Goal: Task Accomplishment & Management: Manage account settings

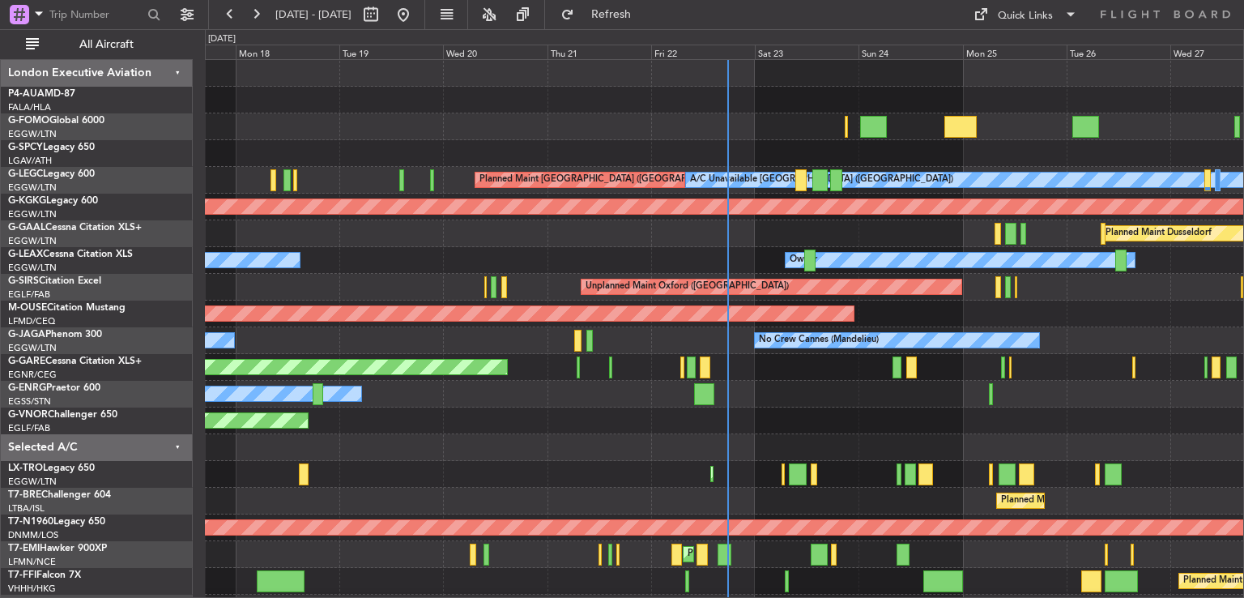
click at [833, 591] on div "Planned Maint Windsor Locks ([PERSON_NAME] Intl) A/C Unavailable [GEOGRAPHIC_DA…" at bounding box center [724, 394] width 1039 height 668
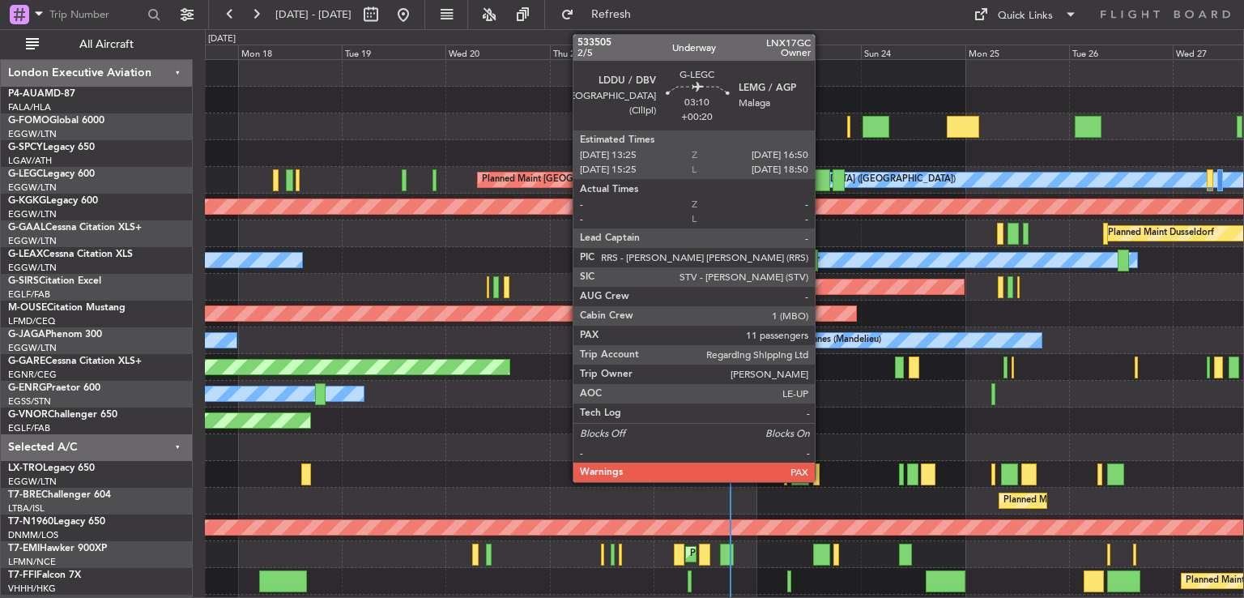
click at [822, 178] on div at bounding box center [822, 180] width 15 height 22
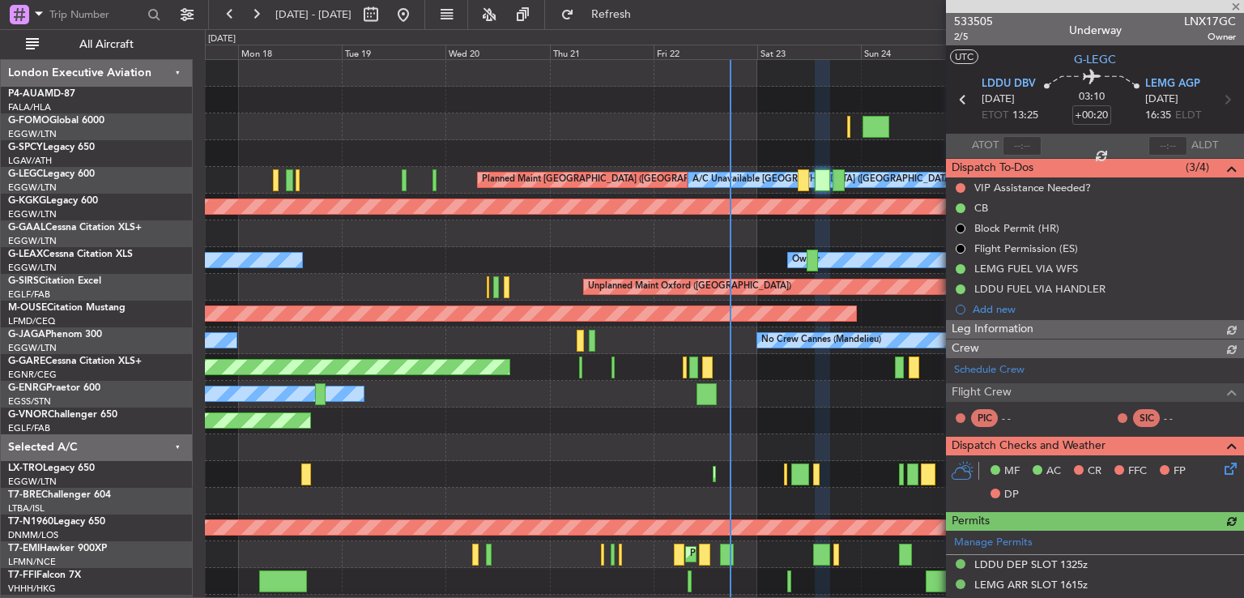
click at [979, 19] on span "533505" at bounding box center [973, 21] width 39 height 17
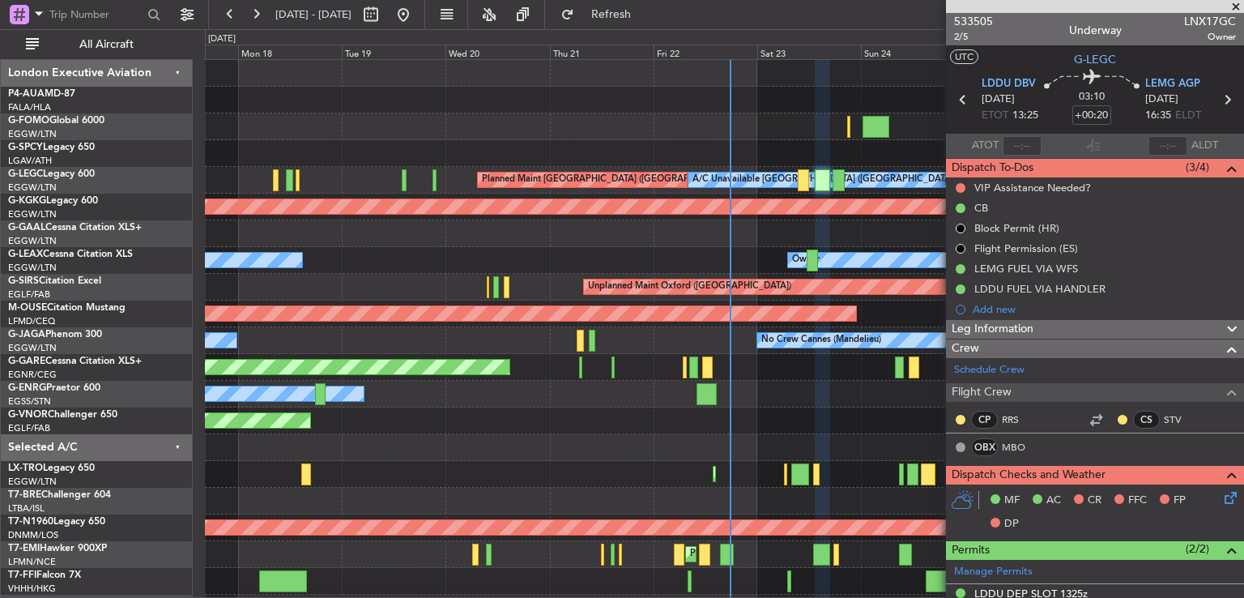
click at [1235, 11] on span at bounding box center [1236, 7] width 16 height 15
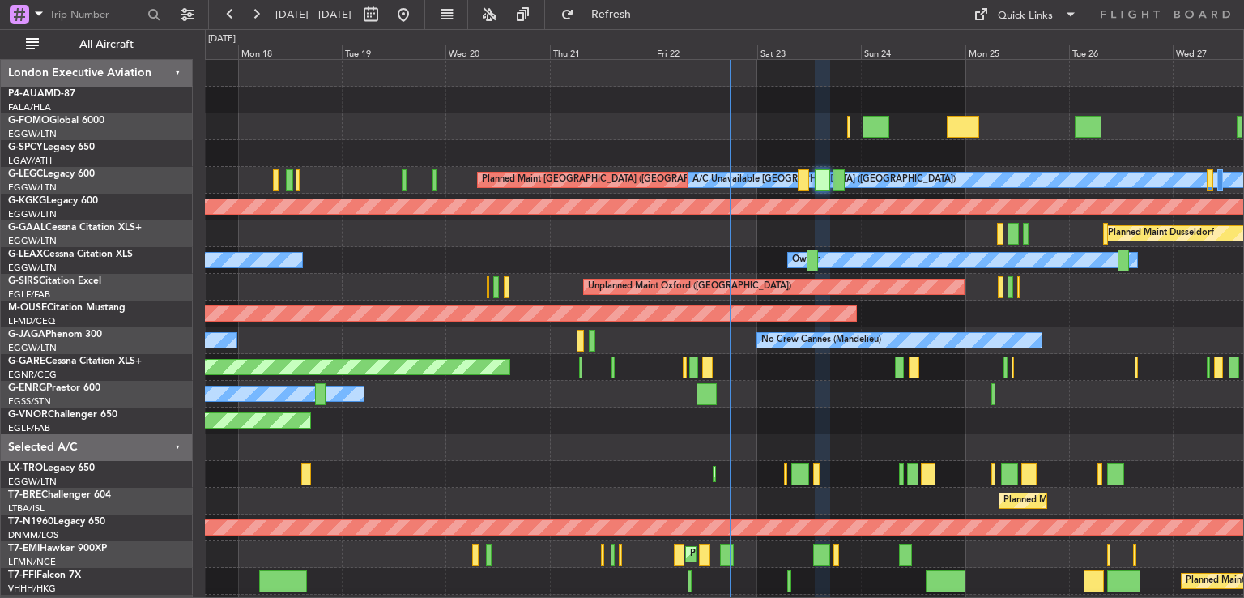
type input "0"
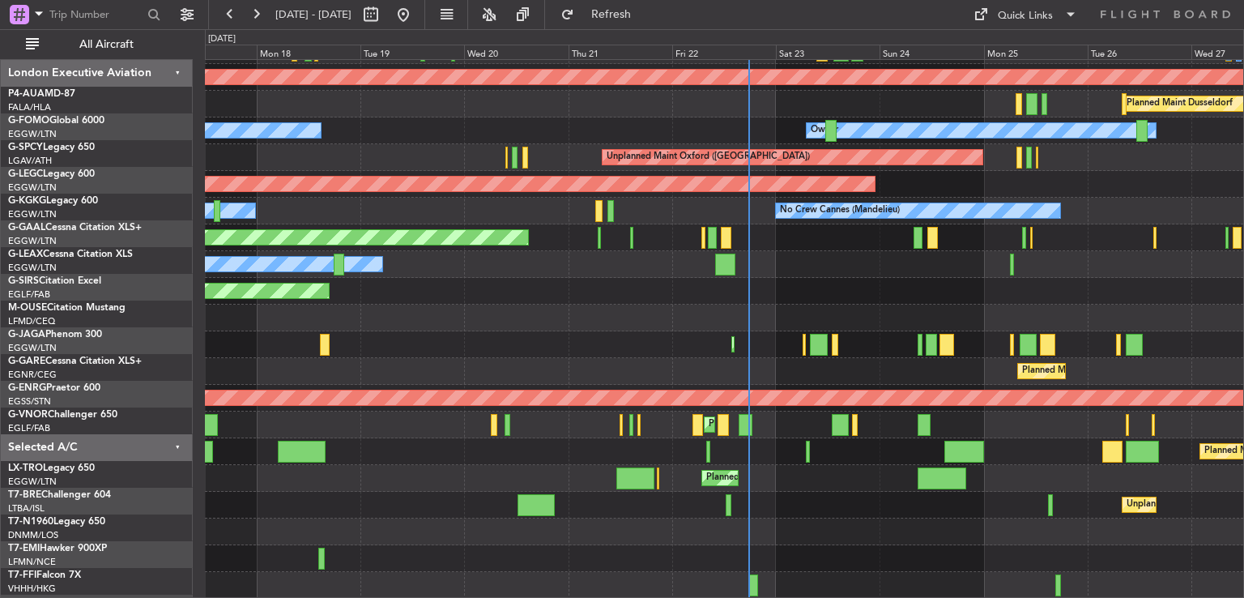
scroll to position [130, 0]
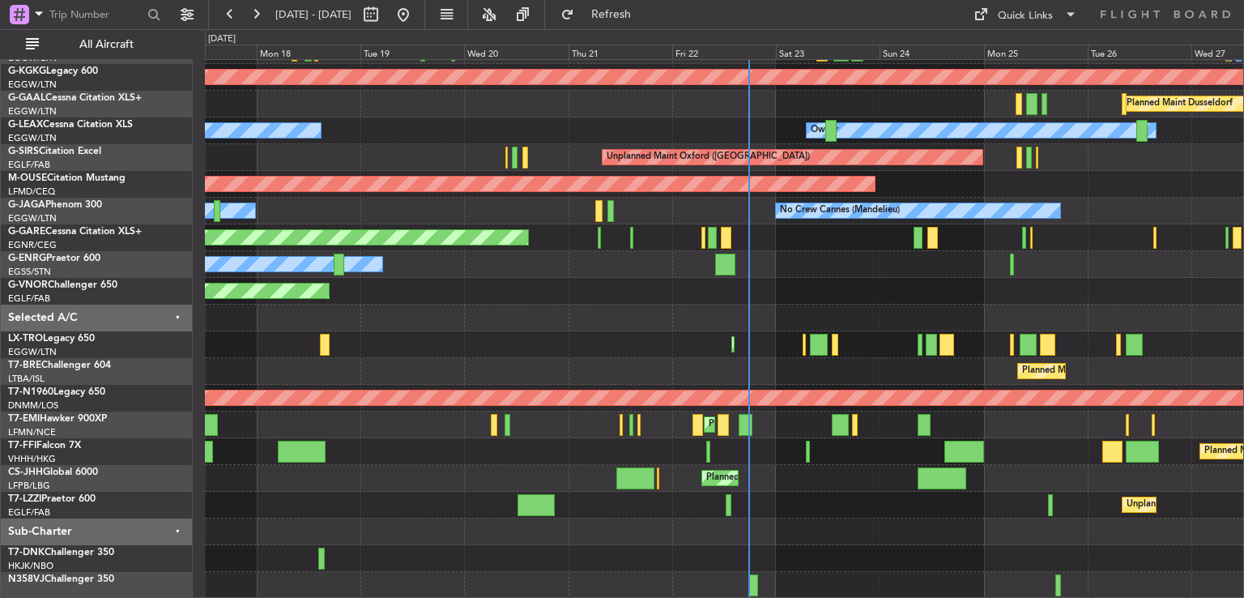
click at [777, 285] on div "A/C Unavailable [GEOGRAPHIC_DATA] ([GEOGRAPHIC_DATA]) Planned Maint [GEOGRAPHIC…" at bounding box center [724, 264] width 1039 height 668
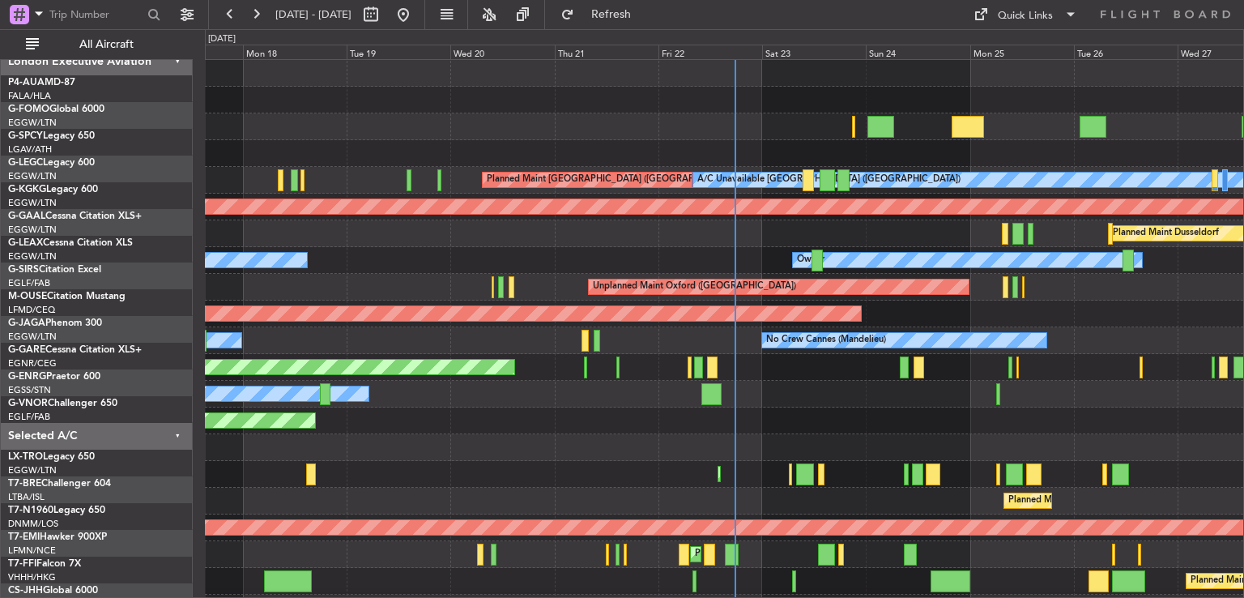
scroll to position [0, 0]
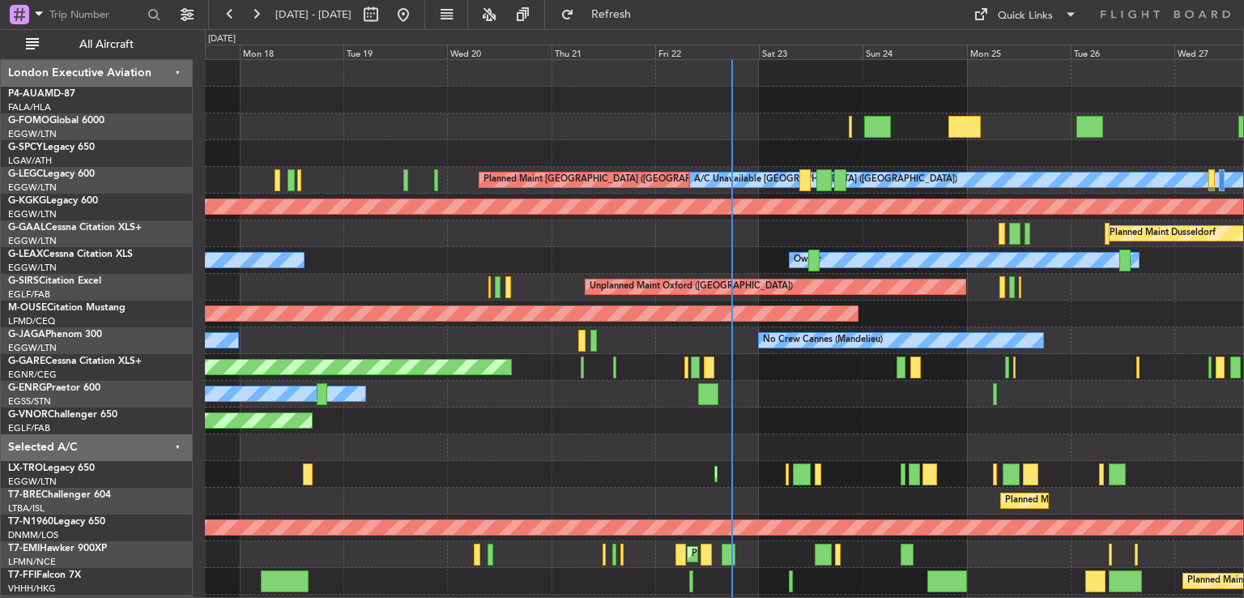
click at [765, 425] on div "Planned Maint Windsor Locks ([PERSON_NAME] Intl) Planned Maint [GEOGRAPHIC_DATA…" at bounding box center [724, 394] width 1039 height 668
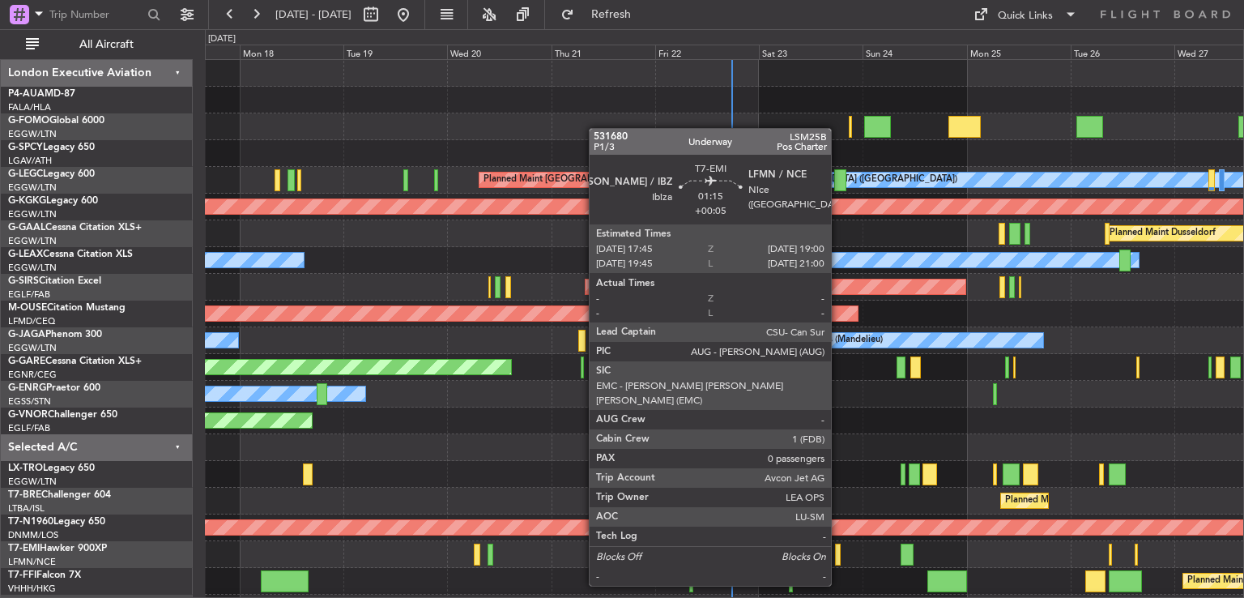
click at [838, 555] on div at bounding box center [838, 555] width 6 height 22
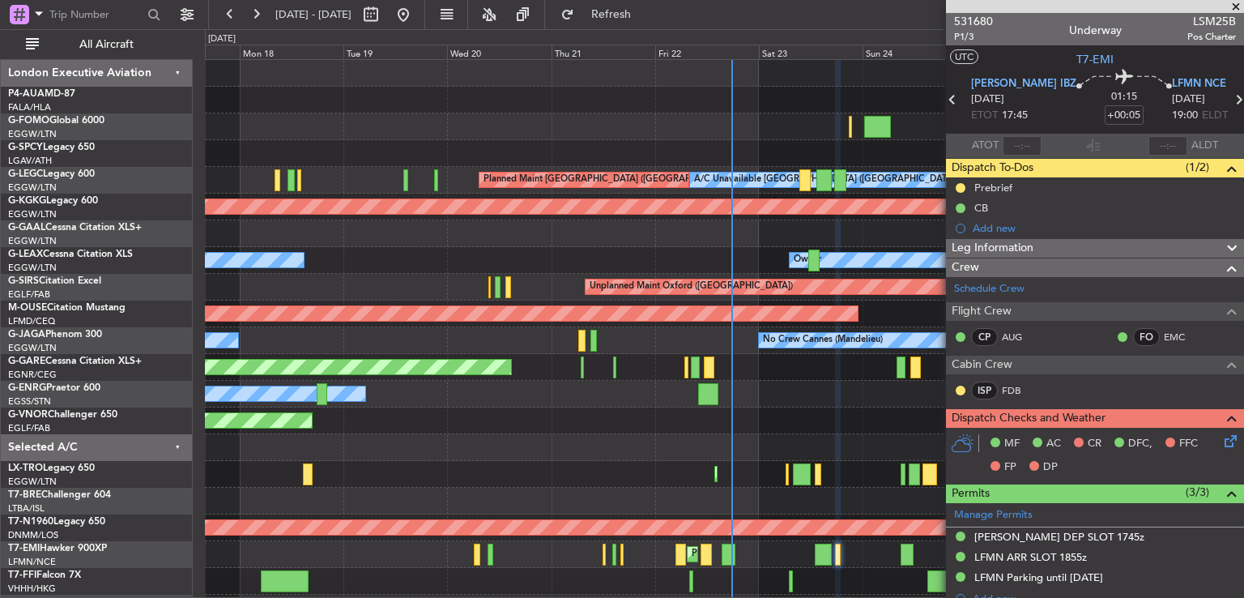
click at [1235, 10] on span at bounding box center [1236, 7] width 16 height 15
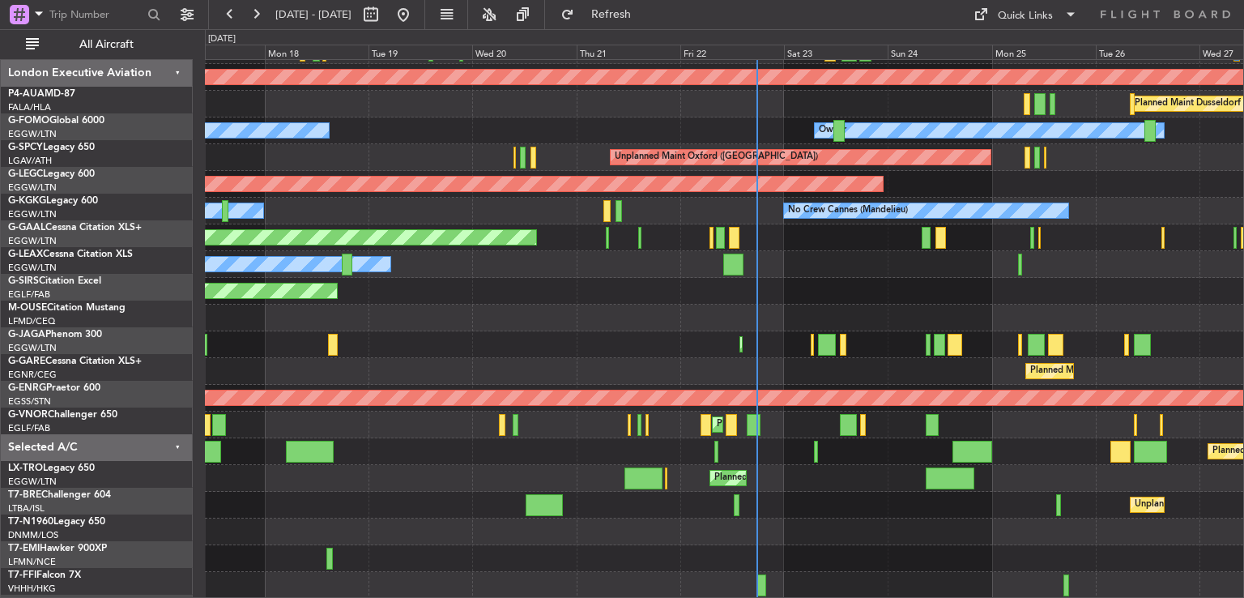
click at [834, 244] on div "Planned Maint [GEOGRAPHIC_DATA] ([GEOGRAPHIC_DATA]) A/C Unavailable [GEOGRAPHIC…" at bounding box center [724, 264] width 1039 height 668
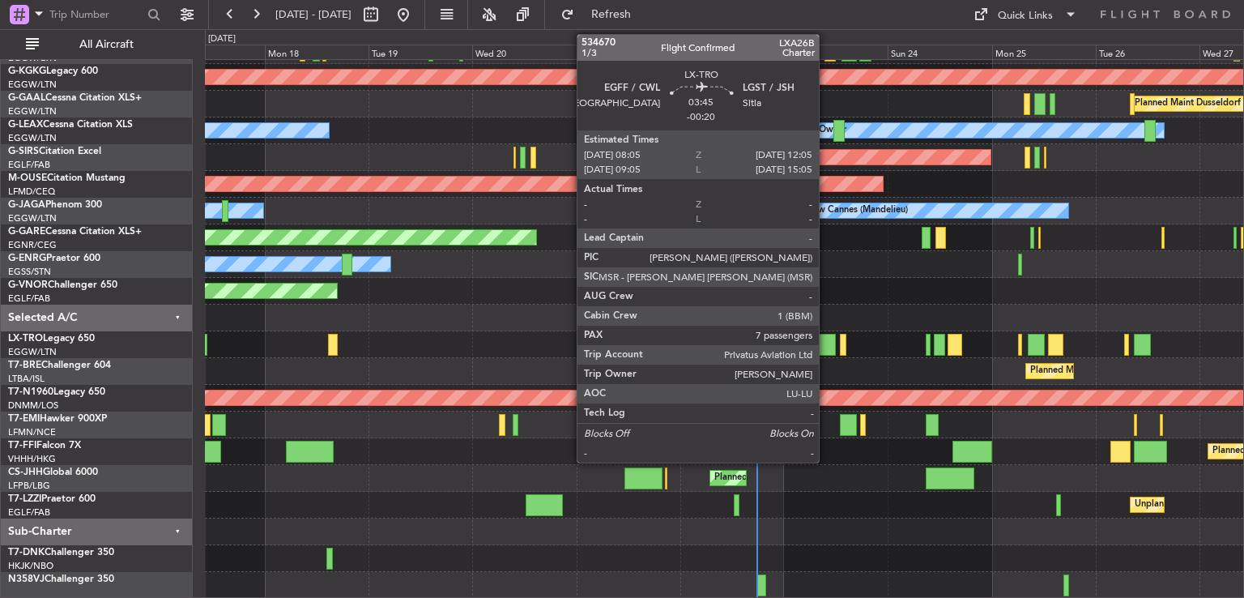
click at [826, 348] on div at bounding box center [827, 345] width 18 height 22
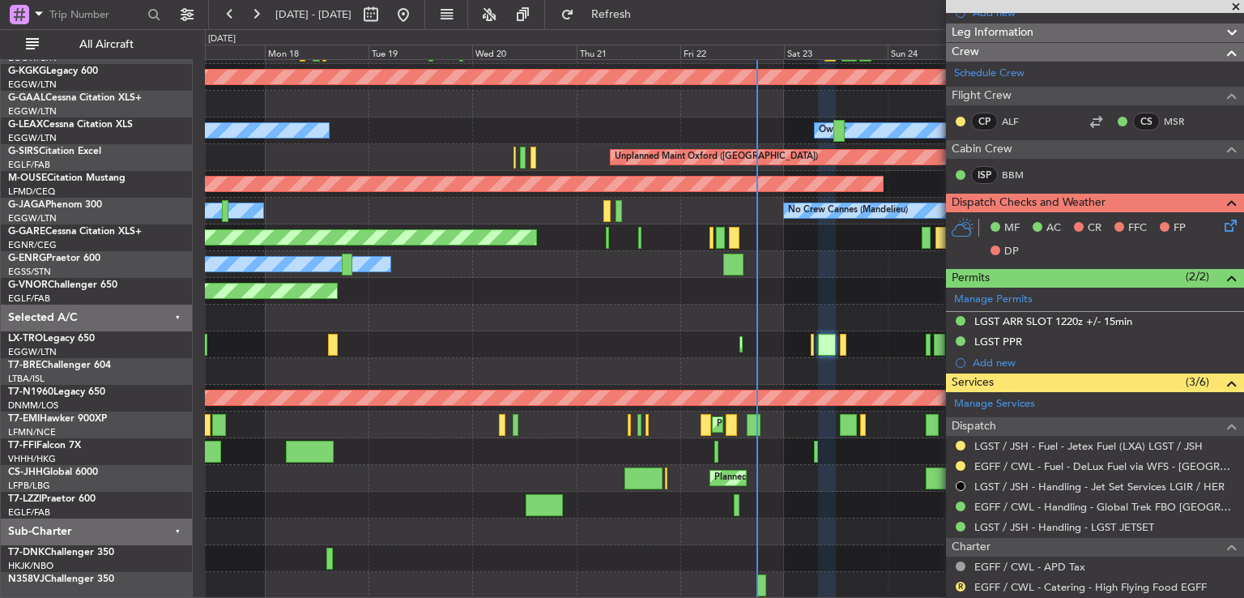
scroll to position [279, 0]
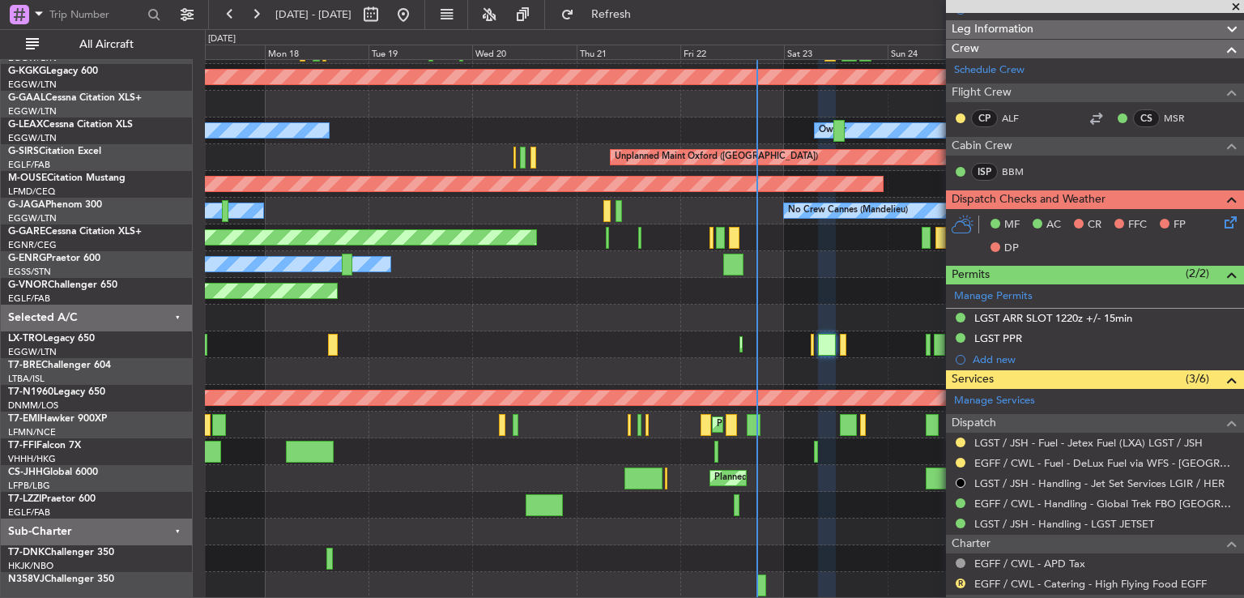
click at [1236, 6] on span at bounding box center [1236, 7] width 16 height 15
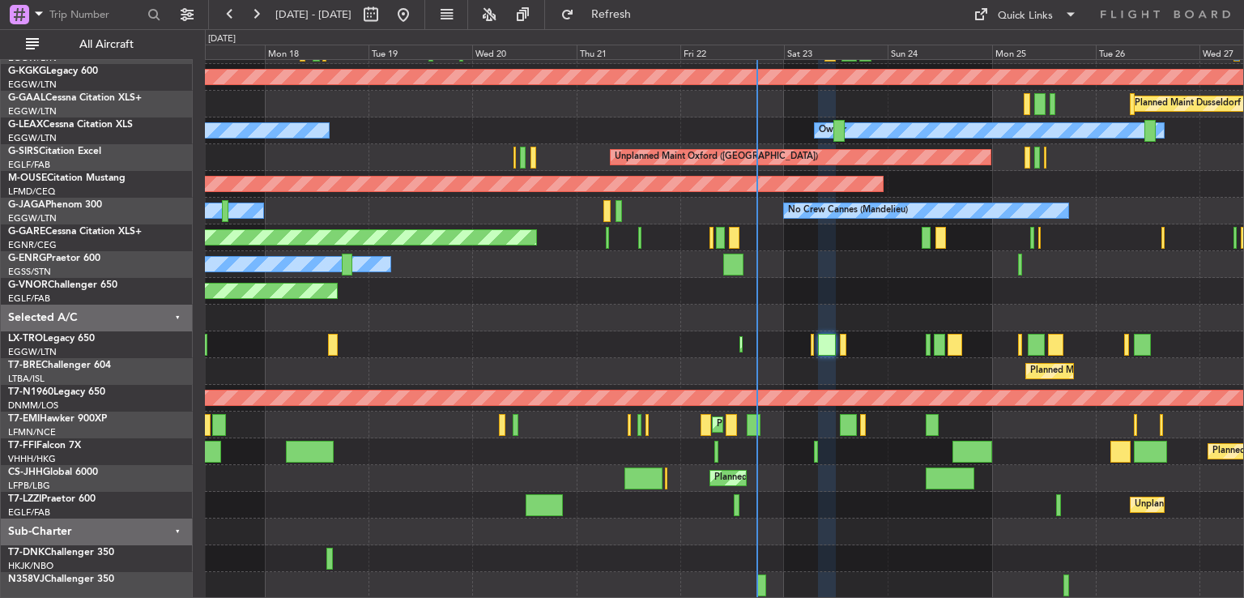
type input "0"
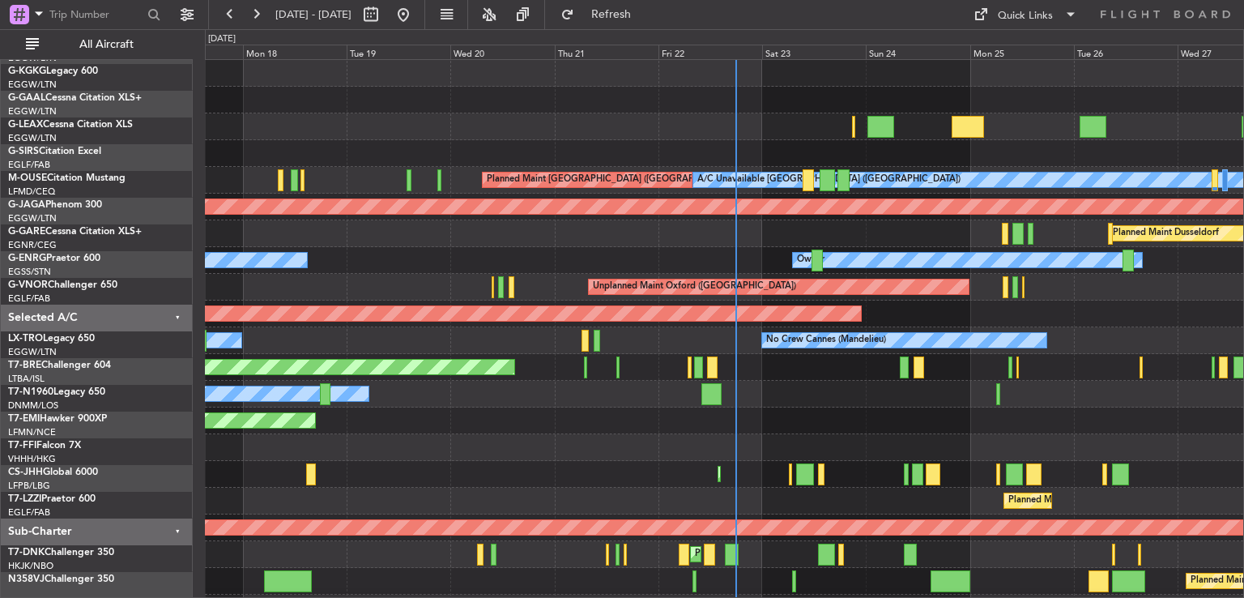
scroll to position [0, 0]
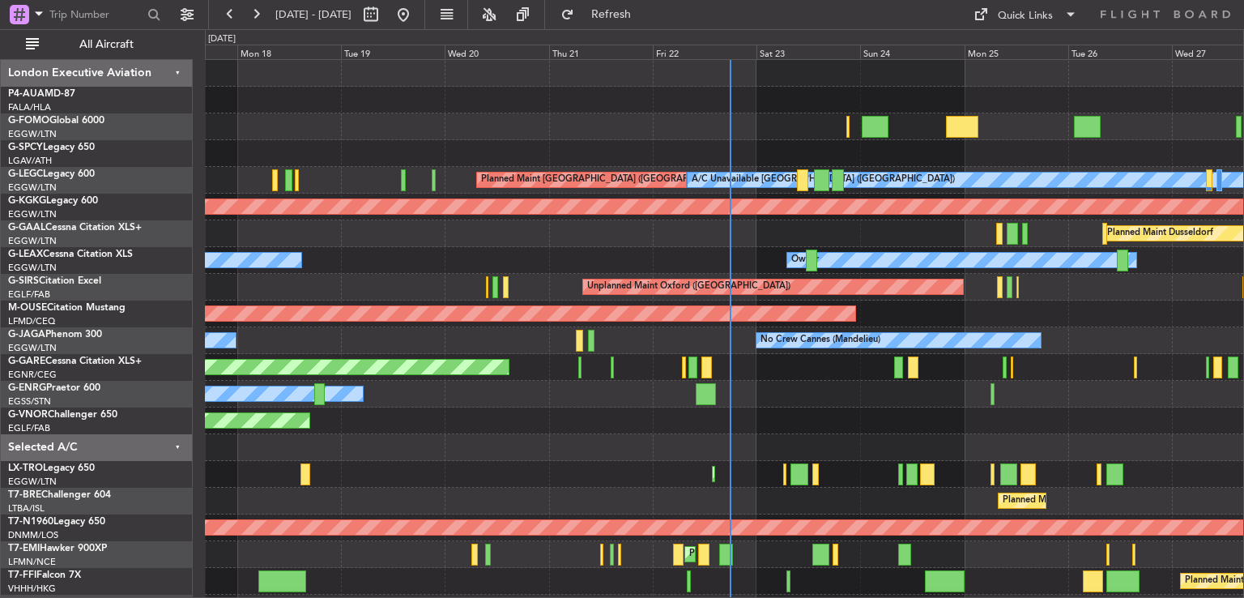
click at [826, 430] on div "Planned Maint Windsor Locks ([PERSON_NAME] Intl) Planned Maint [GEOGRAPHIC_DATA…" at bounding box center [724, 394] width 1039 height 668
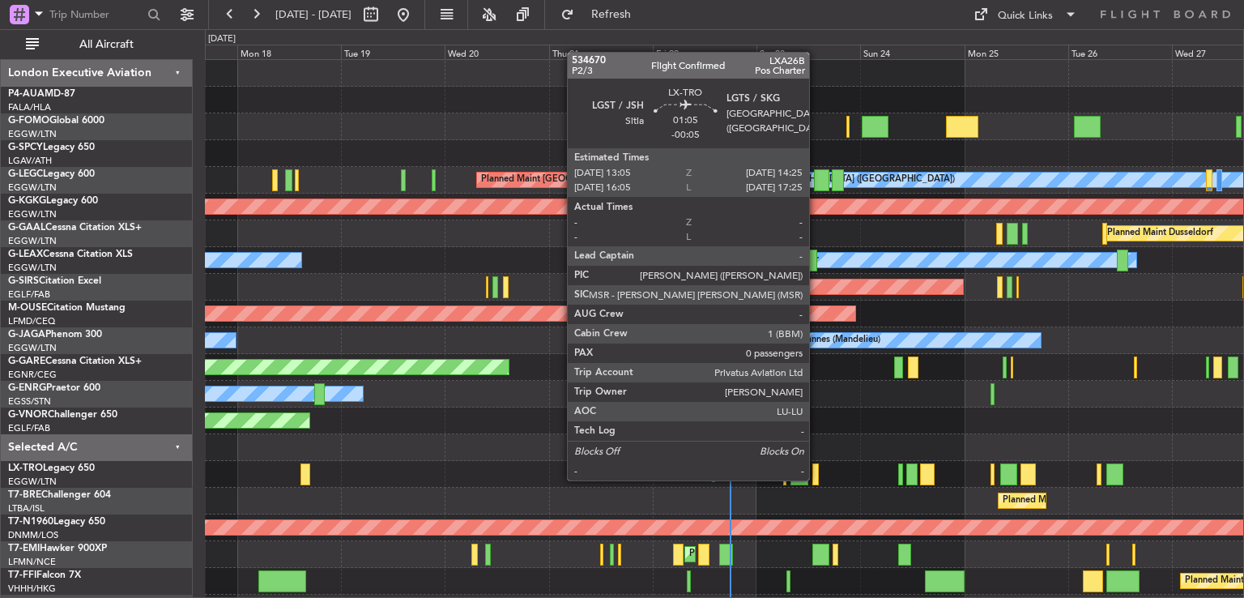
click at [817, 479] on div at bounding box center [816, 474] width 6 height 22
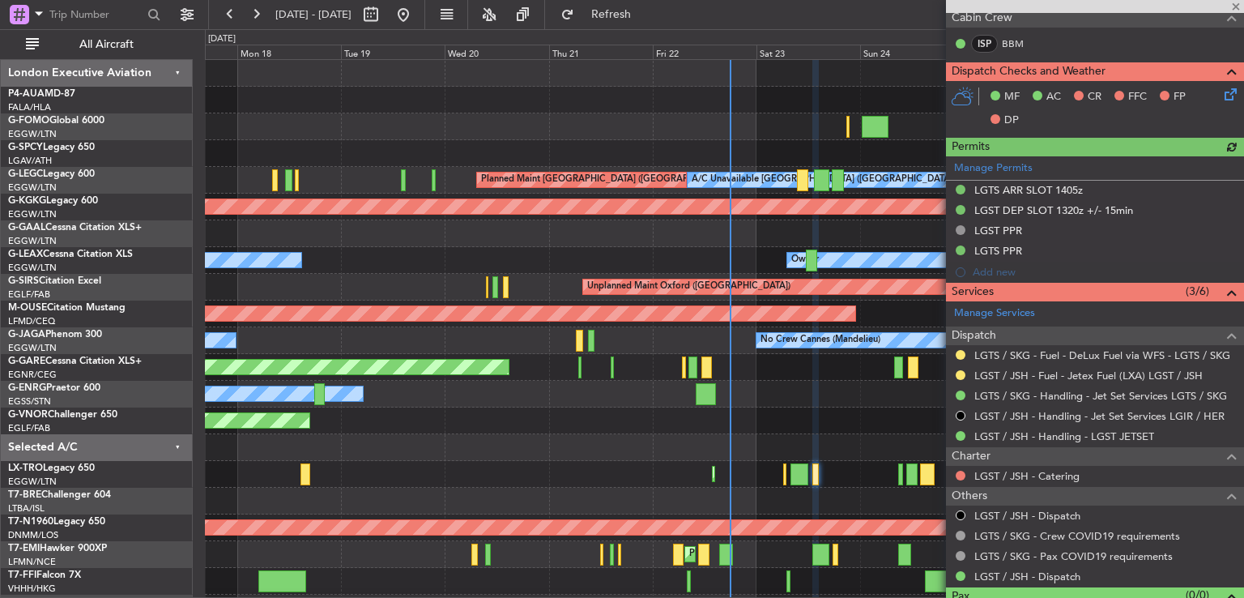
scroll to position [357, 0]
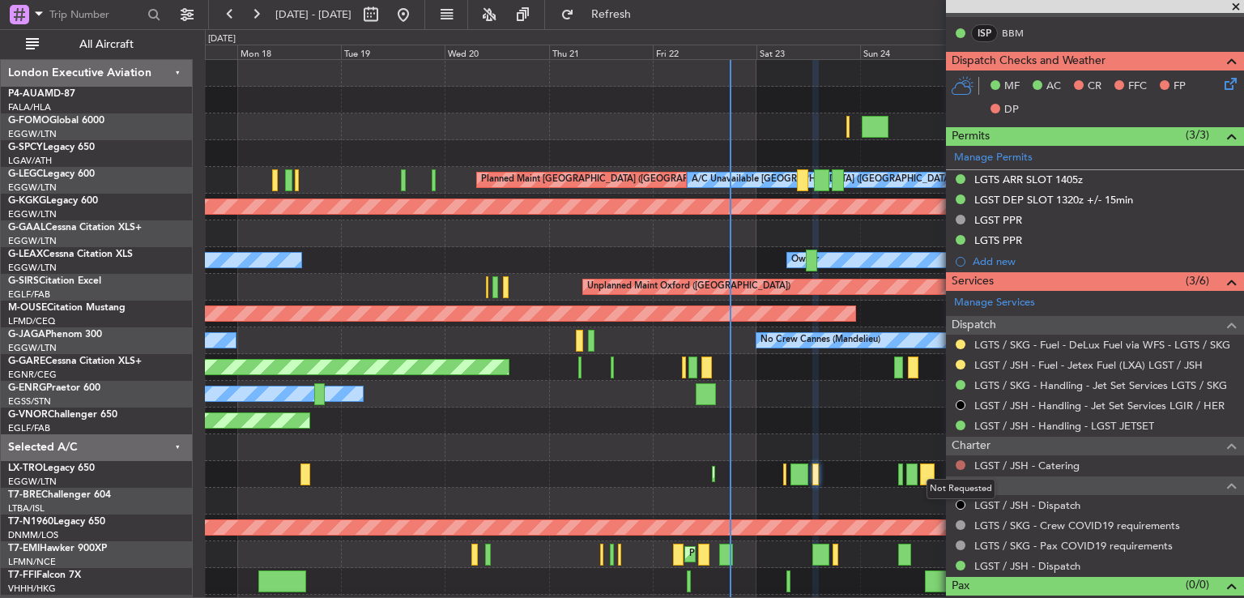
click at [962, 465] on button at bounding box center [961, 465] width 10 height 10
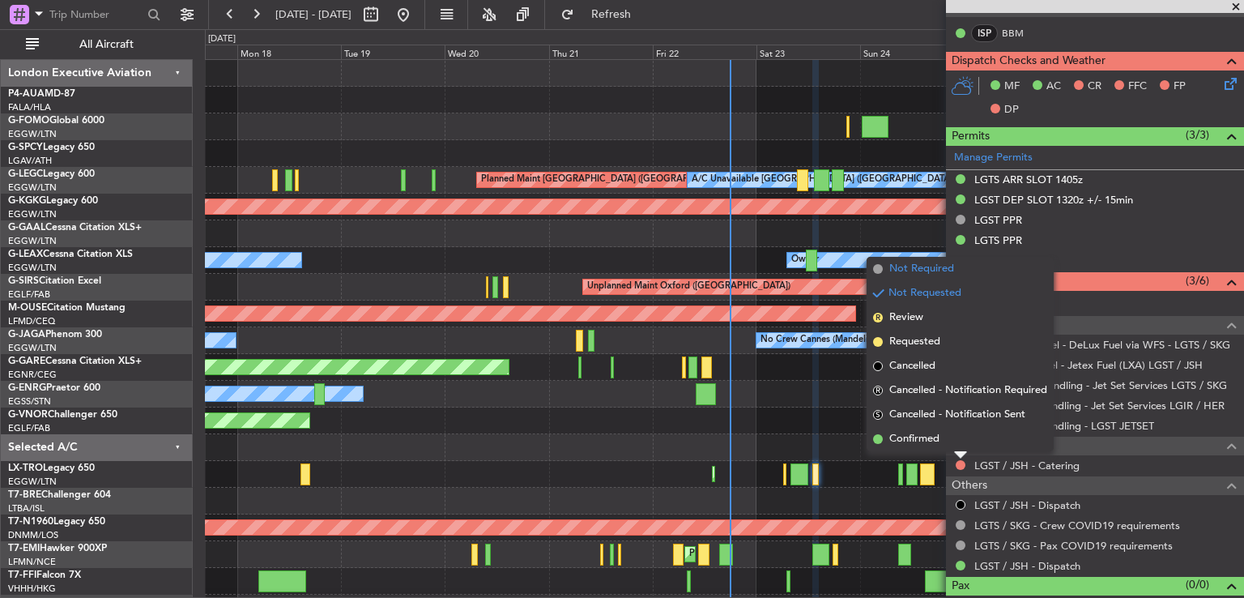
click at [941, 272] on span "Not Required" at bounding box center [922, 269] width 65 height 16
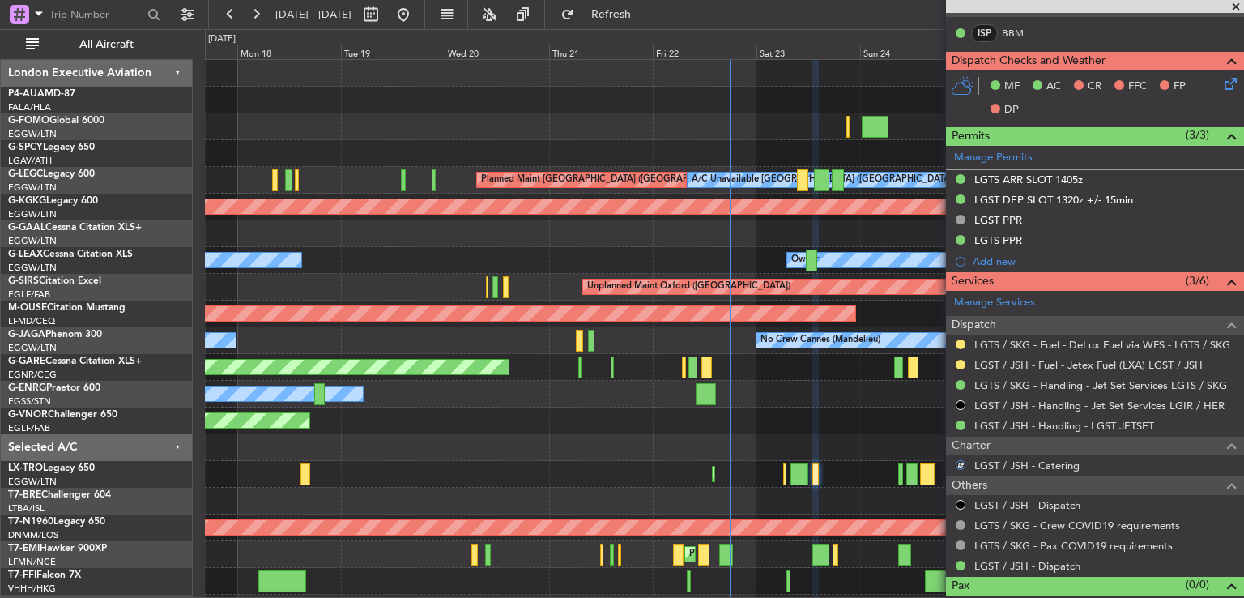
click at [1233, 5] on span at bounding box center [1236, 7] width 16 height 15
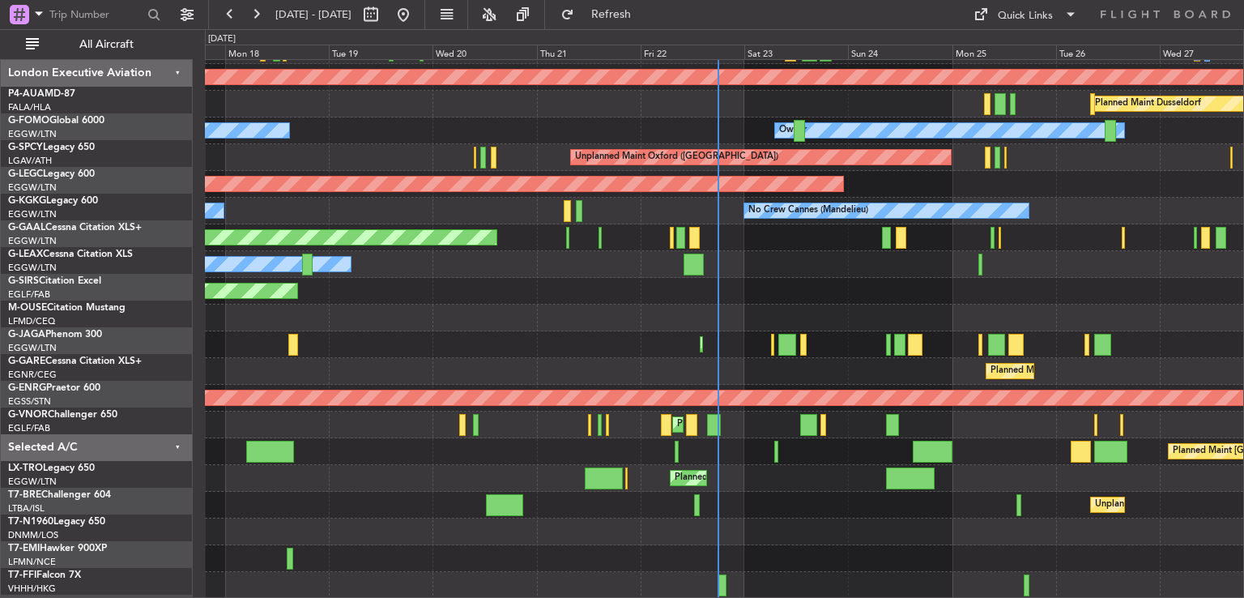
scroll to position [130, 0]
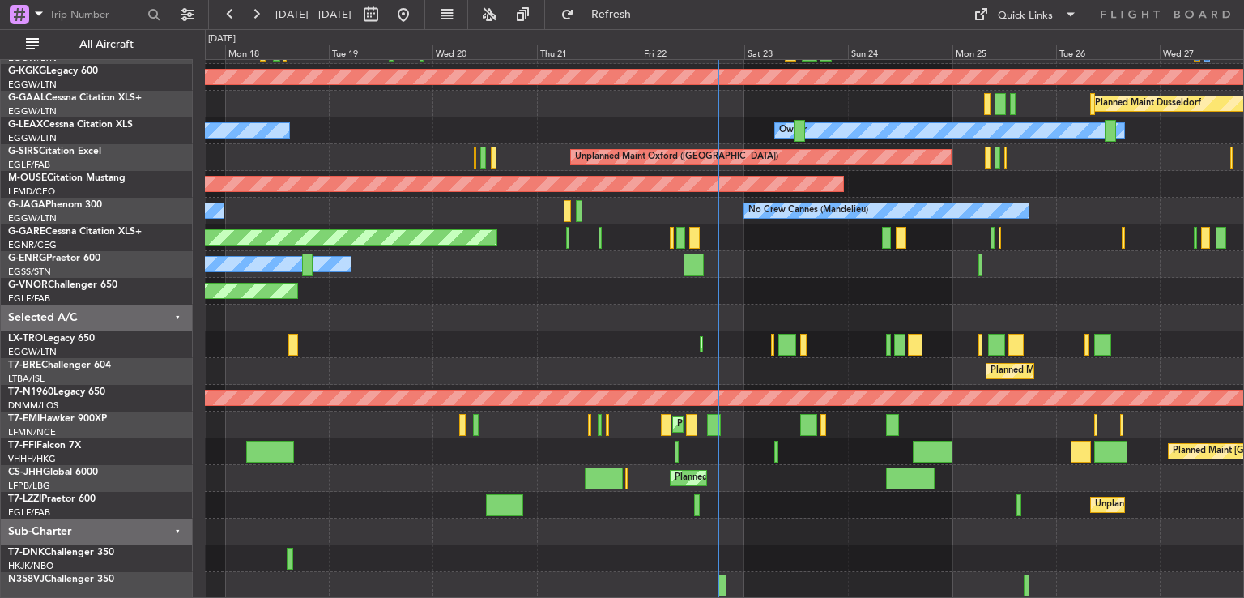
click at [830, 292] on div "Planned Maint [GEOGRAPHIC_DATA] ([GEOGRAPHIC_DATA]) A/C Unavailable [GEOGRAPHIC…" at bounding box center [724, 264] width 1039 height 668
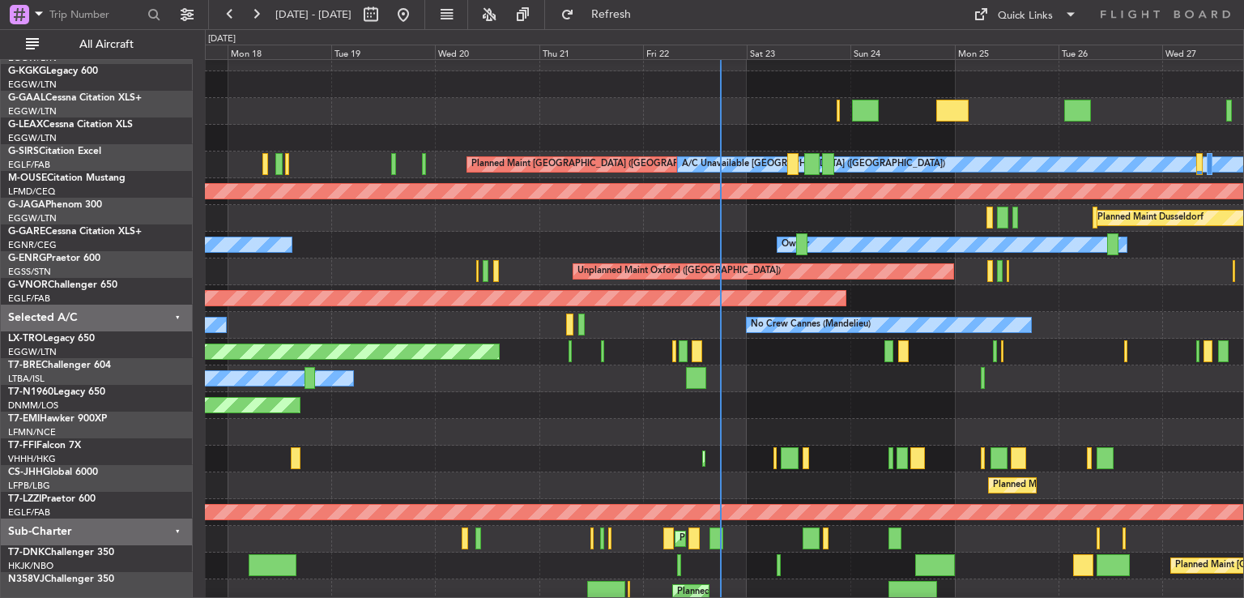
scroll to position [10, 0]
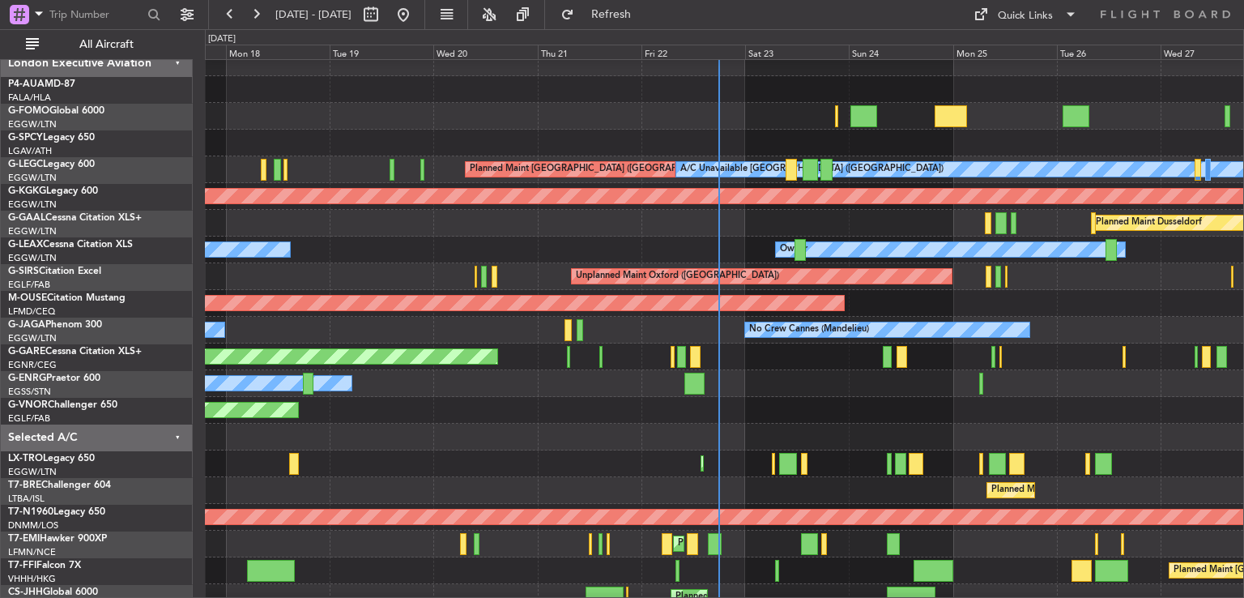
click at [851, 443] on div at bounding box center [724, 437] width 1039 height 27
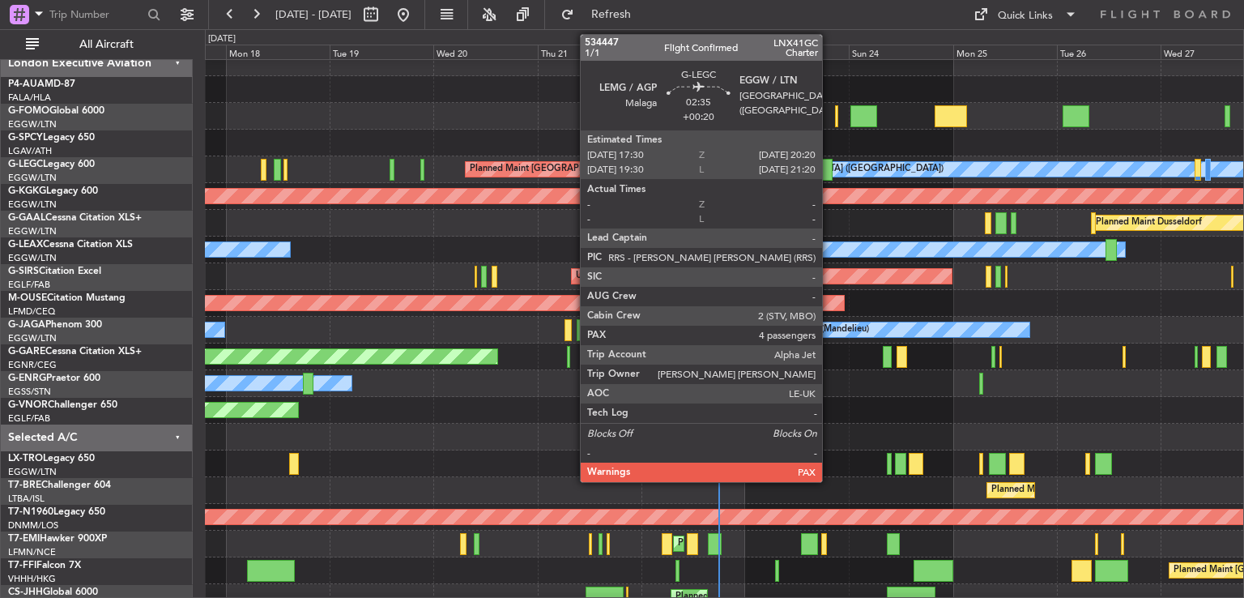
click at [830, 165] on div at bounding box center [827, 170] width 13 height 22
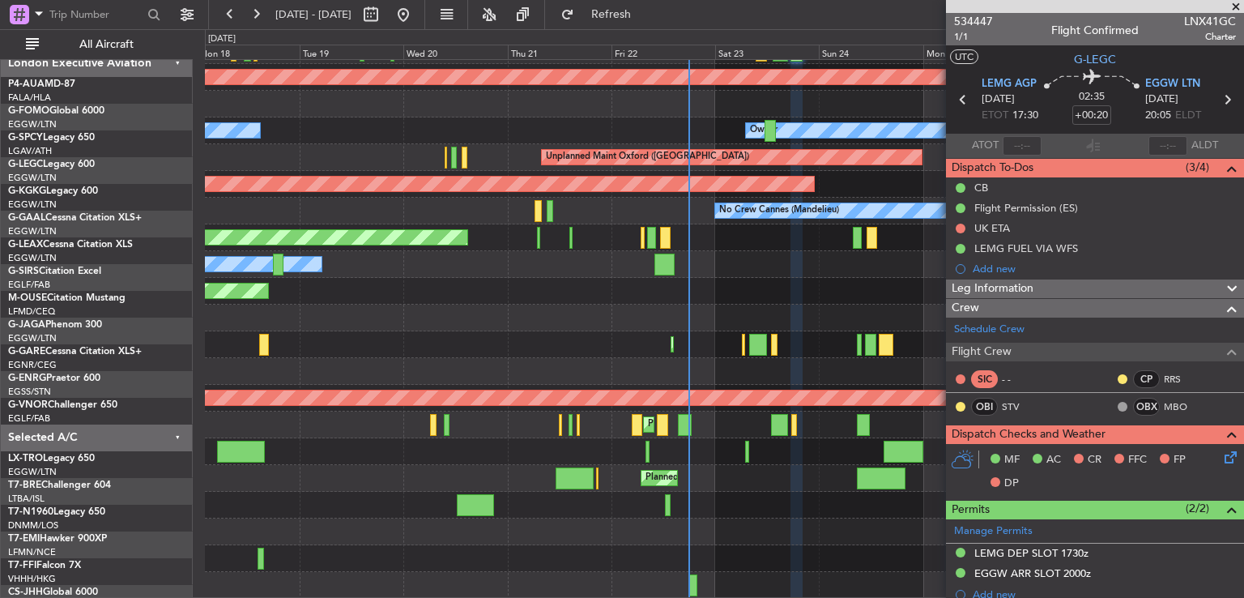
scroll to position [130, 0]
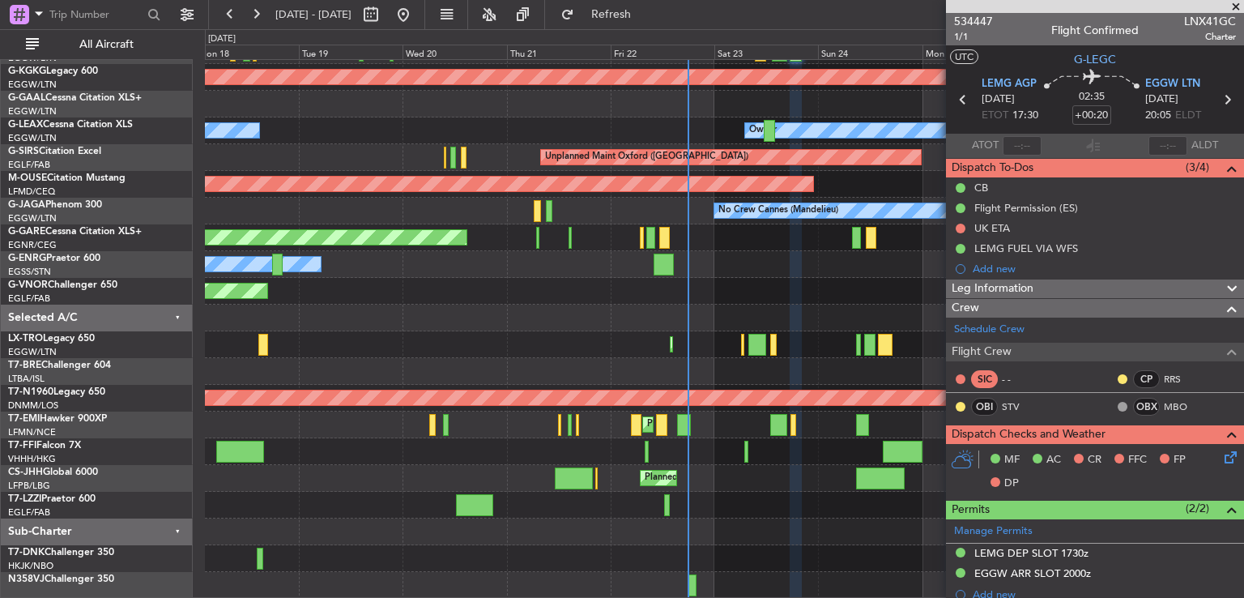
click at [742, 276] on div "A/C Unavailable [GEOGRAPHIC_DATA] ([GEOGRAPHIC_DATA]) Planned Maint [GEOGRAPHIC…" at bounding box center [724, 264] width 1039 height 668
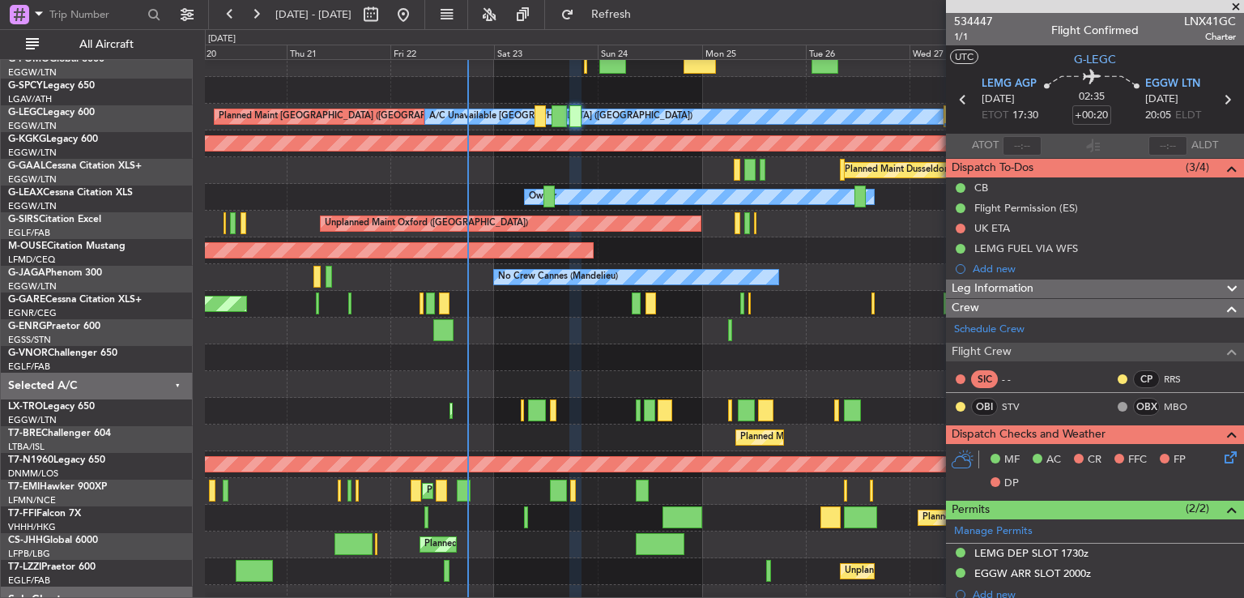
scroll to position [63, 0]
click at [518, 357] on div "Planned Maint London ([GEOGRAPHIC_DATA])" at bounding box center [724, 357] width 1039 height 27
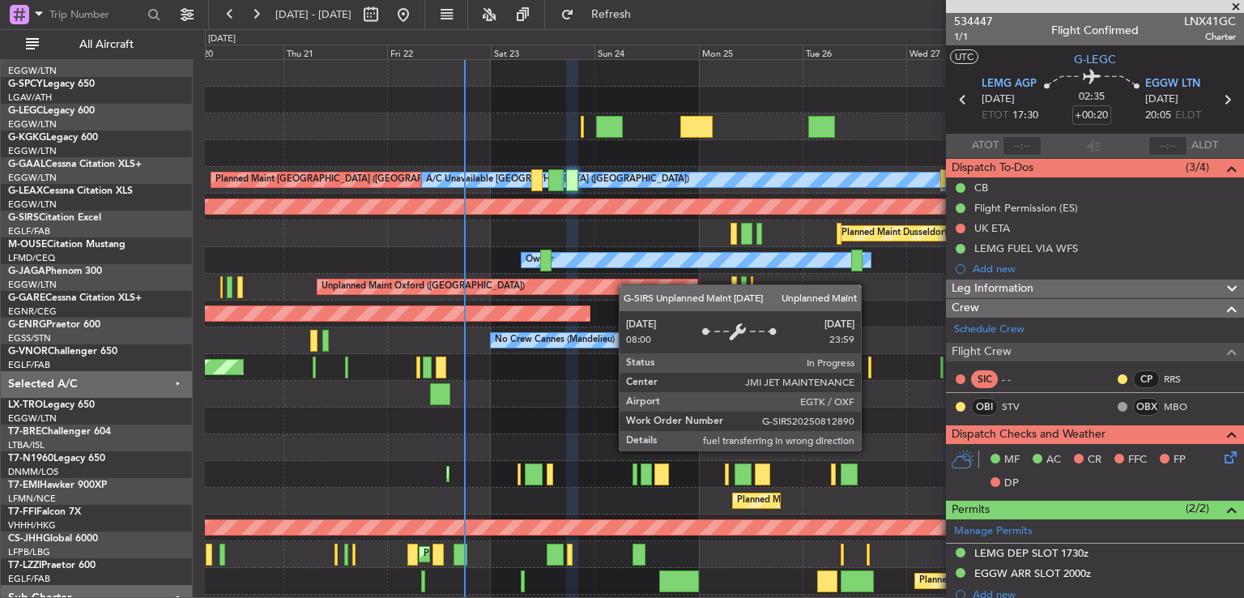
scroll to position [0, 0]
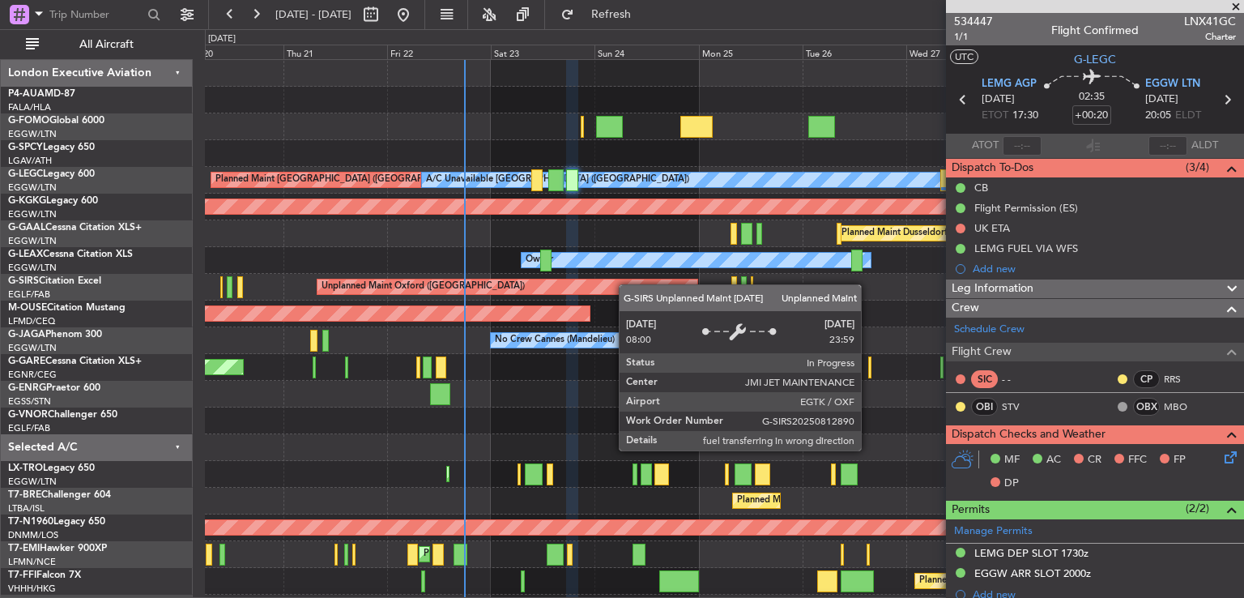
click at [627, 286] on div "A/C Unavailable [GEOGRAPHIC_DATA] ([GEOGRAPHIC_DATA]) Planned Maint [GEOGRAPHIC…" at bounding box center [724, 381] width 1039 height 642
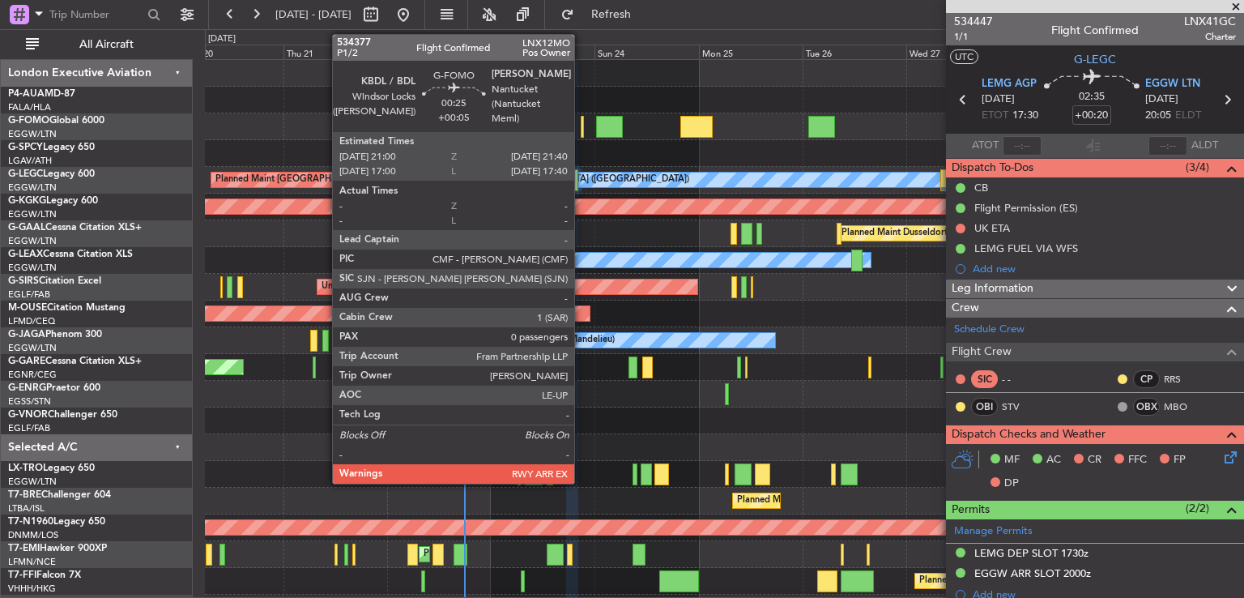
click at [582, 124] on div at bounding box center [582, 127] width 3 height 22
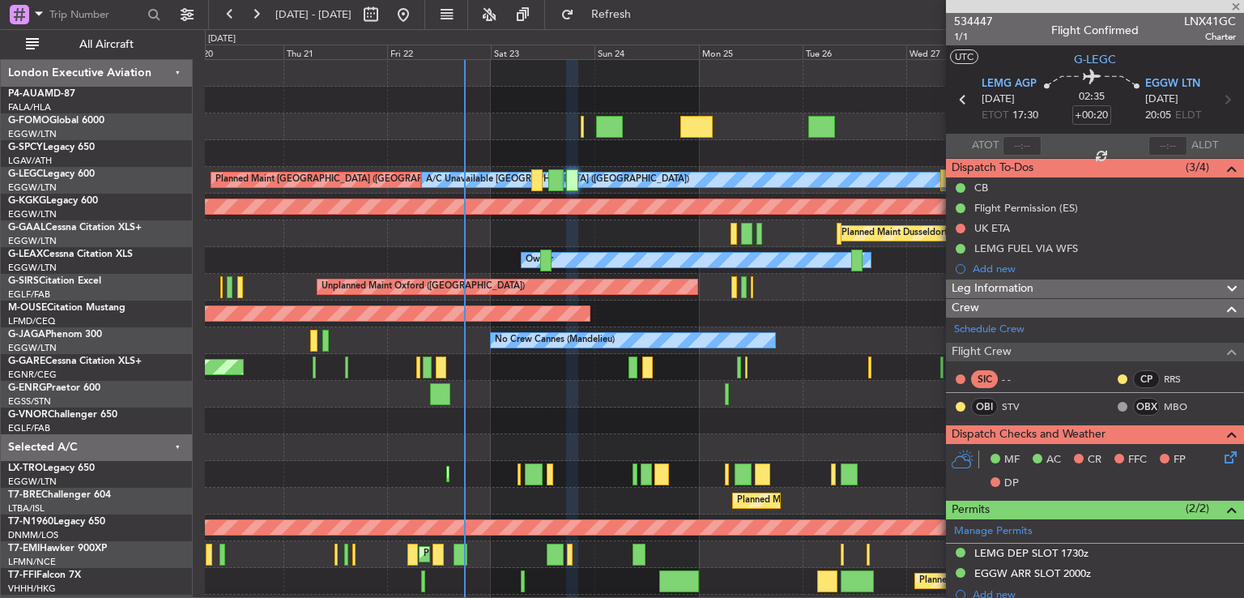
type input "+00:05"
type input "0"
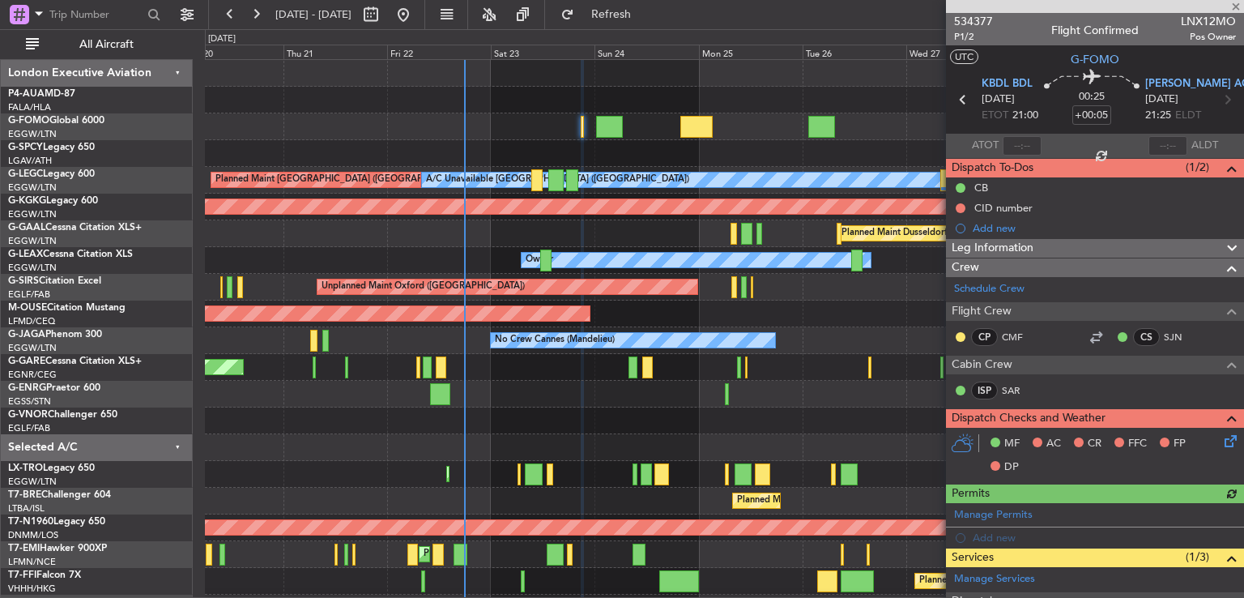
drag, startPoint x: 1240, startPoint y: 170, endPoint x: 1244, endPoint y: 381, distance: 210.7
click at [1244, 381] on article "534377 P1/2 Flight Confirmed LNX12MO Pos Owner UTC G-FOMO KBDL BDL [DATE] ETOT …" at bounding box center [1095, 305] width 298 height 585
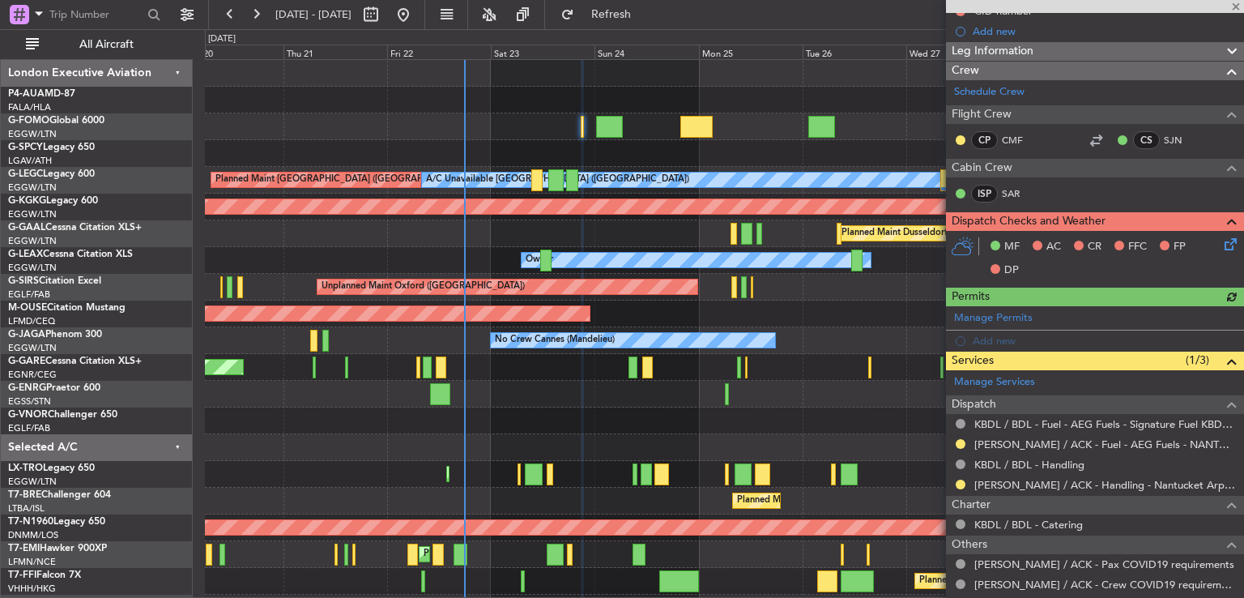
scroll to position [202, 0]
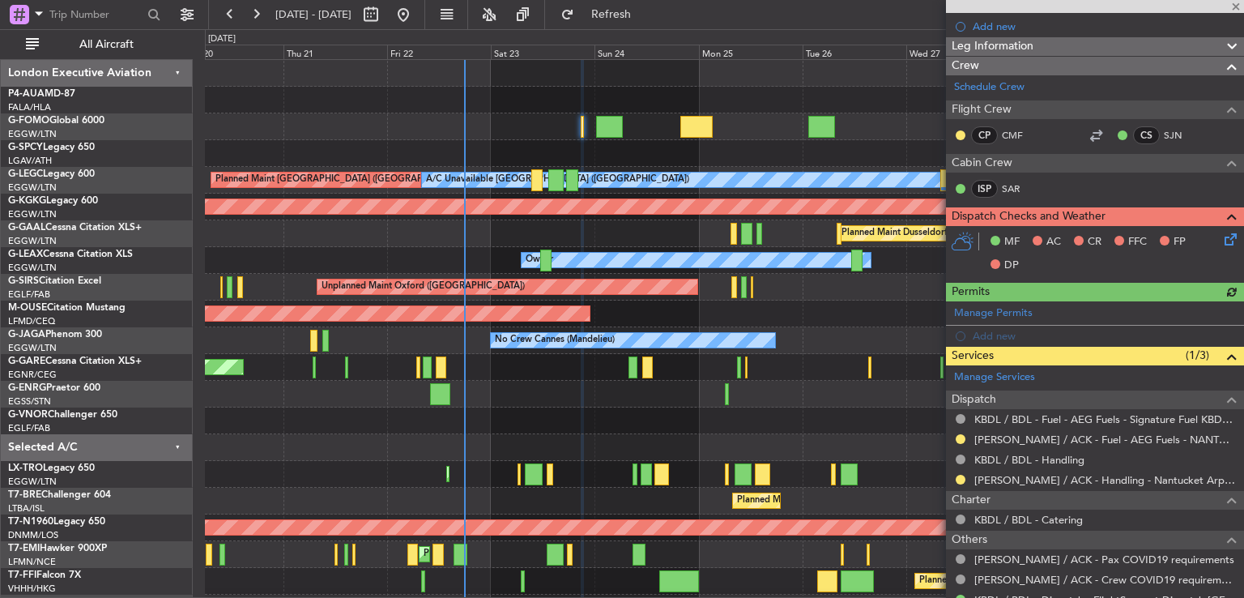
click at [1222, 239] on icon at bounding box center [1228, 236] width 13 height 13
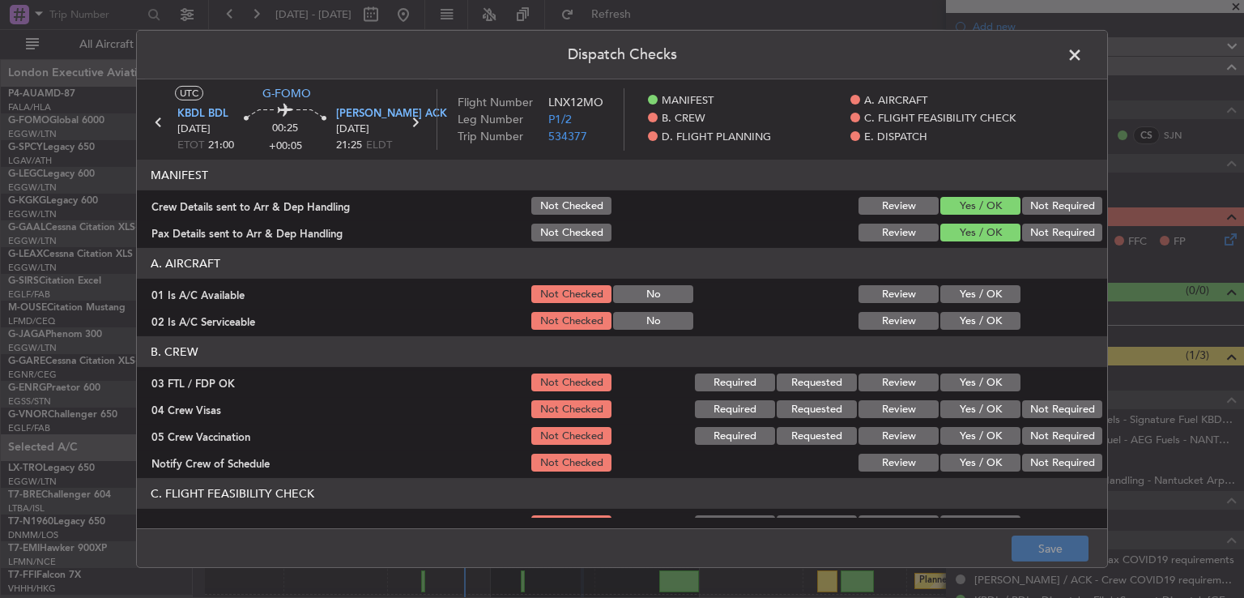
click at [970, 293] on button "Yes / OK" at bounding box center [981, 294] width 80 height 18
click at [967, 314] on button "Yes / OK" at bounding box center [981, 321] width 80 height 18
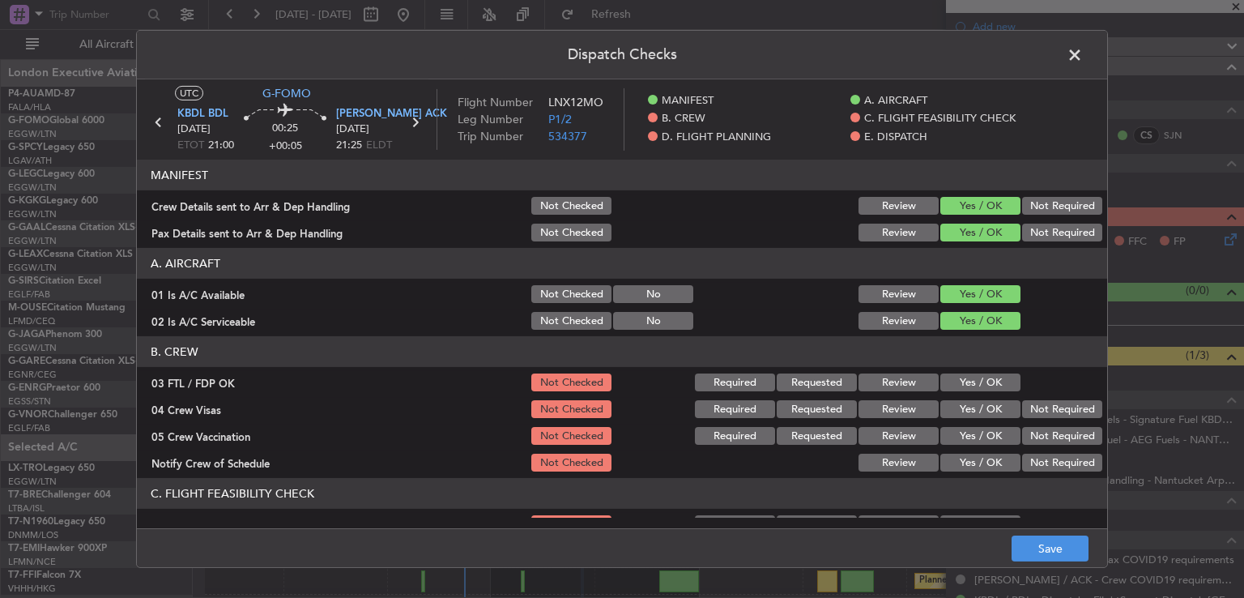
click at [953, 386] on button "Yes / OK" at bounding box center [981, 382] width 80 height 18
click at [1028, 415] on button "Not Required" at bounding box center [1062, 409] width 80 height 18
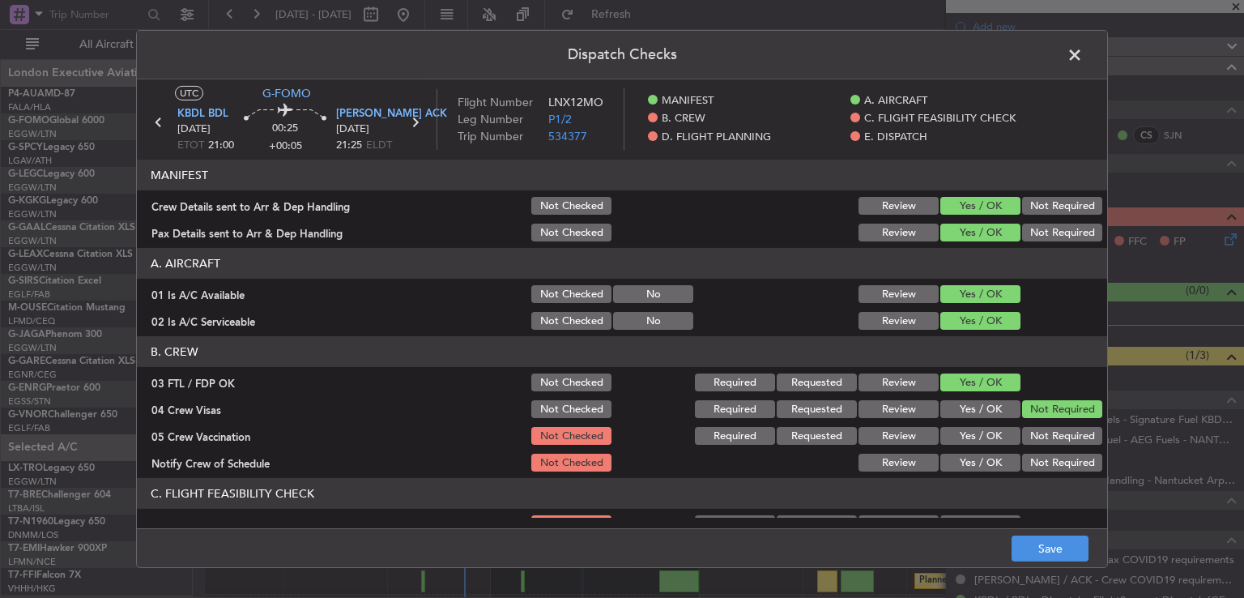
click at [1022, 445] on div "Not Required" at bounding box center [1061, 436] width 82 height 23
click at [1022, 433] on button "Not Required" at bounding box center [1062, 436] width 80 height 18
click at [988, 457] on button "Yes / OK" at bounding box center [981, 463] width 80 height 18
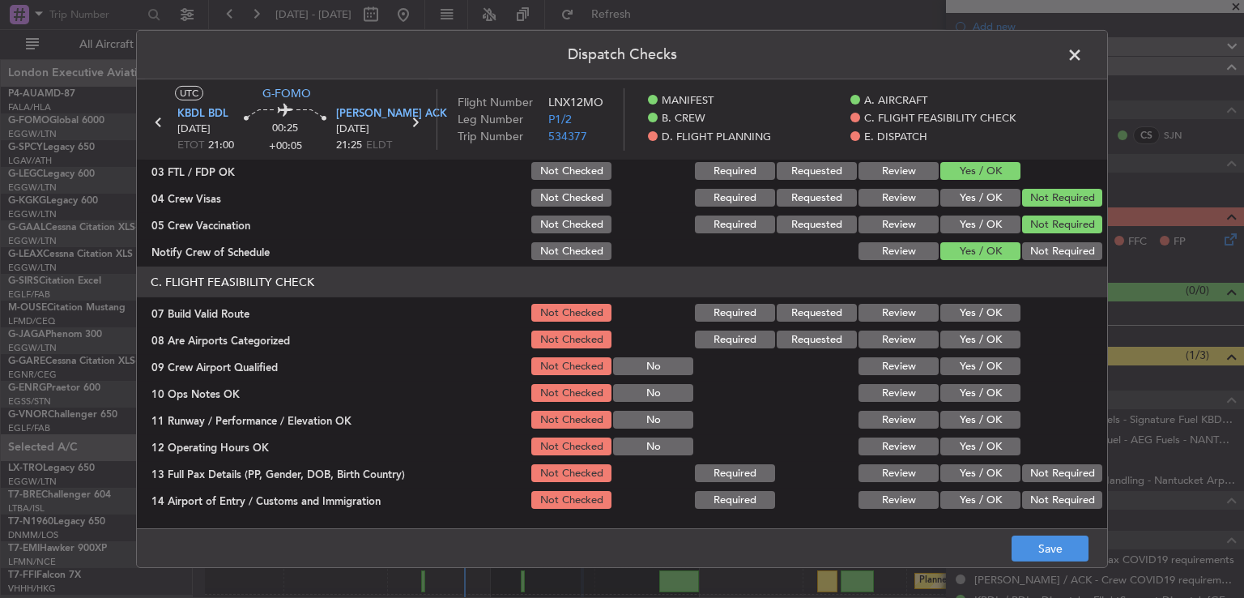
scroll to position [214, 0]
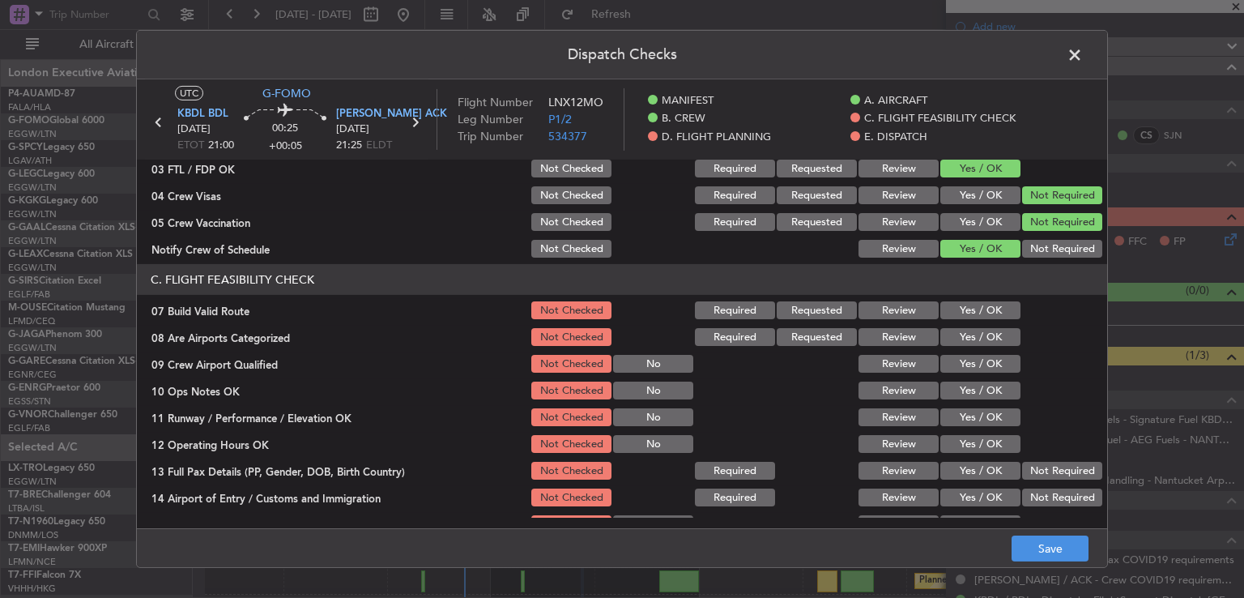
click at [975, 361] on button "Yes / OK" at bounding box center [981, 364] width 80 height 18
click at [978, 341] on button "Yes / OK" at bounding box center [981, 337] width 80 height 18
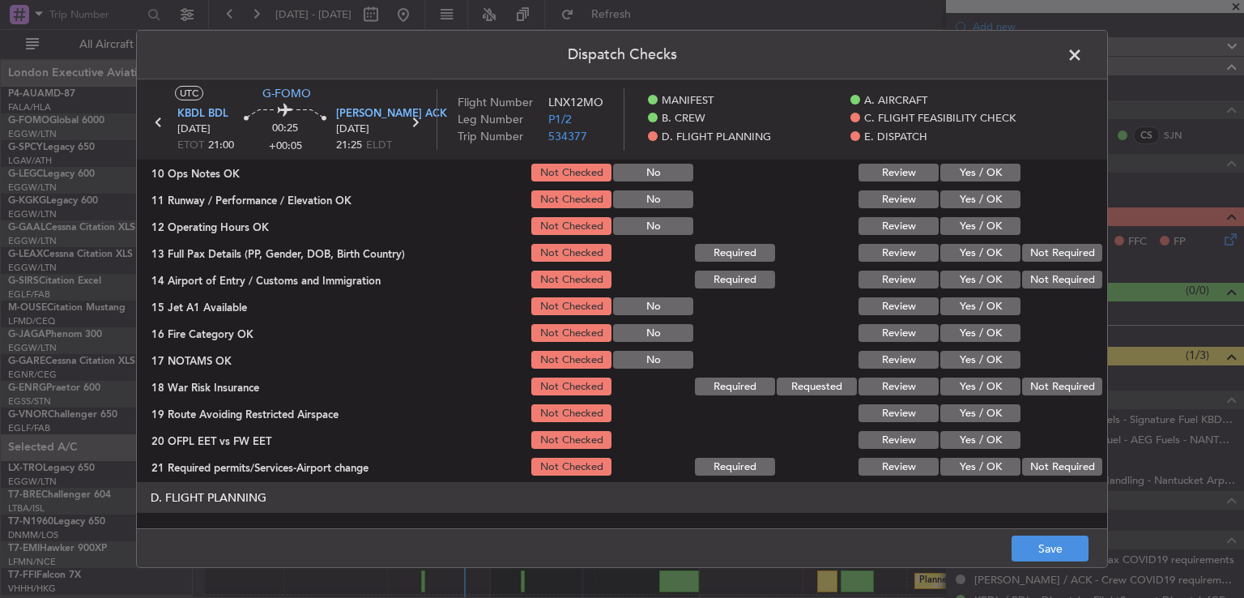
scroll to position [460, 0]
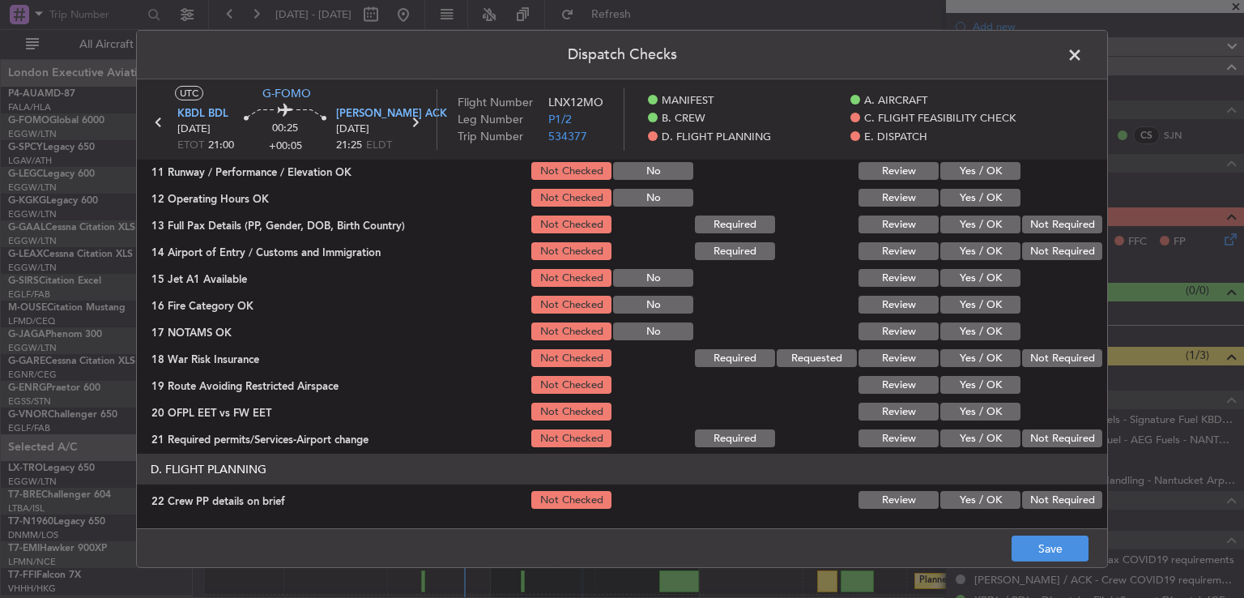
click at [1057, 355] on button "Not Required" at bounding box center [1062, 358] width 80 height 18
click at [1040, 556] on button "Save" at bounding box center [1050, 548] width 77 height 26
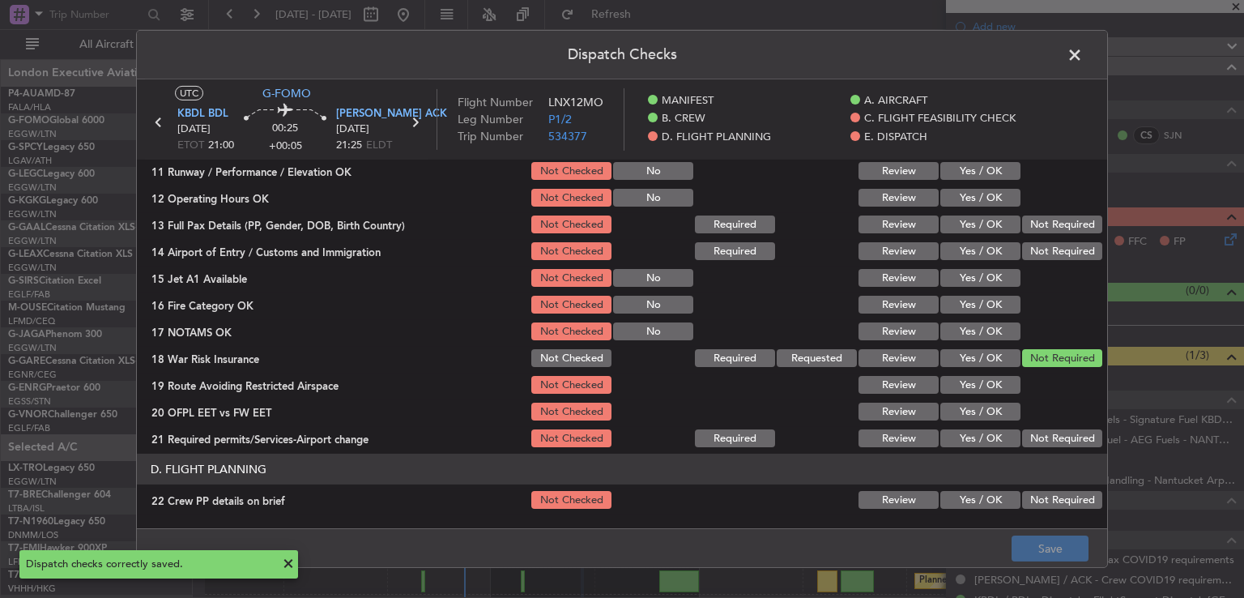
click at [1083, 57] on span at bounding box center [1083, 59] width 0 height 32
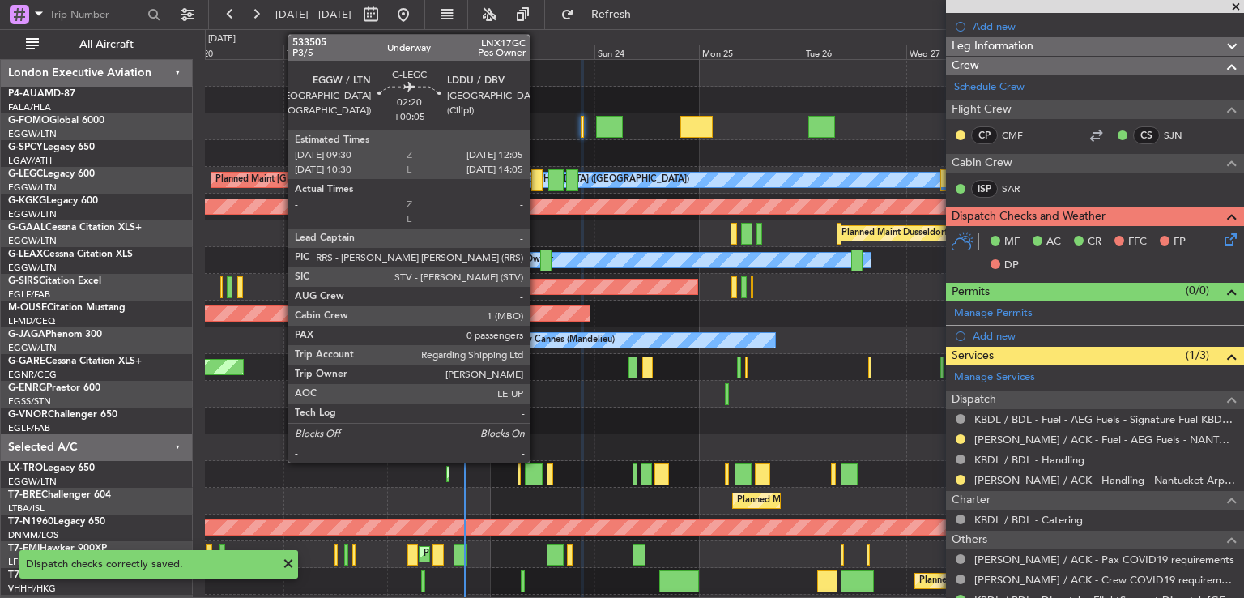
click at [538, 178] on div at bounding box center [536, 180] width 11 height 22
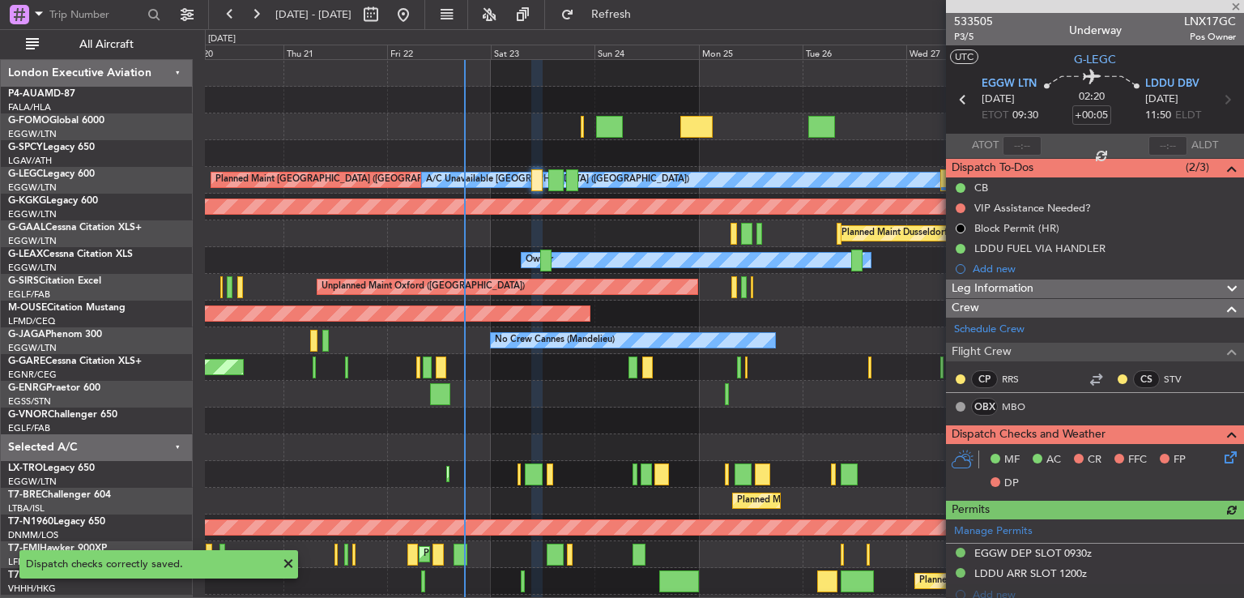
scroll to position [220, 0]
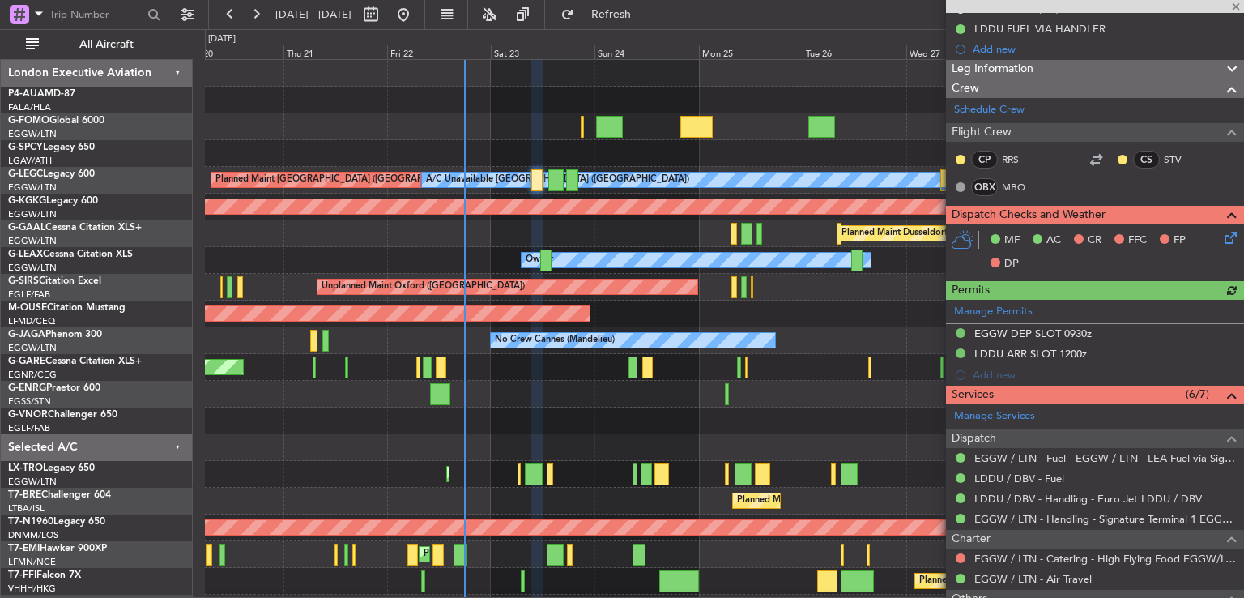
click at [1222, 234] on icon at bounding box center [1228, 234] width 13 height 13
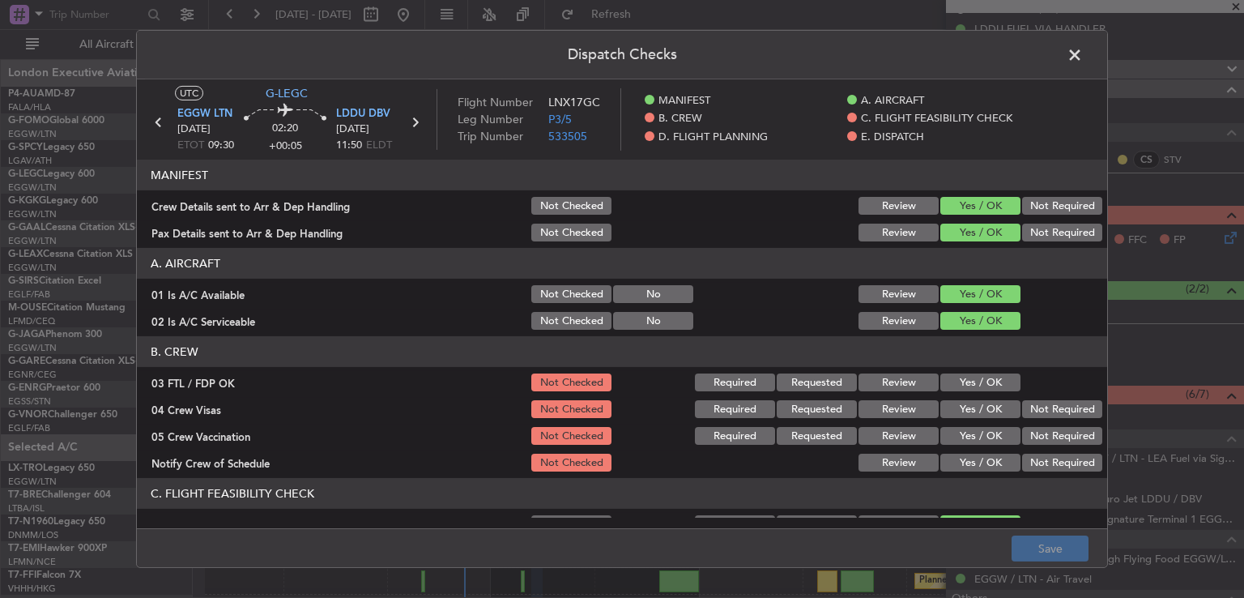
click at [991, 386] on button "Yes / OK" at bounding box center [981, 382] width 80 height 18
click at [1059, 411] on button "Not Required" at bounding box center [1062, 409] width 80 height 18
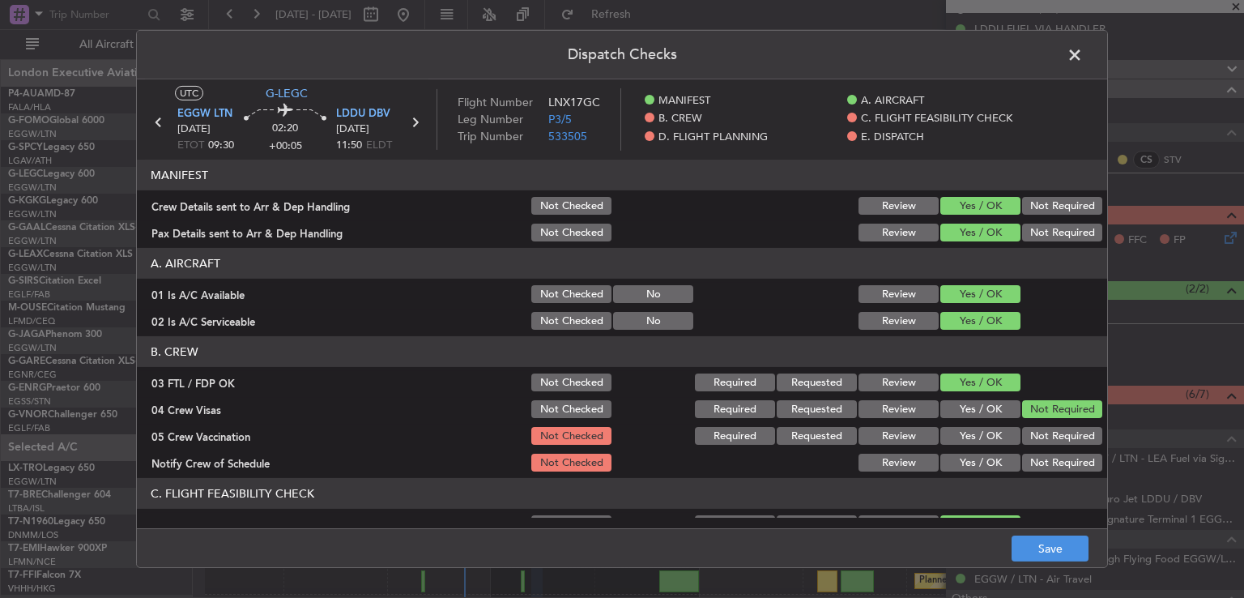
click at [1056, 432] on button "Not Required" at bounding box center [1062, 436] width 80 height 18
click at [976, 463] on button "Yes / OK" at bounding box center [981, 463] width 80 height 18
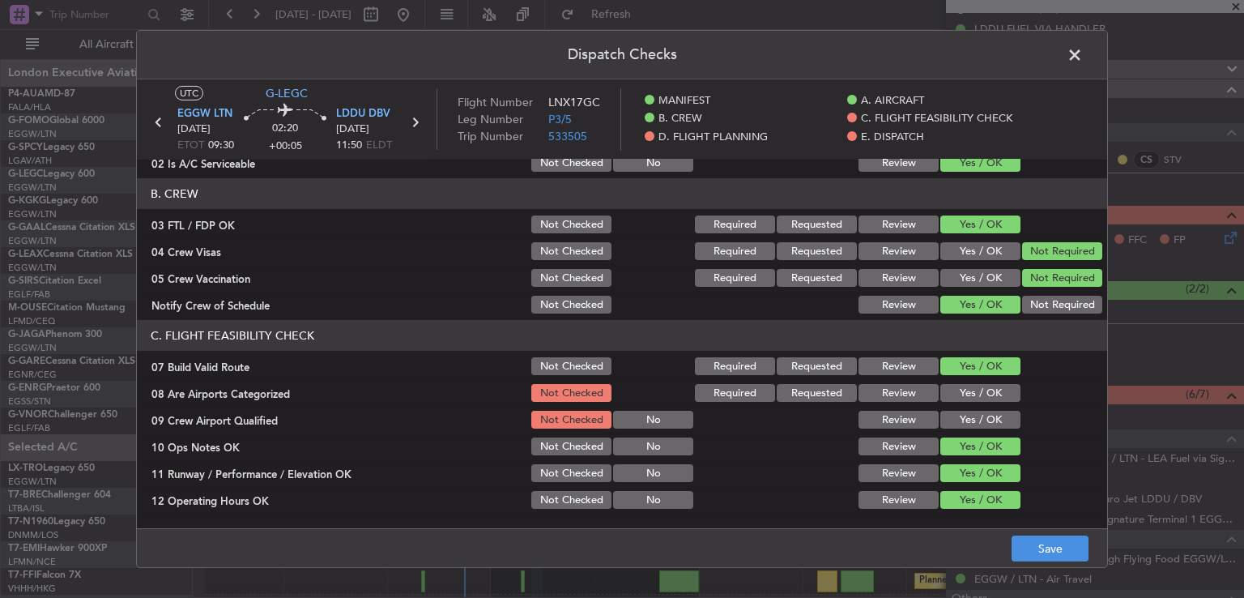
scroll to position [172, 0]
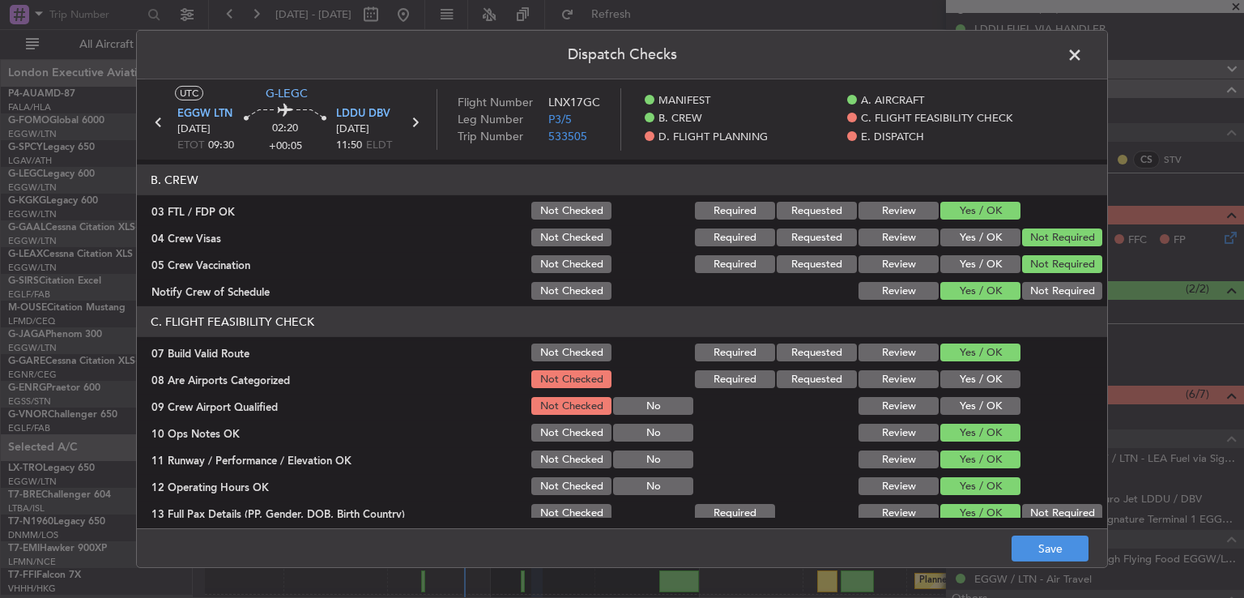
click at [985, 373] on button "Yes / OK" at bounding box center [981, 379] width 80 height 18
click at [982, 403] on button "Yes / OK" at bounding box center [981, 406] width 80 height 18
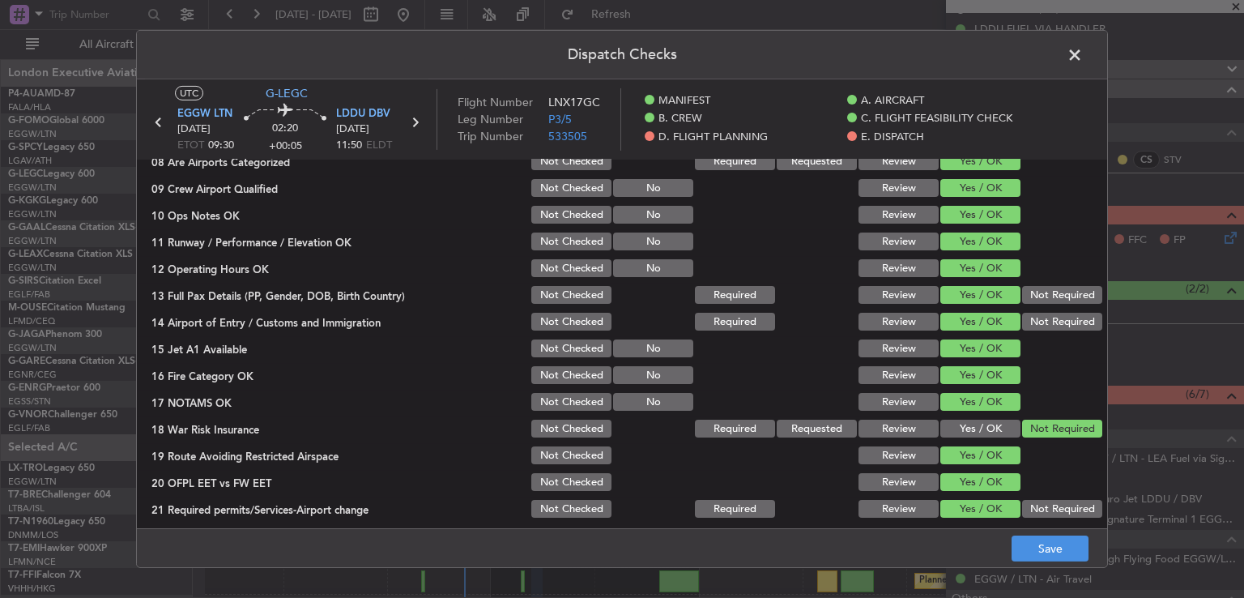
scroll to position [403, 0]
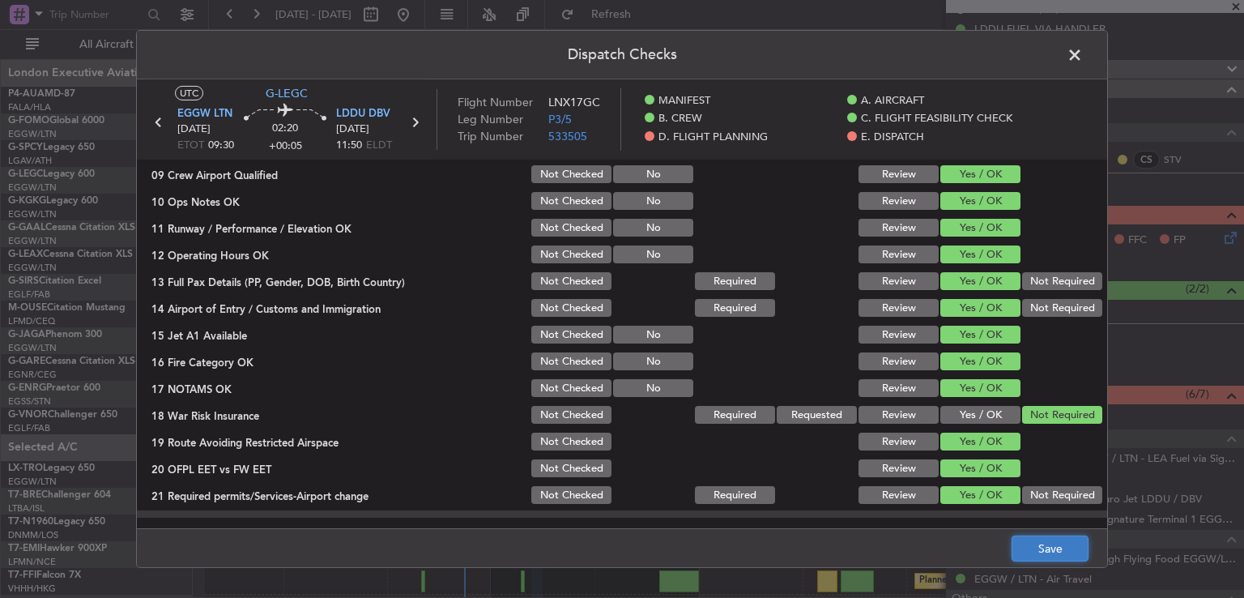
click at [1056, 546] on button "Save" at bounding box center [1050, 548] width 77 height 26
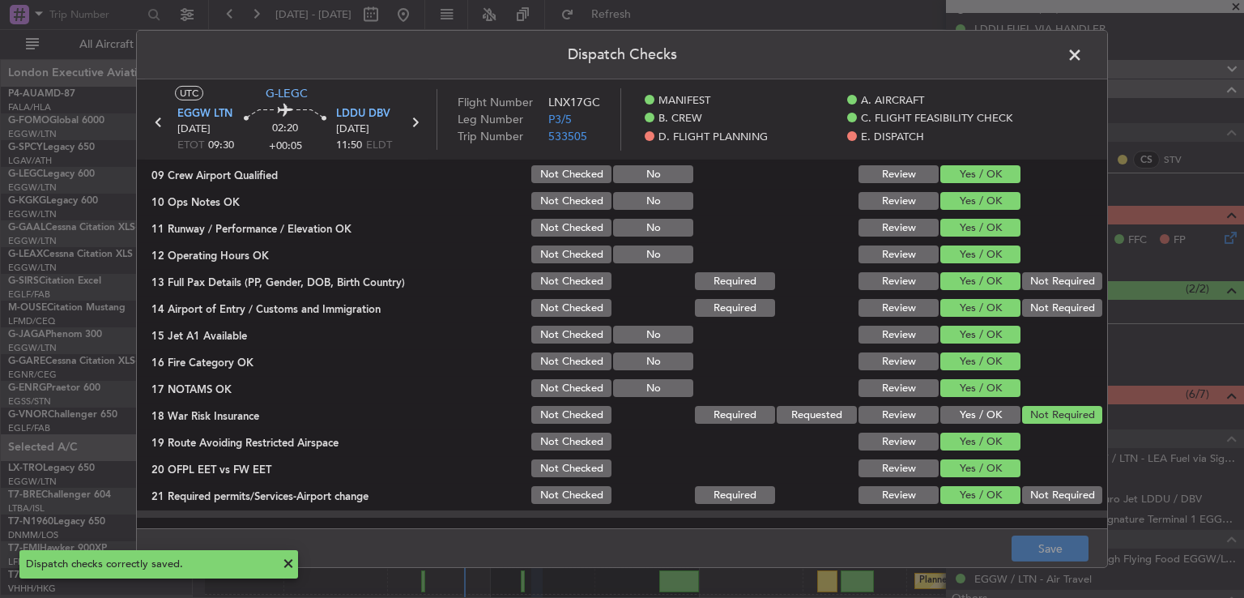
click at [1083, 64] on span at bounding box center [1083, 59] width 0 height 32
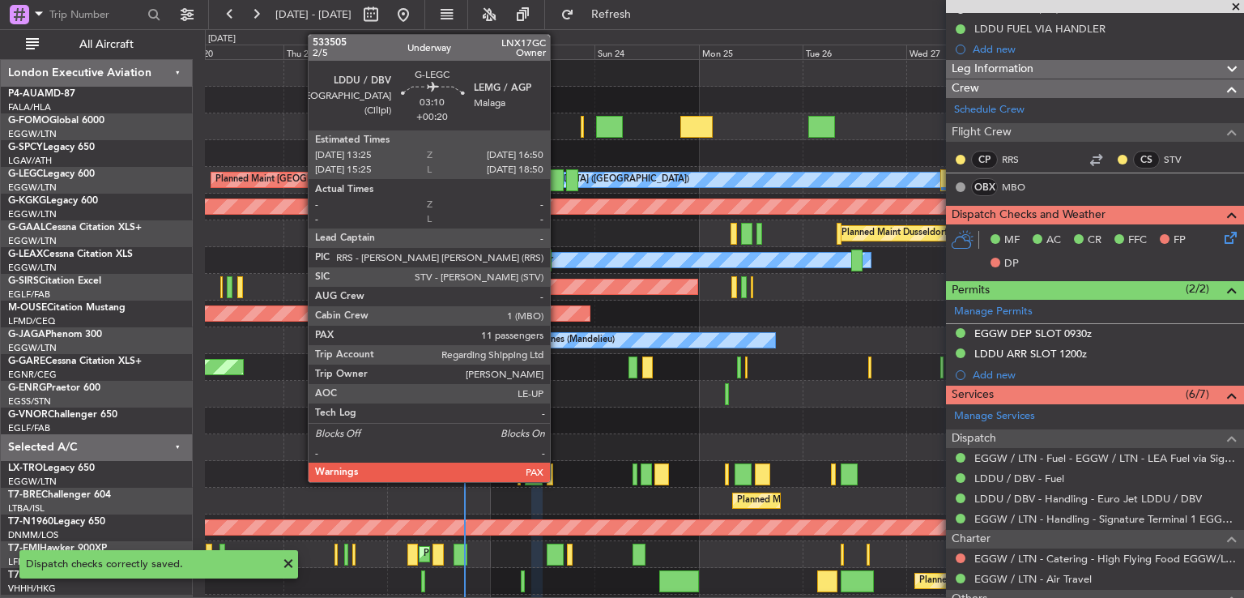
click at [557, 187] on div at bounding box center [555, 180] width 15 height 22
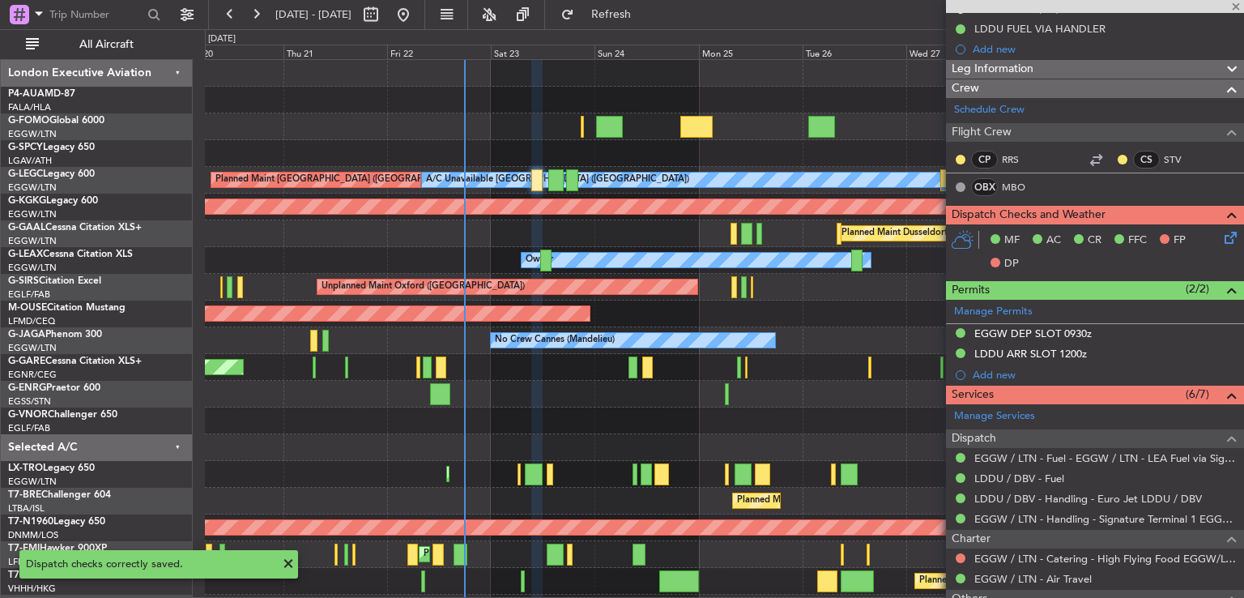
type input "+00:20"
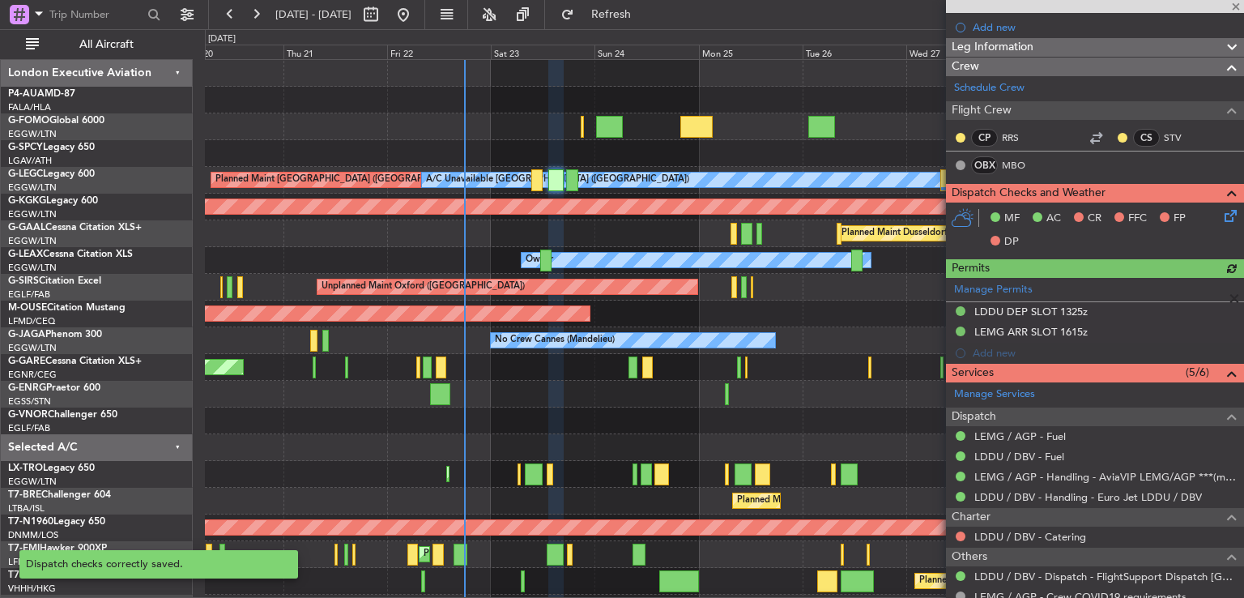
scroll to position [292, 0]
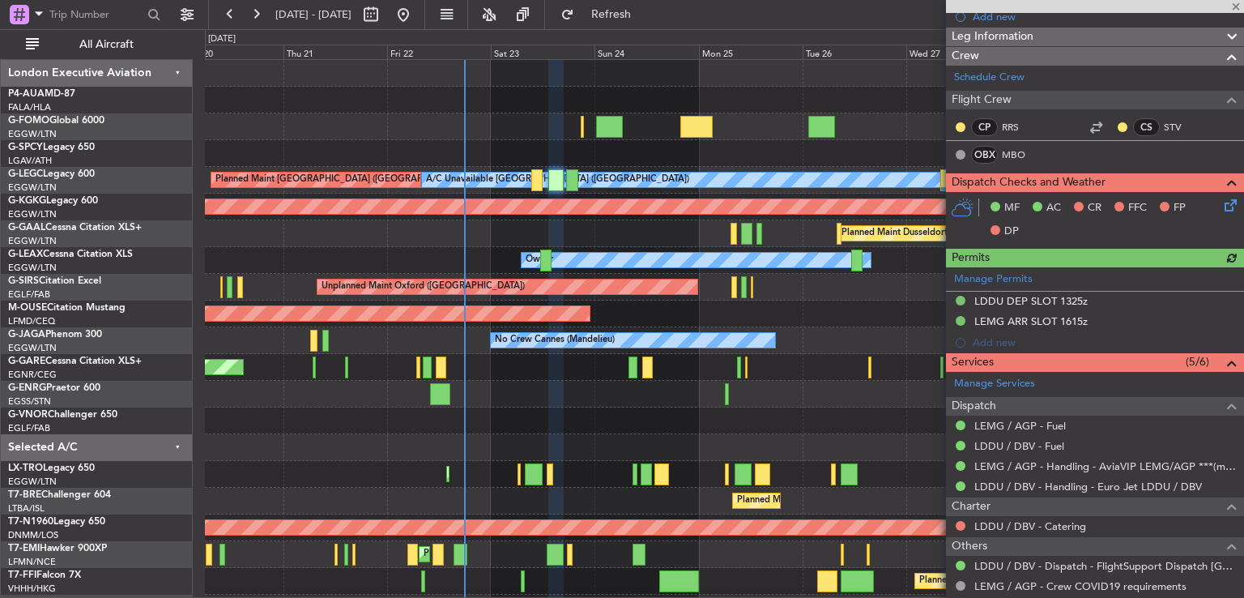
click at [1222, 209] on icon at bounding box center [1228, 202] width 13 height 13
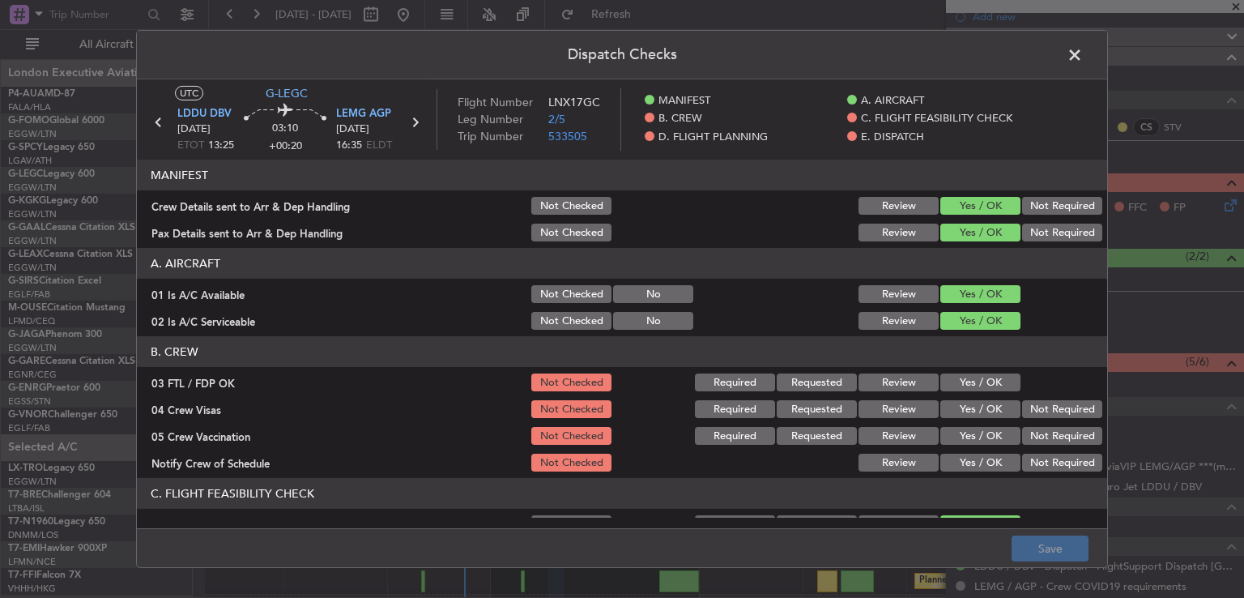
click at [966, 381] on button "Yes / OK" at bounding box center [981, 382] width 80 height 18
click at [1052, 415] on button "Not Required" at bounding box center [1062, 409] width 80 height 18
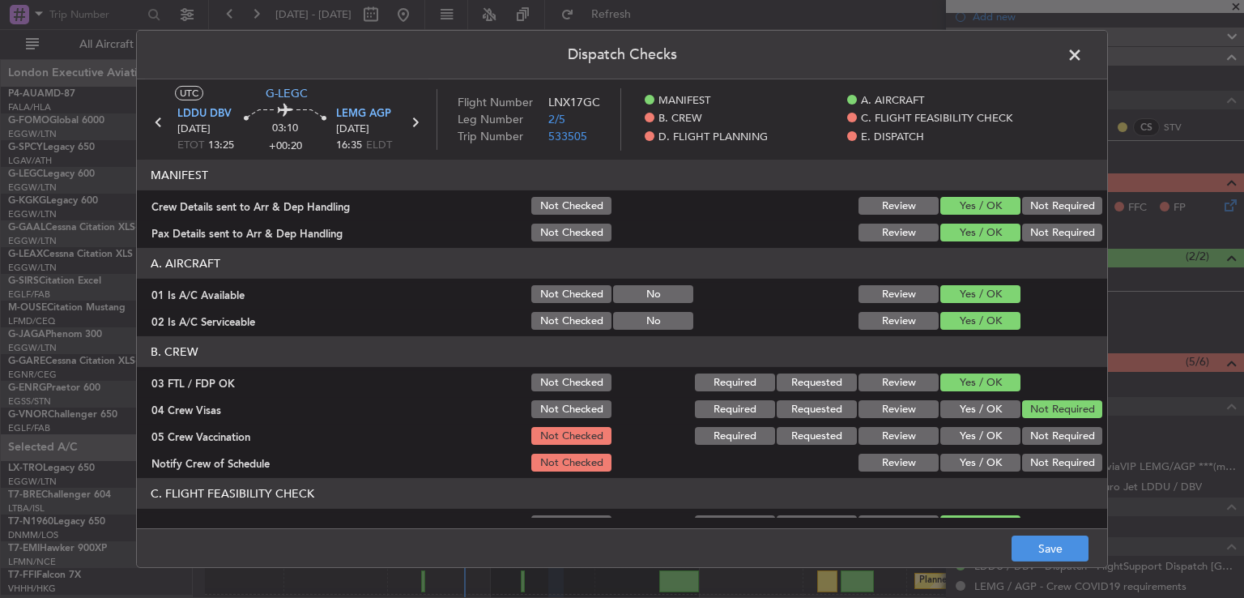
click at [1045, 437] on button "Not Required" at bounding box center [1062, 436] width 80 height 18
click at [977, 468] on button "Yes / OK" at bounding box center [981, 463] width 80 height 18
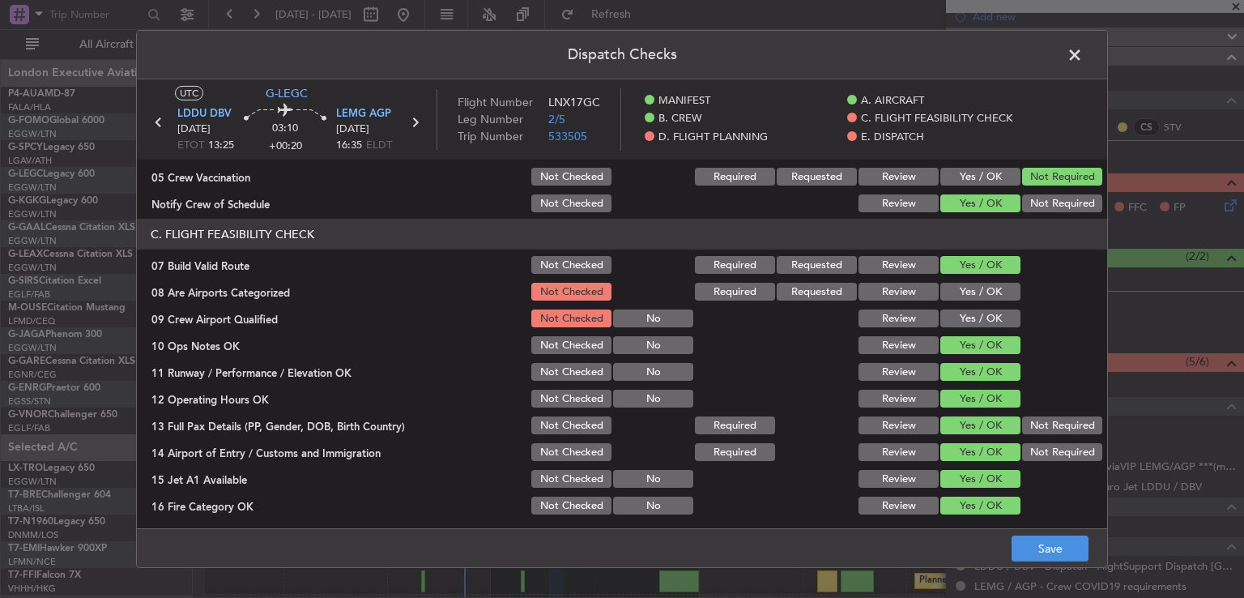
scroll to position [327, 0]
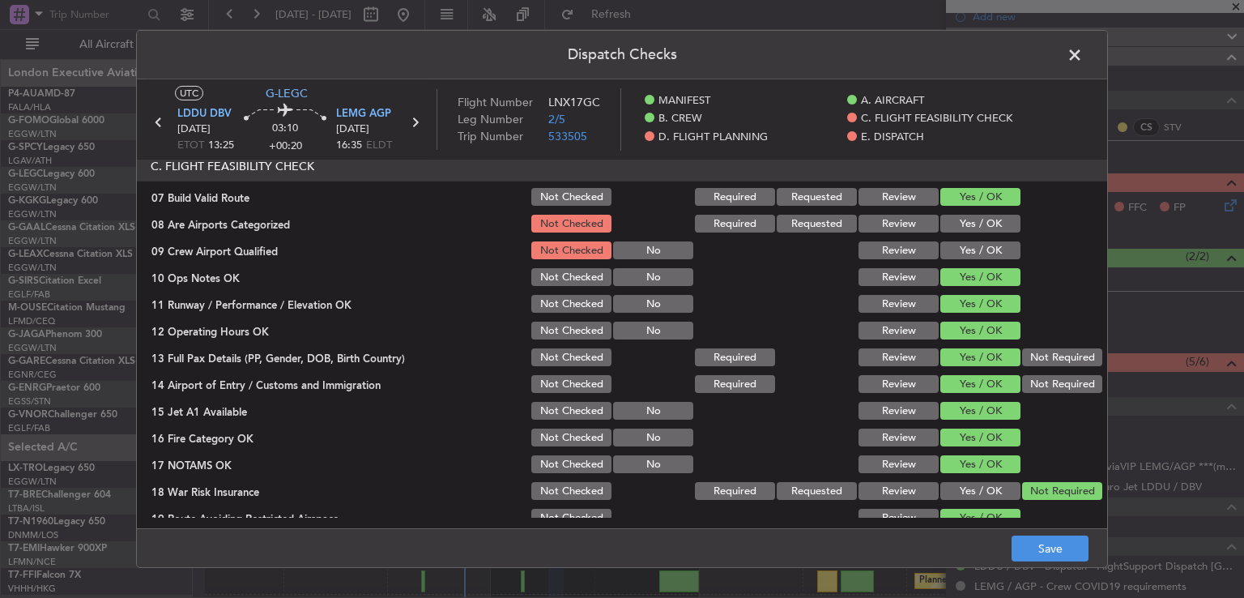
click at [985, 218] on button "Yes / OK" at bounding box center [981, 224] width 80 height 18
click at [984, 248] on button "Yes / OK" at bounding box center [981, 250] width 80 height 18
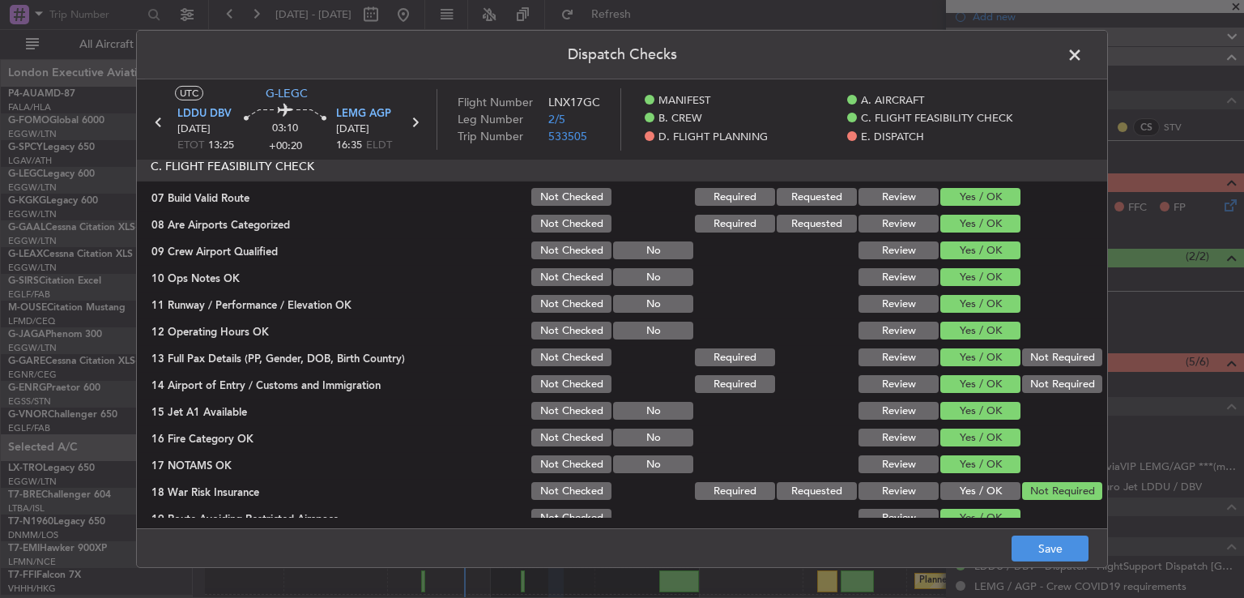
click at [1041, 561] on footer "Save" at bounding box center [622, 547] width 971 height 39
click at [1043, 561] on button "Save" at bounding box center [1050, 548] width 77 height 26
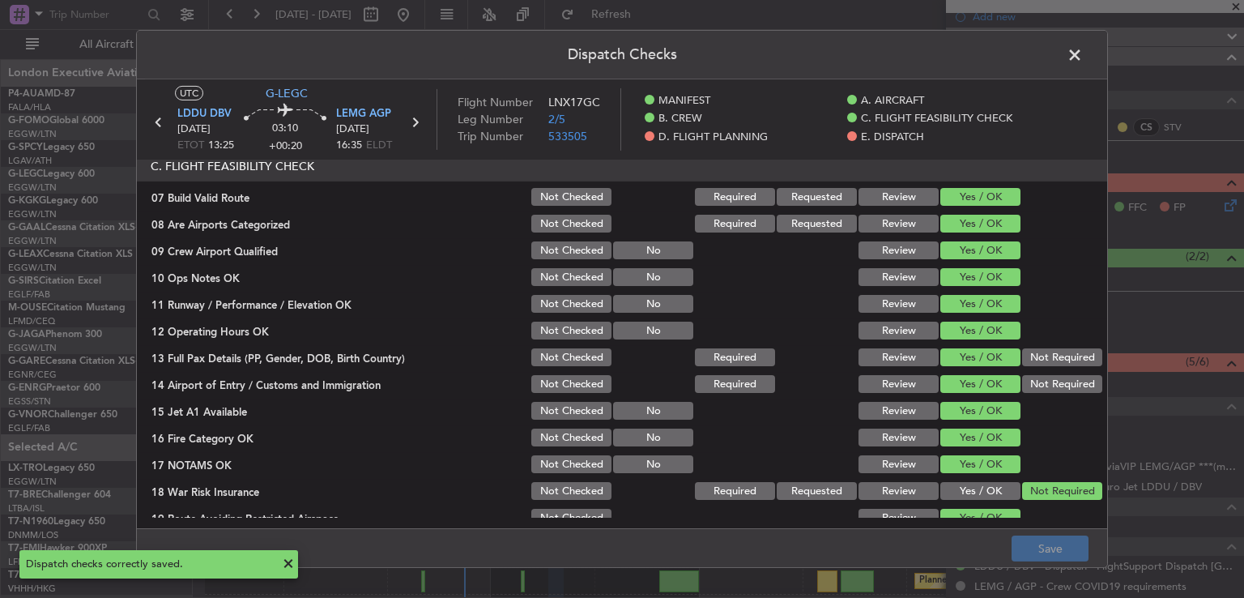
click at [1083, 50] on span at bounding box center [1083, 59] width 0 height 32
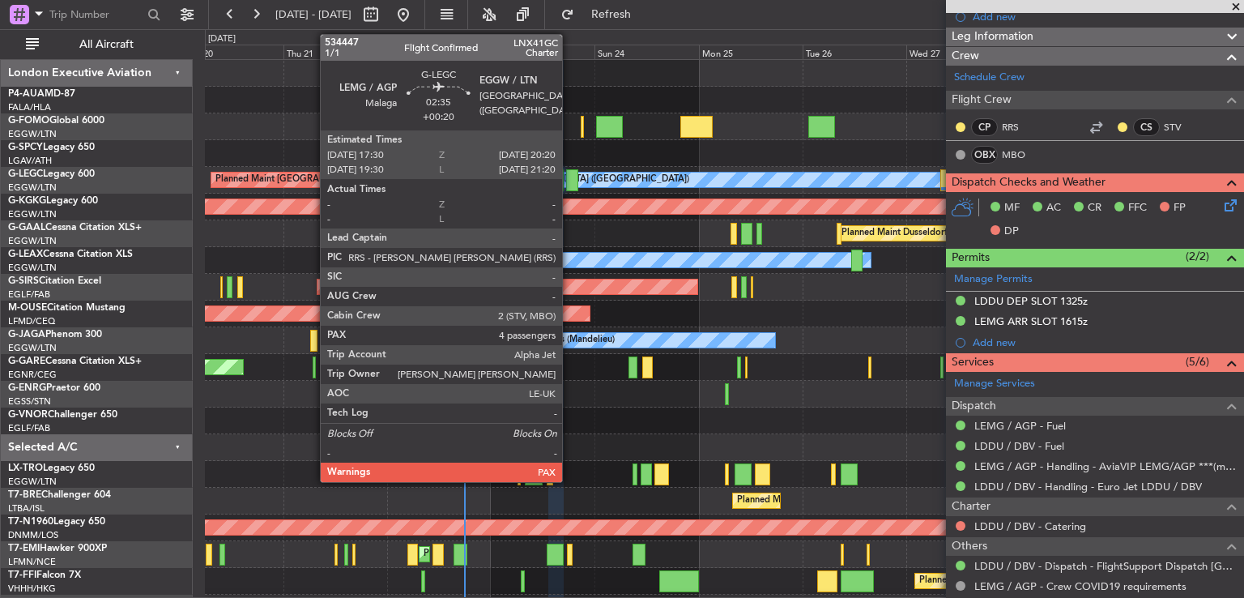
click at [570, 186] on div at bounding box center [572, 180] width 13 height 22
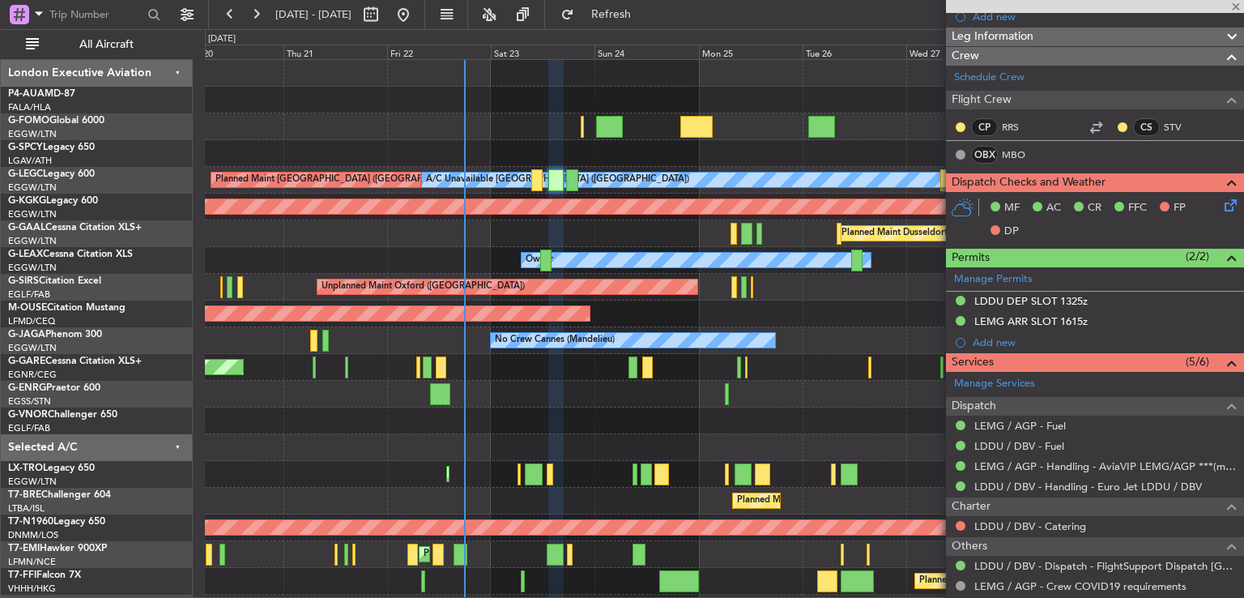
type input "4"
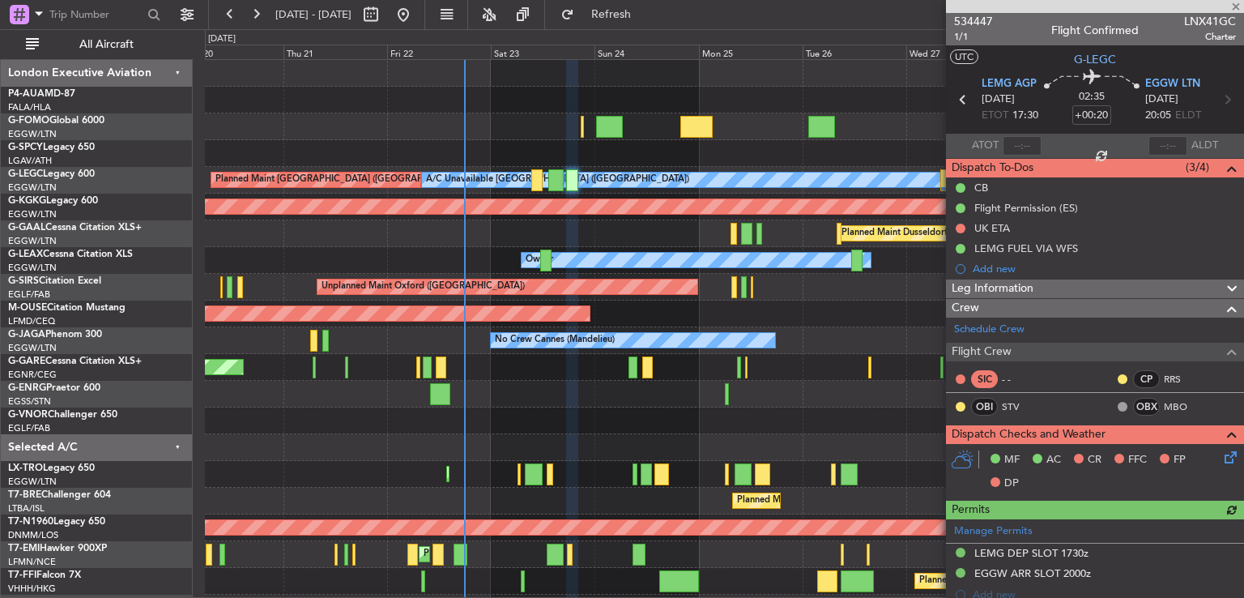
scroll to position [245, 0]
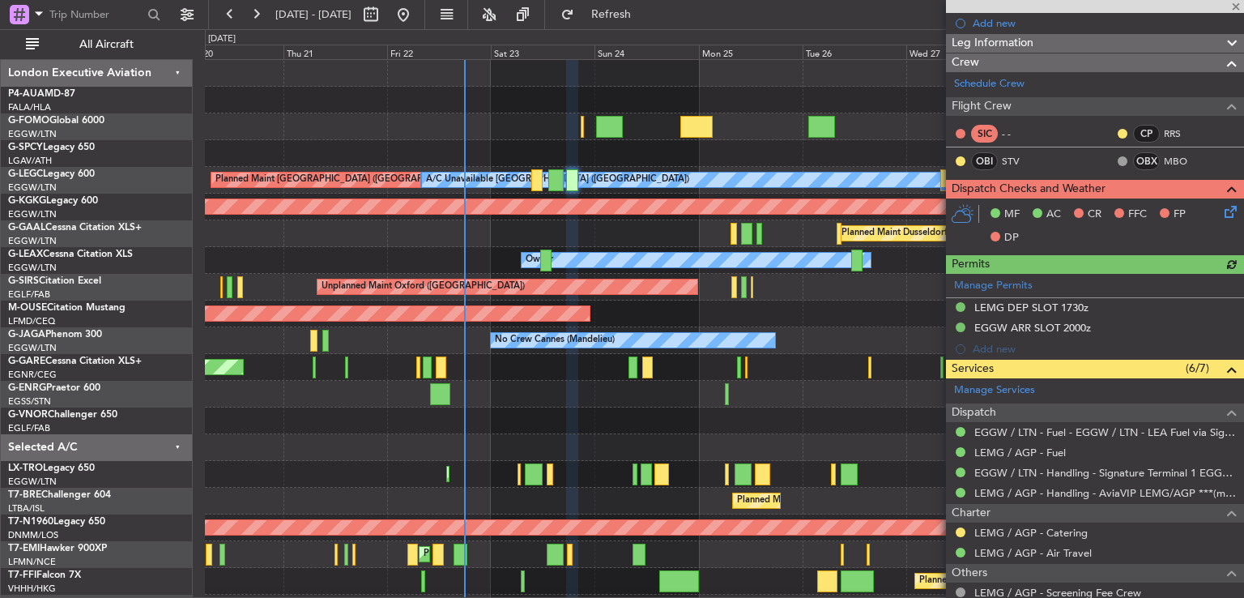
click at [1222, 215] on icon at bounding box center [1228, 209] width 13 height 13
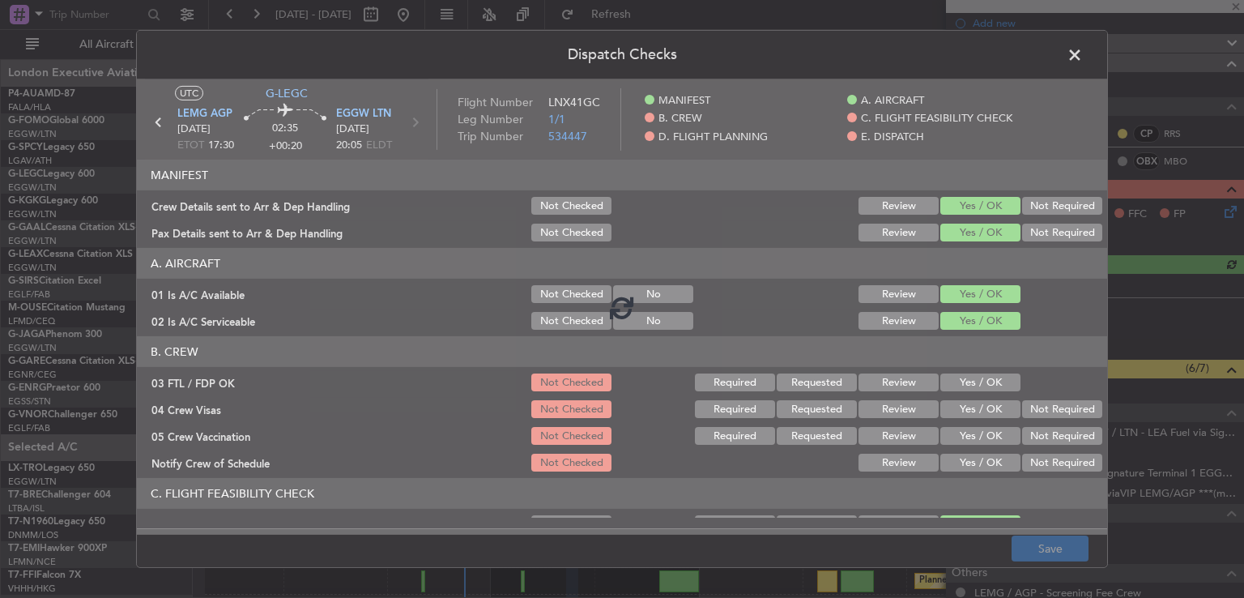
click at [979, 380] on div at bounding box center [622, 306] width 971 height 455
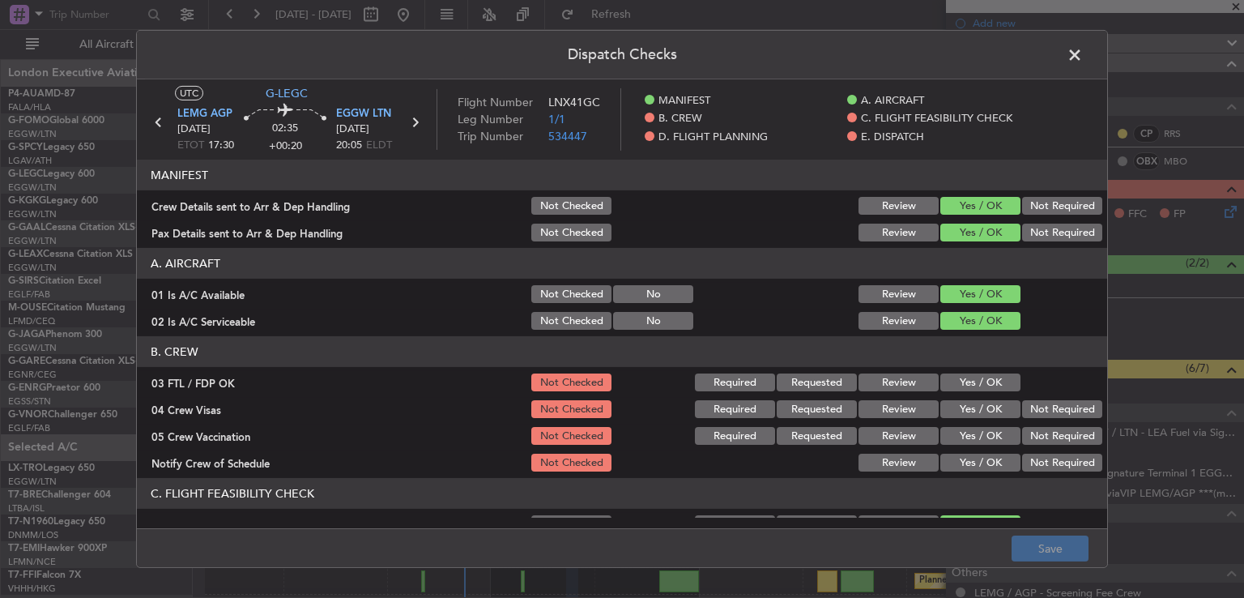
click at [979, 380] on button "Yes / OK" at bounding box center [981, 382] width 80 height 18
click at [1039, 410] on button "Not Required" at bounding box center [1062, 409] width 80 height 18
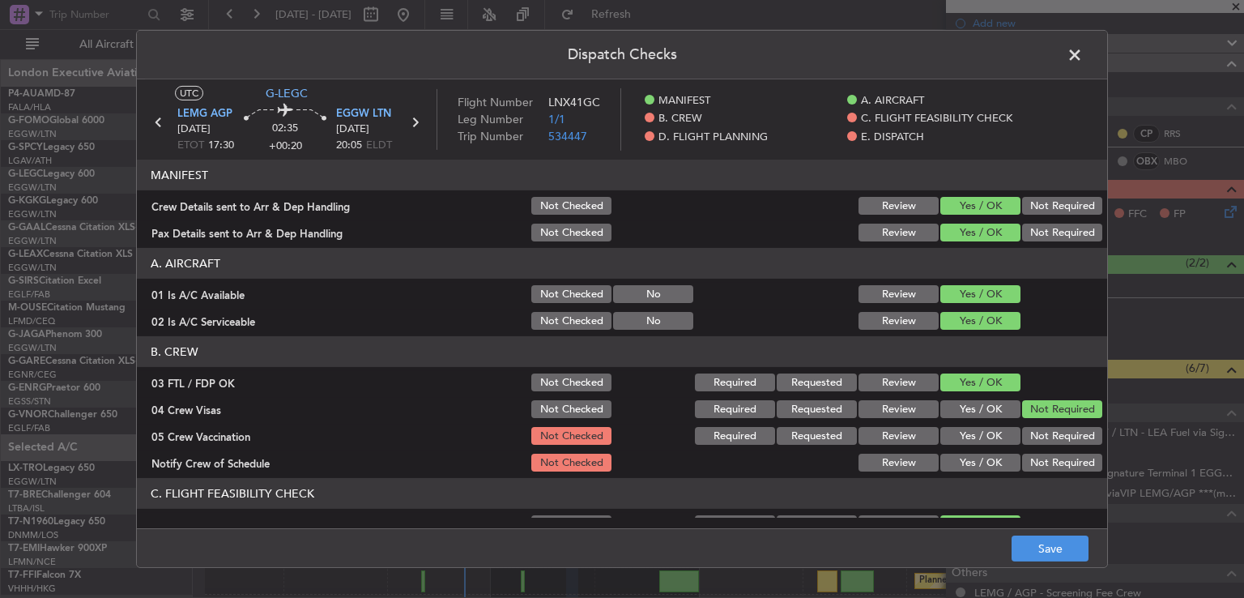
click at [1038, 429] on button "Not Required" at bounding box center [1062, 436] width 80 height 18
click at [983, 460] on button "Yes / OK" at bounding box center [981, 463] width 80 height 18
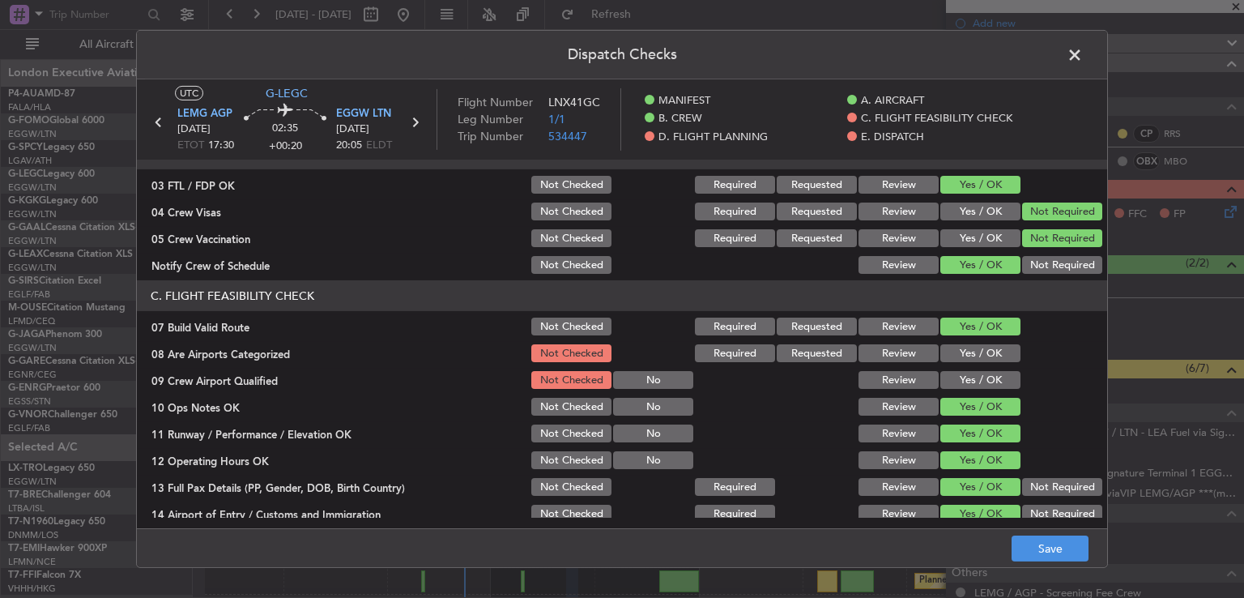
scroll to position [203, 0]
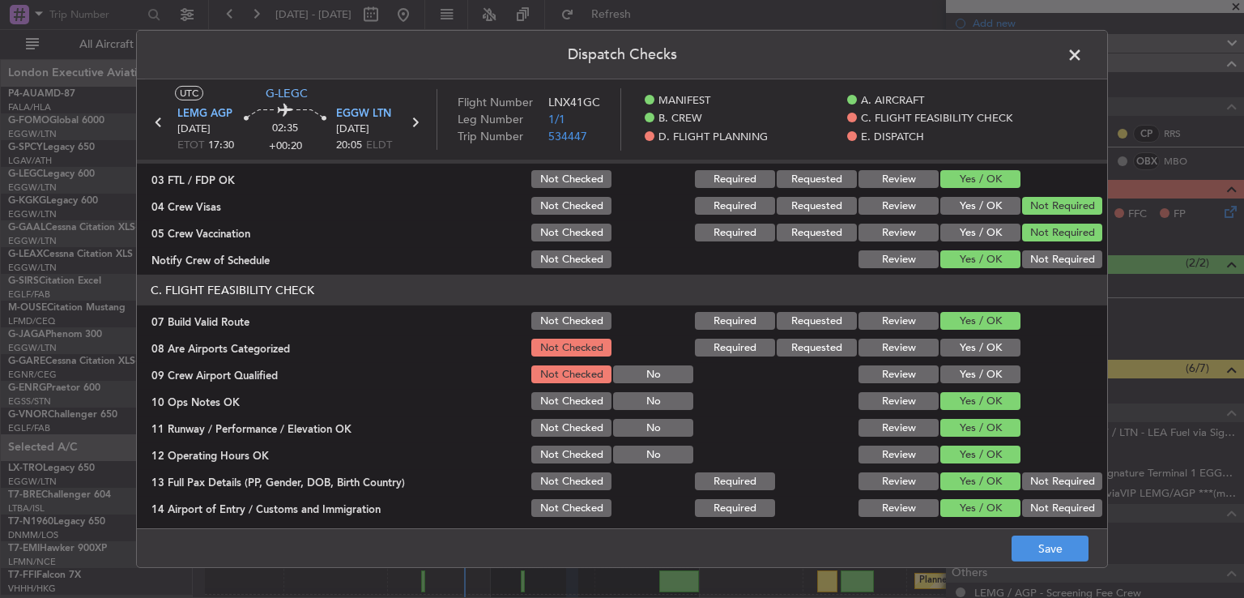
click at [982, 348] on button "Yes / OK" at bounding box center [981, 348] width 80 height 18
click at [979, 369] on button "Yes / OK" at bounding box center [981, 374] width 80 height 18
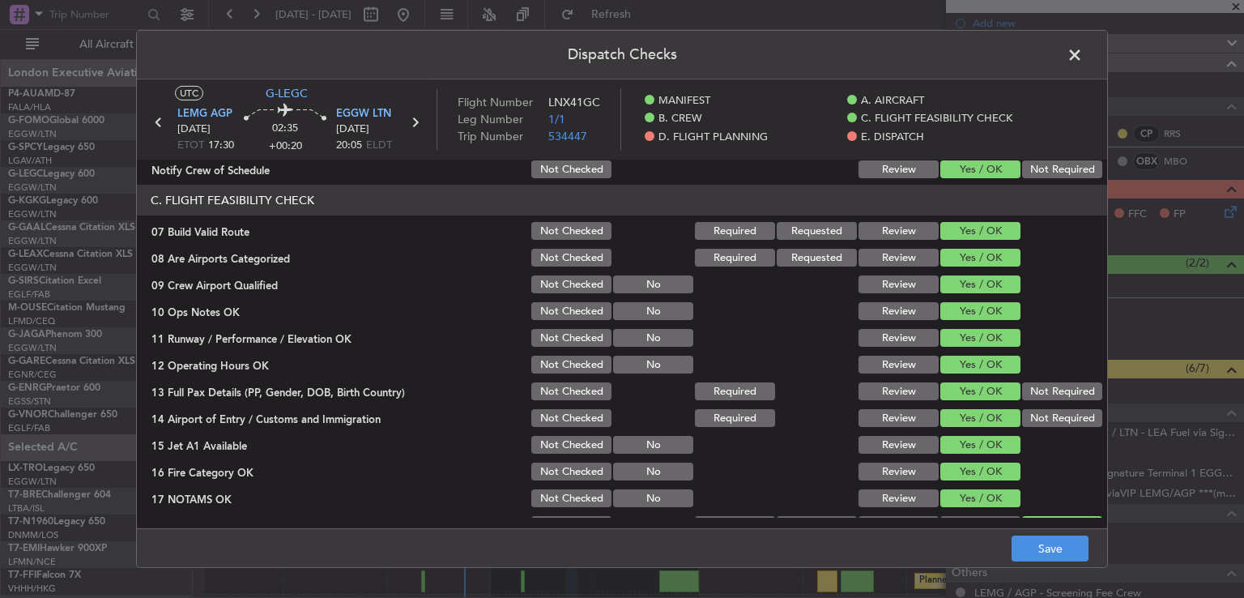
scroll to position [381, 0]
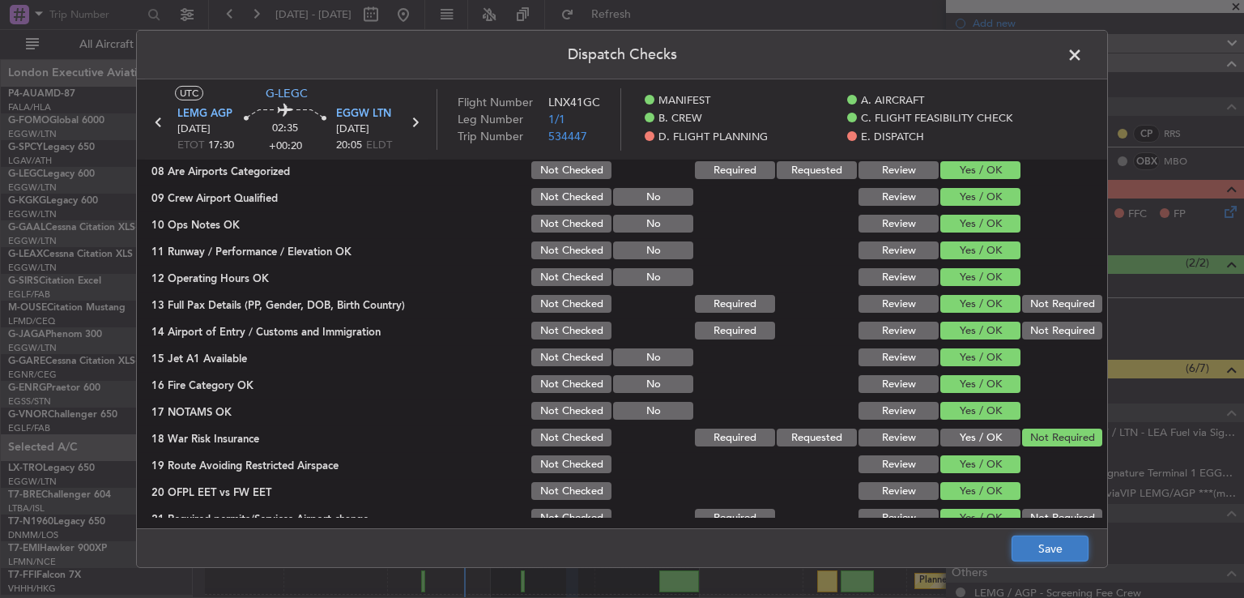
click at [1026, 544] on button "Save" at bounding box center [1050, 548] width 77 height 26
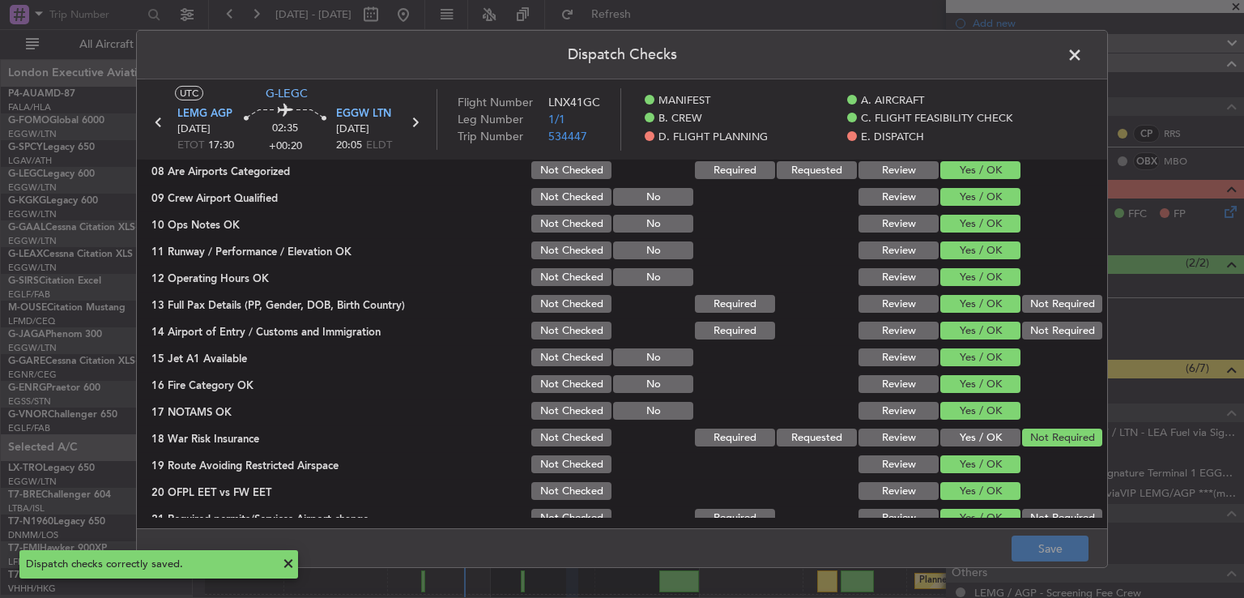
click at [1083, 57] on span at bounding box center [1083, 59] width 0 height 32
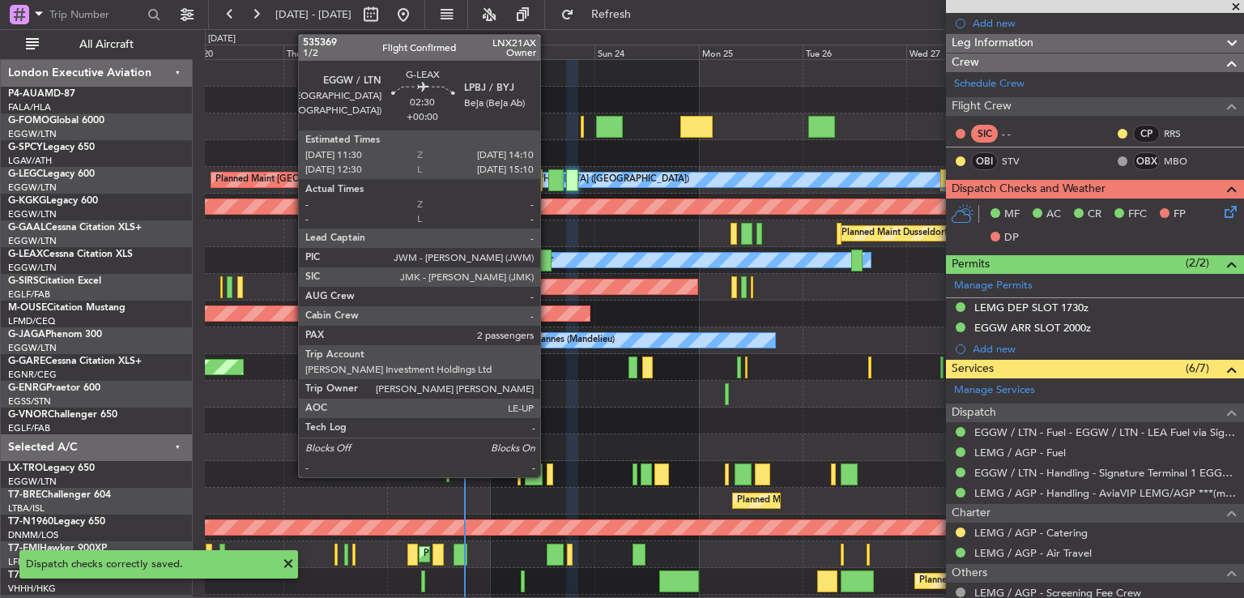
click at [548, 258] on div at bounding box center [546, 261] width 12 height 22
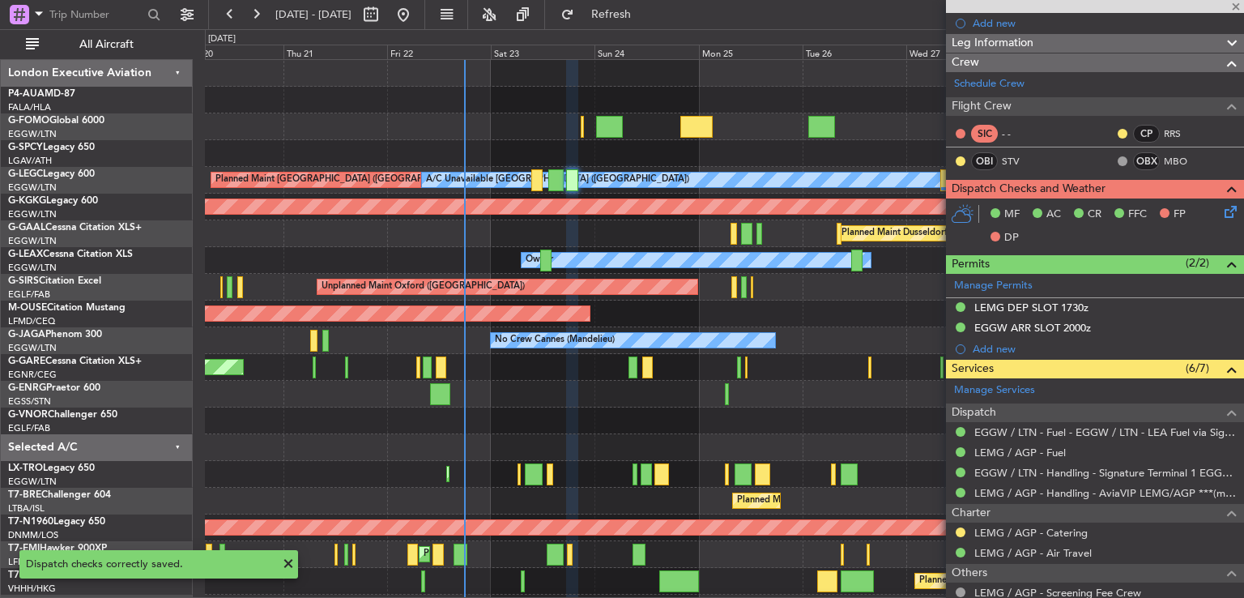
type input "2"
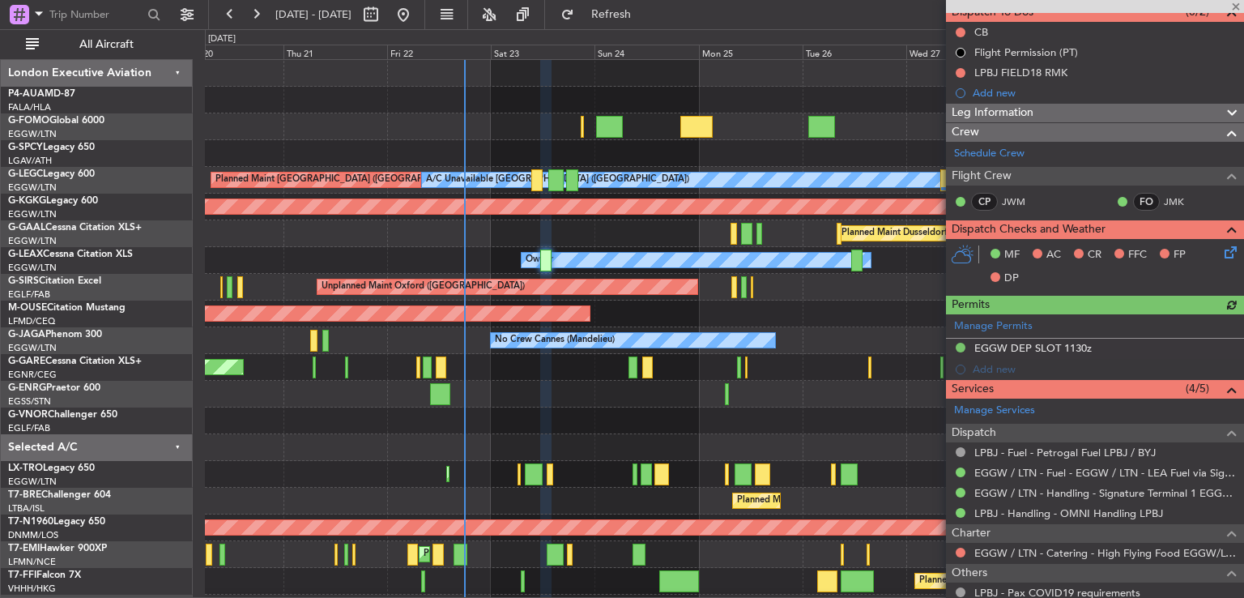
scroll to position [205, 0]
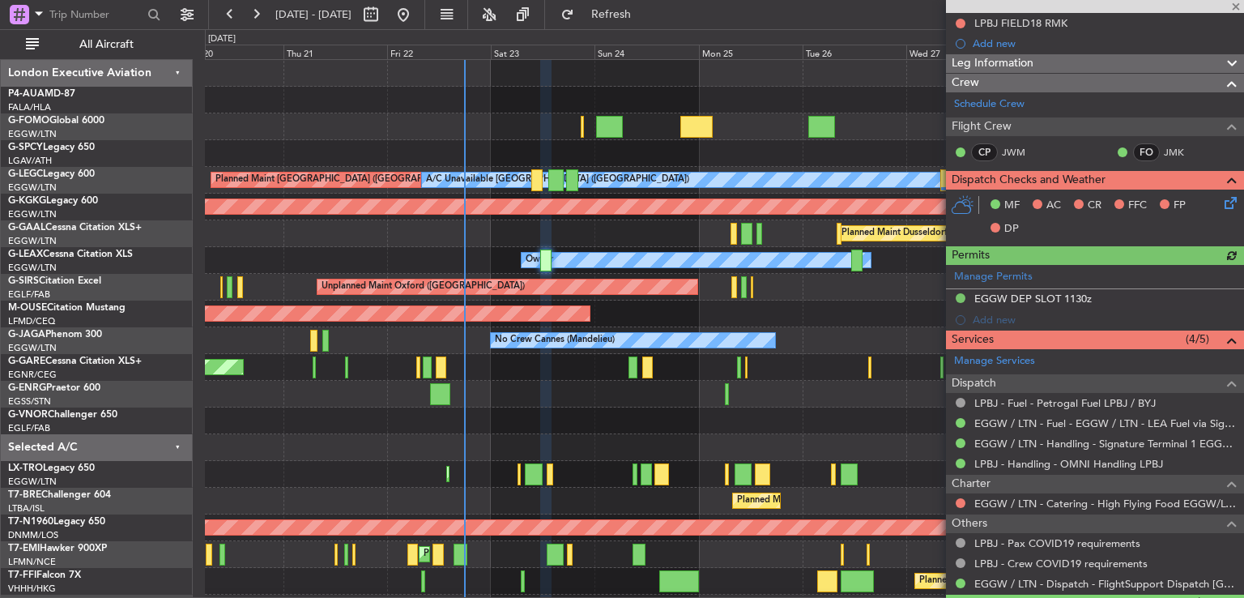
click at [1222, 201] on icon at bounding box center [1228, 200] width 13 height 13
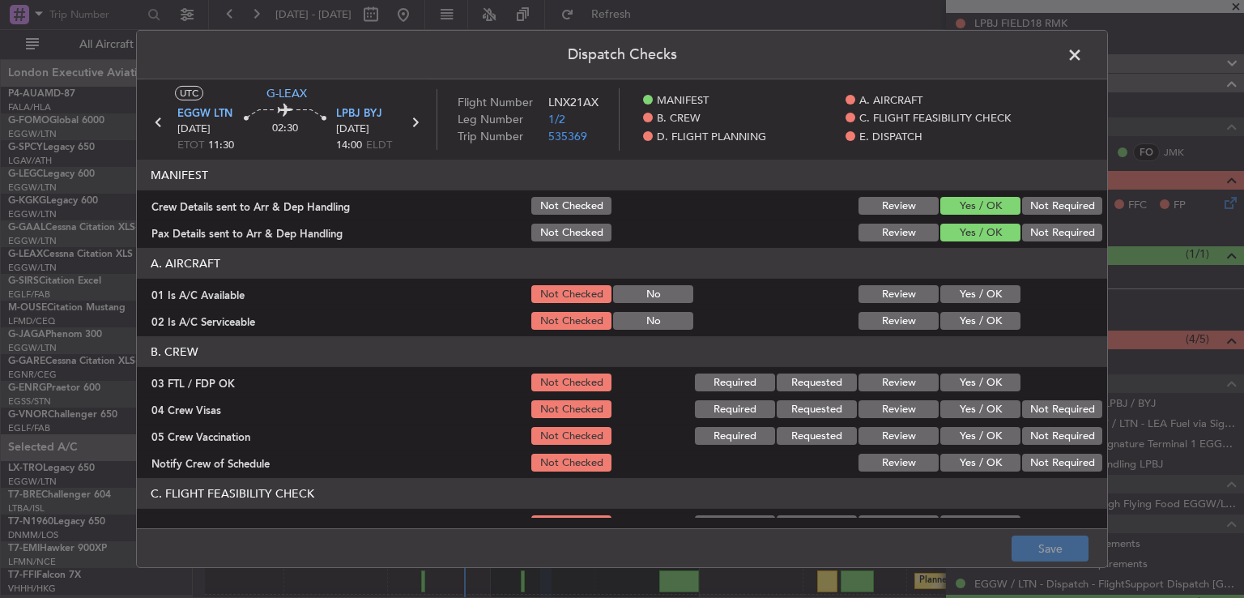
click at [969, 299] on button "Yes / OK" at bounding box center [981, 294] width 80 height 18
click at [969, 322] on button "Yes / OK" at bounding box center [981, 321] width 80 height 18
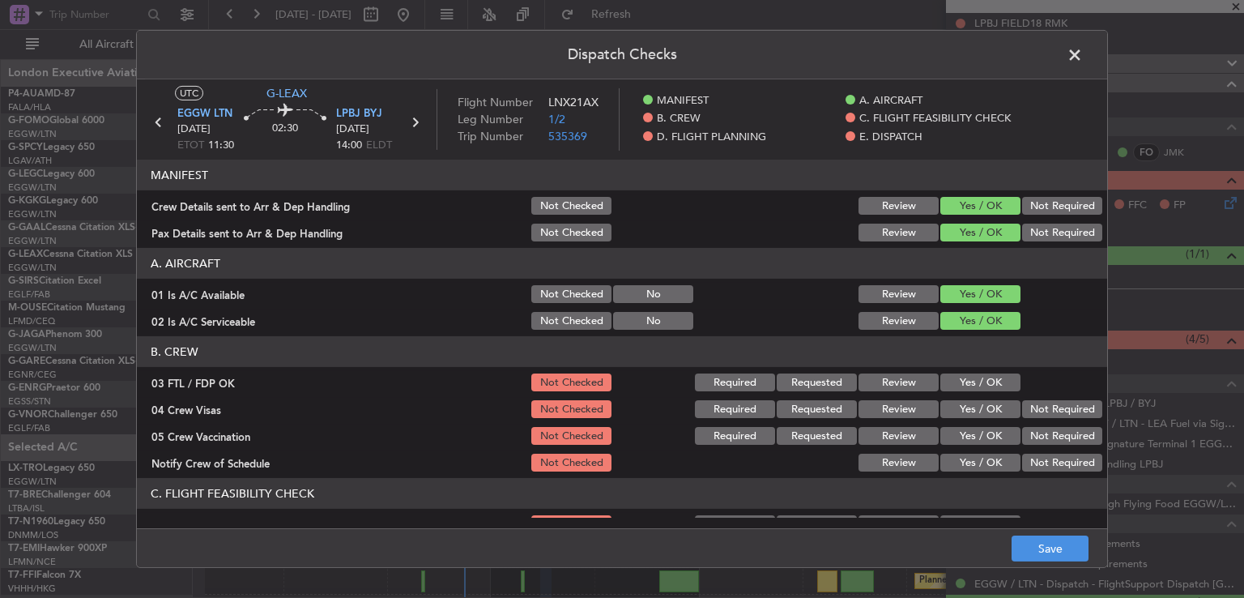
click at [962, 387] on button "Yes / OK" at bounding box center [981, 382] width 80 height 18
click at [1022, 409] on button "Not Required" at bounding box center [1062, 409] width 80 height 18
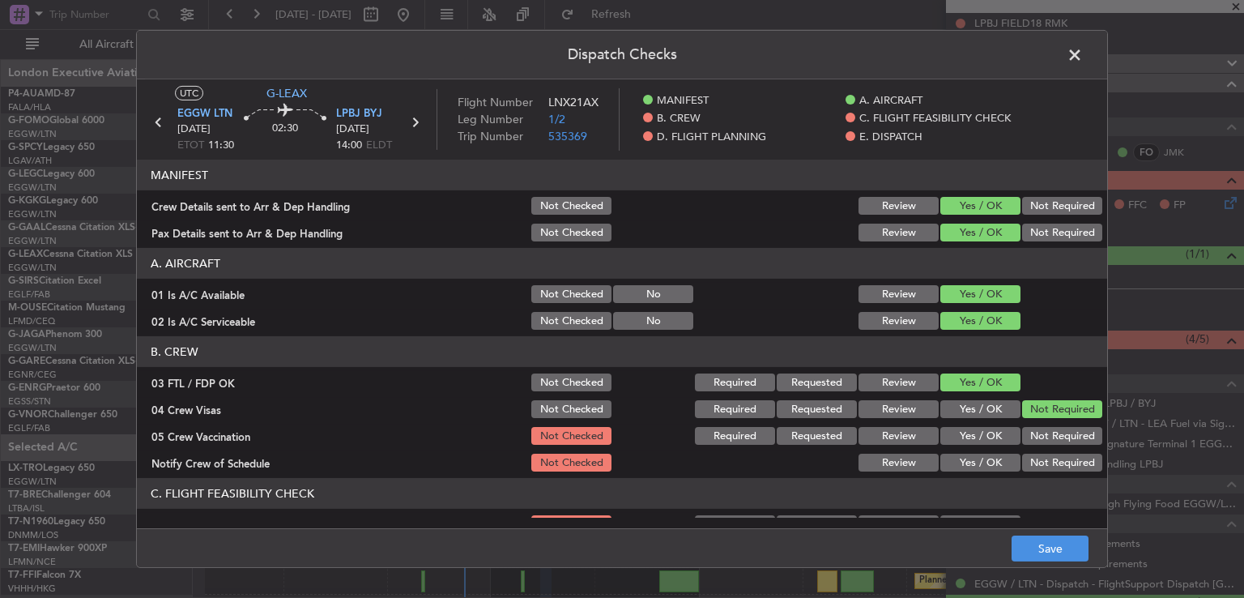
click at [1022, 441] on button "Not Required" at bounding box center [1062, 436] width 80 height 18
click at [995, 458] on button "Yes / OK" at bounding box center [981, 463] width 80 height 18
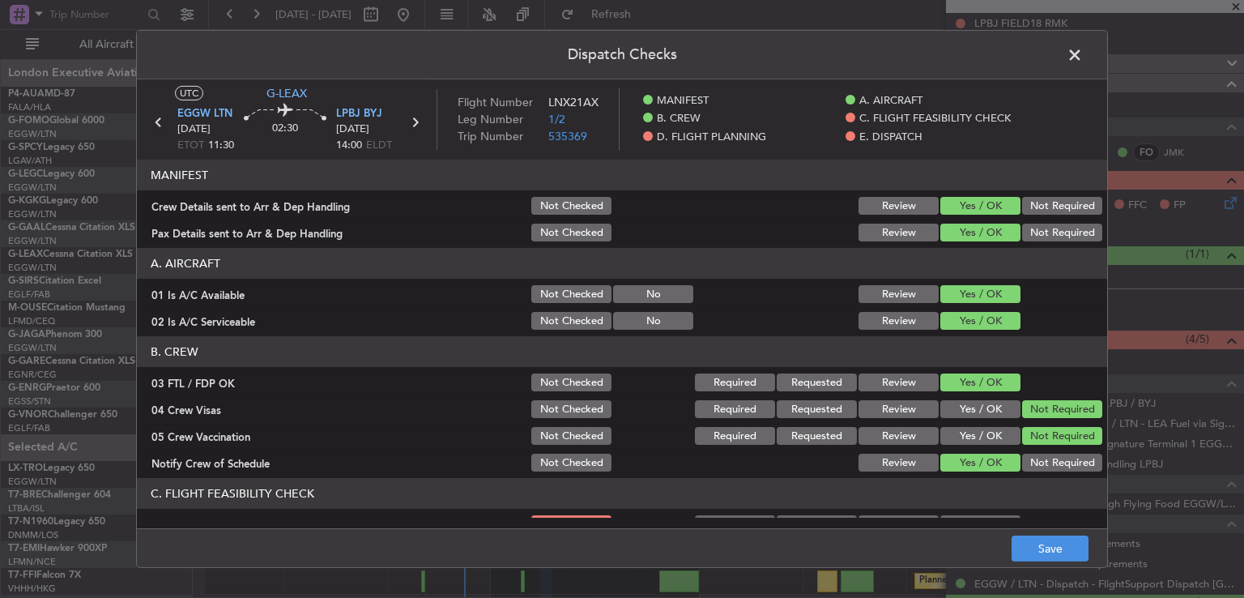
scroll to position [300, 0]
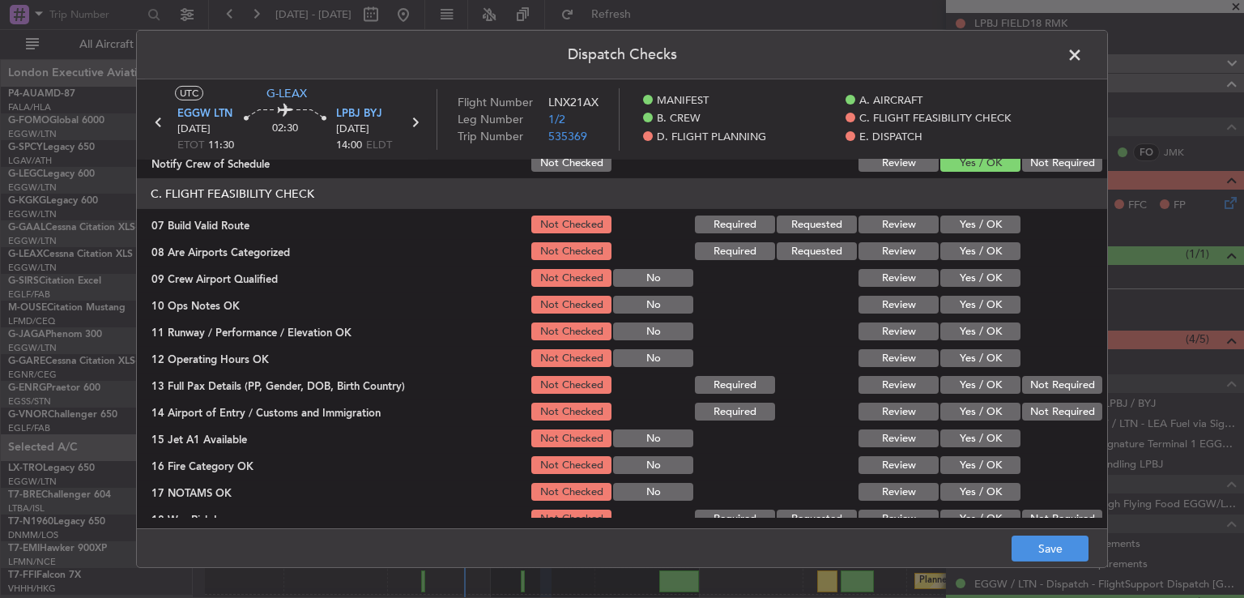
click at [979, 250] on button "Yes / OK" at bounding box center [981, 251] width 80 height 18
click at [976, 269] on button "Yes / OK" at bounding box center [981, 278] width 80 height 18
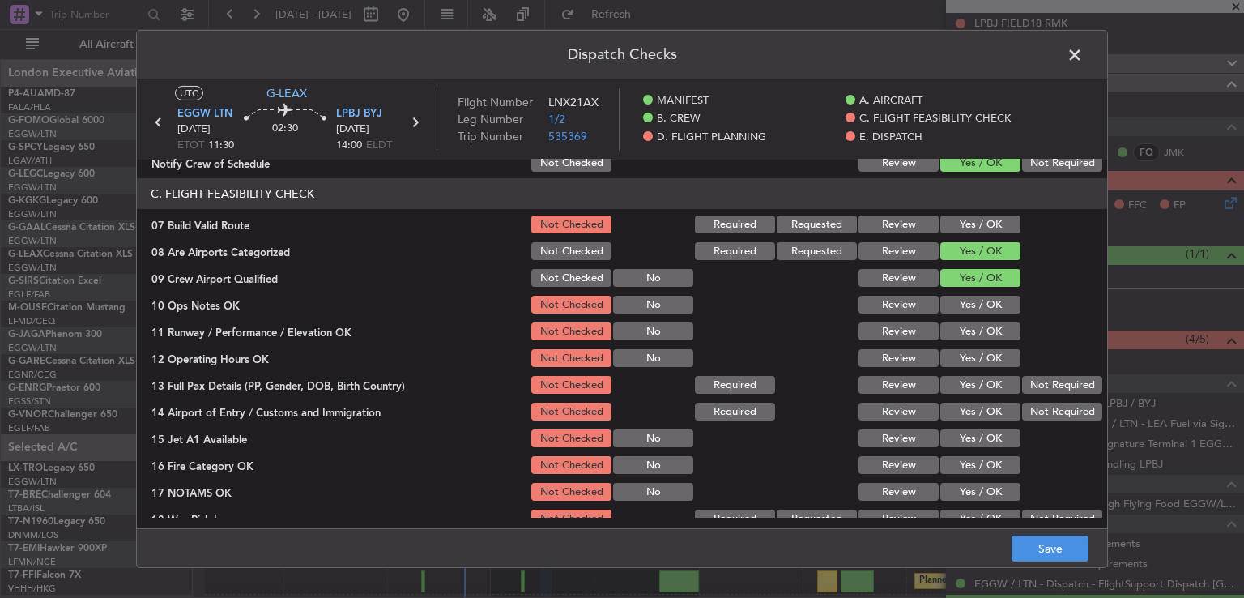
click at [1037, 512] on button "Not Required" at bounding box center [1062, 519] width 80 height 18
click at [1034, 545] on button "Save" at bounding box center [1050, 548] width 77 height 26
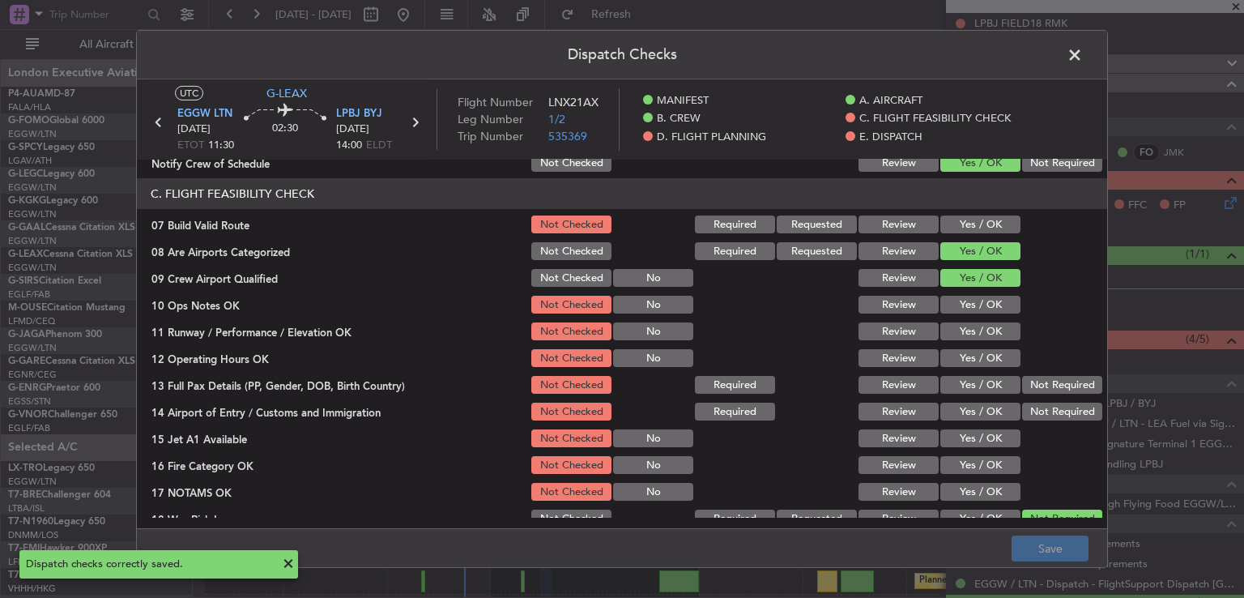
click at [1083, 57] on span at bounding box center [1083, 59] width 0 height 32
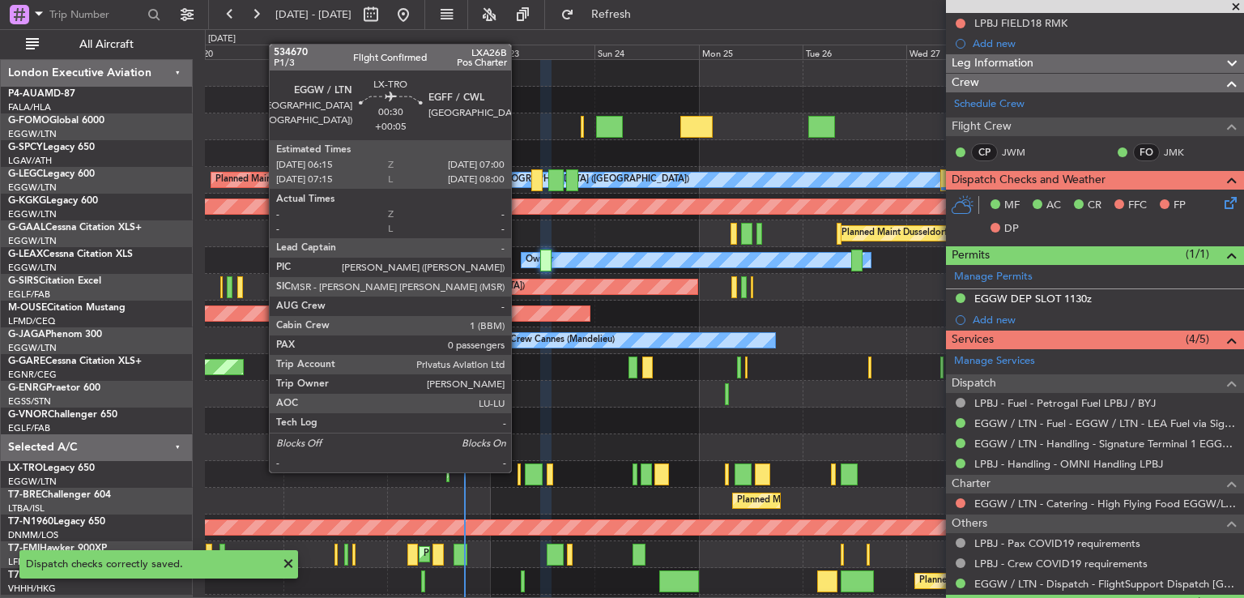
click at [518, 471] on div at bounding box center [520, 474] width 4 height 22
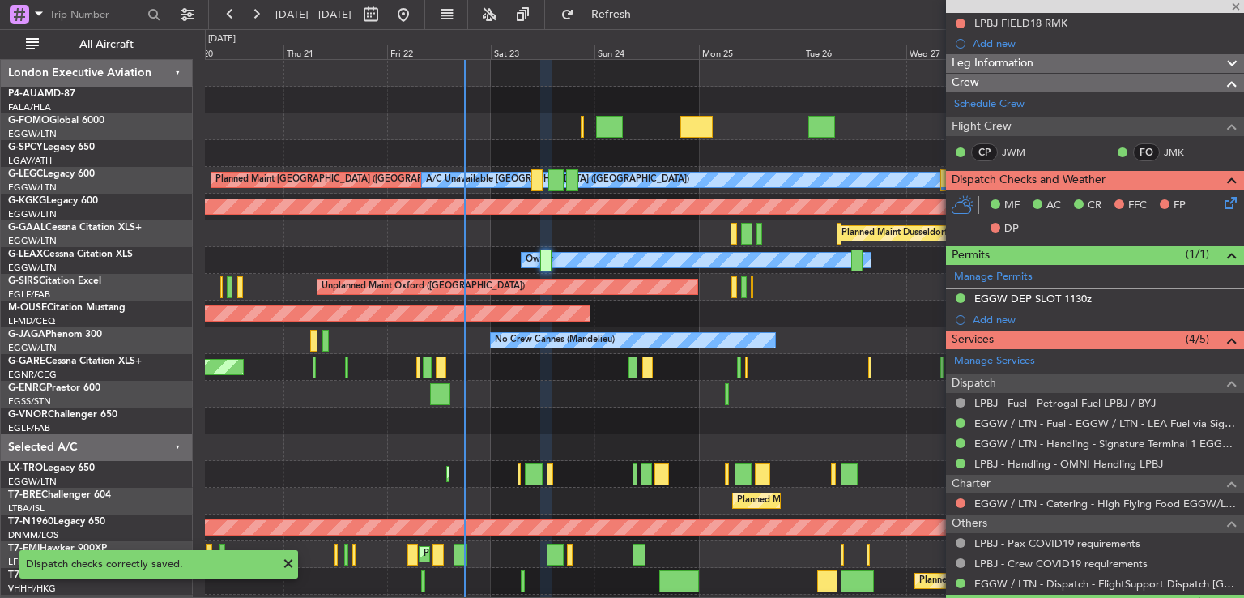
type input "+00:05"
type input "0"
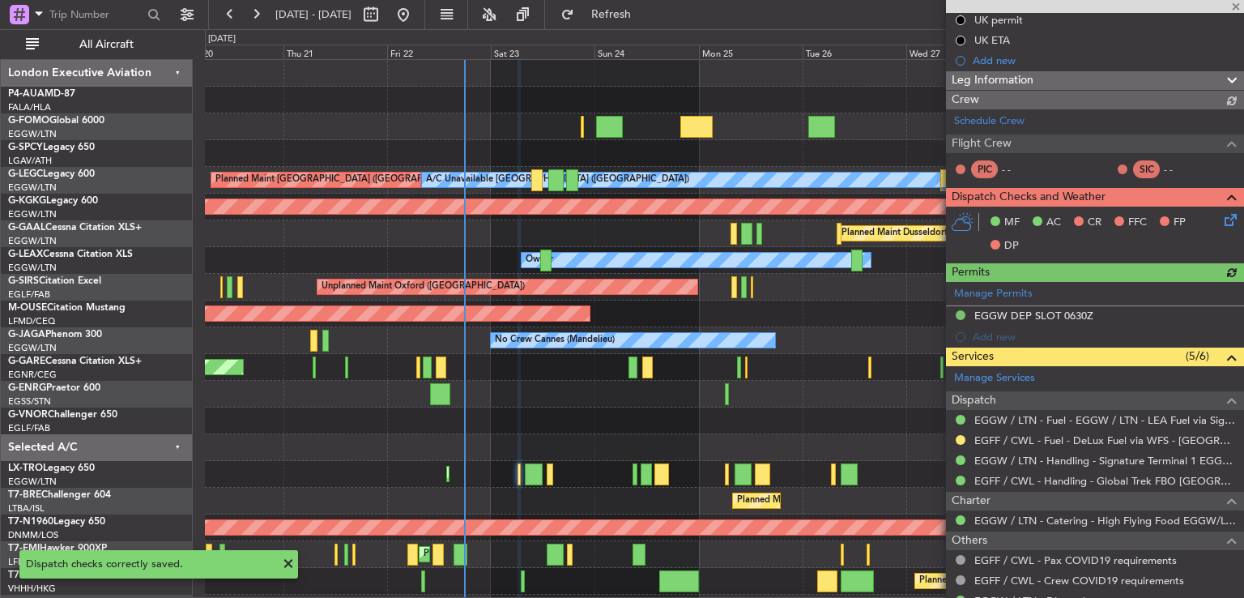
scroll to position [231, 0]
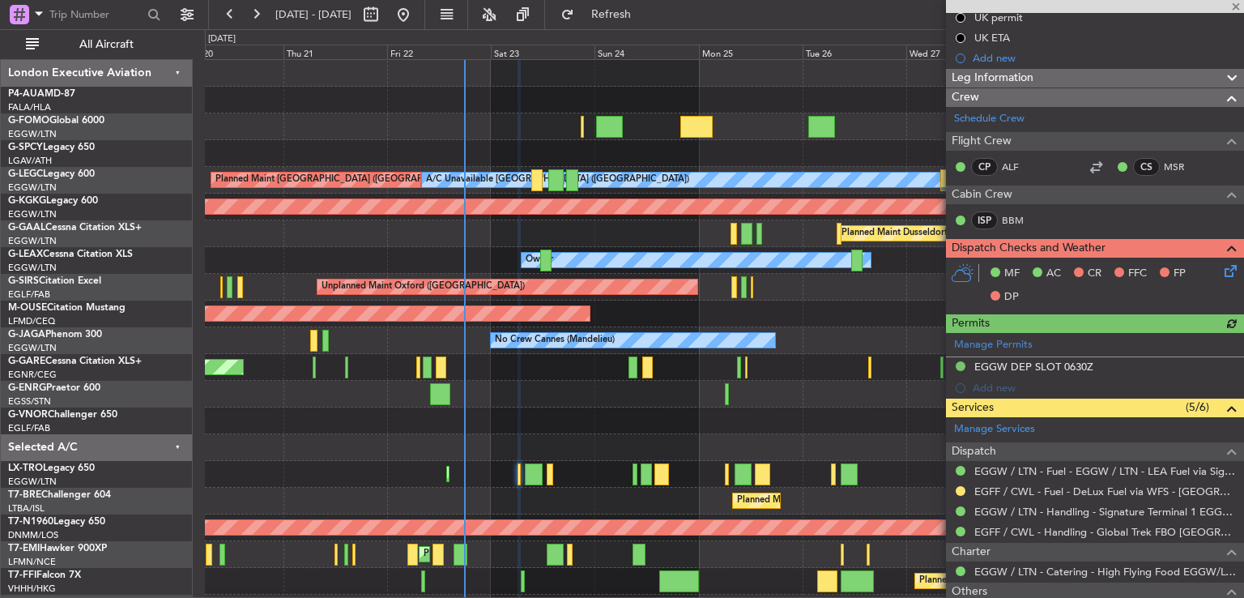
click at [1222, 271] on icon at bounding box center [1228, 268] width 13 height 13
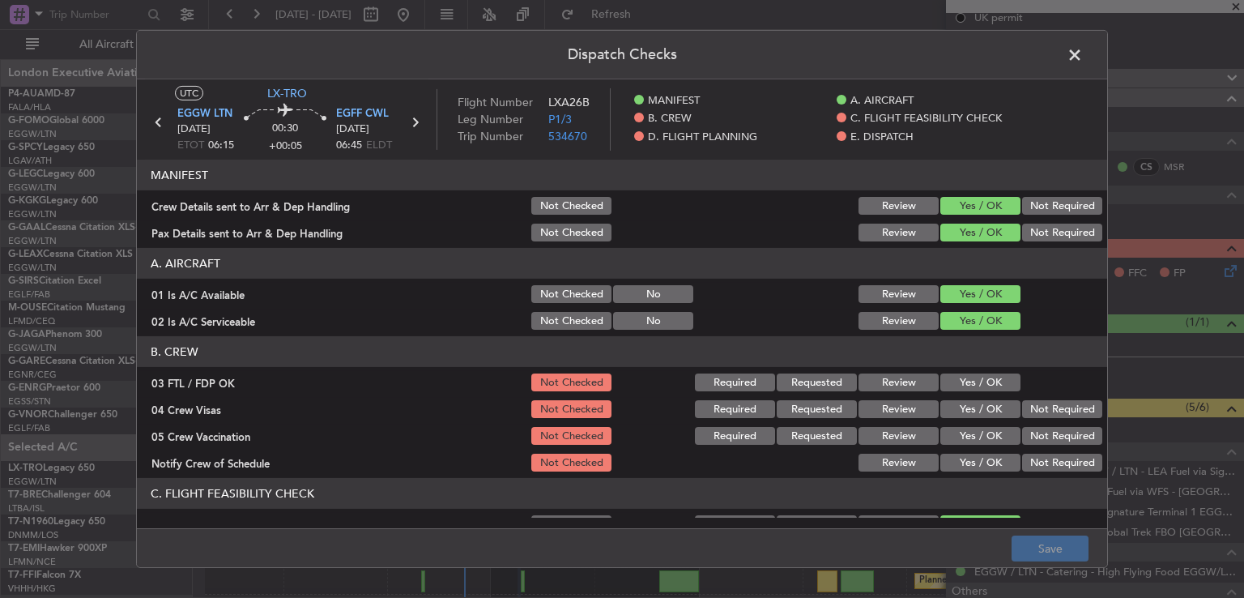
drag, startPoint x: 979, startPoint y: 386, endPoint x: 1000, endPoint y: 395, distance: 22.5
click at [980, 386] on button "Yes / OK" at bounding box center [981, 382] width 80 height 18
click at [1027, 411] on button "Not Required" at bounding box center [1062, 409] width 80 height 18
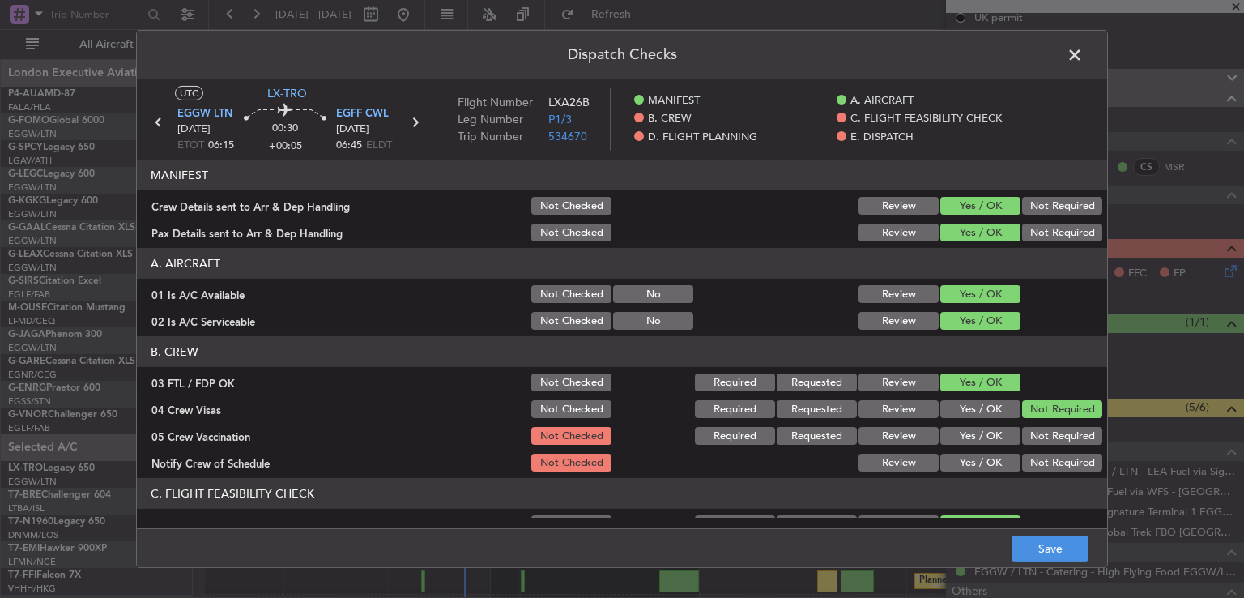
click at [1026, 427] on button "Not Required" at bounding box center [1062, 436] width 80 height 18
click at [991, 460] on button "Yes / OK" at bounding box center [981, 463] width 80 height 18
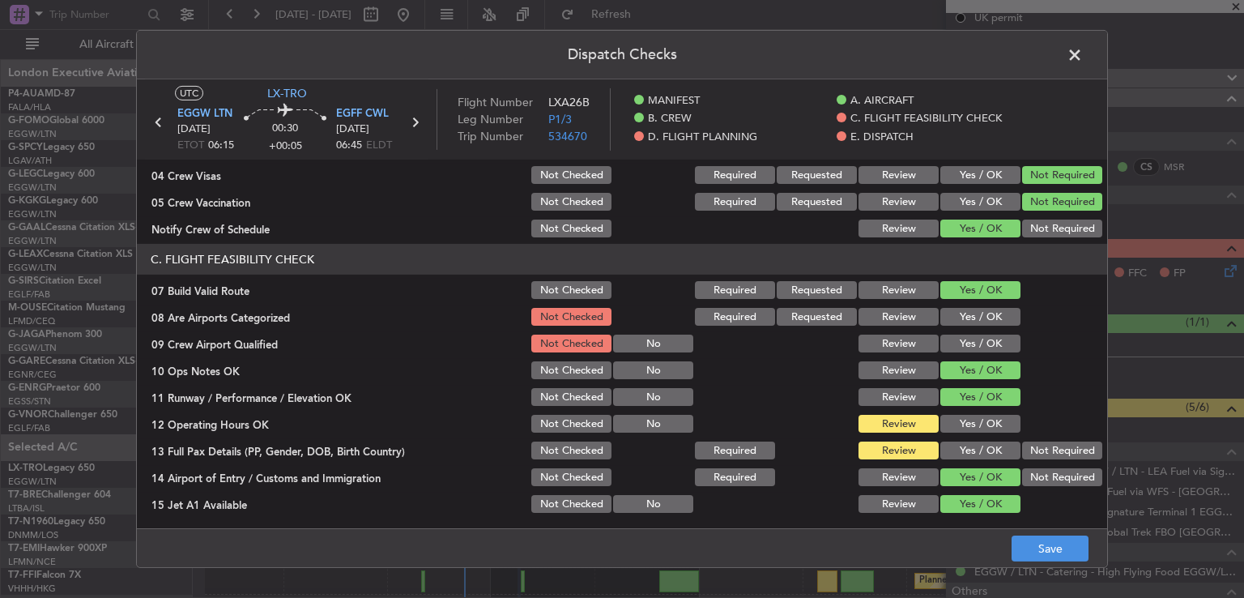
scroll to position [237, 0]
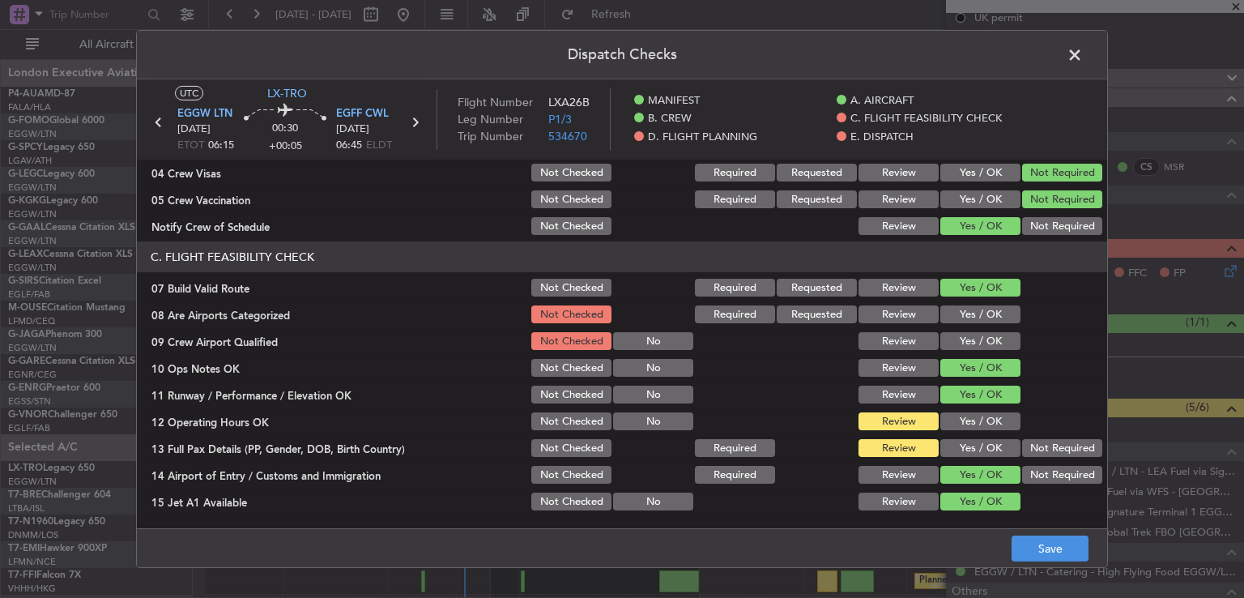
click at [985, 322] on div "Yes / OK" at bounding box center [979, 314] width 82 height 23
click at [985, 345] on button "Yes / OK" at bounding box center [981, 341] width 80 height 18
click at [984, 305] on button "Yes / OK" at bounding box center [981, 314] width 80 height 18
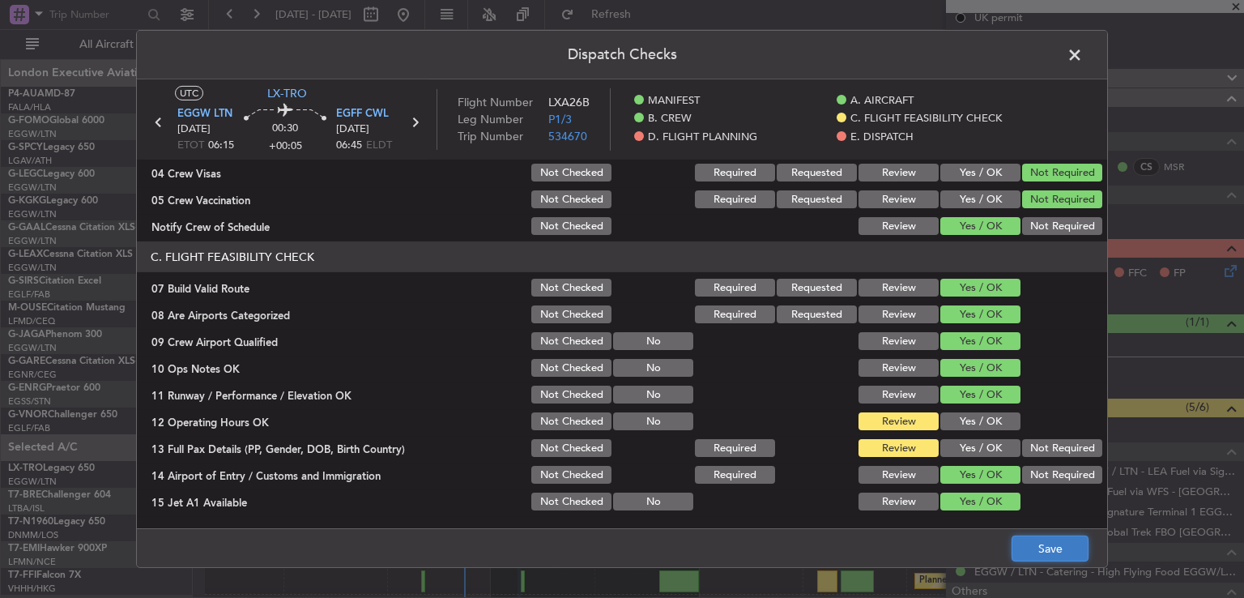
click at [1040, 540] on button "Save" at bounding box center [1050, 548] width 77 height 26
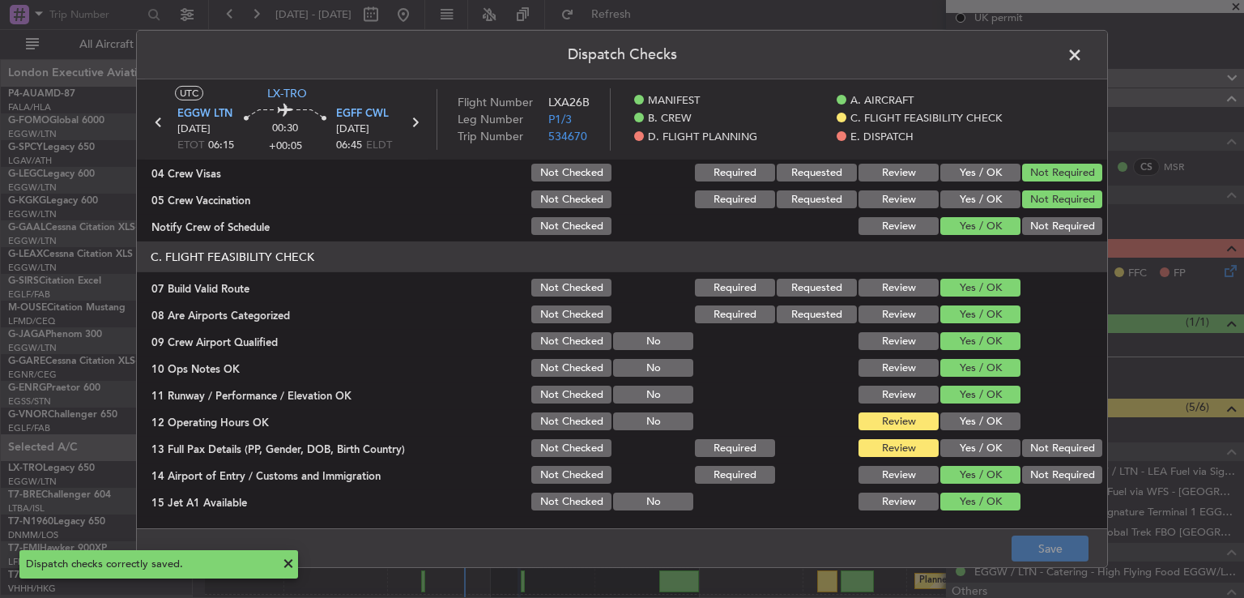
click at [1083, 50] on span at bounding box center [1083, 59] width 0 height 32
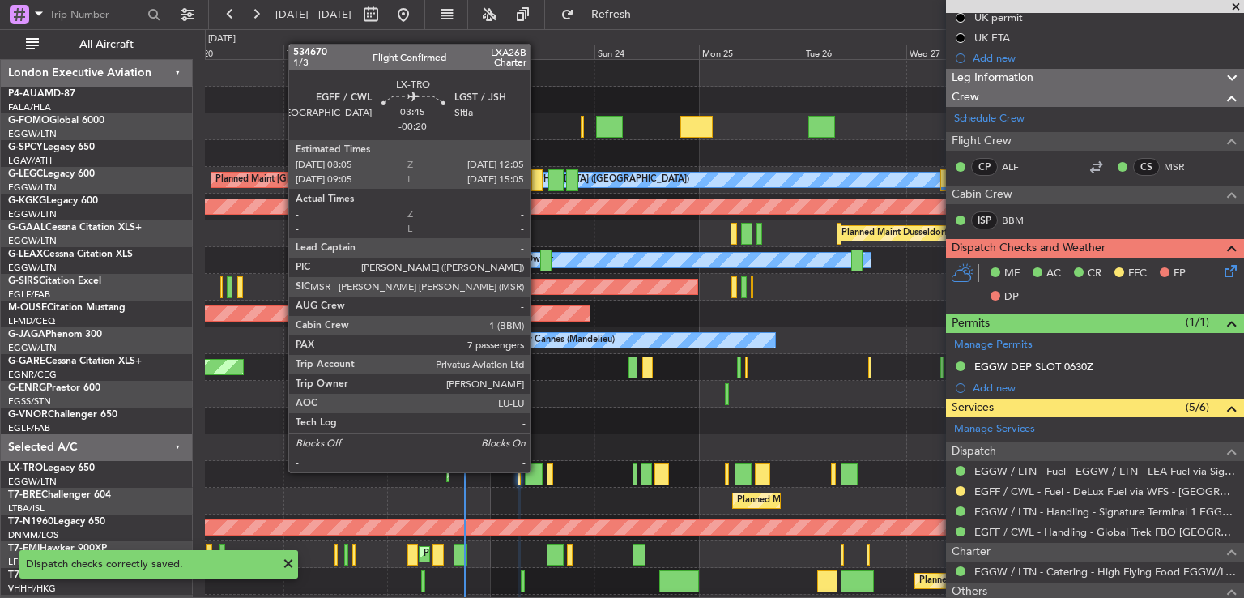
click at [538, 470] on div at bounding box center [534, 474] width 18 height 22
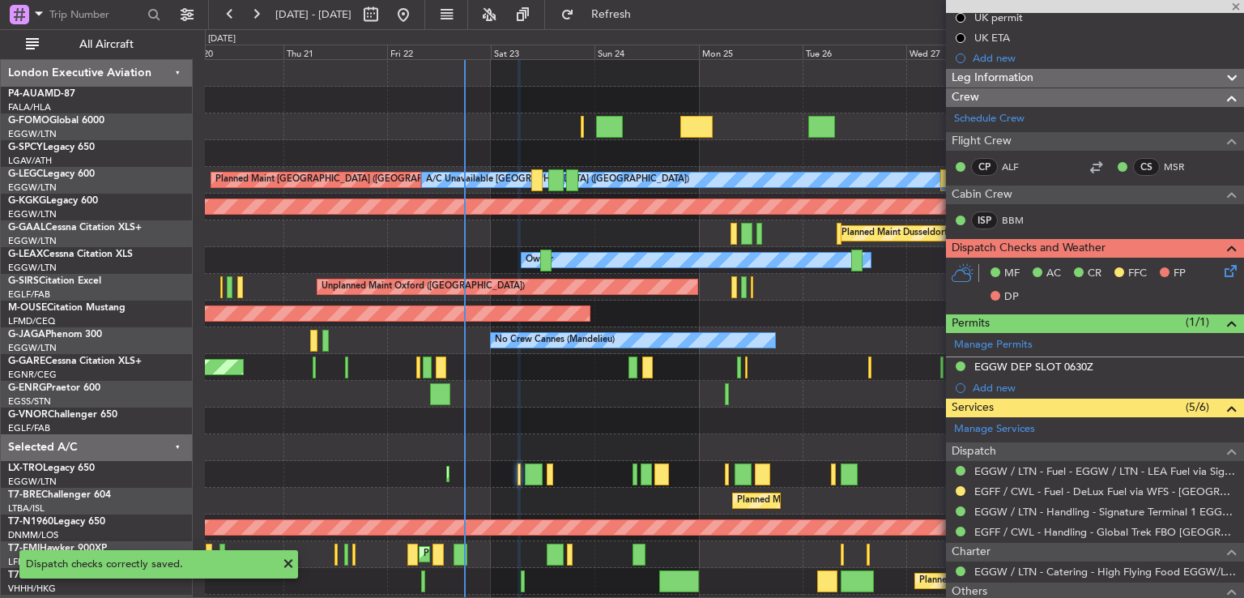
type input "-00:20"
type input "7"
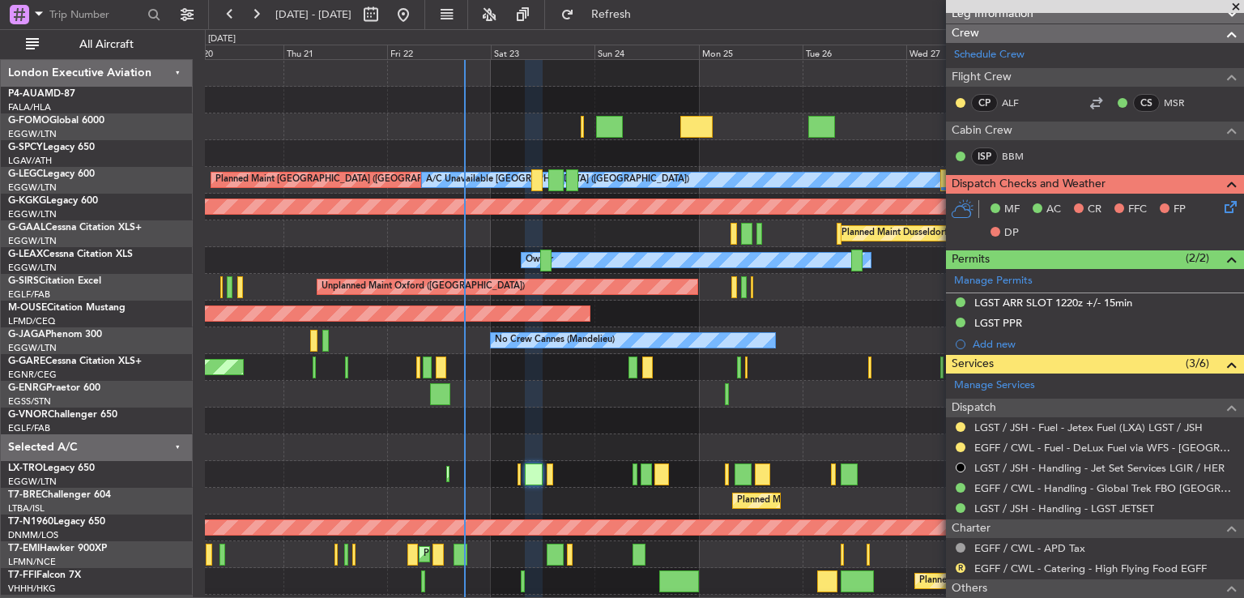
scroll to position [311, 0]
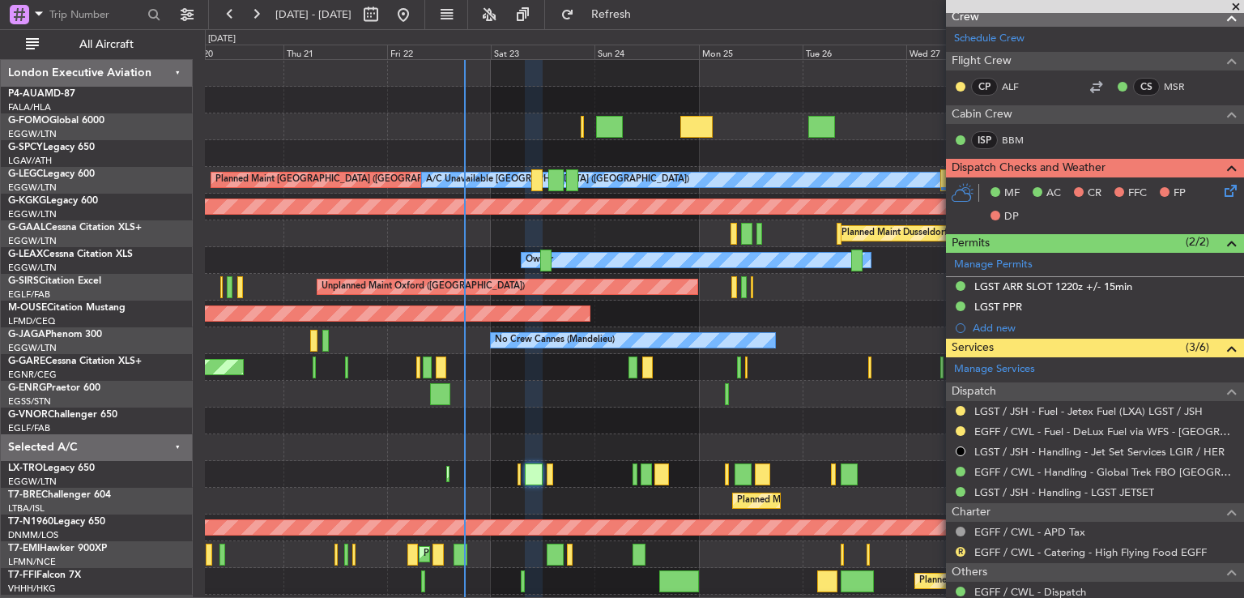
click at [956, 553] on div "R" at bounding box center [960, 551] width 13 height 13
click at [958, 548] on button "R" at bounding box center [961, 552] width 10 height 10
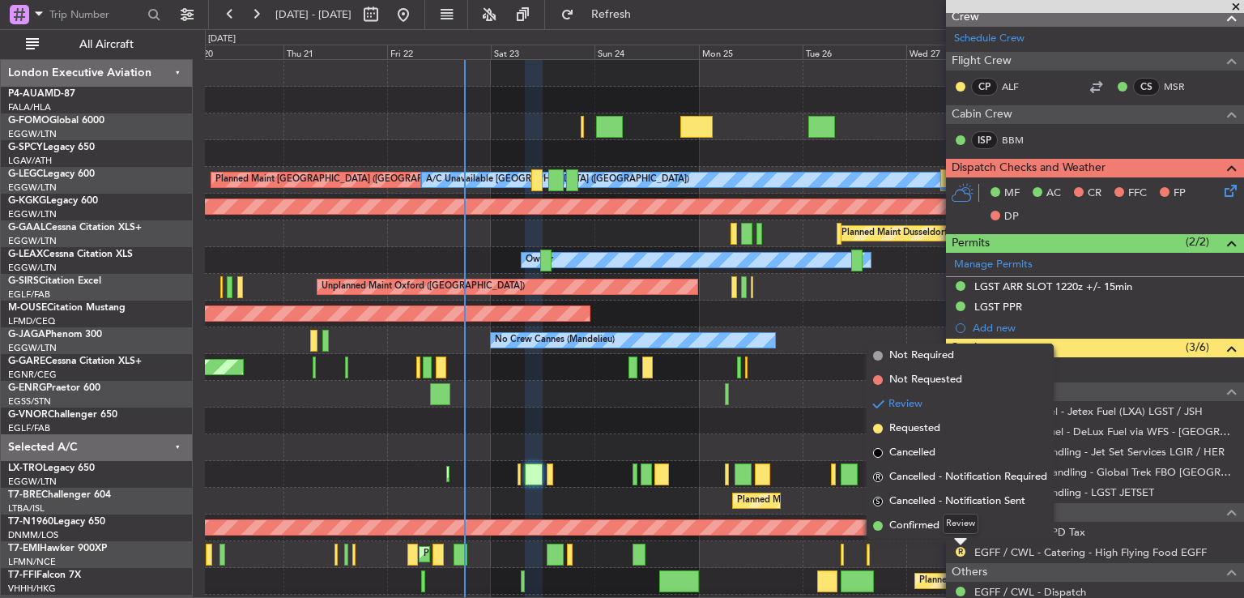
click at [950, 524] on div "Review" at bounding box center [961, 524] width 36 height 20
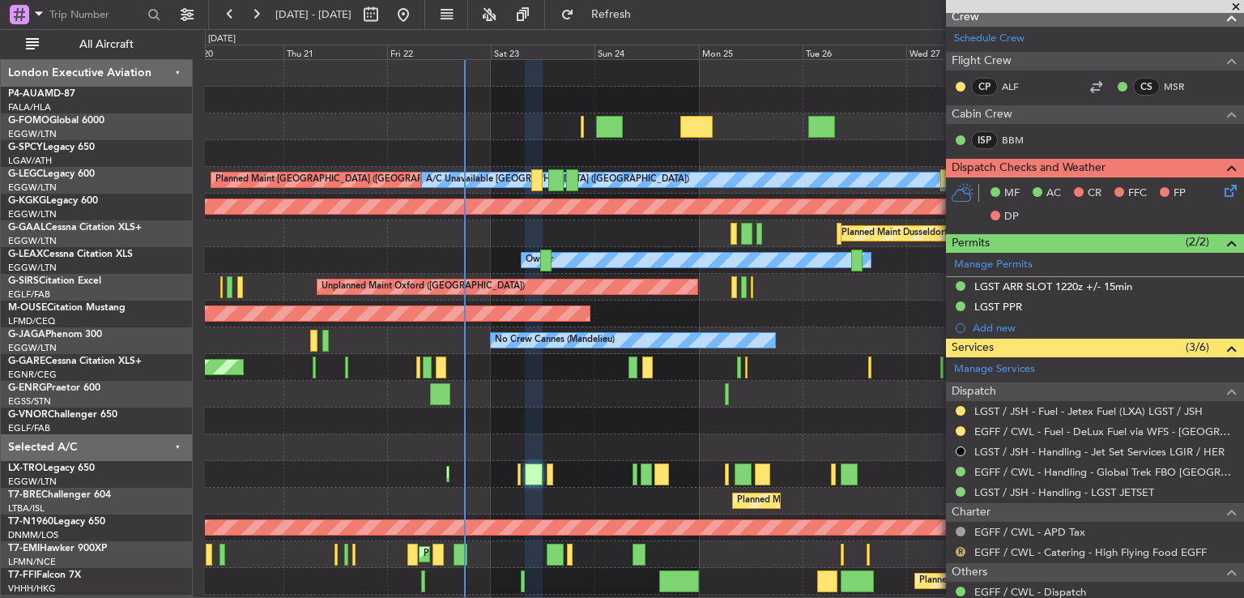
click at [959, 547] on button "R" at bounding box center [961, 552] width 10 height 10
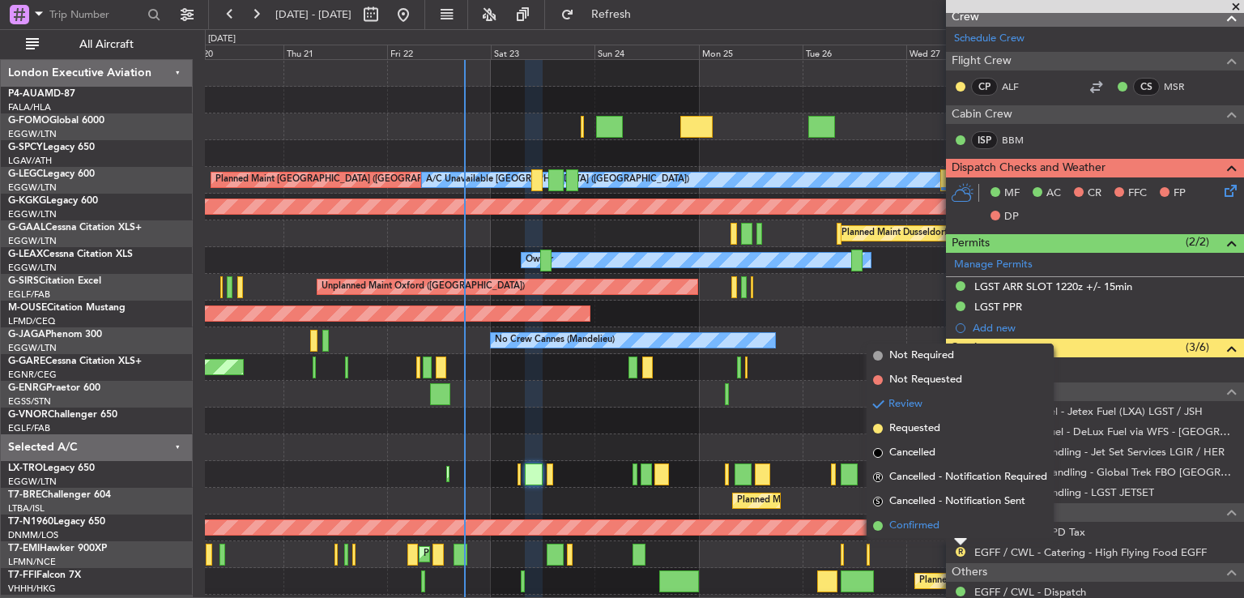
click at [920, 526] on span "Confirmed" at bounding box center [915, 526] width 50 height 16
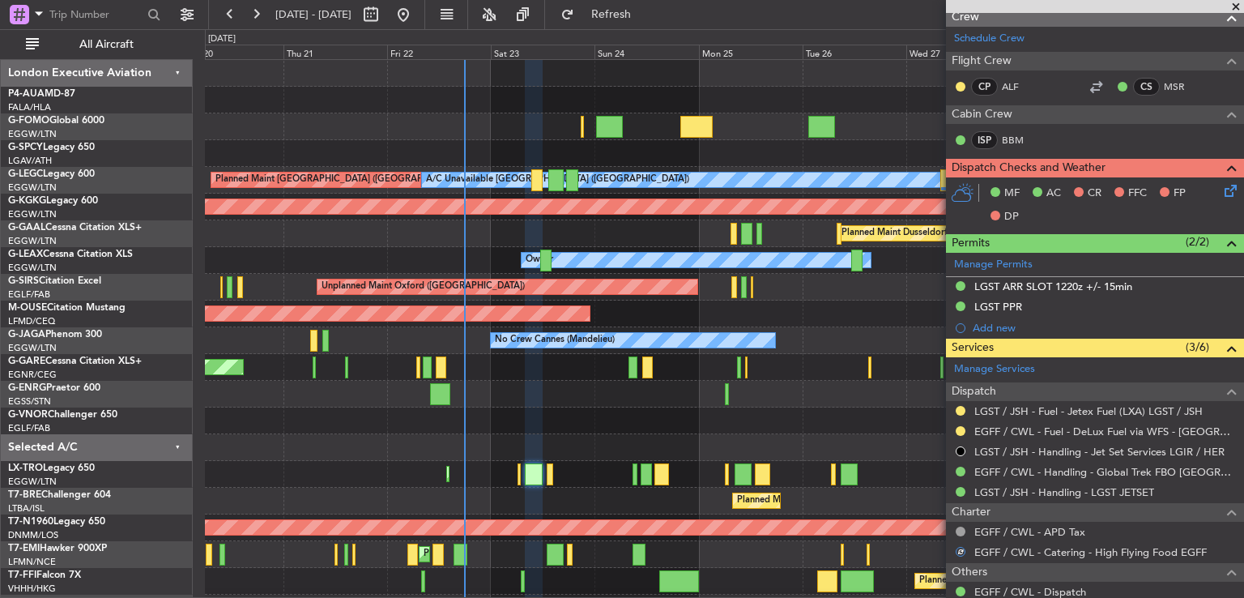
click at [1222, 186] on icon at bounding box center [1228, 187] width 13 height 13
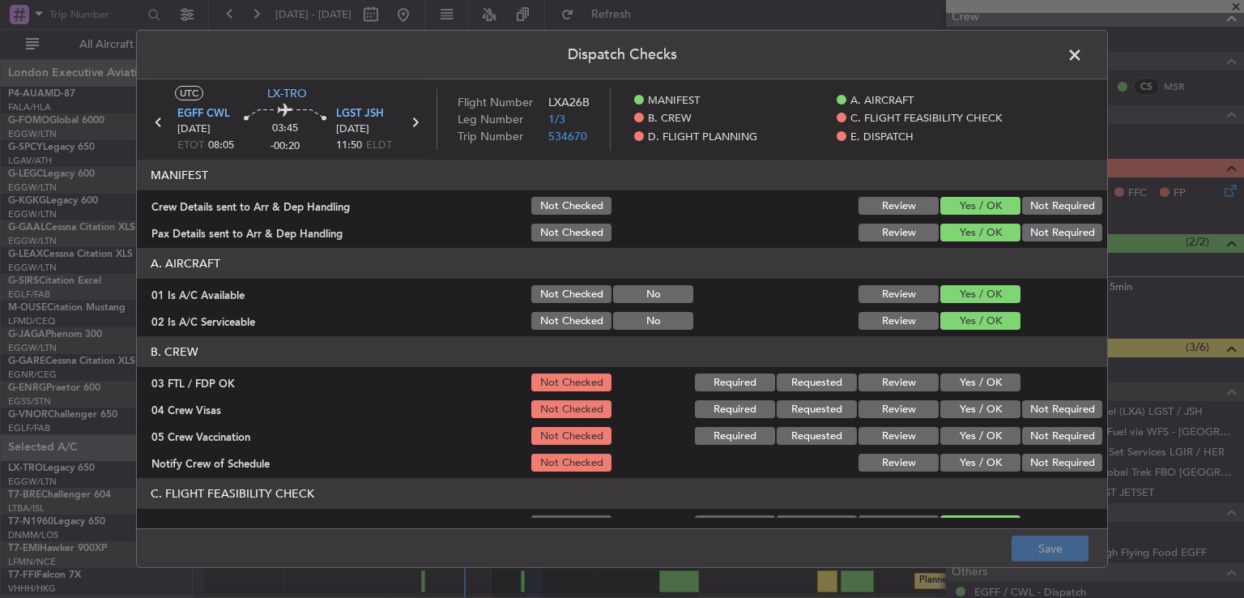
click at [991, 380] on button "Yes / OK" at bounding box center [981, 382] width 80 height 18
click at [1023, 410] on button "Not Required" at bounding box center [1062, 409] width 80 height 18
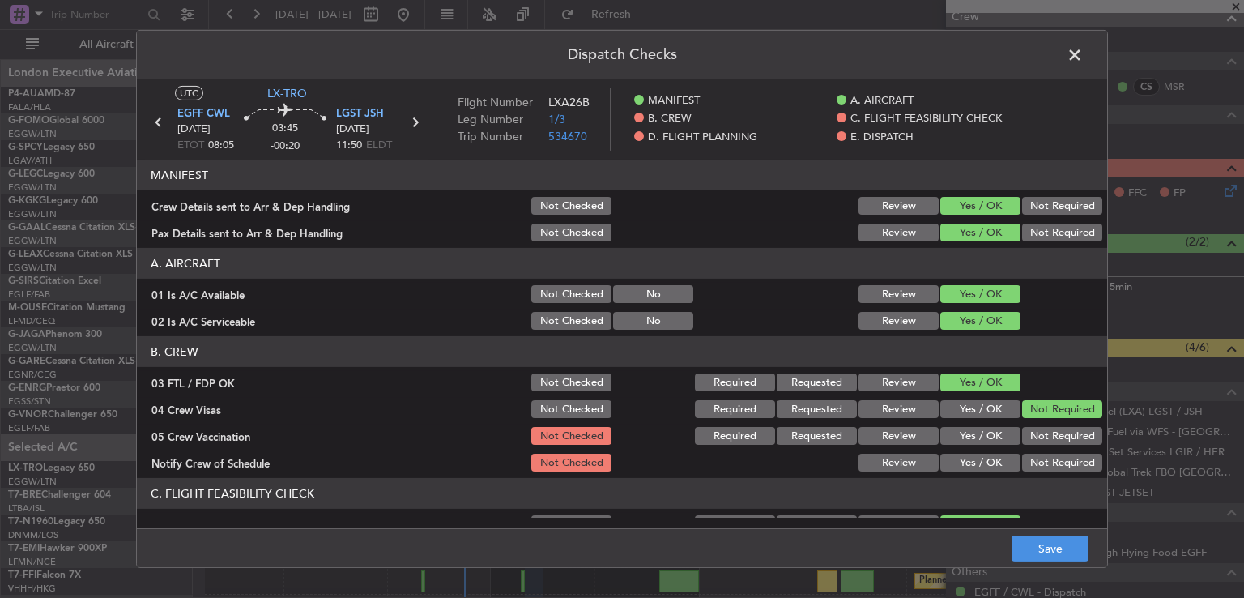
click at [1022, 427] on button "Not Required" at bounding box center [1062, 436] width 80 height 18
click at [985, 459] on button "Yes / OK" at bounding box center [981, 463] width 80 height 18
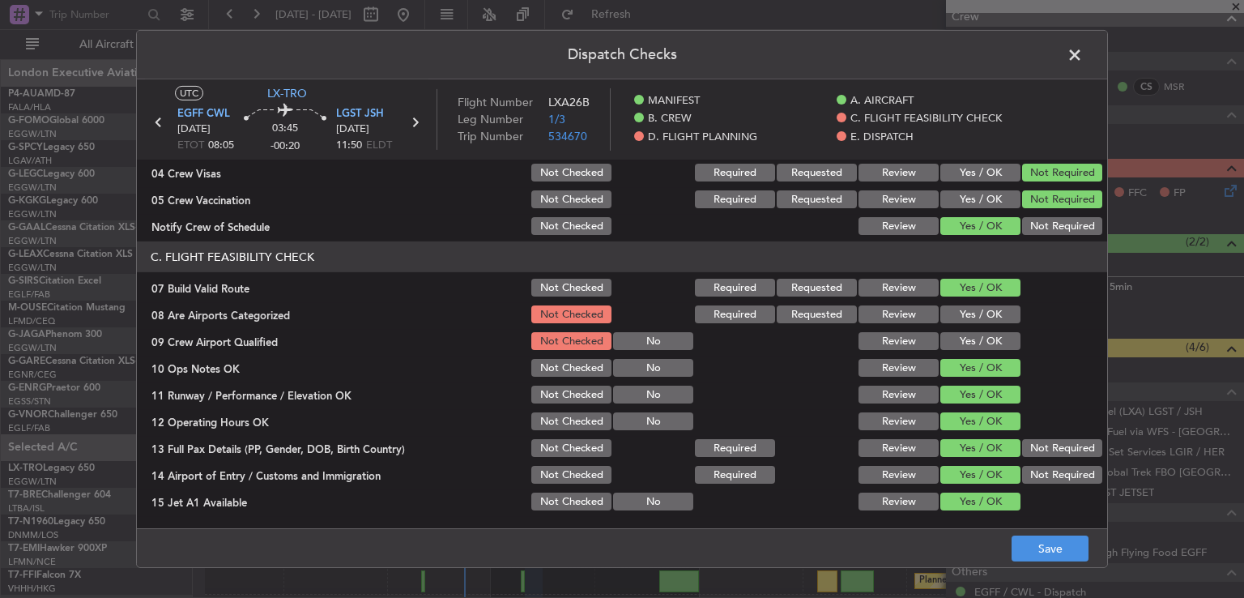
scroll to position [266, 0]
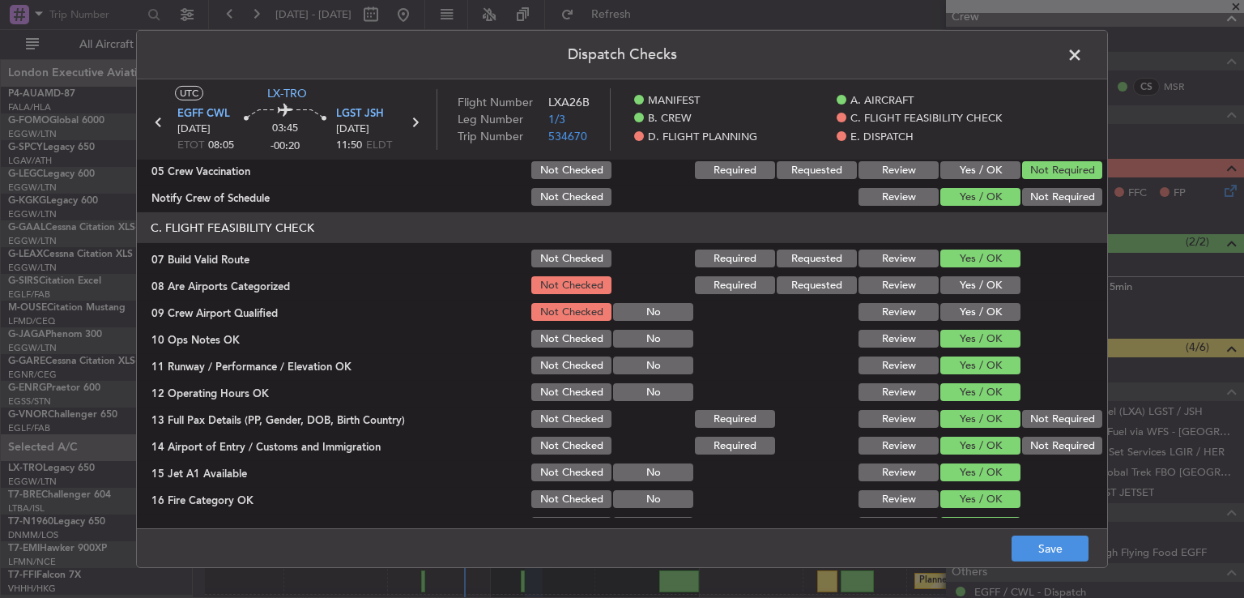
click at [1001, 292] on button "Yes / OK" at bounding box center [981, 285] width 80 height 18
click at [1000, 312] on button "Yes / OK" at bounding box center [981, 312] width 80 height 18
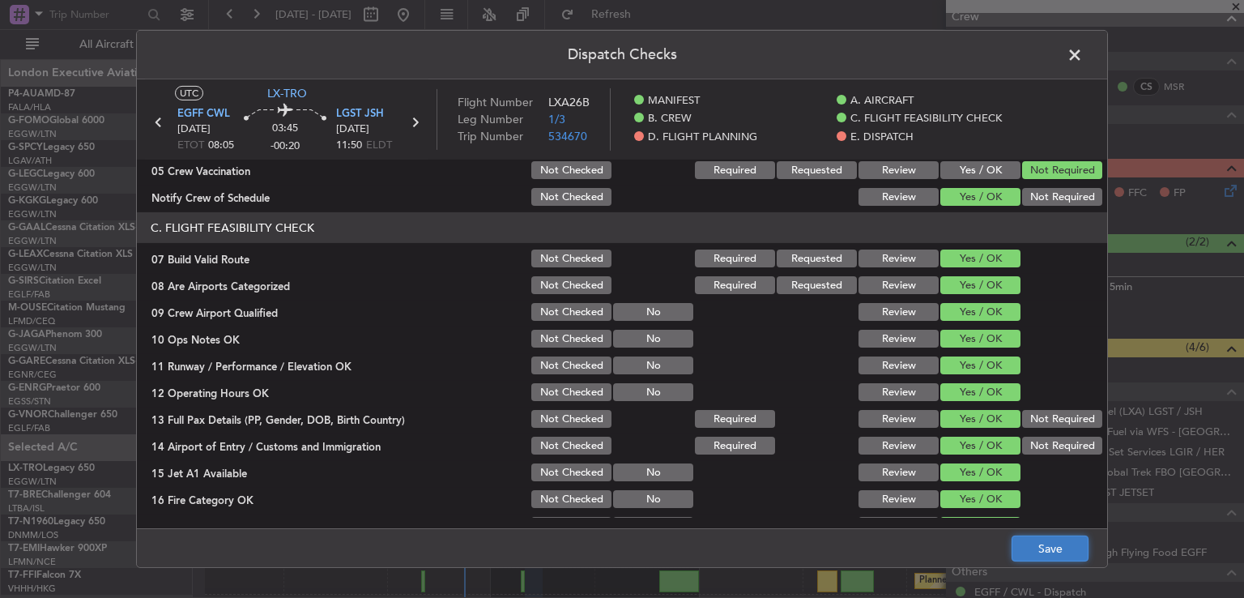
click at [1025, 540] on button "Save" at bounding box center [1050, 548] width 77 height 26
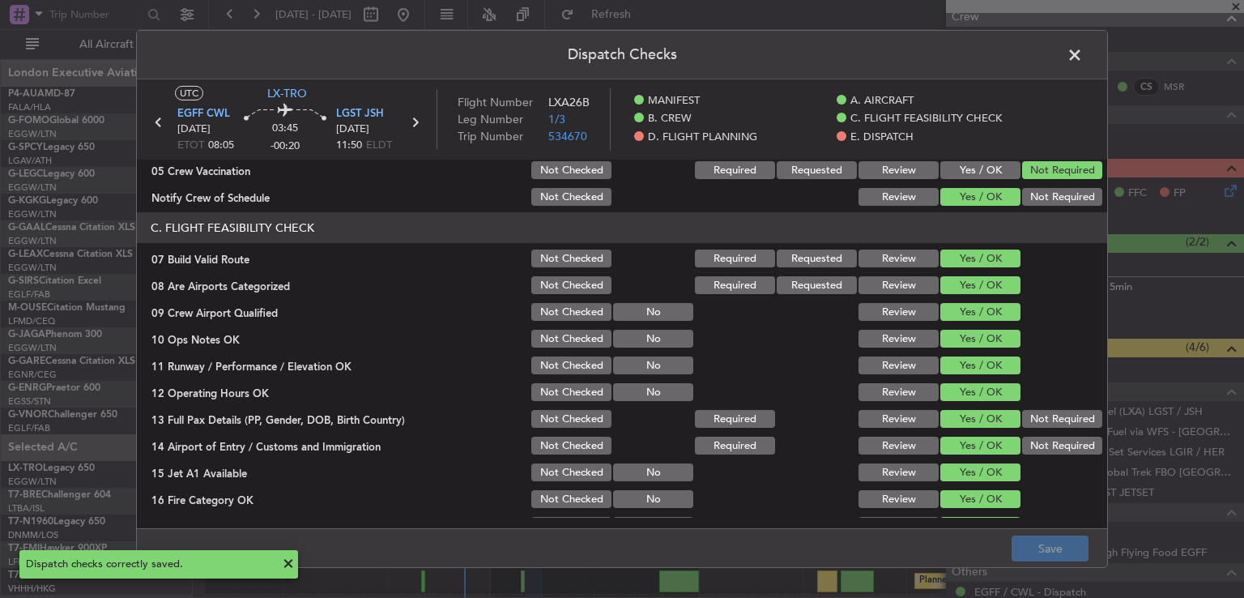
click at [1083, 53] on span at bounding box center [1083, 59] width 0 height 32
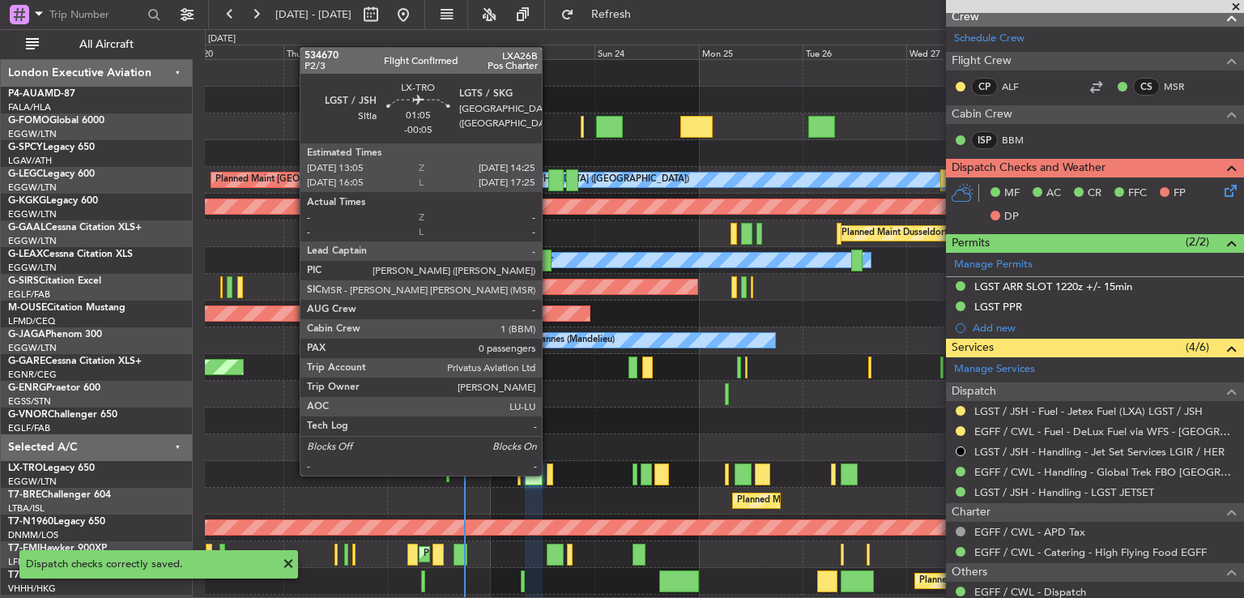
click at [549, 474] on div at bounding box center [550, 474] width 6 height 22
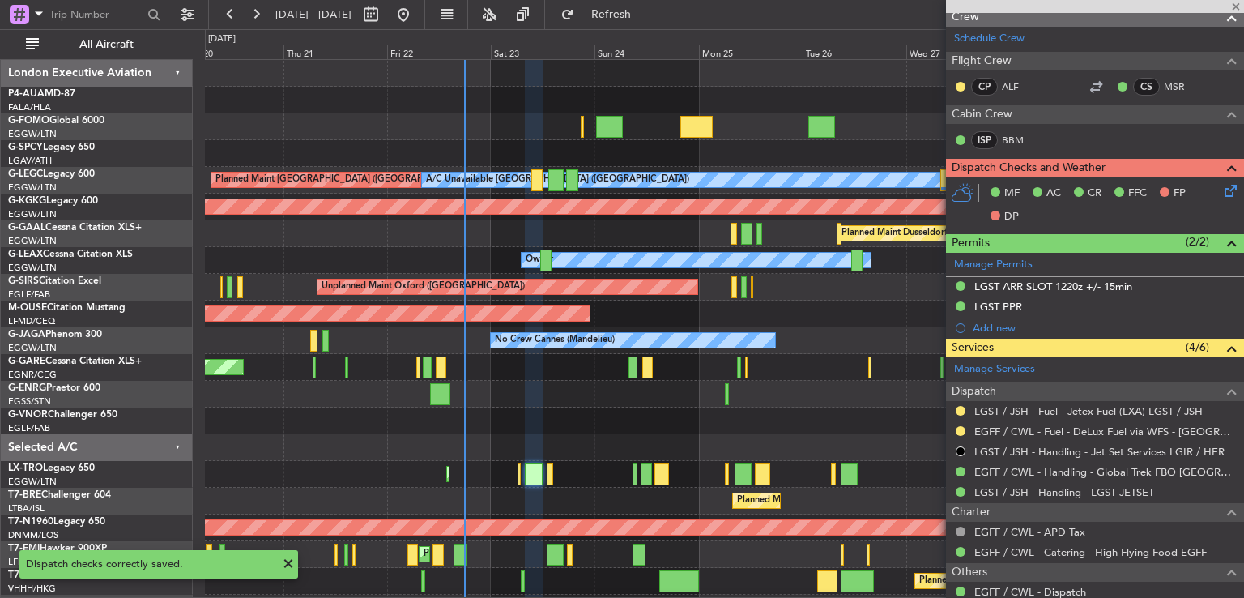
type input "-00:05"
type input "0"
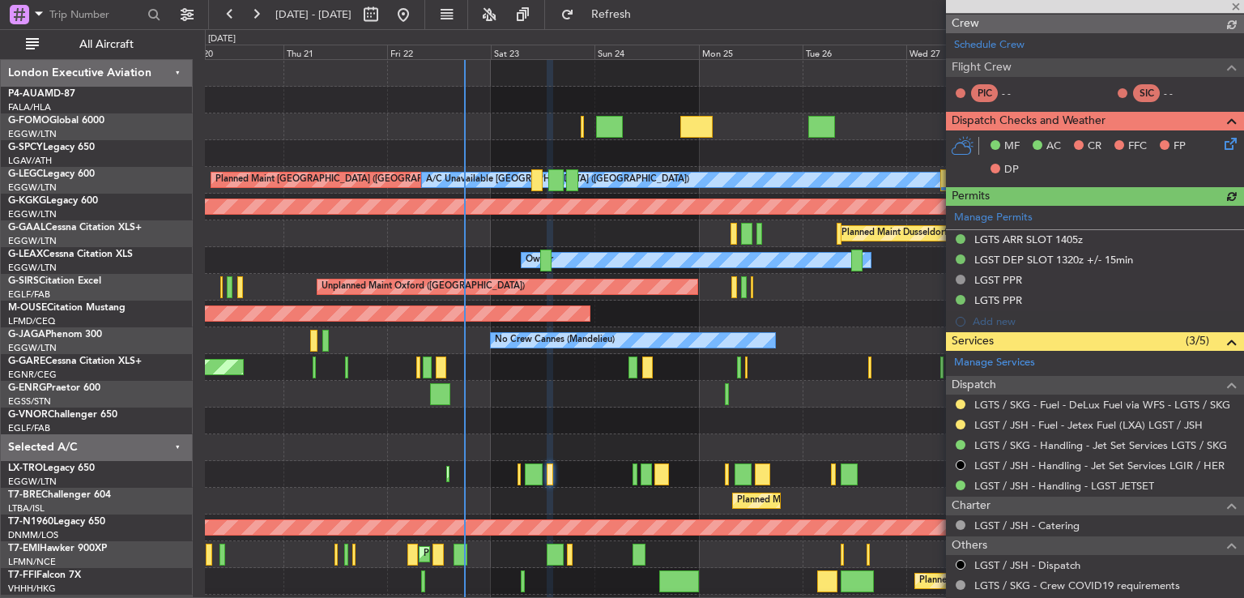
scroll to position [245, 0]
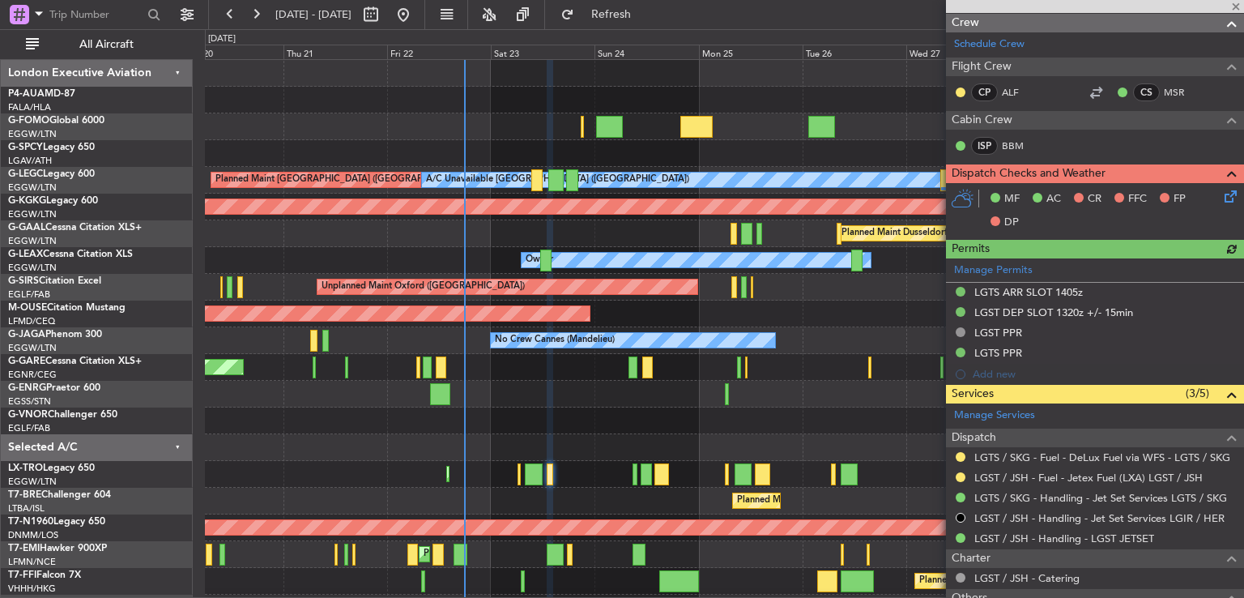
click at [1222, 200] on icon at bounding box center [1228, 193] width 13 height 13
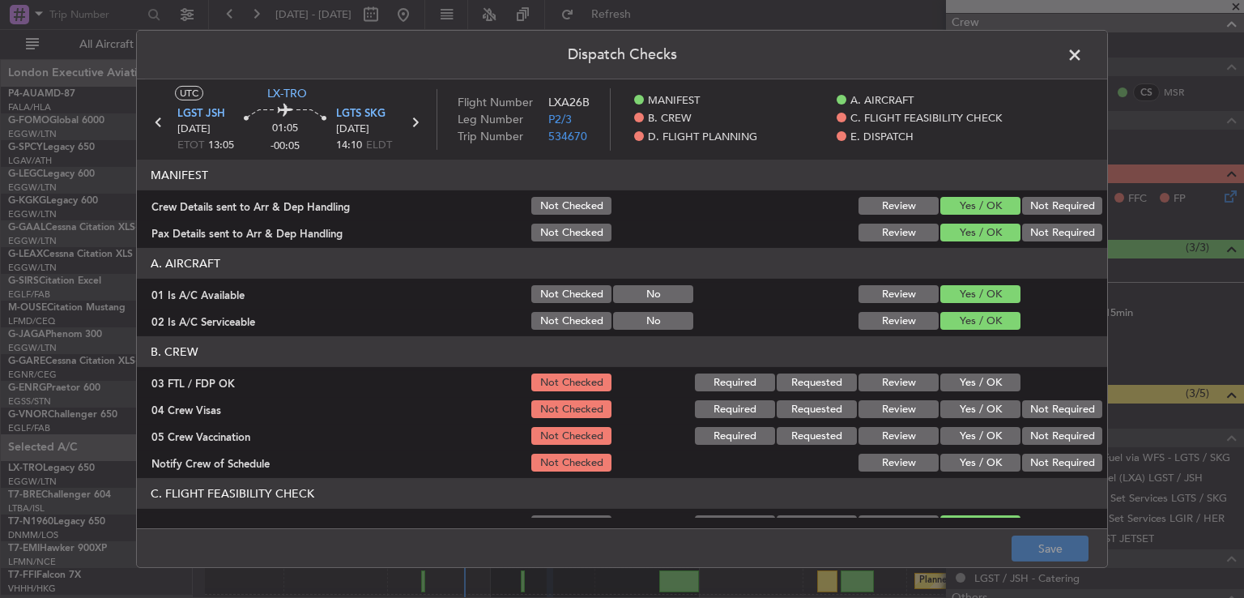
click at [970, 377] on button "Yes / OK" at bounding box center [981, 382] width 80 height 18
click at [1023, 408] on button "Not Required" at bounding box center [1062, 409] width 80 height 18
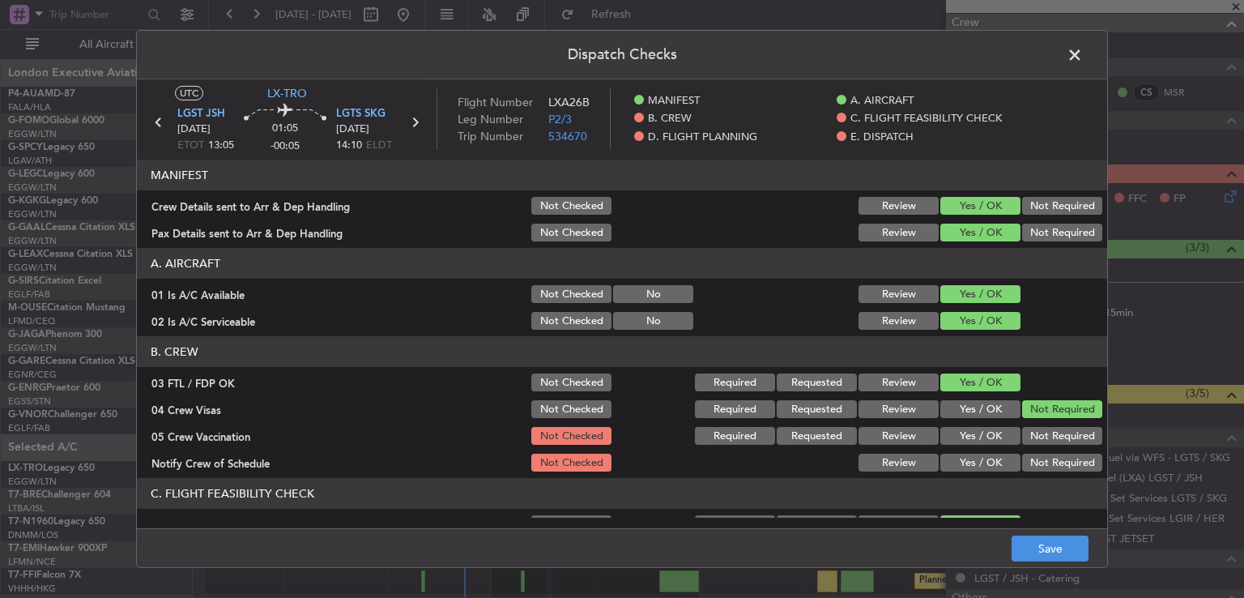
click at [1022, 432] on button "Not Required" at bounding box center [1062, 436] width 80 height 18
click at [990, 463] on button "Yes / OK" at bounding box center [981, 463] width 80 height 18
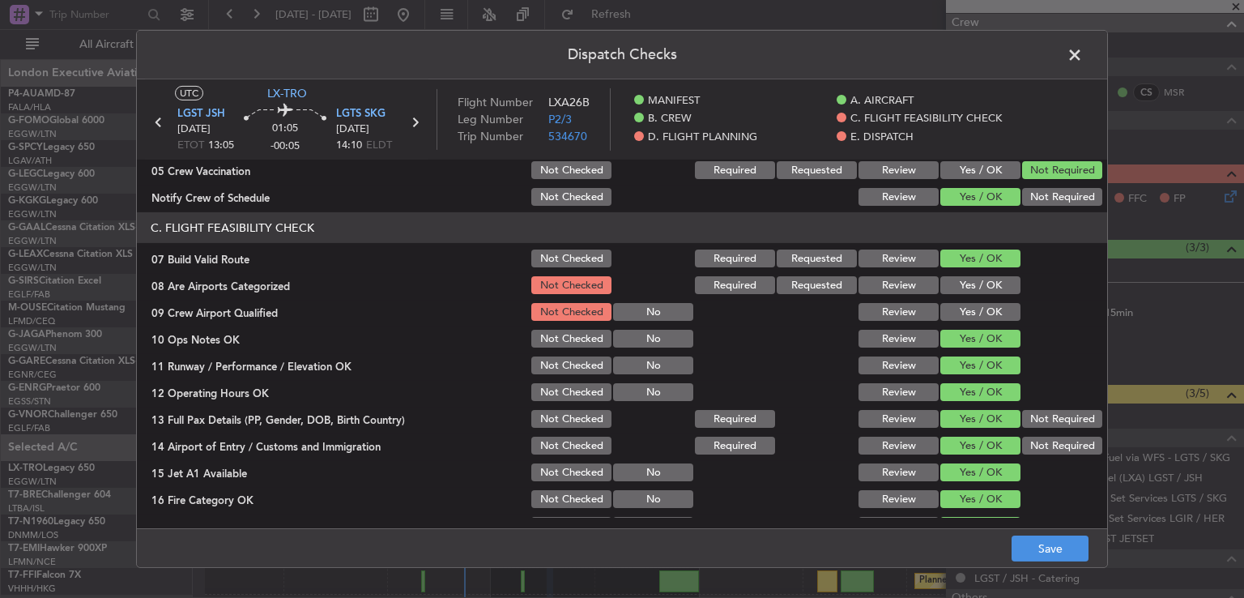
scroll to position [308, 0]
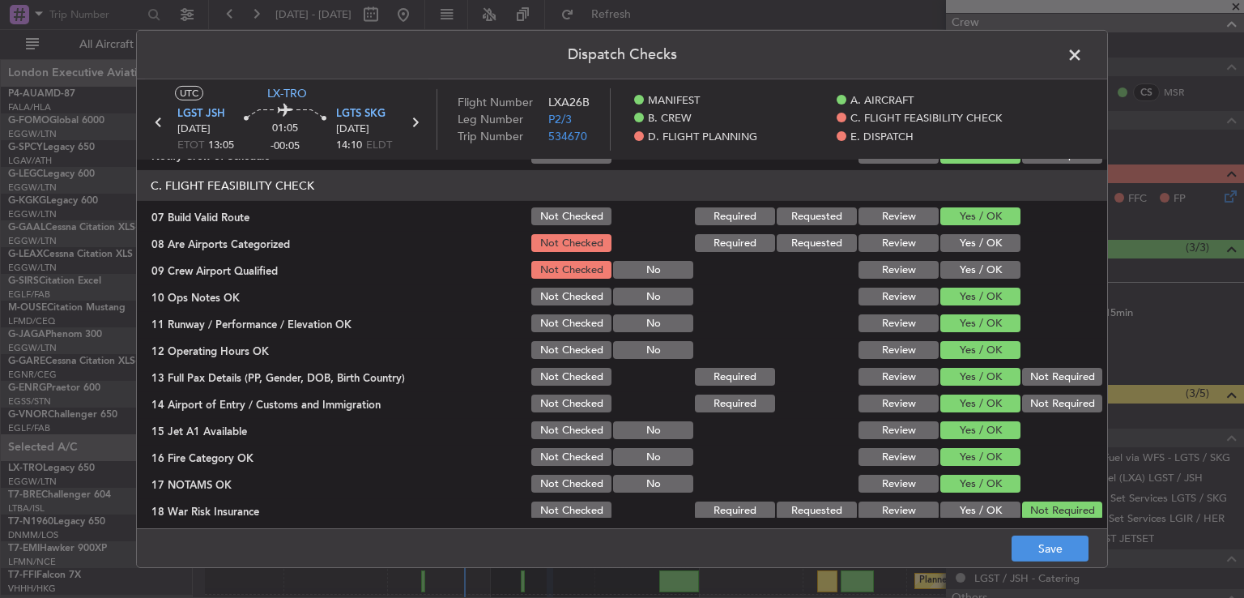
drag, startPoint x: 977, startPoint y: 245, endPoint x: 976, endPoint y: 269, distance: 24.3
click at [977, 245] on button "Yes / OK" at bounding box center [981, 243] width 80 height 18
click at [976, 275] on button "Yes / OK" at bounding box center [981, 270] width 80 height 18
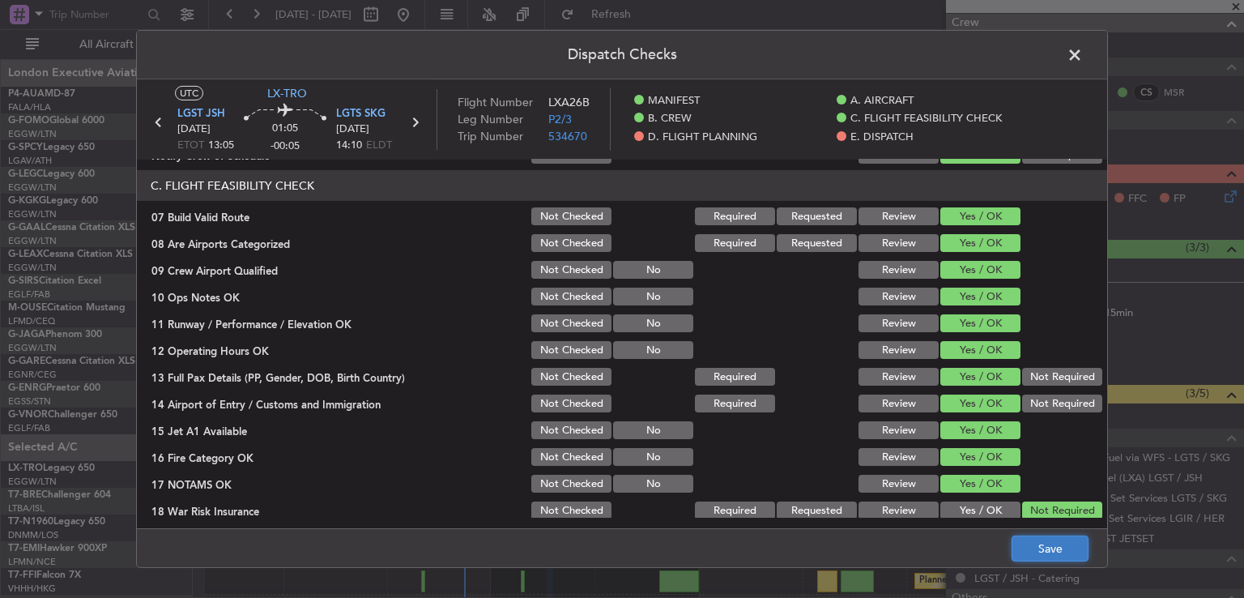
click at [1027, 546] on button "Save" at bounding box center [1050, 548] width 77 height 26
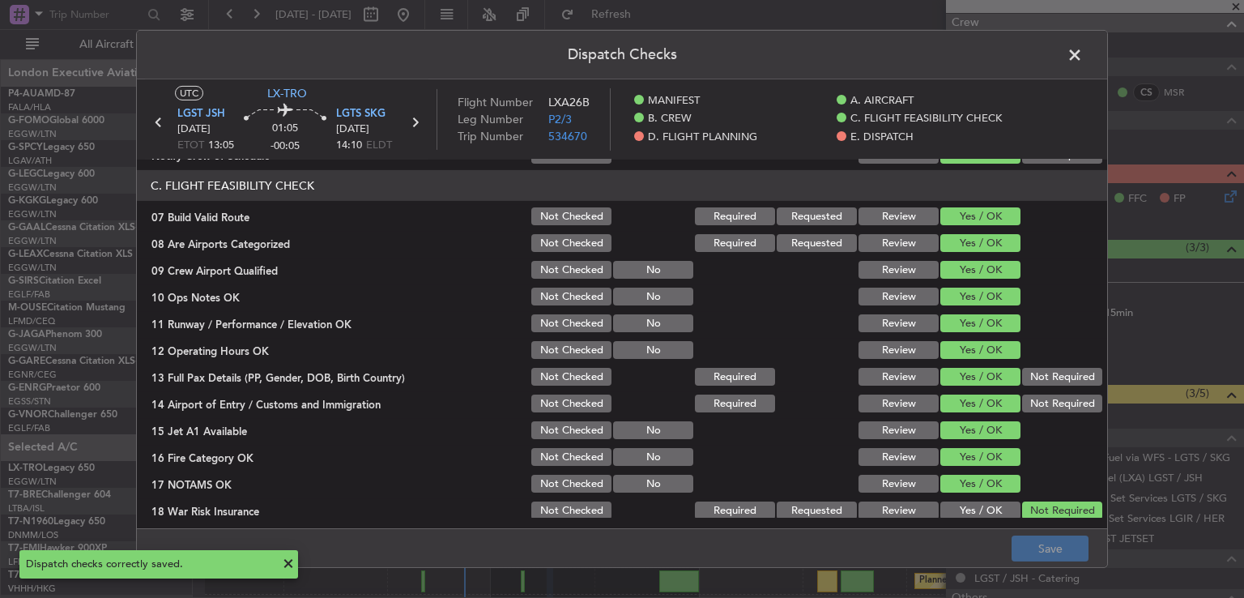
click at [1083, 54] on span at bounding box center [1083, 59] width 0 height 32
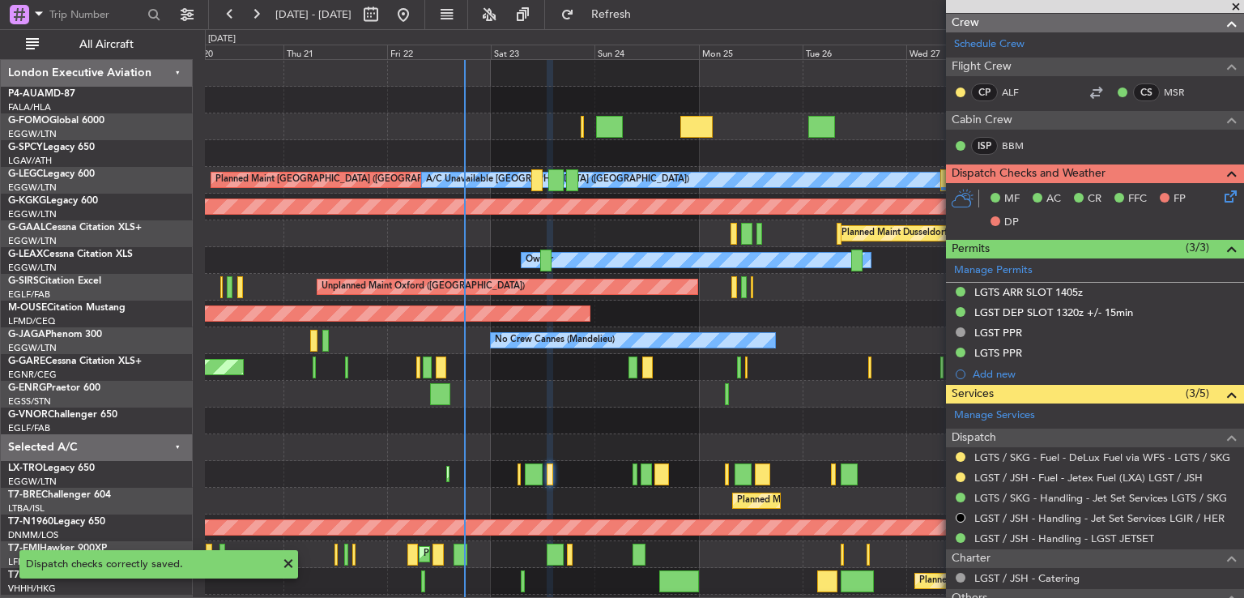
scroll to position [83, 0]
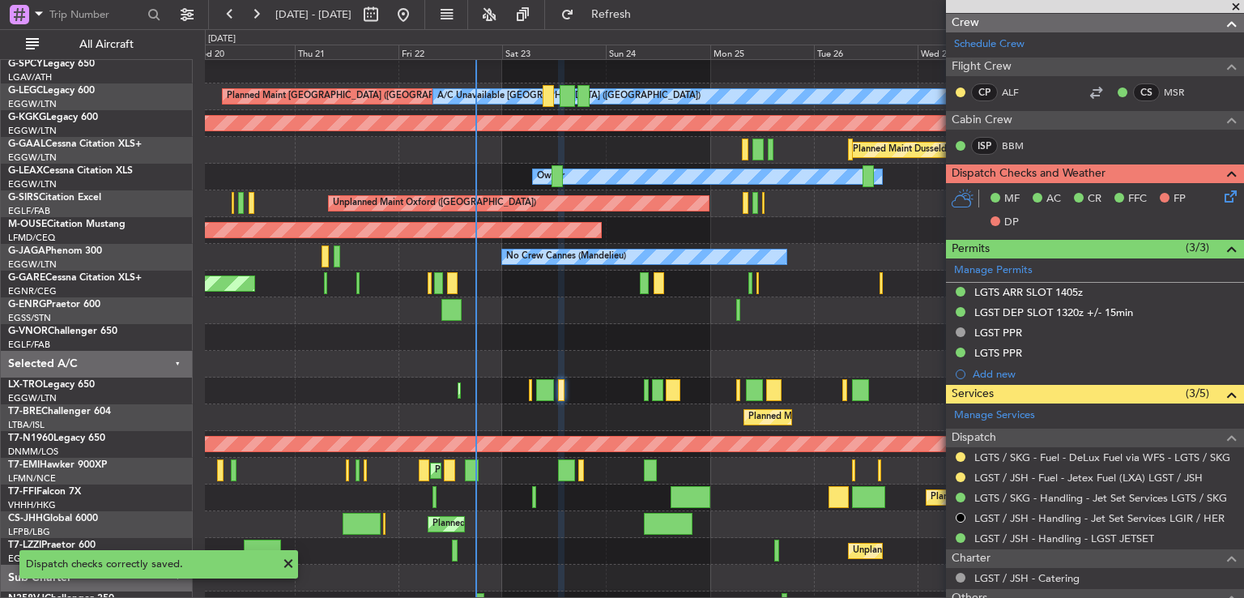
click at [580, 379] on div "Planned Maint [GEOGRAPHIC_DATA] ([GEOGRAPHIC_DATA])" at bounding box center [724, 391] width 1039 height 27
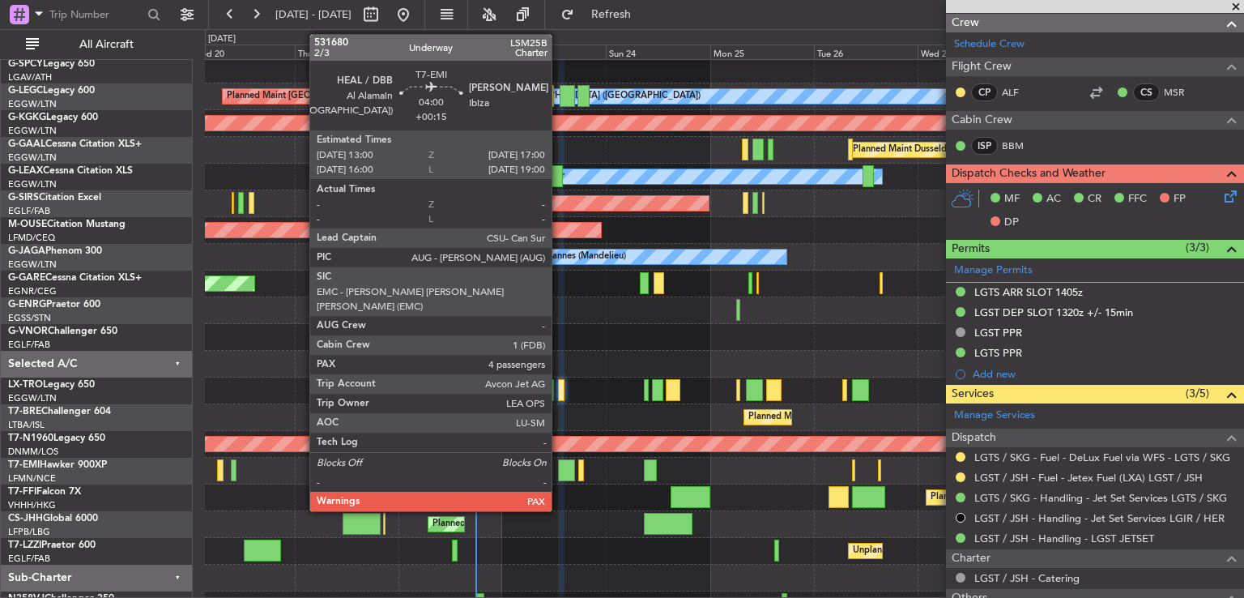
click at [559, 471] on div at bounding box center [567, 470] width 18 height 22
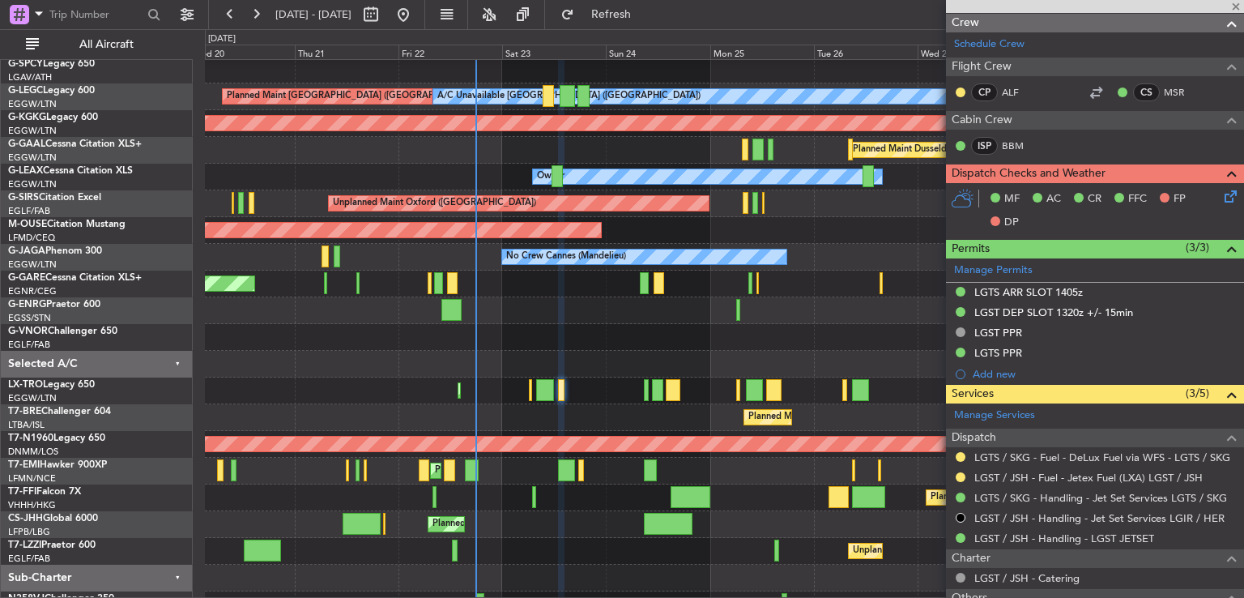
type input "+00:15"
type input "4"
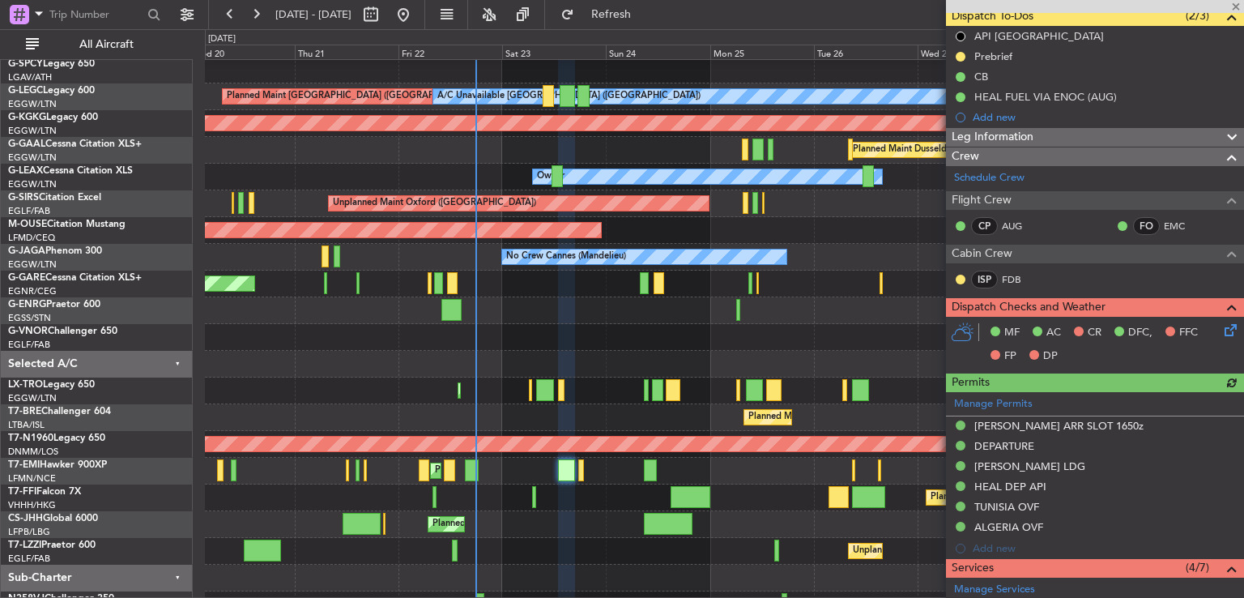
scroll to position [203, 0]
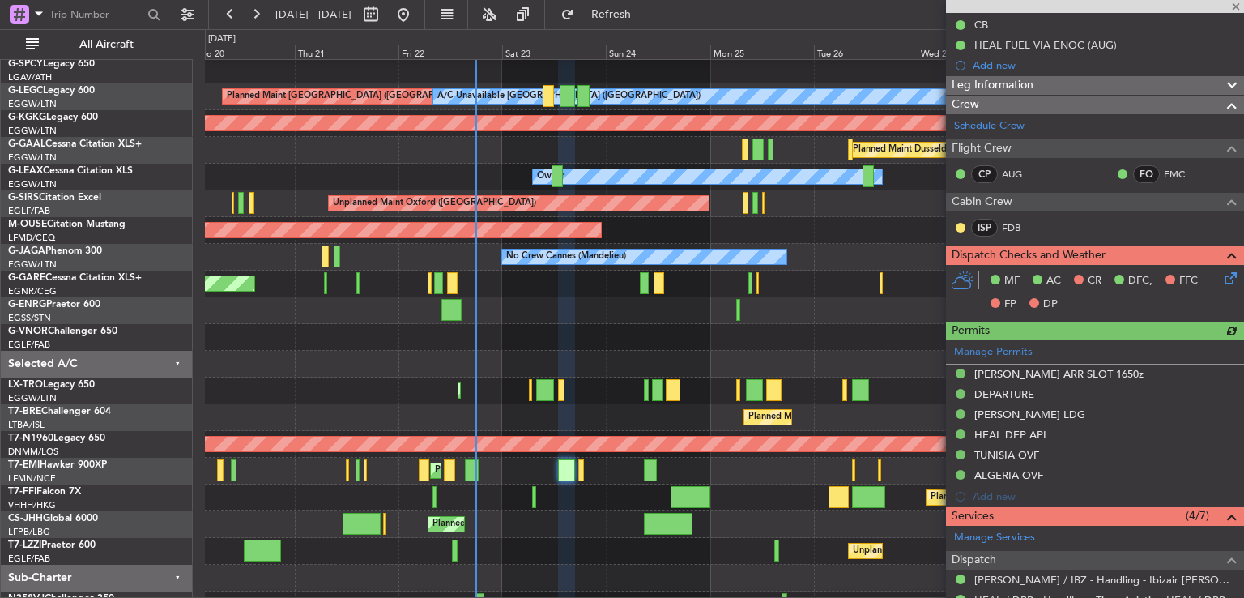
click at [1222, 270] on icon at bounding box center [1228, 275] width 13 height 13
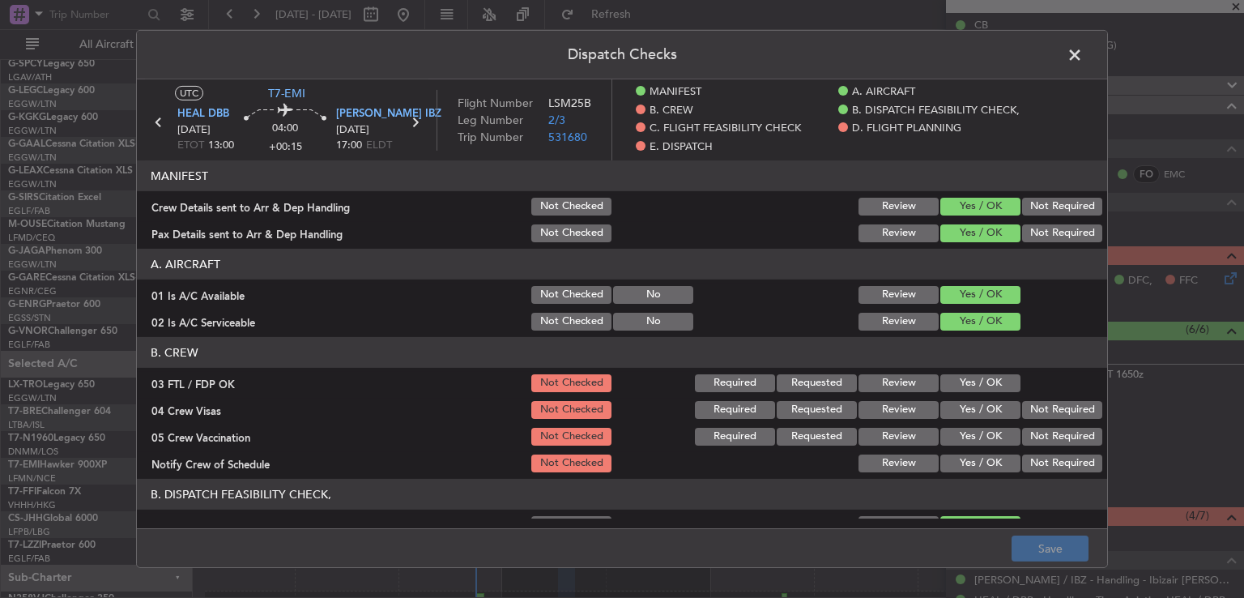
click at [982, 383] on button "Yes / OK" at bounding box center [981, 383] width 80 height 18
click at [1039, 416] on button "Not Required" at bounding box center [1062, 410] width 80 height 18
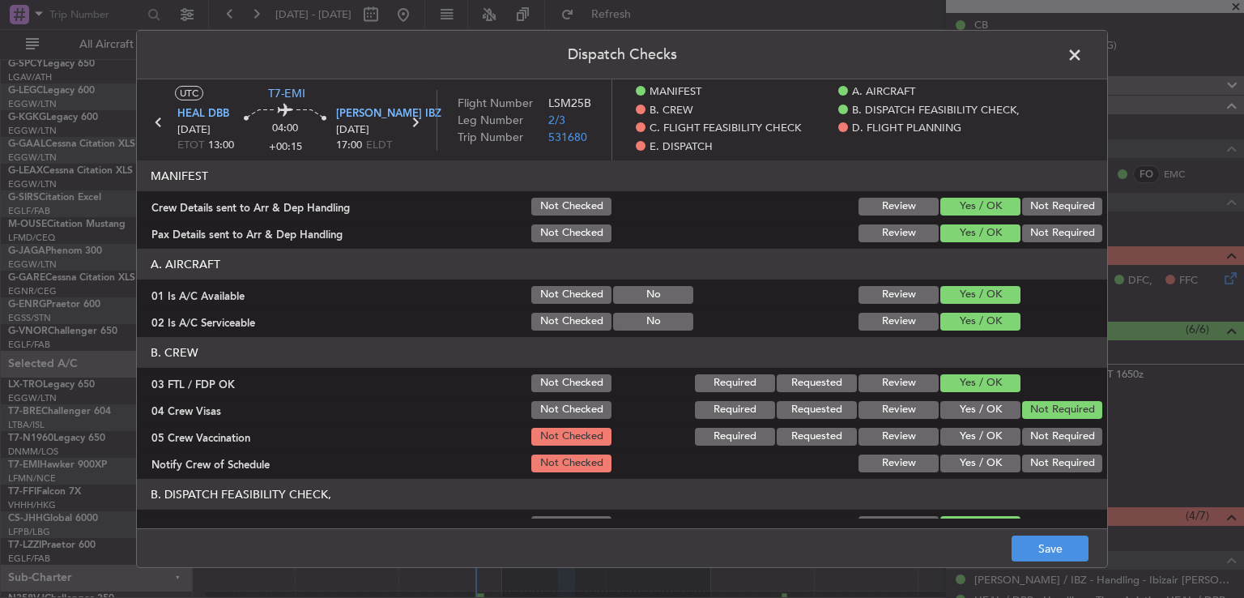
click at [1037, 432] on button "Not Required" at bounding box center [1062, 437] width 80 height 18
click at [980, 454] on button "Yes / OK" at bounding box center [981, 463] width 80 height 18
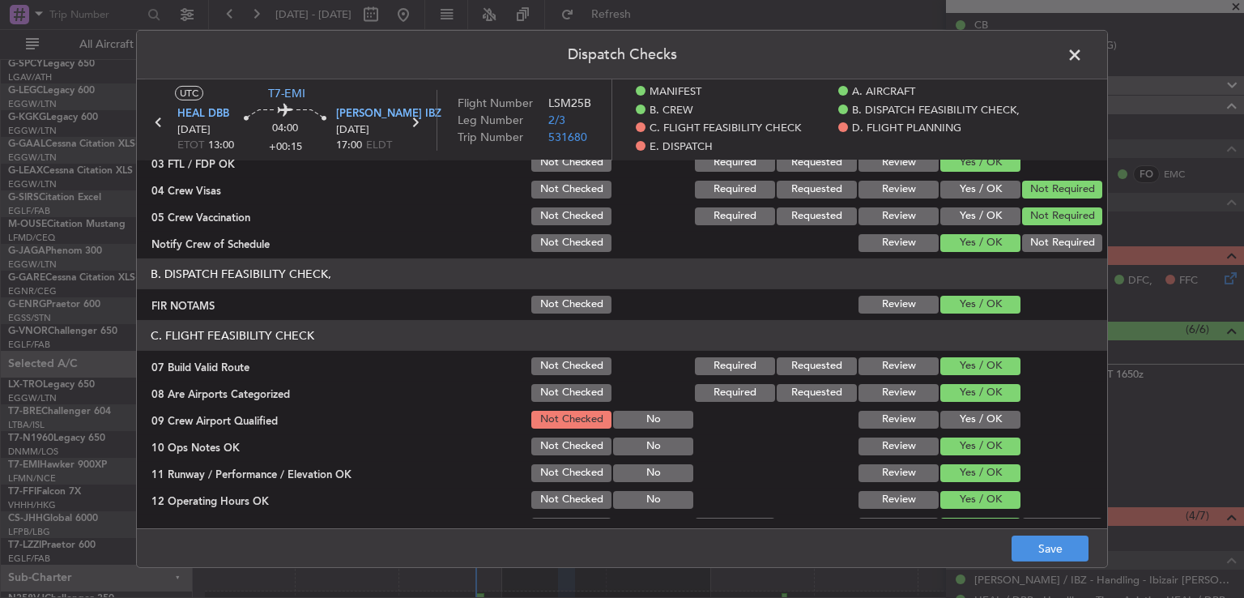
scroll to position [239, 0]
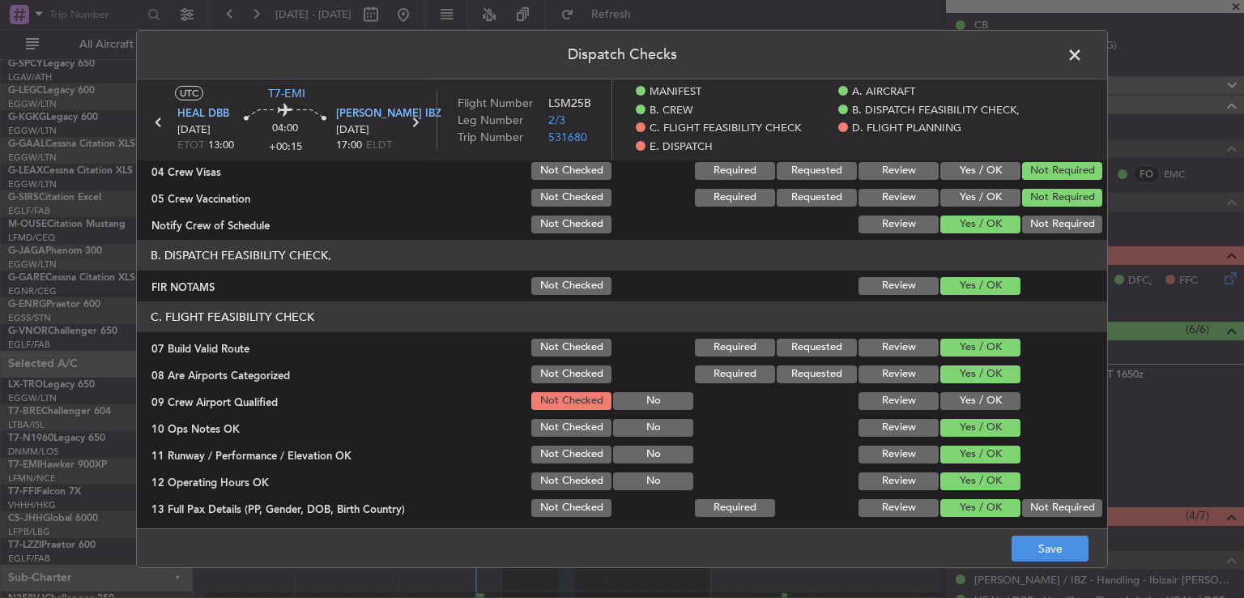
click at [943, 396] on button "Yes / OK" at bounding box center [981, 401] width 80 height 18
click at [1056, 550] on button "Save" at bounding box center [1050, 548] width 77 height 26
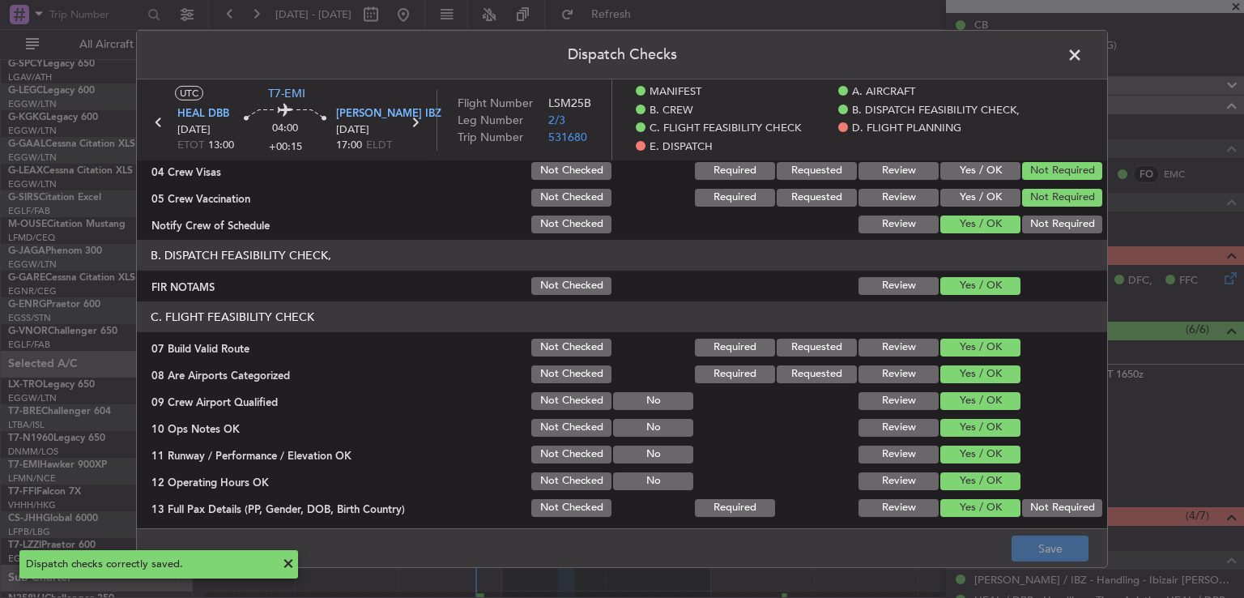
click at [1083, 59] on span at bounding box center [1083, 59] width 0 height 32
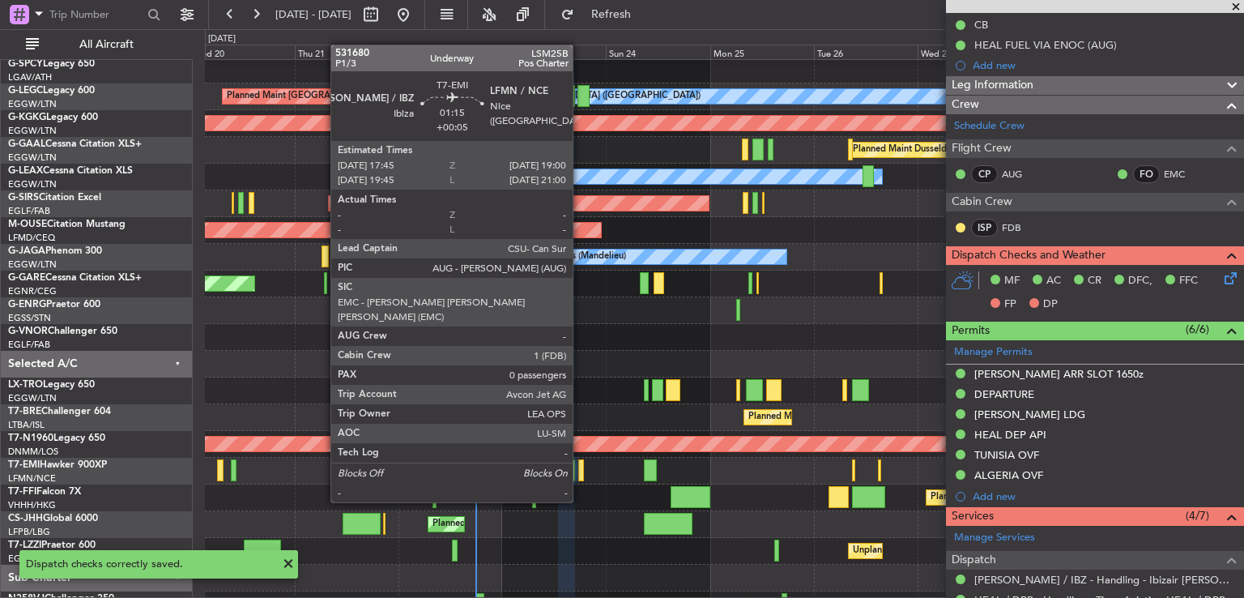
click at [580, 471] on div at bounding box center [581, 470] width 6 height 22
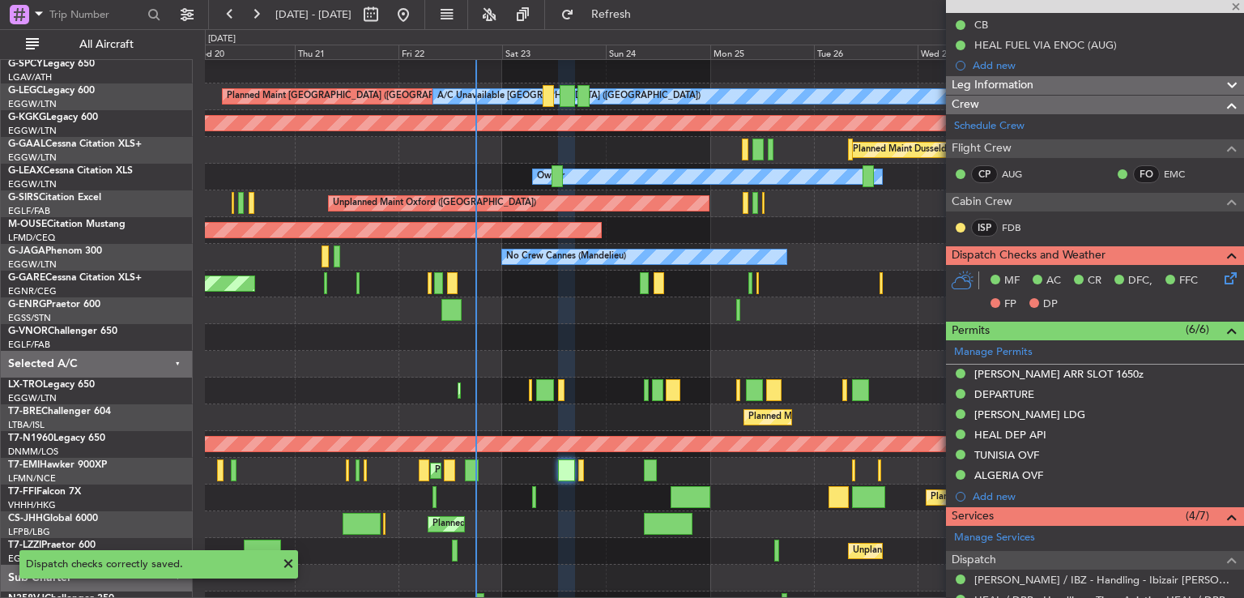
type input "+00:05"
type input "0"
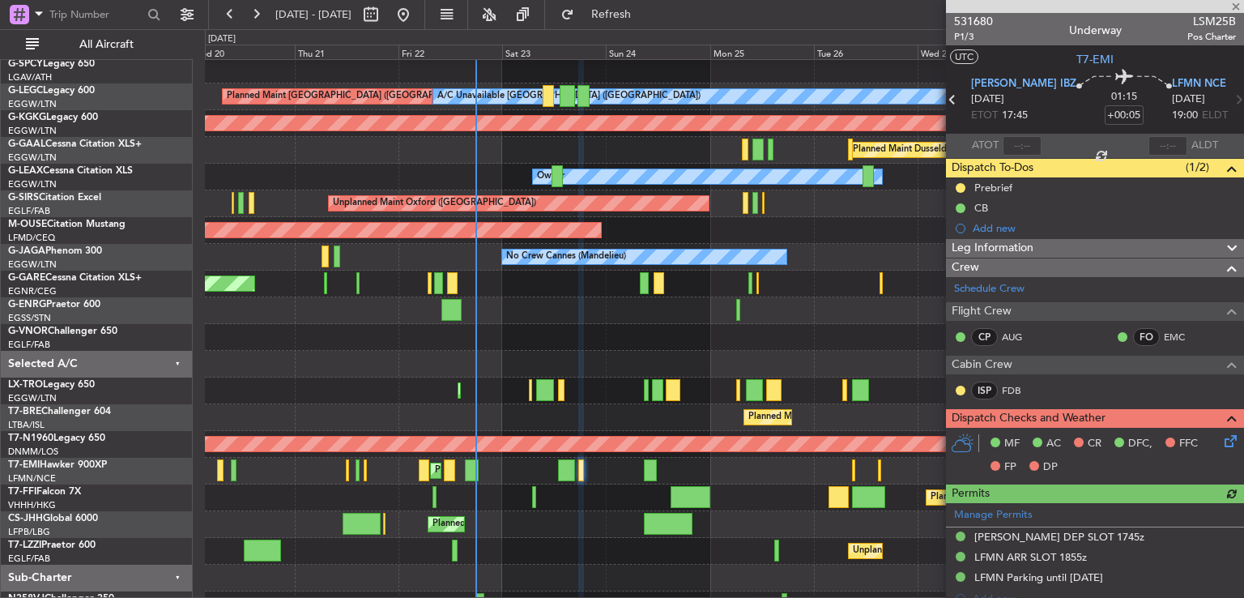
scroll to position [233, 0]
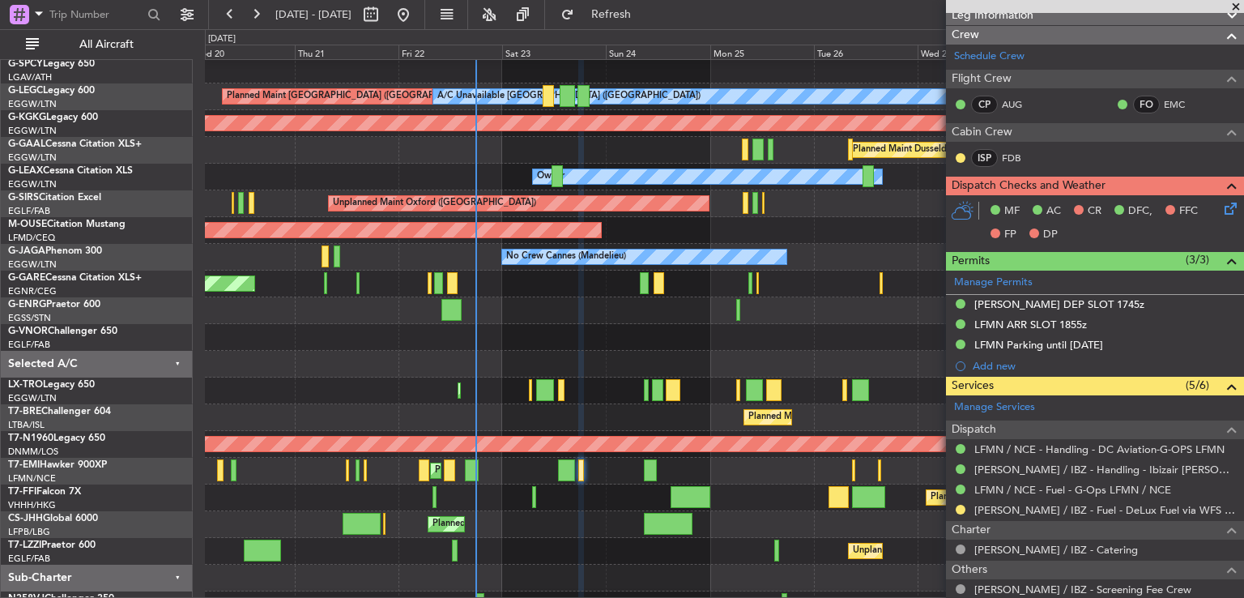
click at [1222, 208] on icon at bounding box center [1228, 205] width 13 height 13
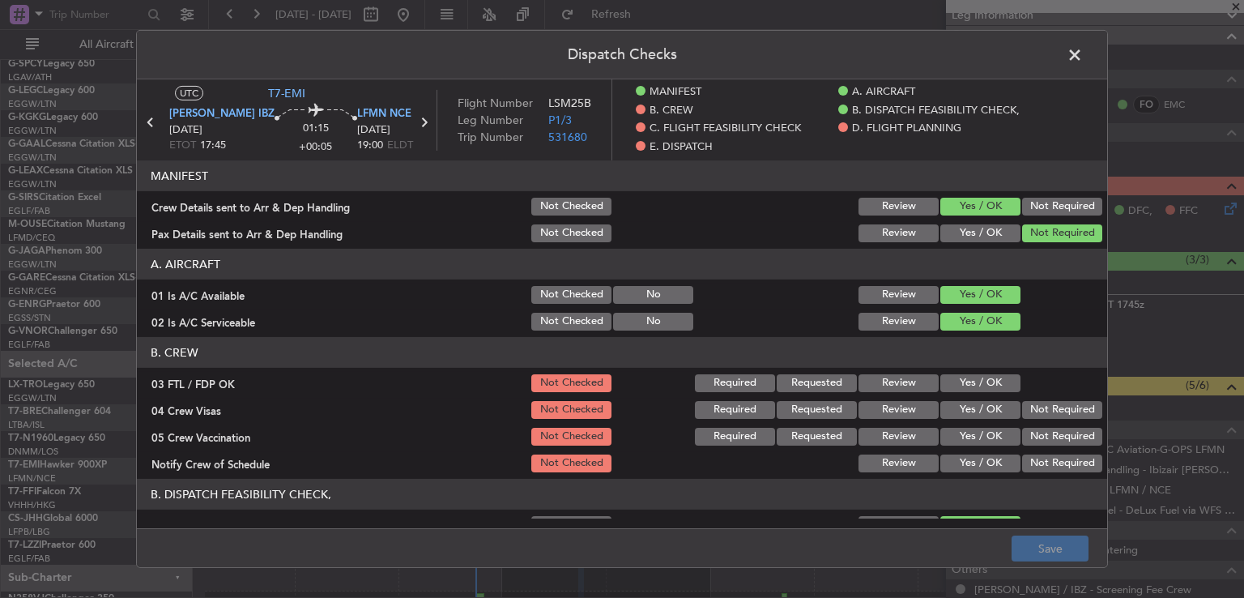
click at [959, 378] on button "Yes / OK" at bounding box center [981, 383] width 80 height 18
click at [1046, 406] on button "Not Required" at bounding box center [1062, 410] width 80 height 18
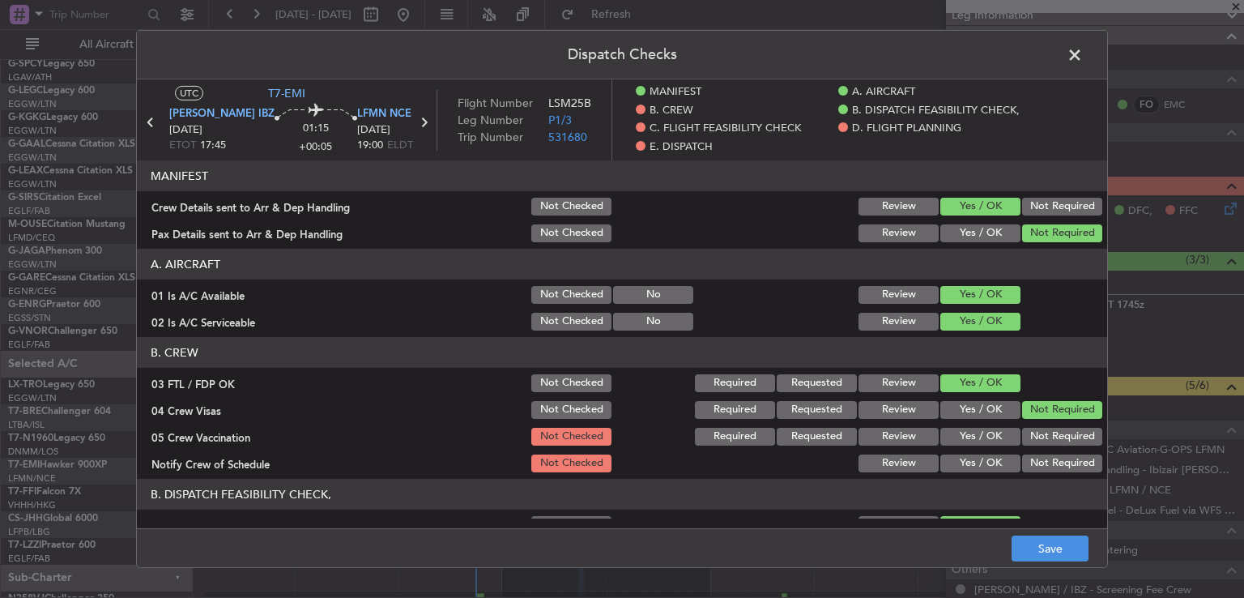
click at [1037, 433] on button "Not Required" at bounding box center [1062, 437] width 80 height 18
click at [975, 470] on button "Yes / OK" at bounding box center [981, 463] width 80 height 18
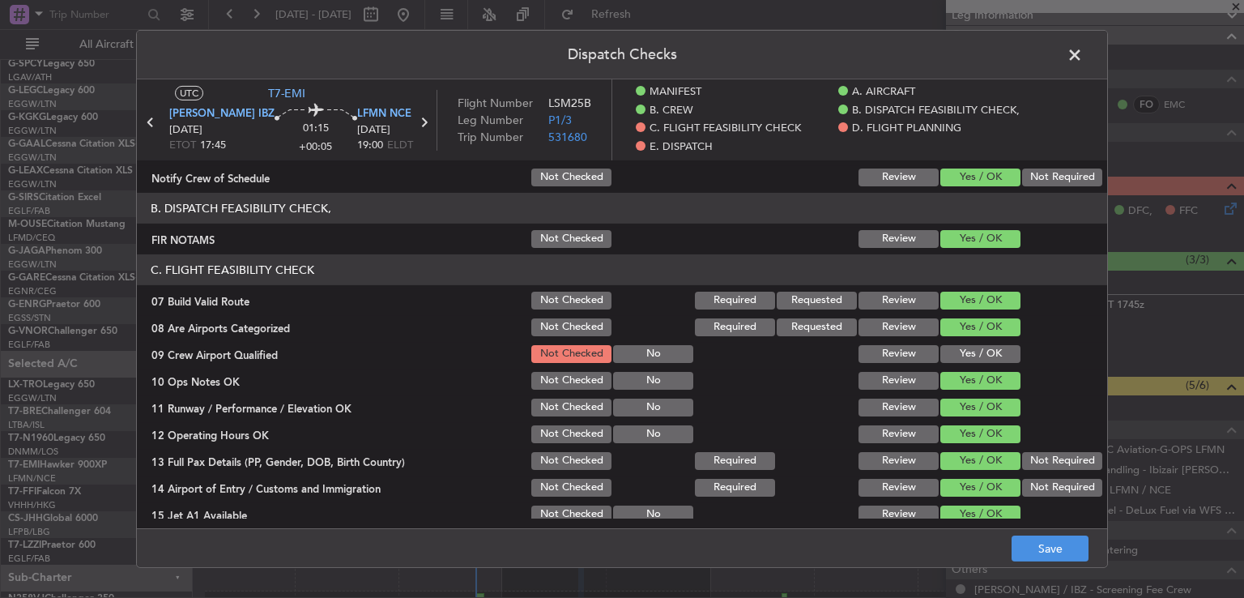
scroll to position [309, 0]
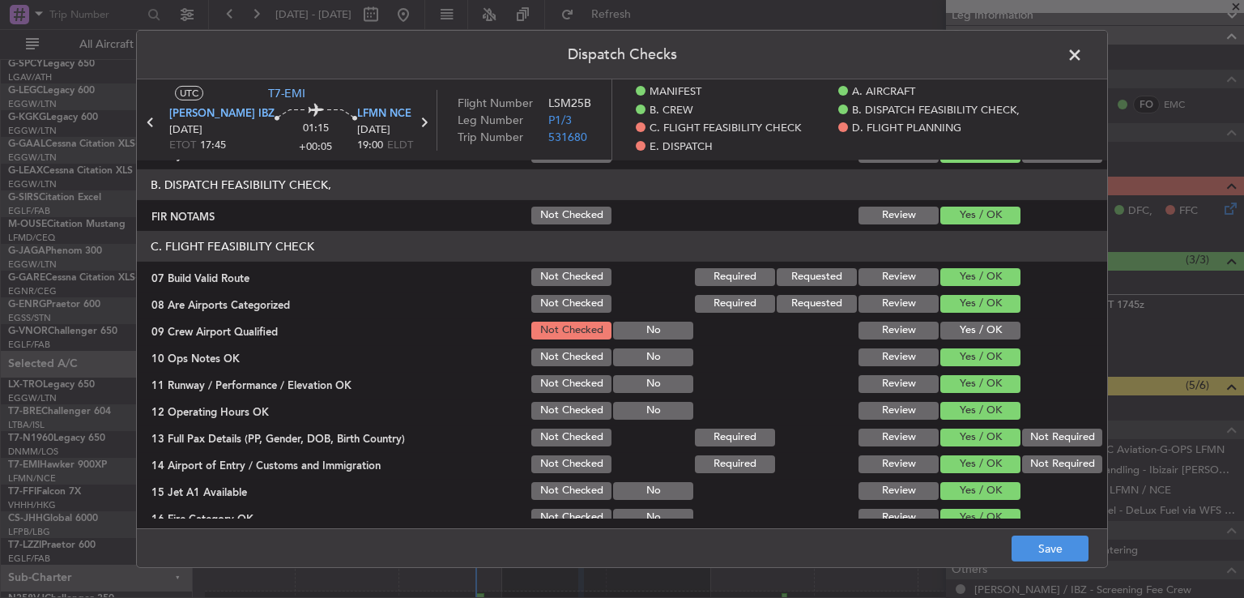
click at [955, 335] on button "Yes / OK" at bounding box center [981, 331] width 80 height 18
click at [1030, 547] on button "Save" at bounding box center [1050, 548] width 77 height 26
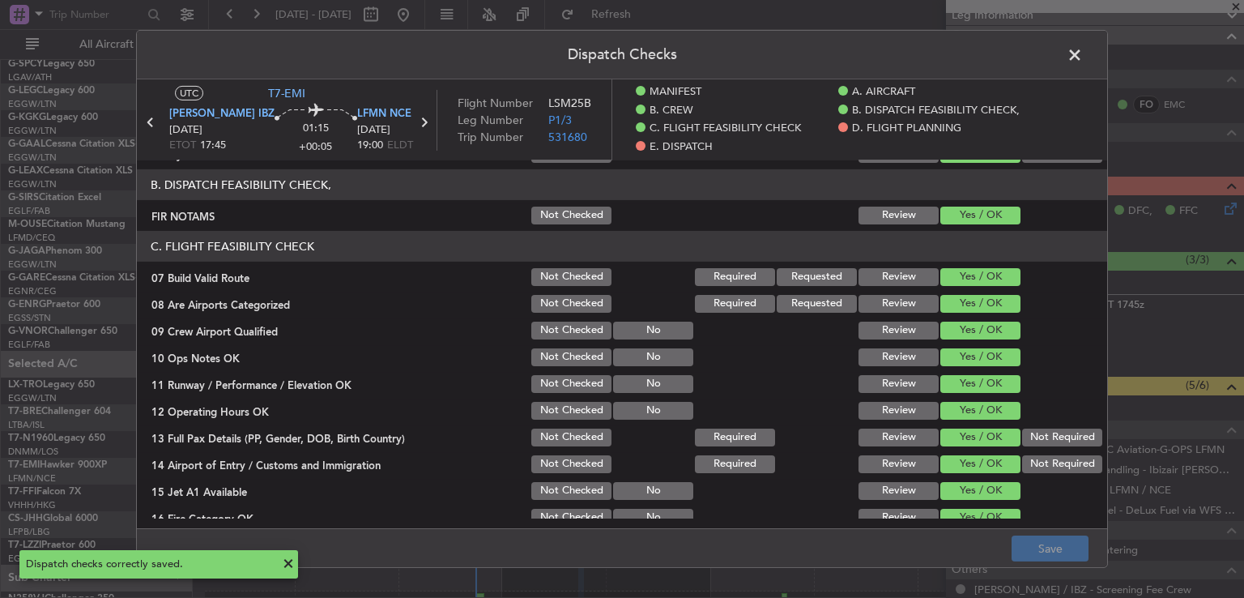
click at [1083, 56] on span at bounding box center [1083, 59] width 0 height 32
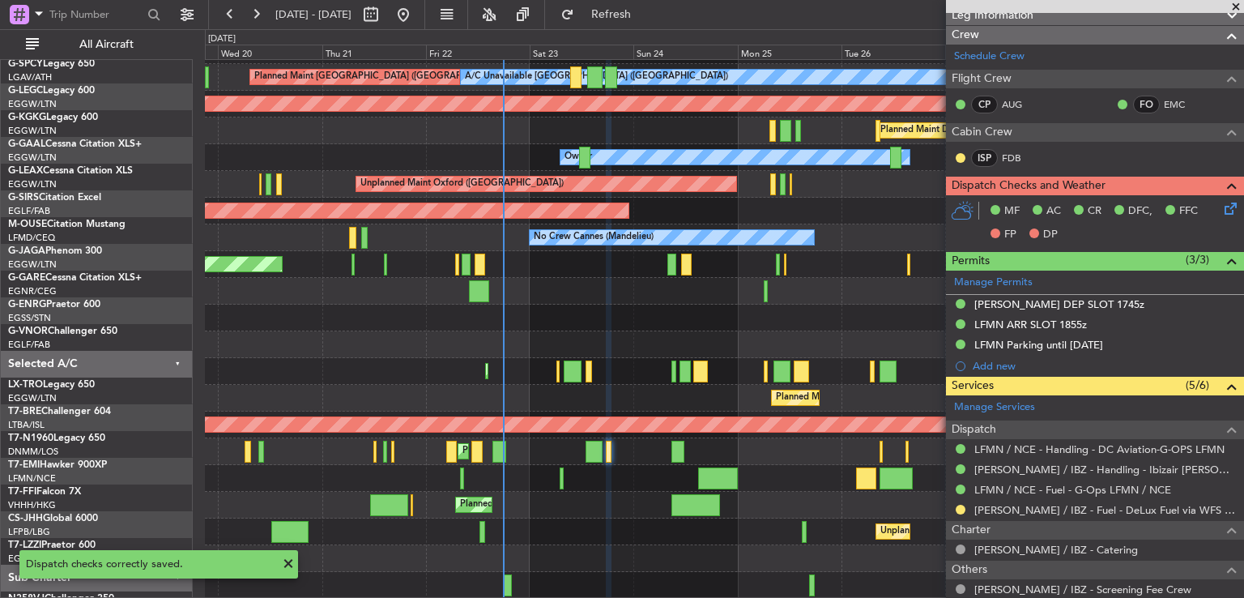
scroll to position [103, 0]
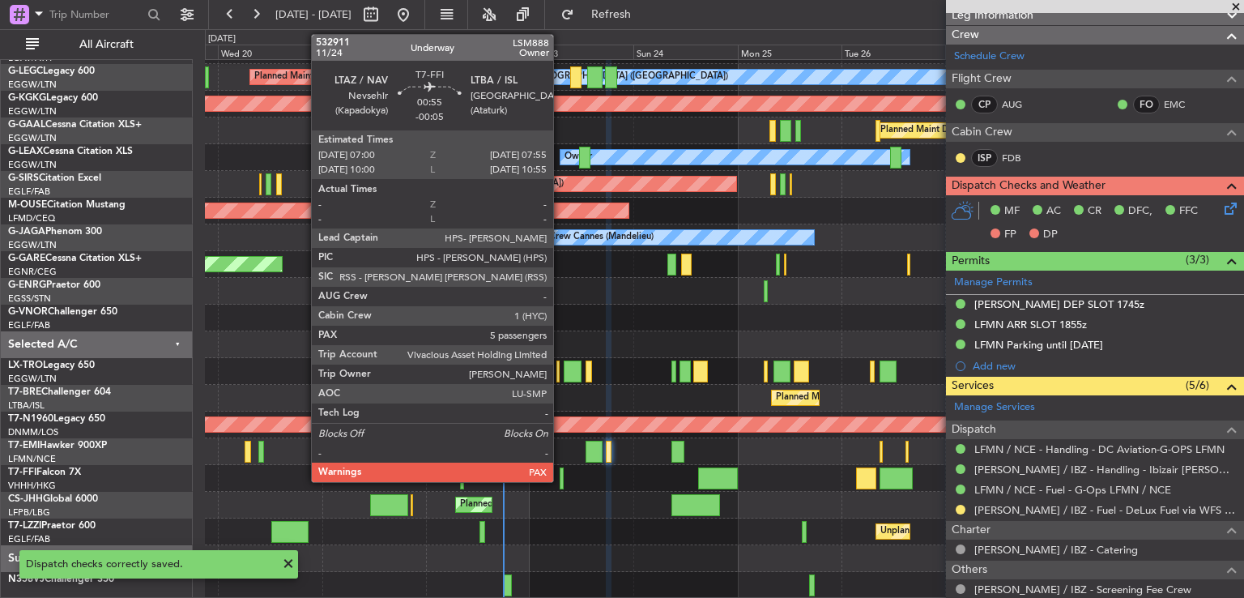
click at [561, 479] on div at bounding box center [562, 478] width 4 height 22
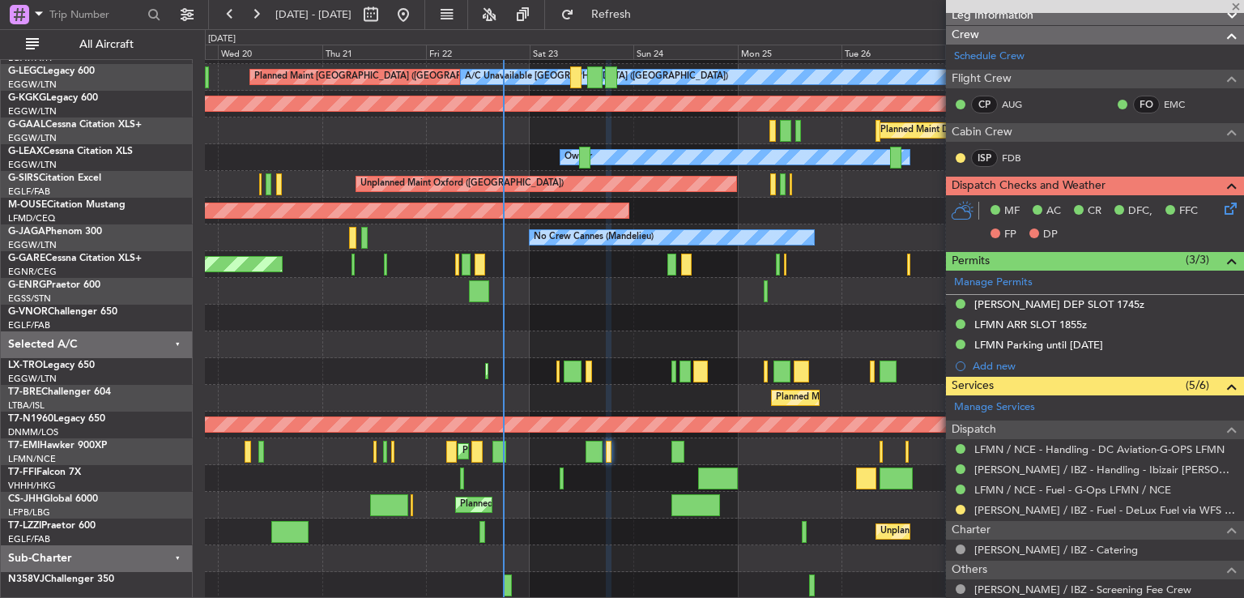
type input "-00:05"
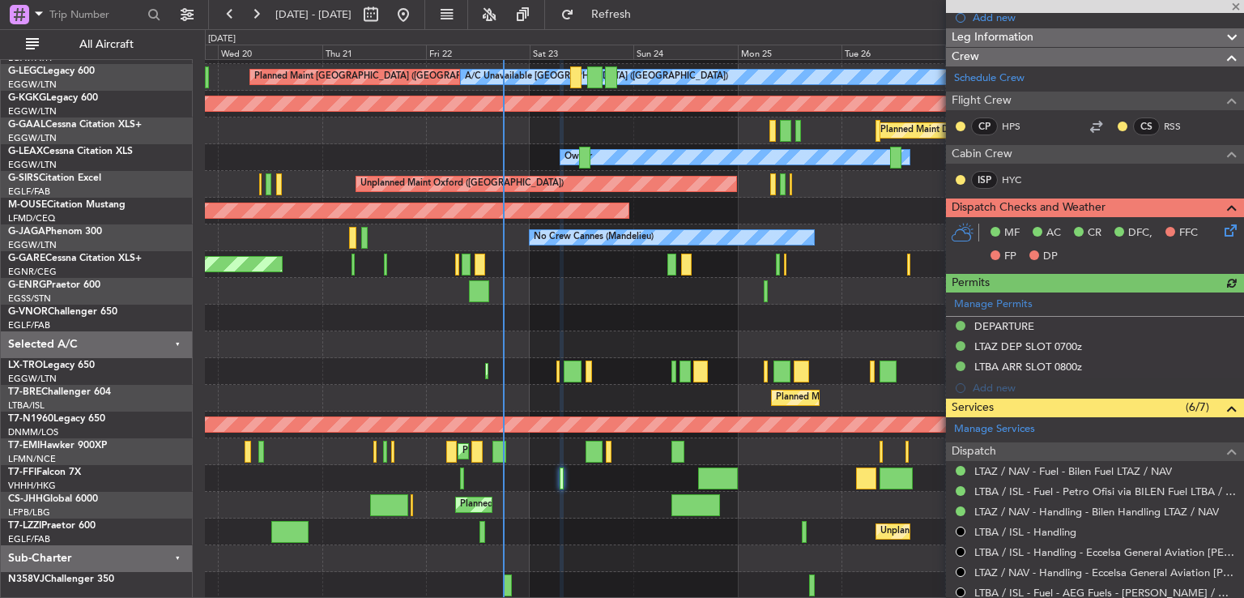
scroll to position [227, 0]
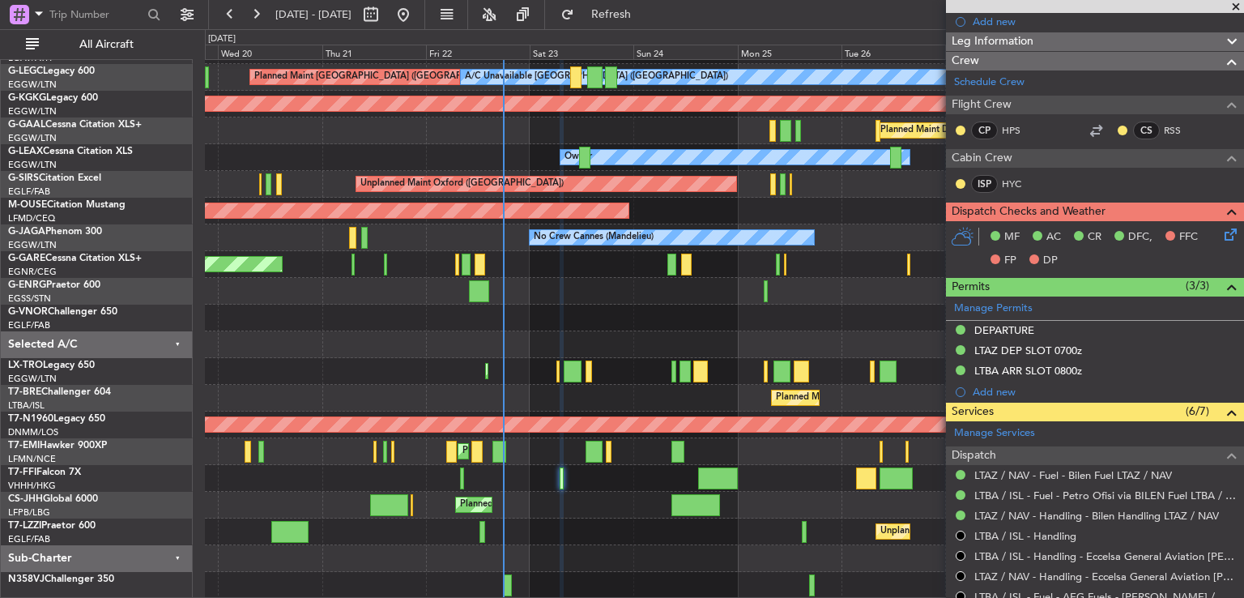
click at [1222, 234] on icon at bounding box center [1228, 231] width 13 height 13
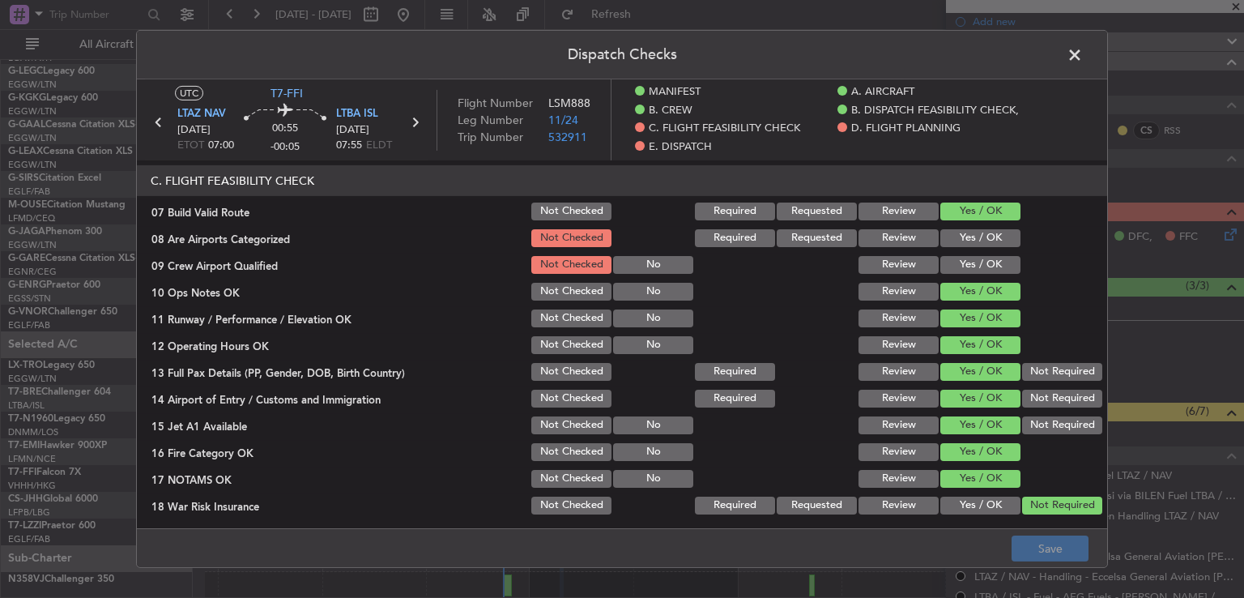
scroll to position [381, 0]
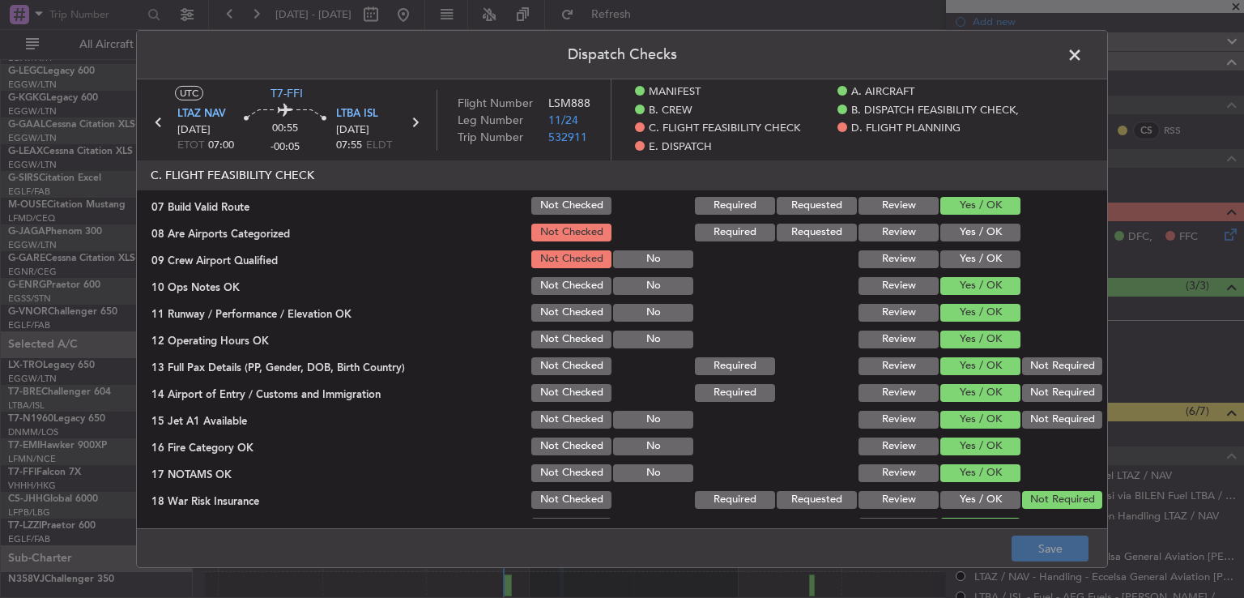
click at [990, 231] on button "Yes / OK" at bounding box center [981, 233] width 80 height 18
click at [979, 255] on button "Yes / OK" at bounding box center [981, 259] width 80 height 18
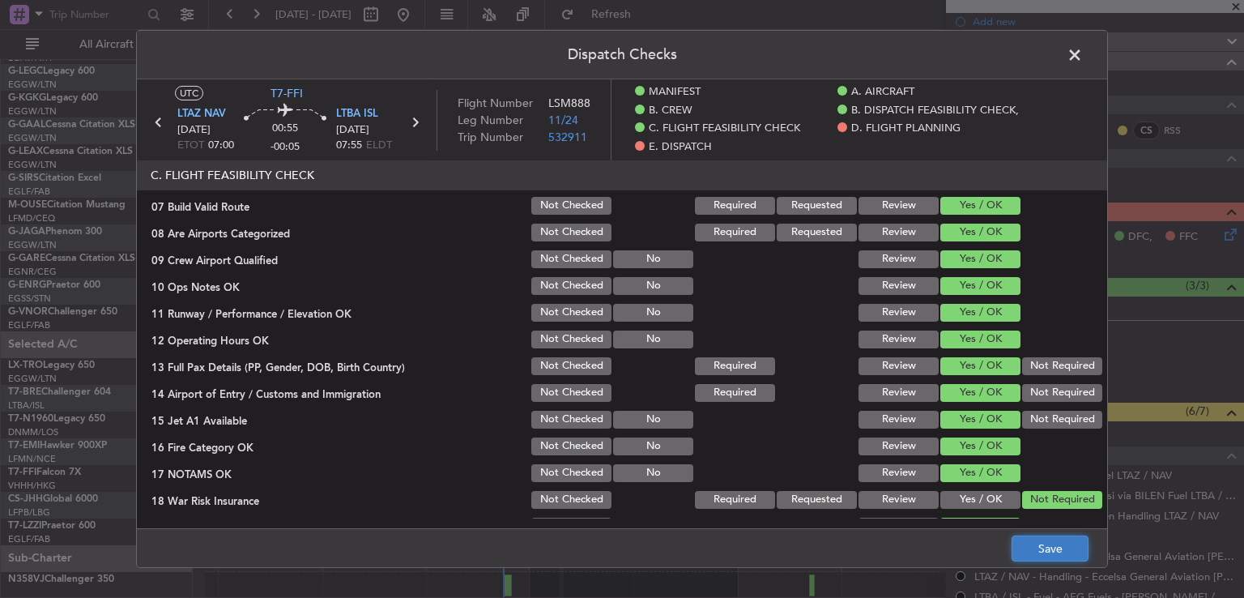
click at [1025, 539] on button "Save" at bounding box center [1050, 548] width 77 height 26
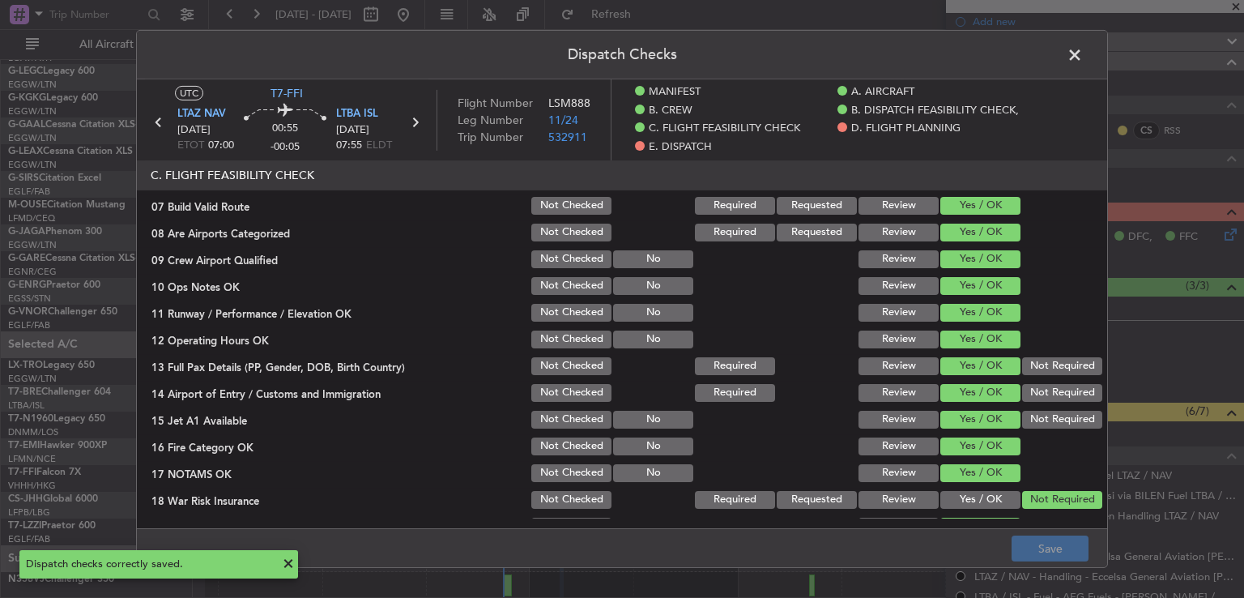
click at [1083, 56] on span at bounding box center [1083, 59] width 0 height 32
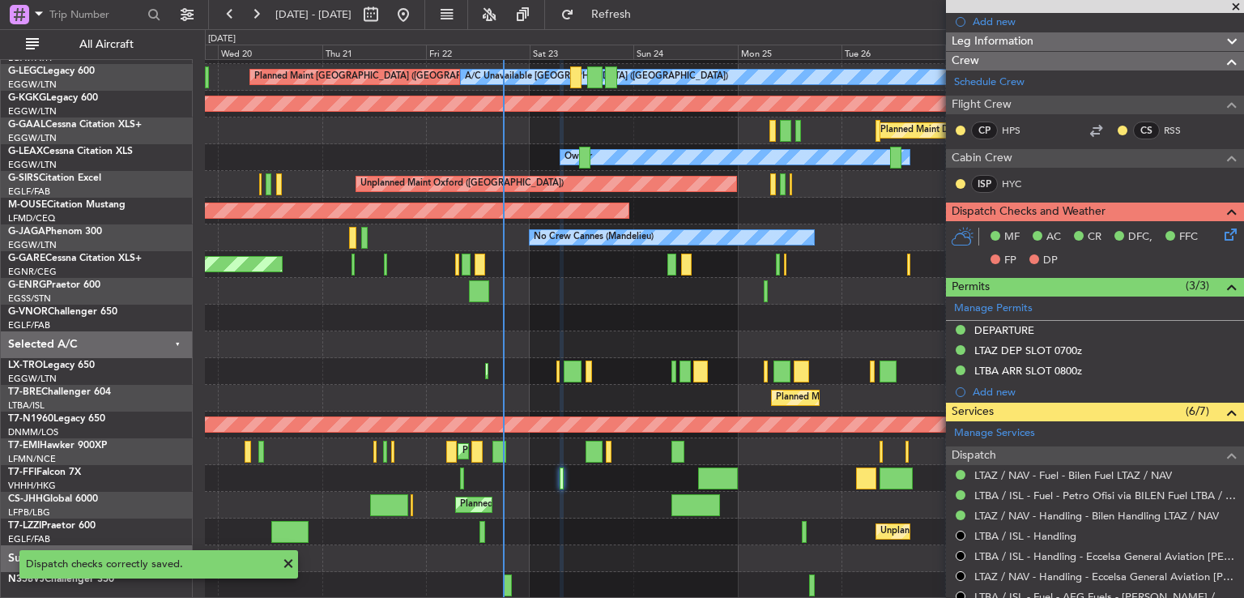
click at [1235, 5] on span at bounding box center [1236, 7] width 16 height 15
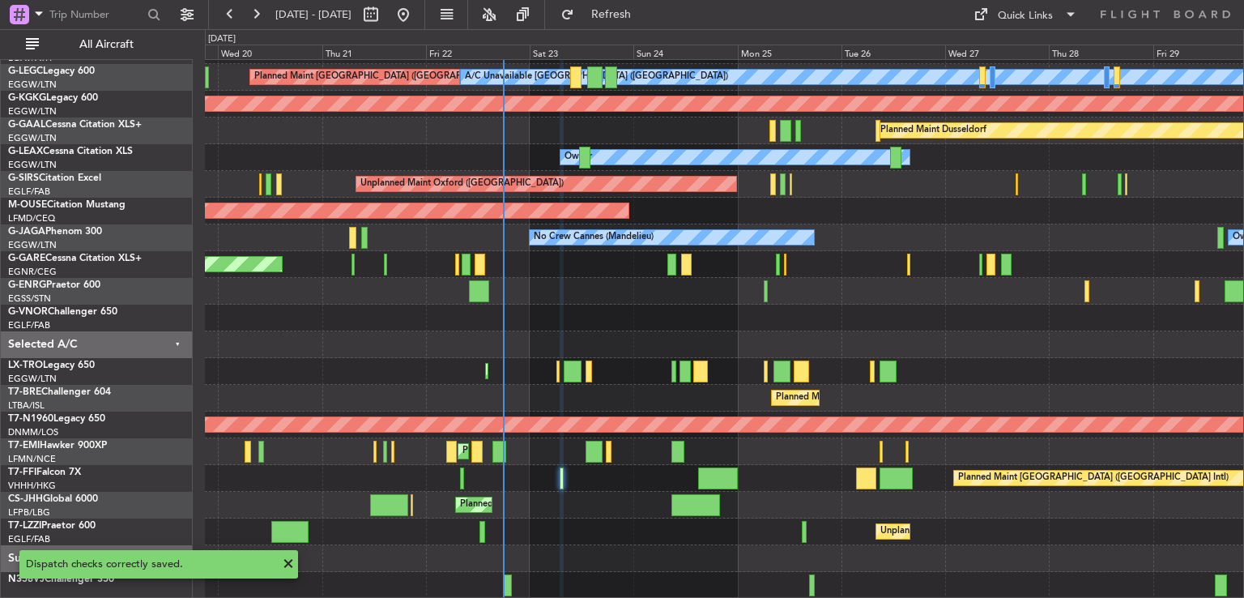
type input "0"
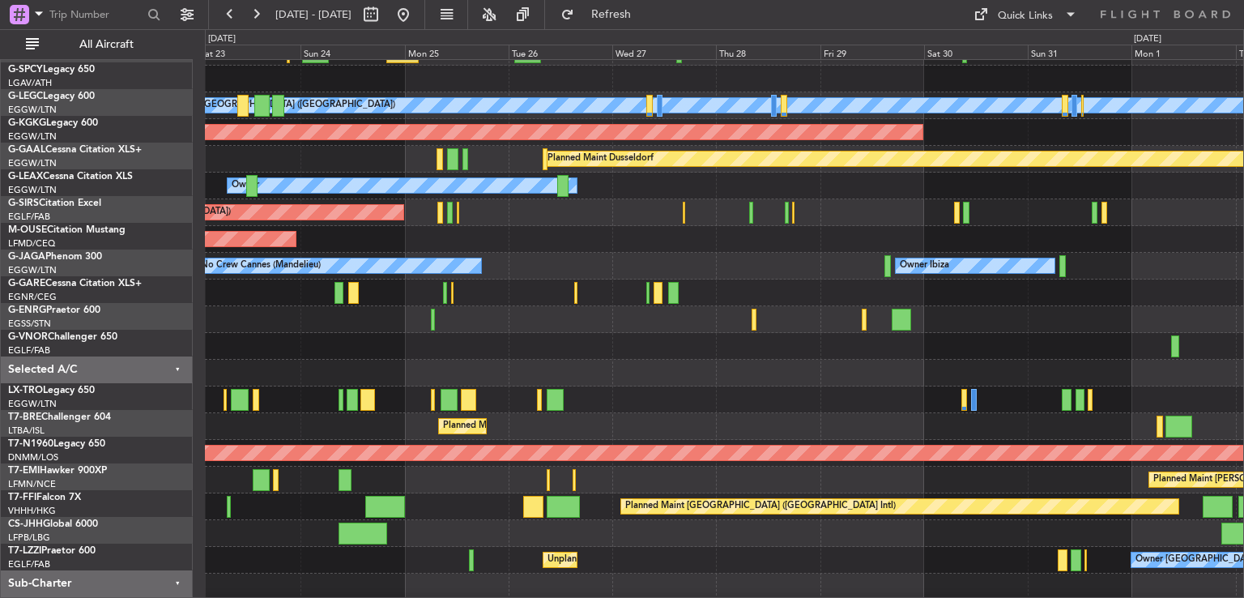
click at [569, 306] on div at bounding box center [724, 319] width 1039 height 27
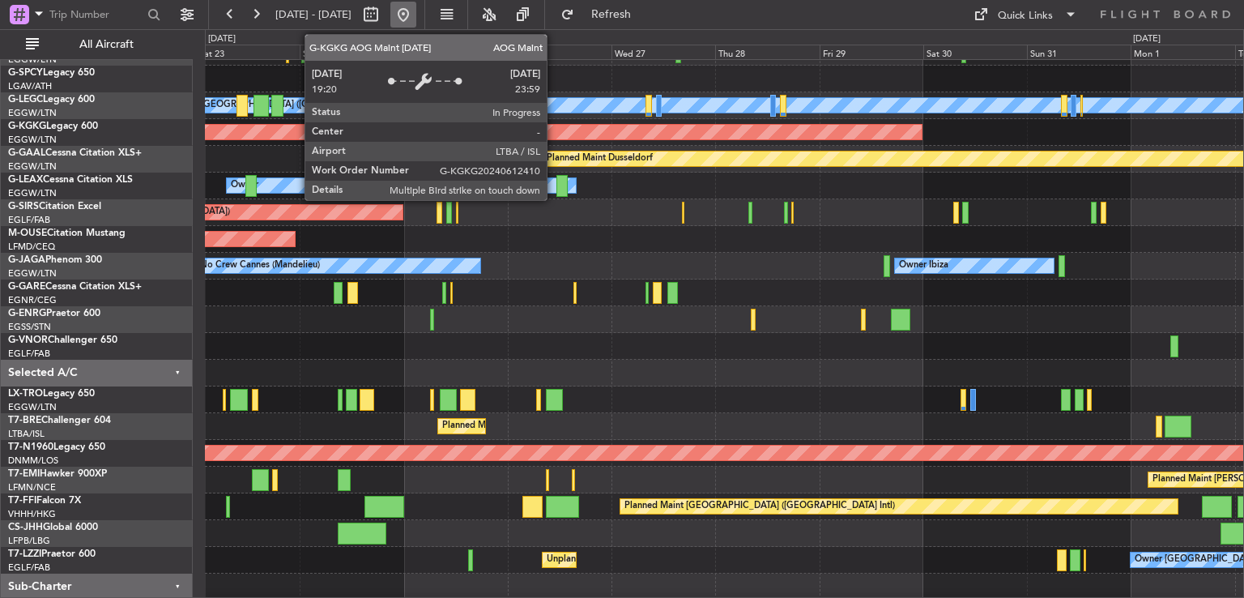
click at [416, 23] on button at bounding box center [403, 15] width 26 height 26
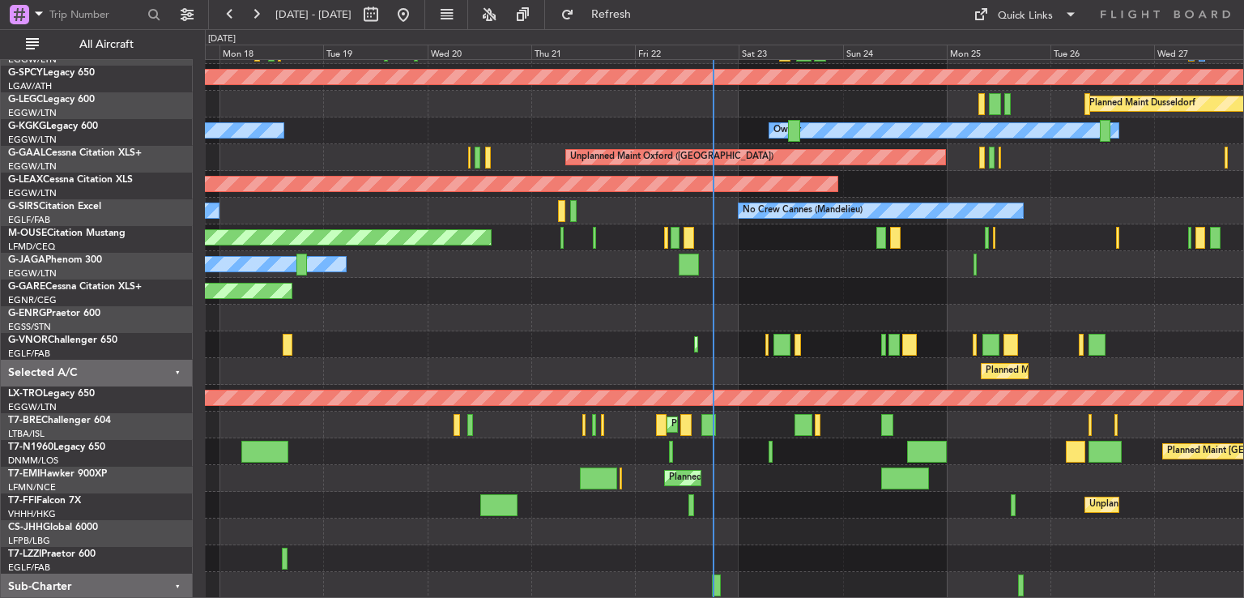
scroll to position [130, 0]
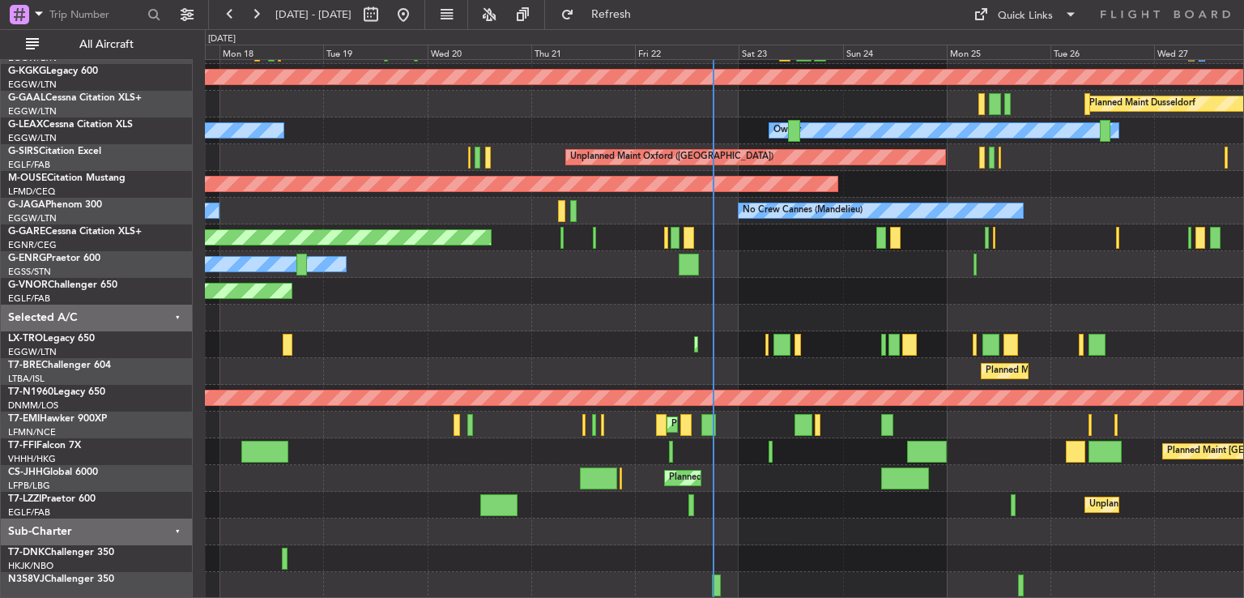
click at [746, 425] on div "A/C Unavailable [GEOGRAPHIC_DATA] ([GEOGRAPHIC_DATA]) Planned Maint [GEOGRAPHIC…" at bounding box center [724, 264] width 1039 height 668
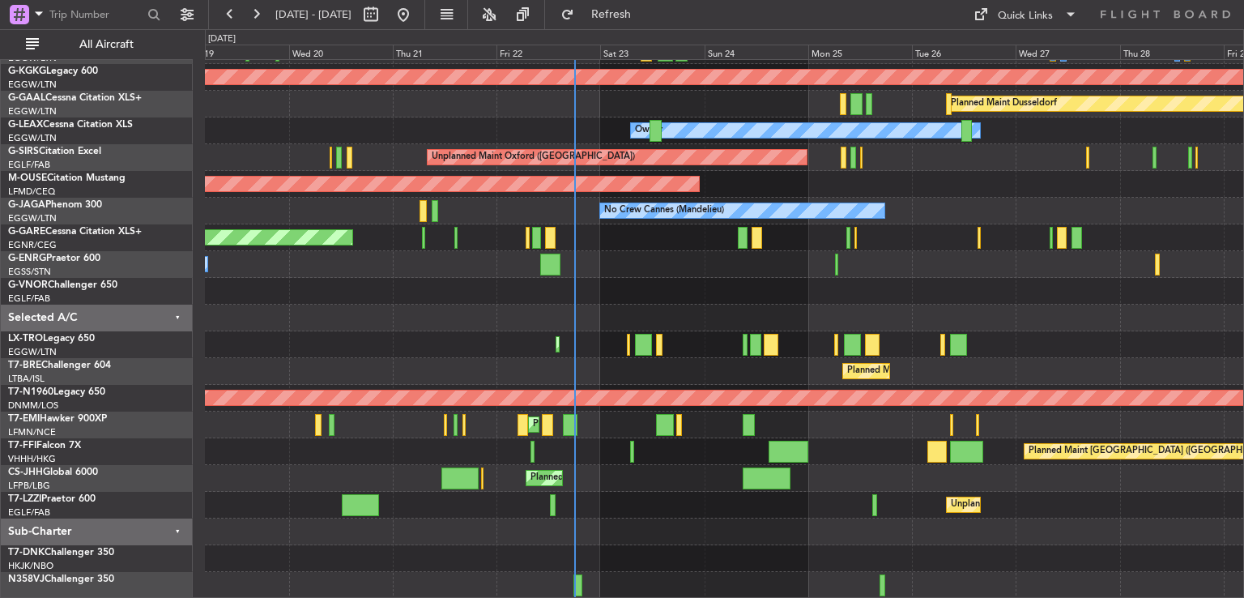
click at [638, 340] on div "A/C Unavailable [GEOGRAPHIC_DATA] ([GEOGRAPHIC_DATA]) Planned Maint [GEOGRAPHIC…" at bounding box center [724, 264] width 1039 height 668
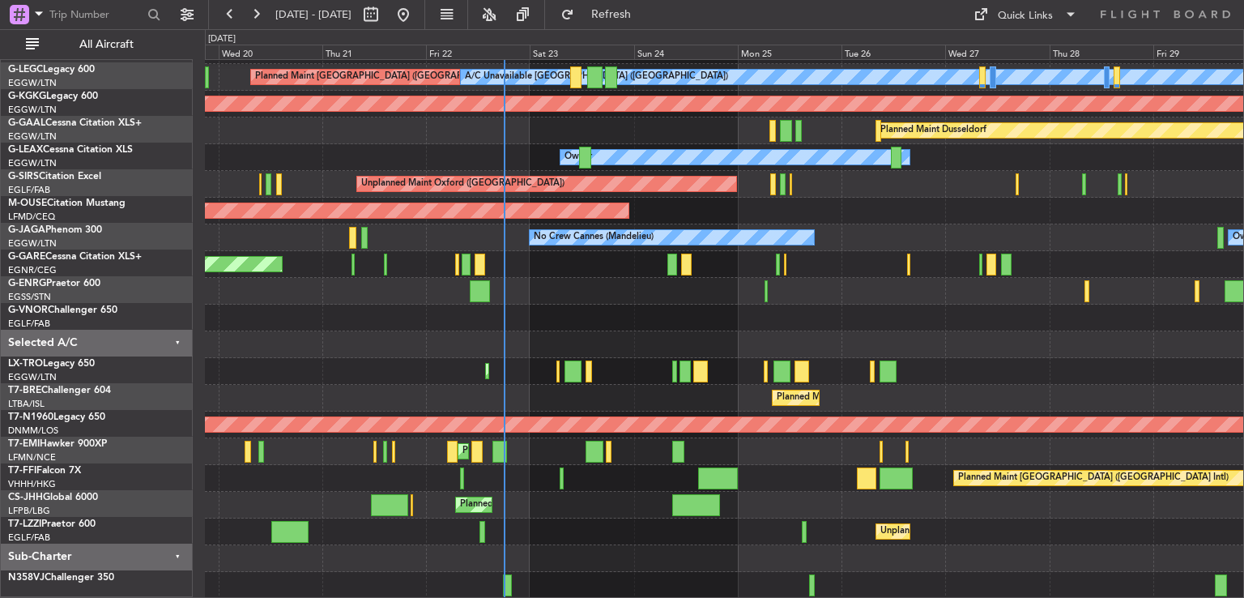
scroll to position [103, 0]
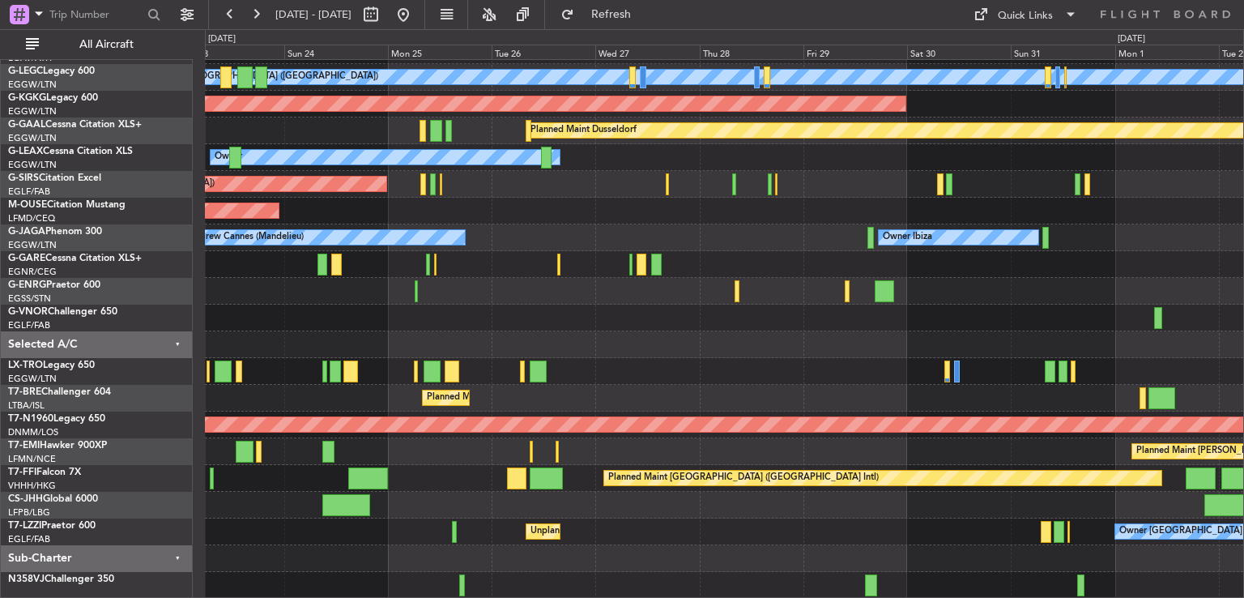
click at [689, 480] on div "A/C Unavailable [GEOGRAPHIC_DATA] ([GEOGRAPHIC_DATA]) Planned Maint [GEOGRAPHIC…" at bounding box center [724, 278] width 1039 height 642
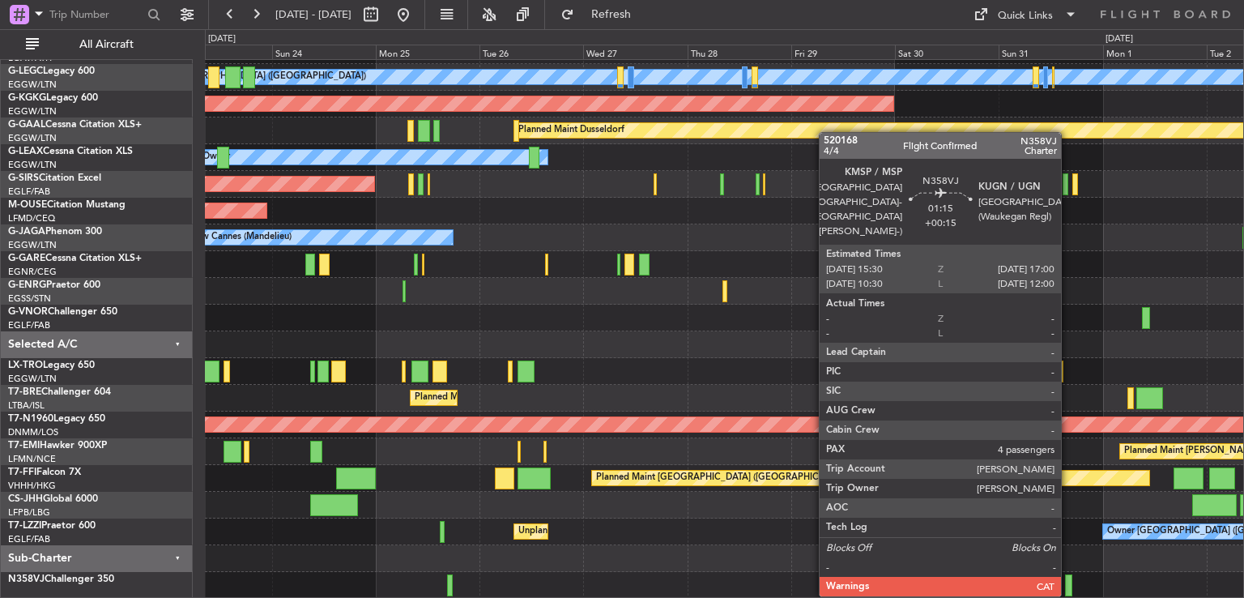
click at [1069, 580] on div at bounding box center [1068, 585] width 7 height 22
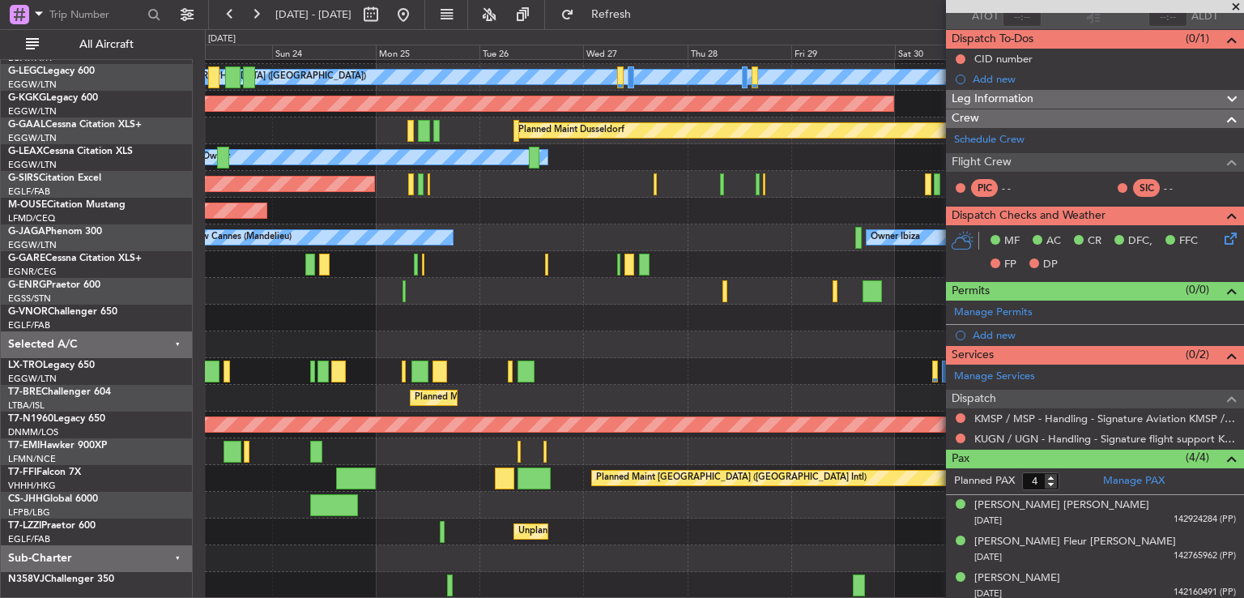
scroll to position [35, 0]
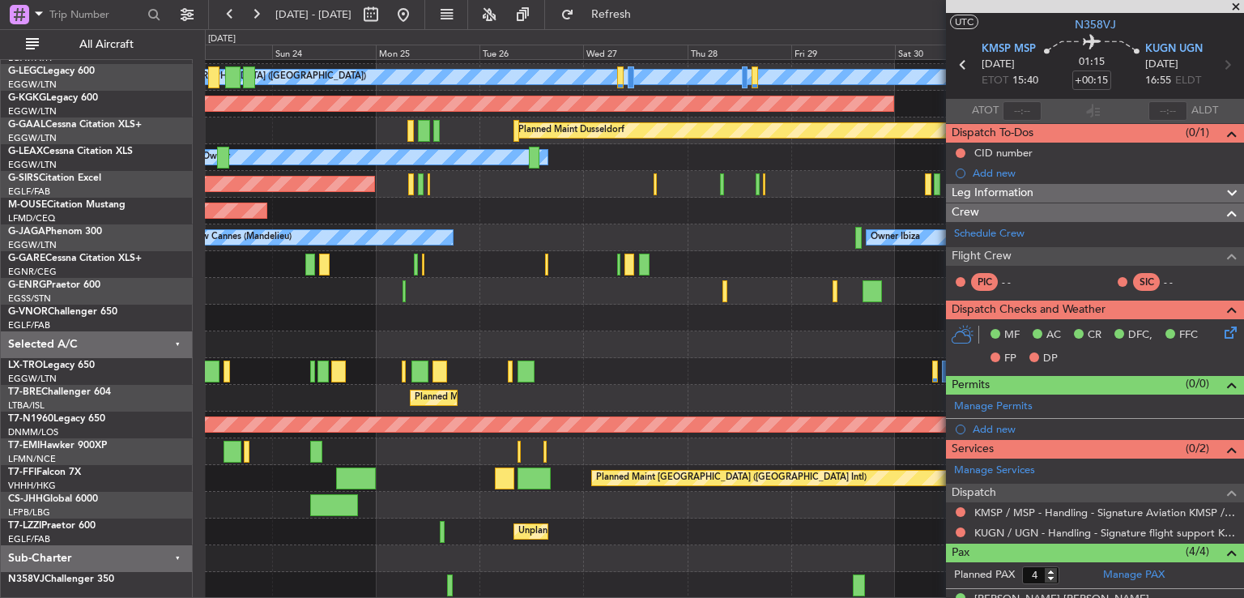
click at [1234, 4] on span at bounding box center [1236, 7] width 16 height 15
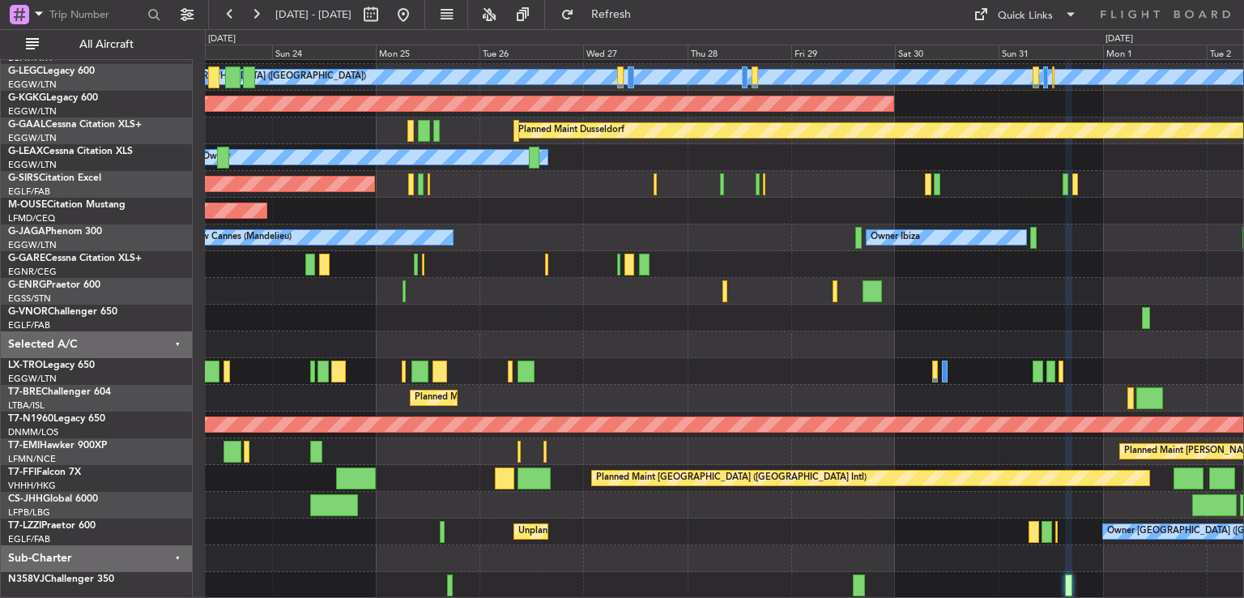
type input "0"
click at [416, 17] on button at bounding box center [403, 15] width 26 height 26
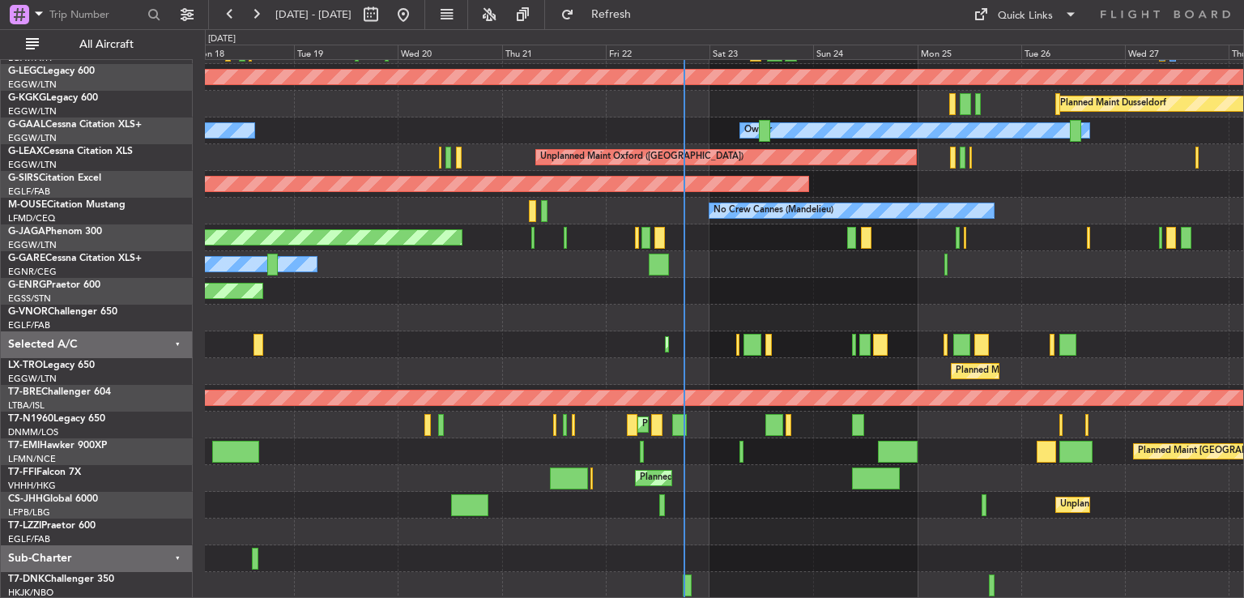
scroll to position [130, 0]
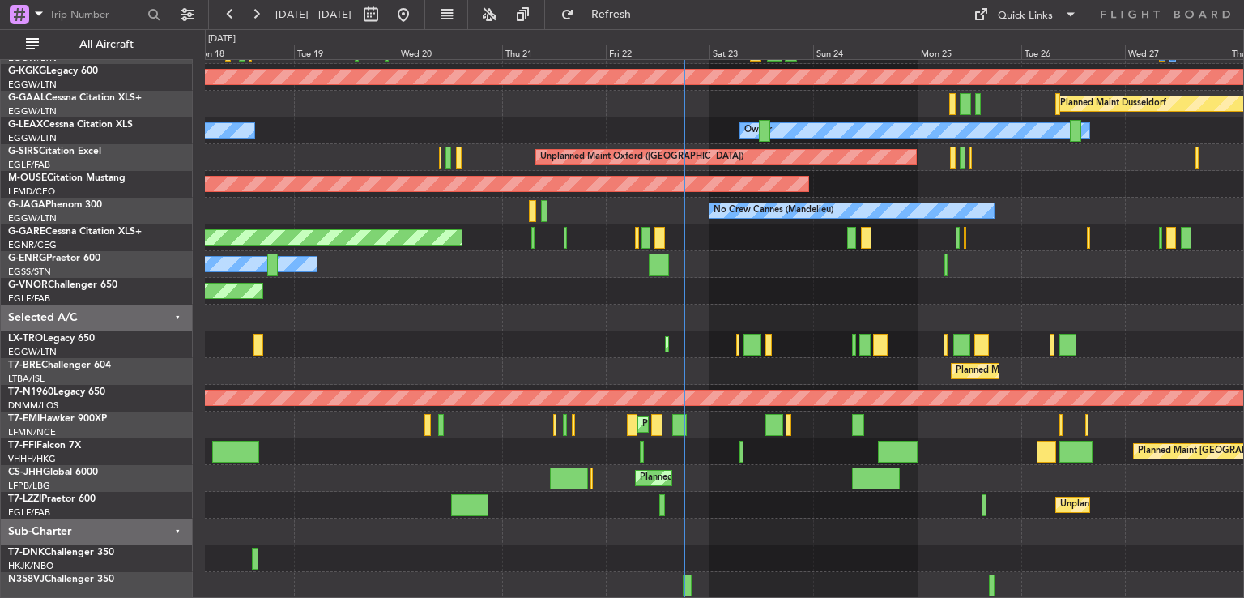
click at [705, 352] on div "A/C Unavailable [GEOGRAPHIC_DATA] ([GEOGRAPHIC_DATA]) Planned Maint [GEOGRAPHIC…" at bounding box center [724, 264] width 1039 height 668
click at [256, 20] on button at bounding box center [256, 15] width 26 height 26
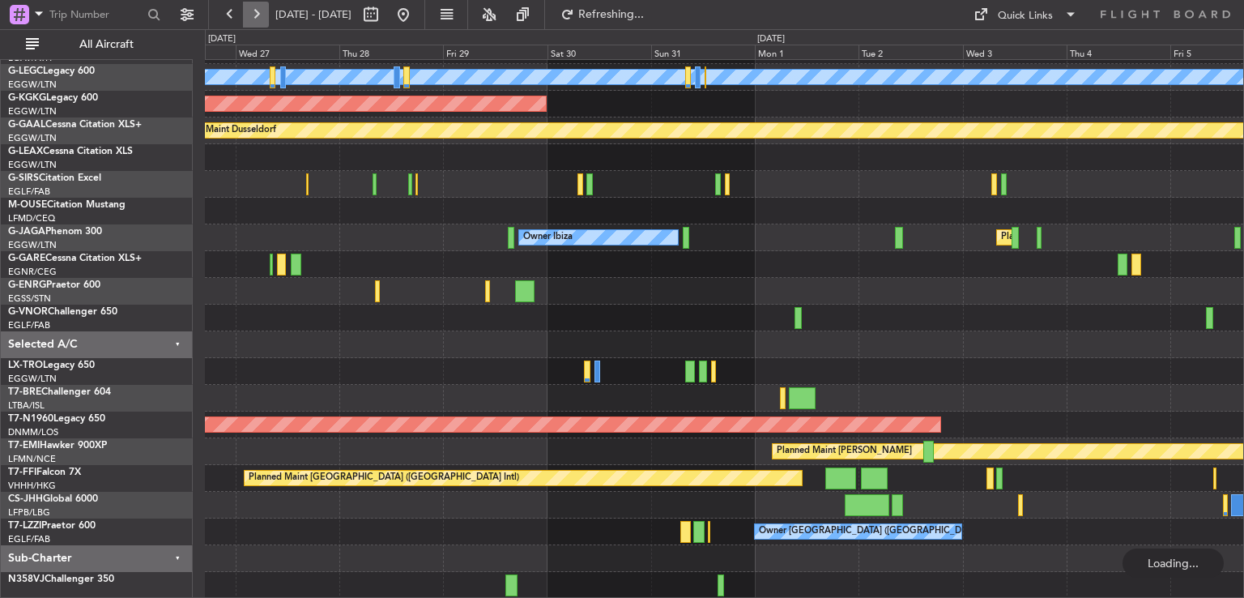
click at [256, 20] on button at bounding box center [256, 15] width 26 height 26
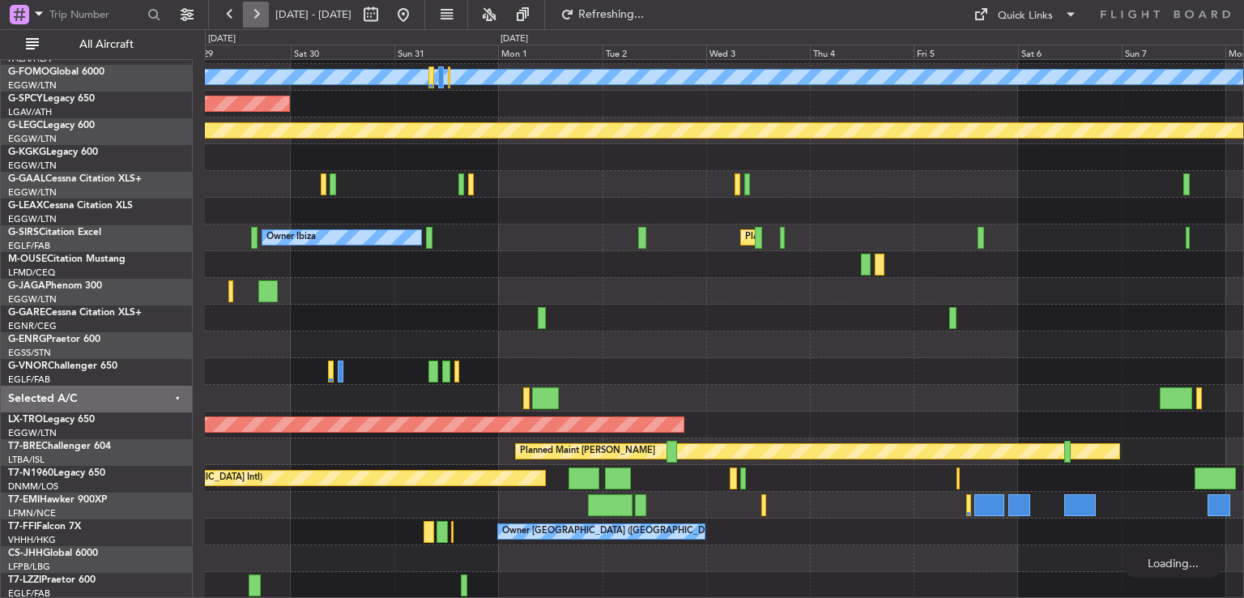
click at [256, 20] on button at bounding box center [256, 15] width 26 height 26
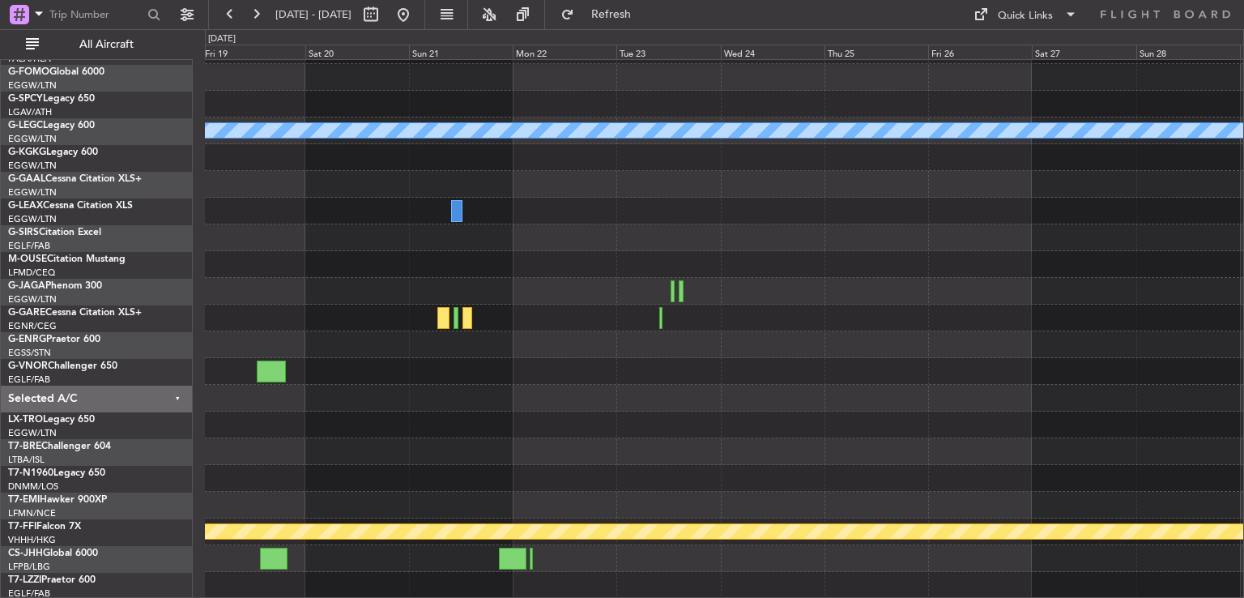
scroll to position [49, 0]
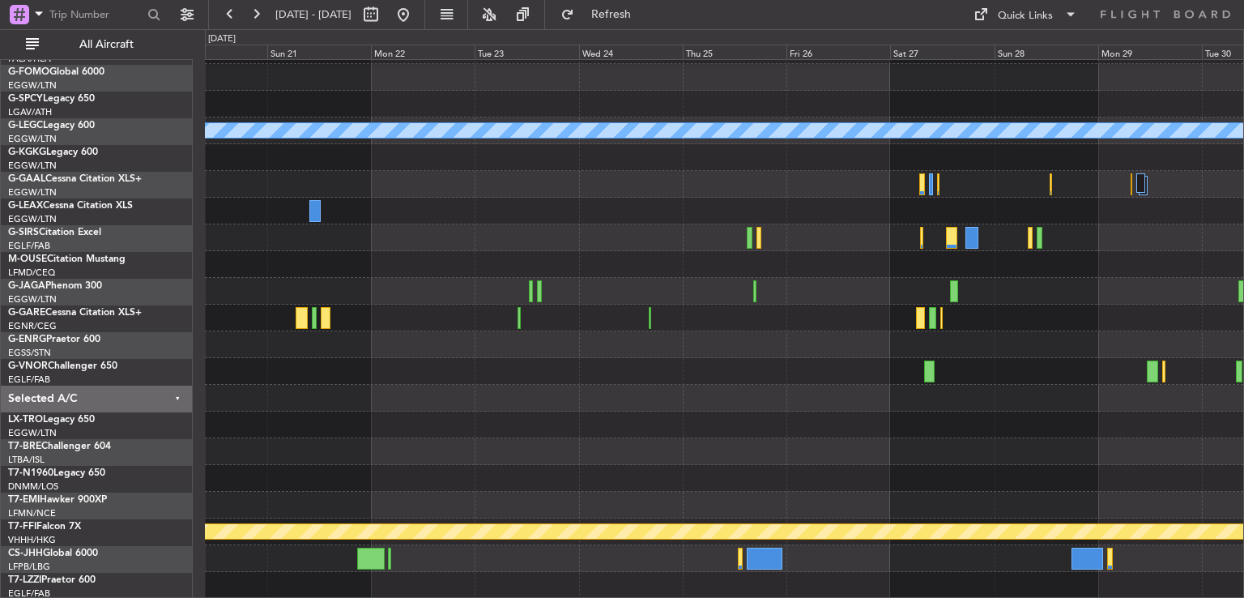
click at [642, 368] on div at bounding box center [724, 371] width 1039 height 27
click at [416, 26] on button at bounding box center [403, 15] width 26 height 26
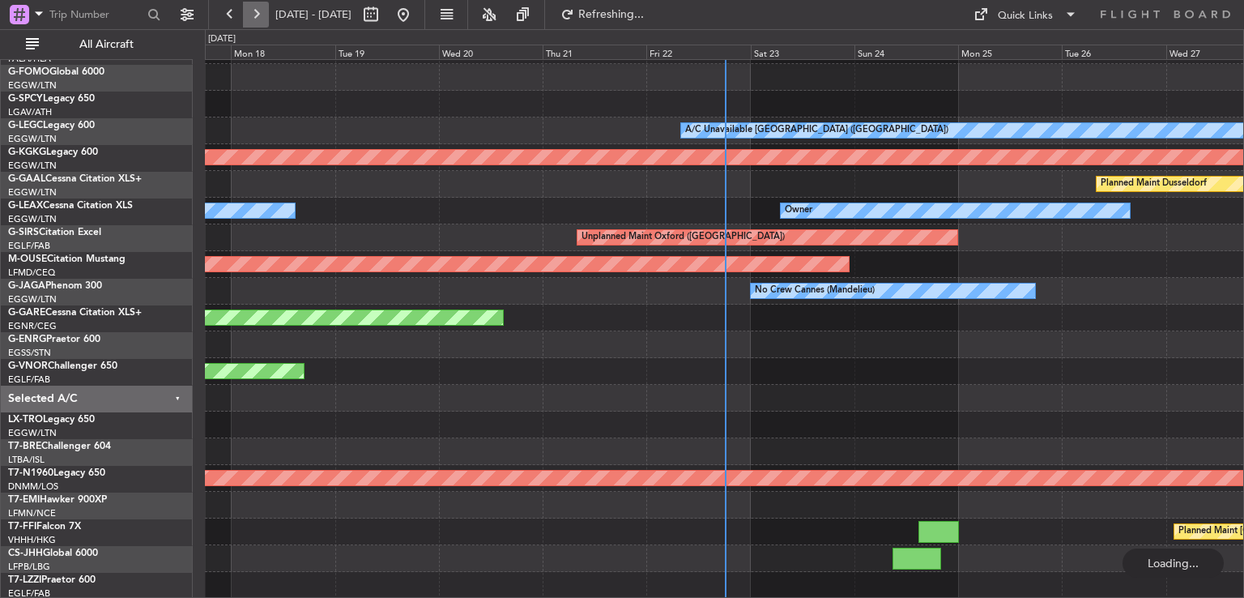
click at [260, 18] on button at bounding box center [256, 15] width 26 height 26
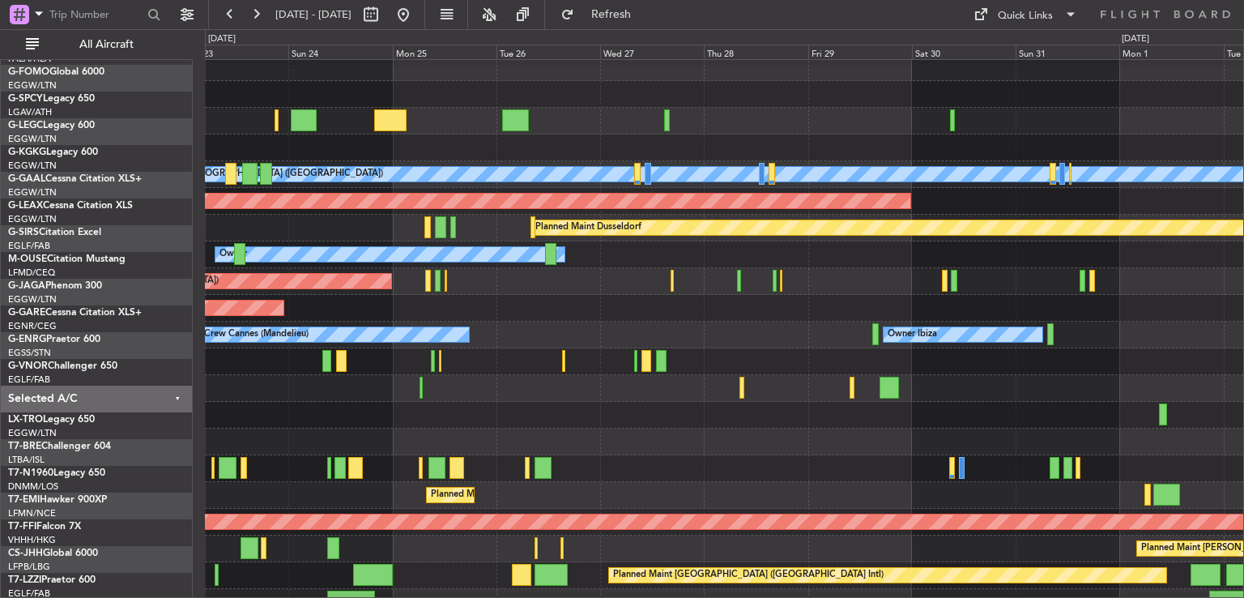
scroll to position [6, 0]
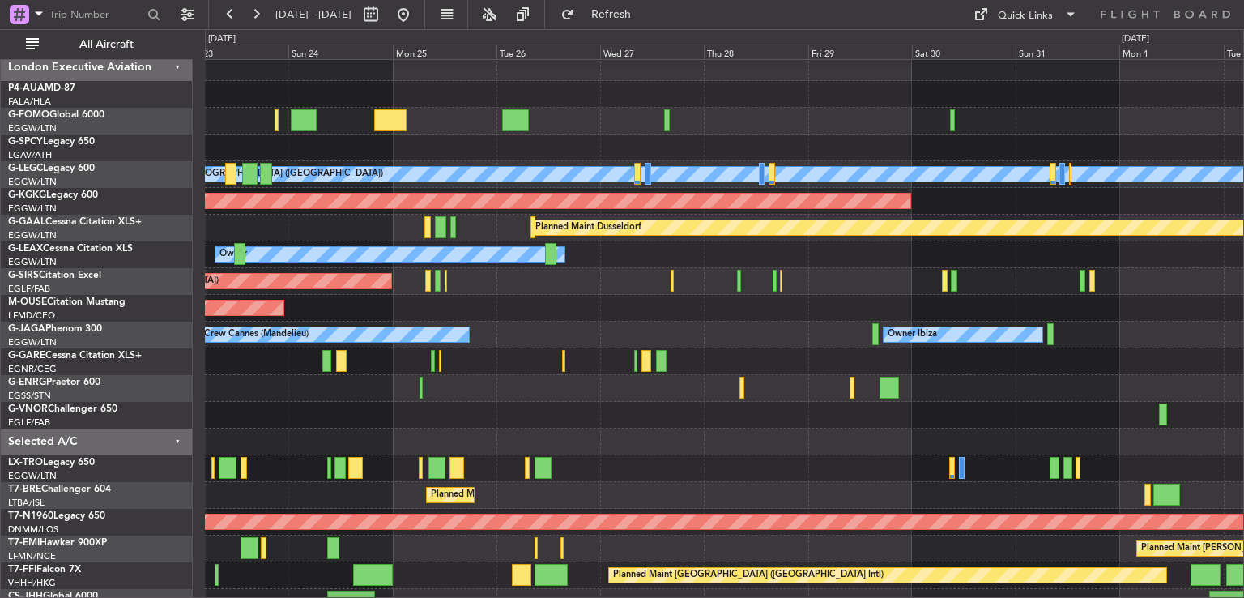
click at [919, 460] on div "Planned Maint [GEOGRAPHIC_DATA] ([GEOGRAPHIC_DATA])" at bounding box center [724, 468] width 1039 height 27
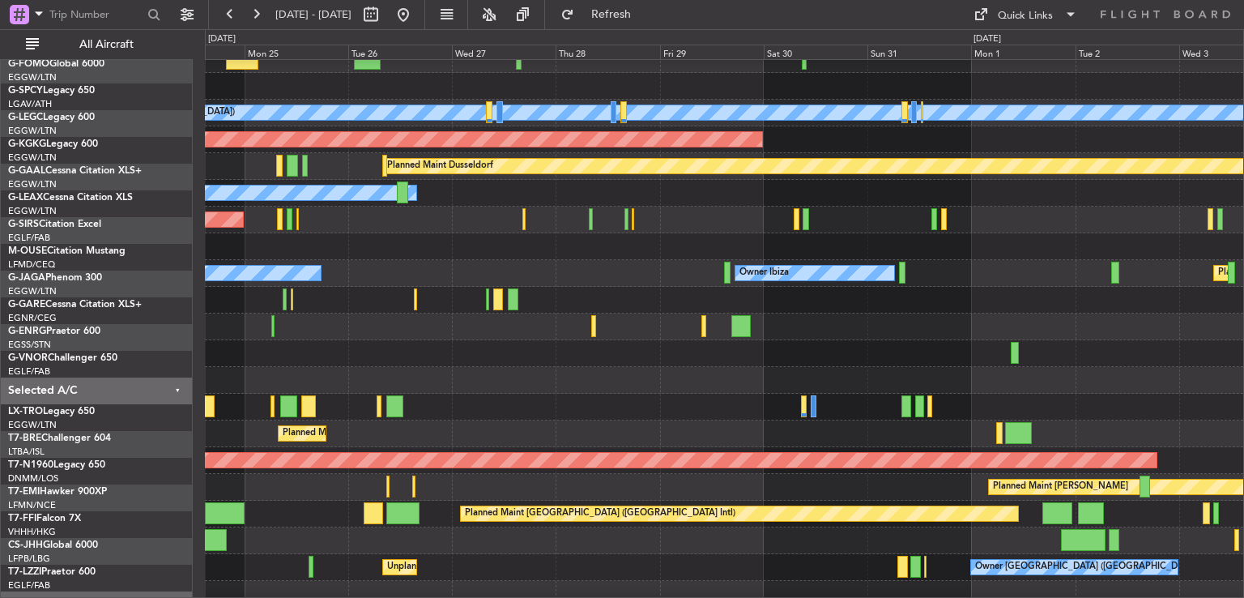
scroll to position [67, 0]
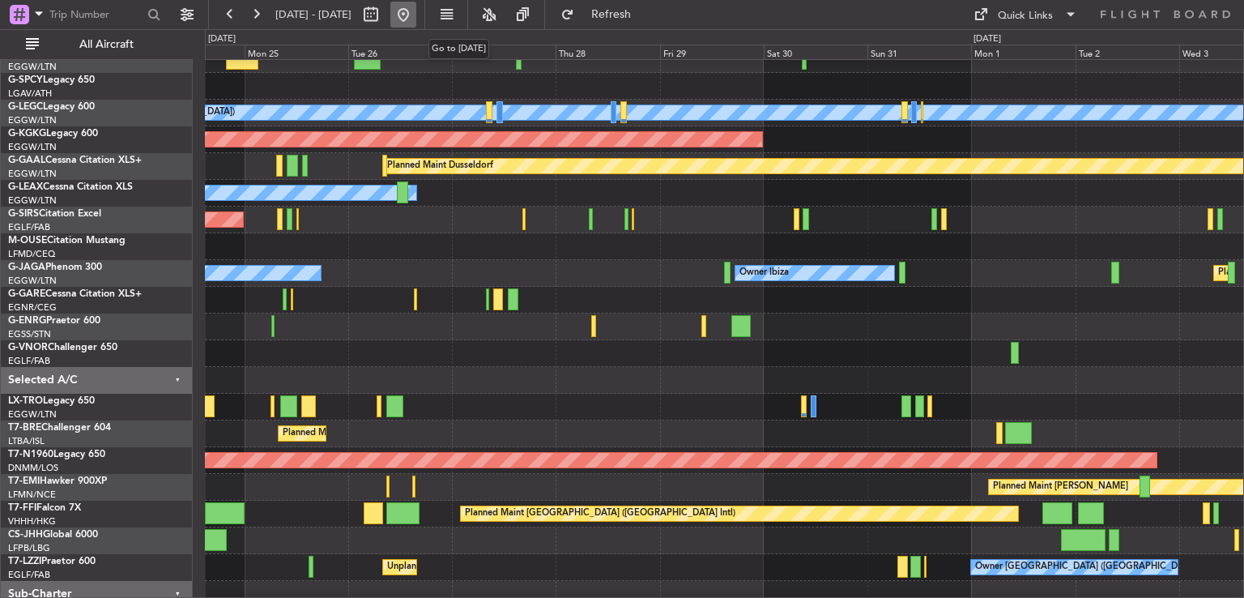
click at [416, 14] on button at bounding box center [403, 15] width 26 height 26
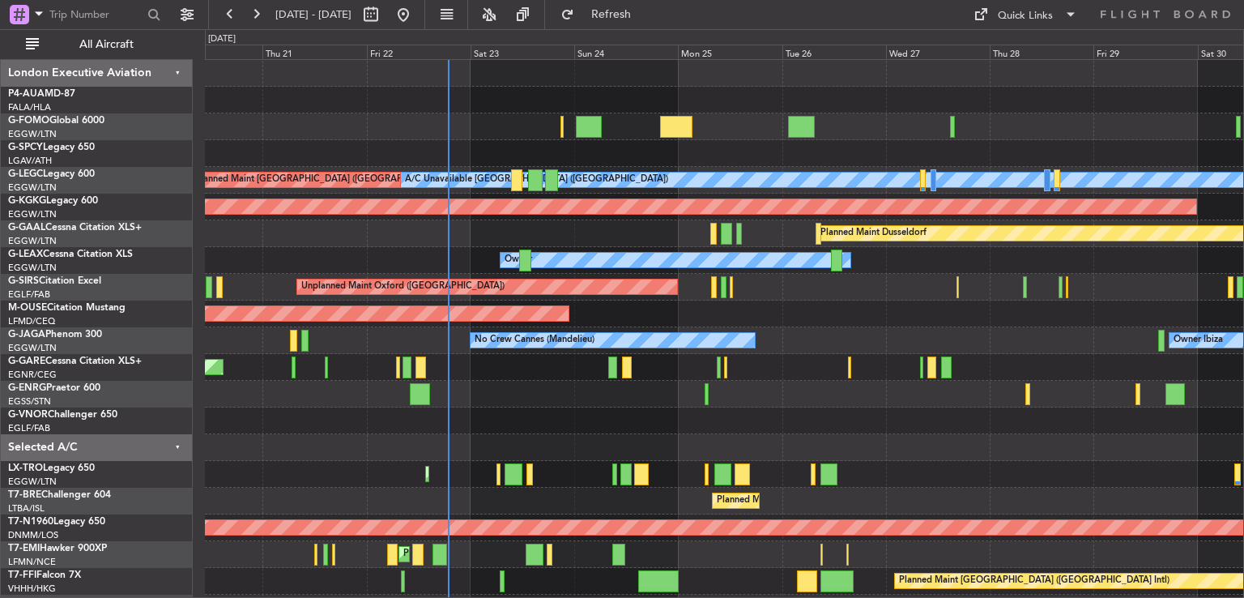
click at [670, 427] on div "A/C Unavailable [GEOGRAPHIC_DATA] ([GEOGRAPHIC_DATA]) Planned Maint [GEOGRAPHIC…" at bounding box center [724, 394] width 1039 height 668
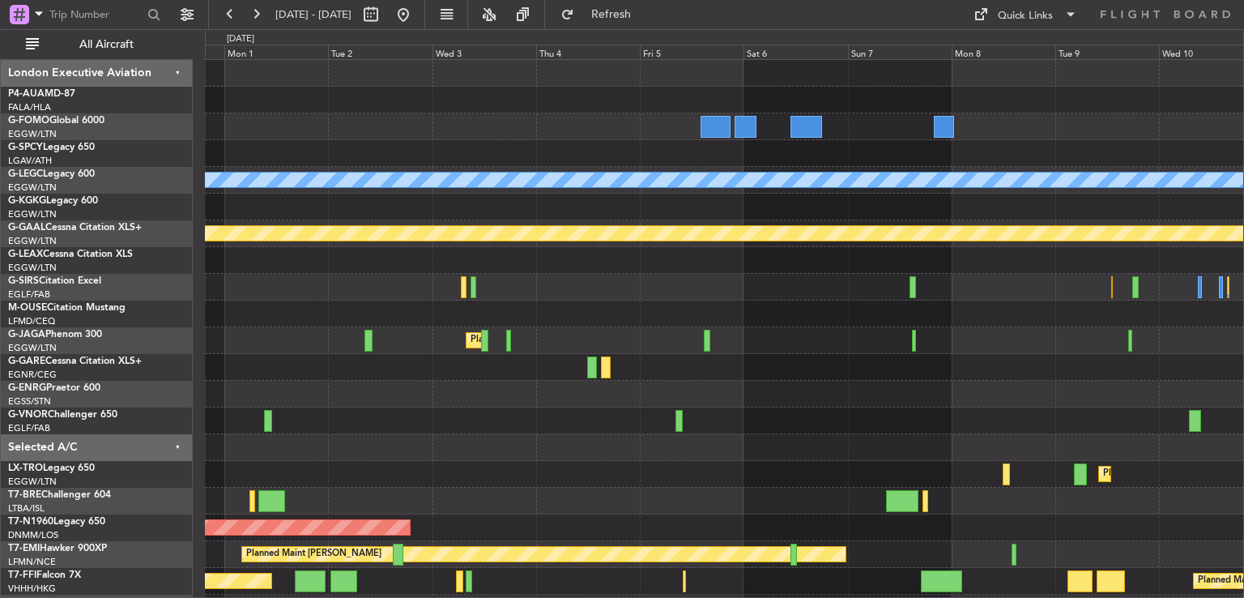
click at [344, 329] on div "A/C Unavailable London (Luton) AOG Maint Istanbul (Ataturk) Planned Maint Dusse…" at bounding box center [724, 381] width 1039 height 642
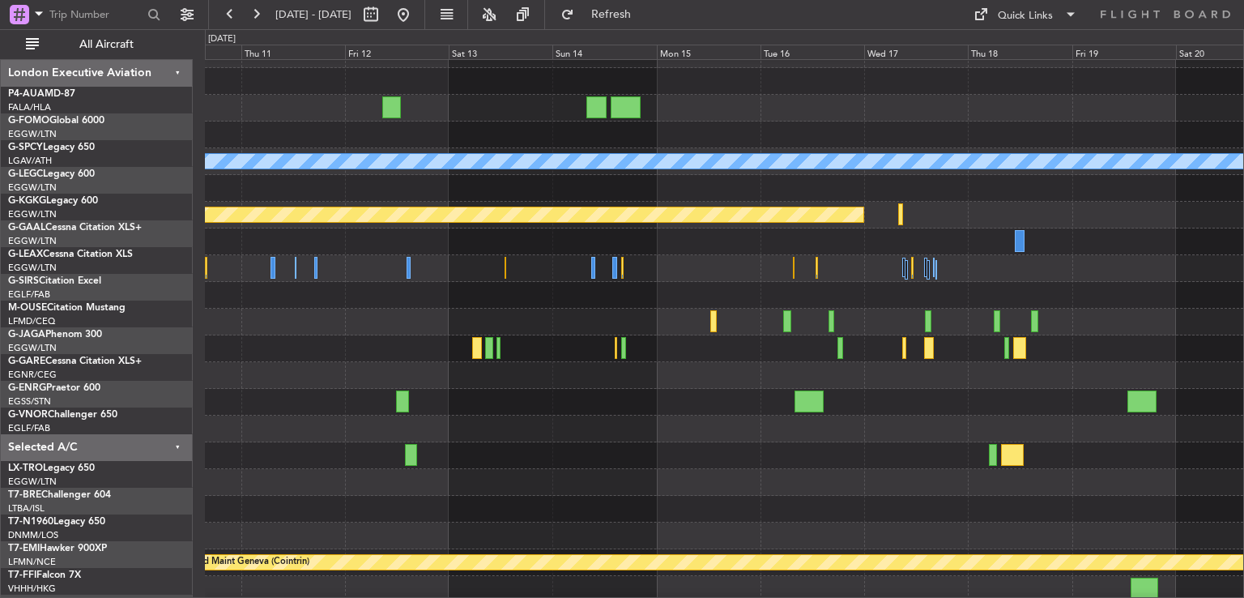
scroll to position [19, 0]
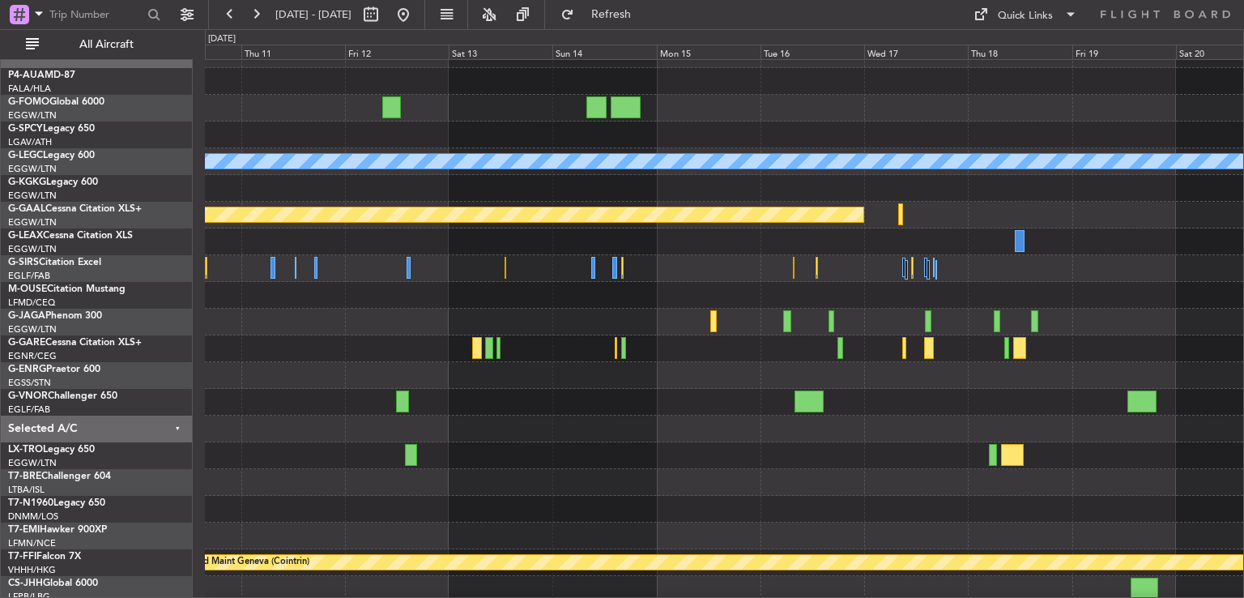
click at [273, 531] on div at bounding box center [724, 536] width 1039 height 27
click at [416, 7] on button at bounding box center [403, 15] width 26 height 26
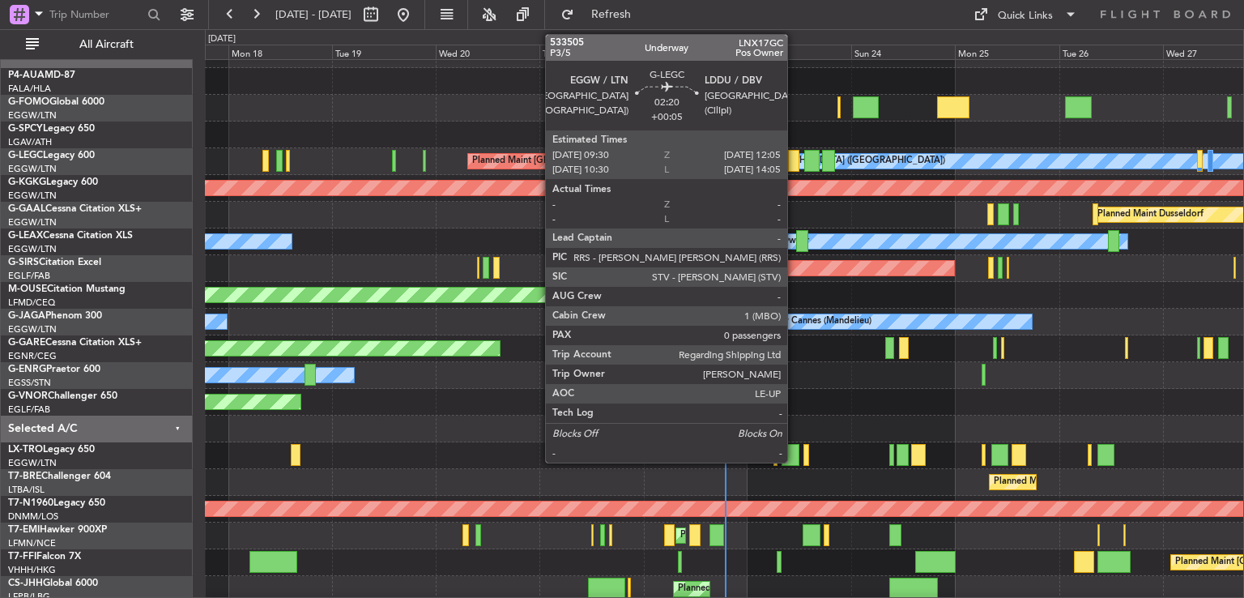
click at [795, 159] on div at bounding box center [793, 161] width 11 height 22
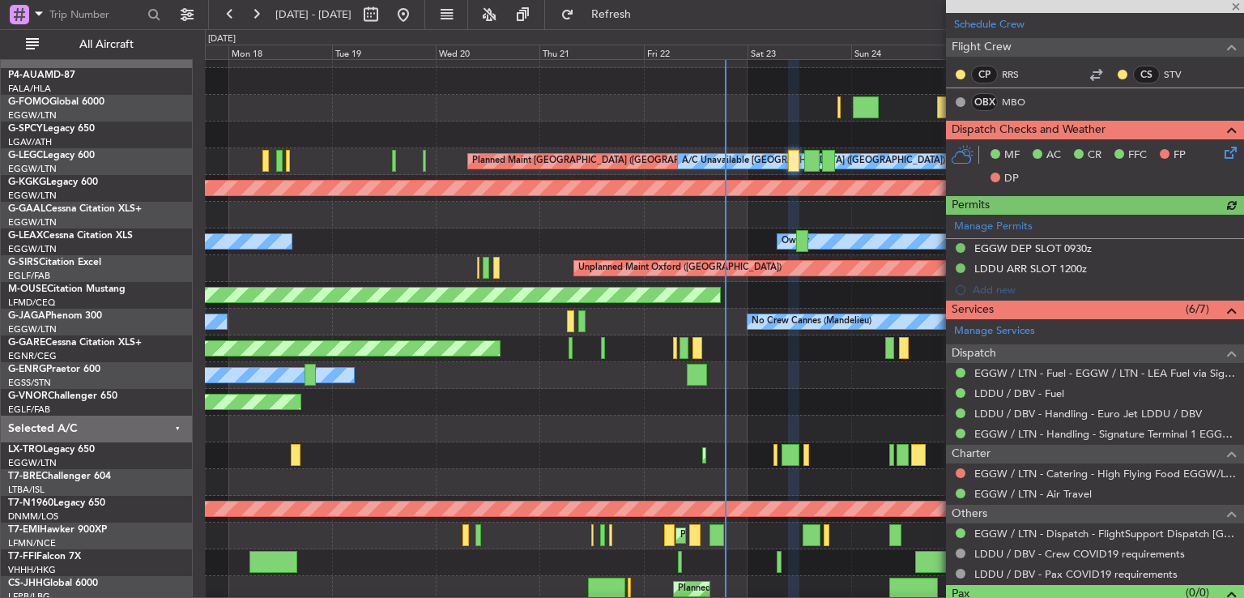
scroll to position [334, 0]
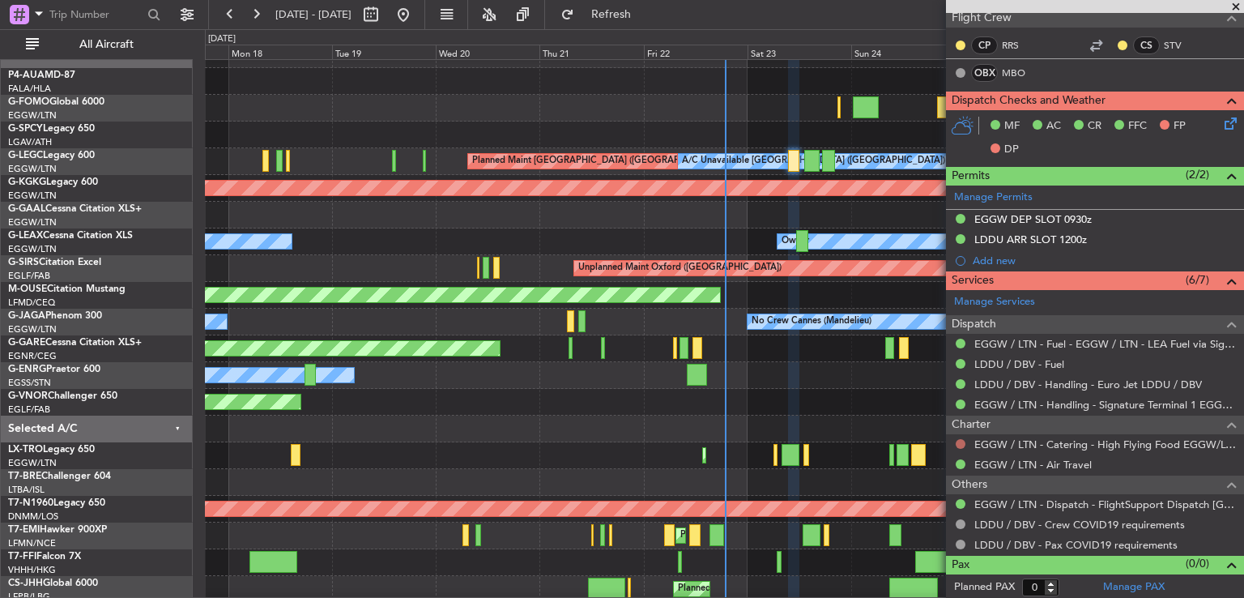
click at [960, 442] on button at bounding box center [961, 444] width 10 height 10
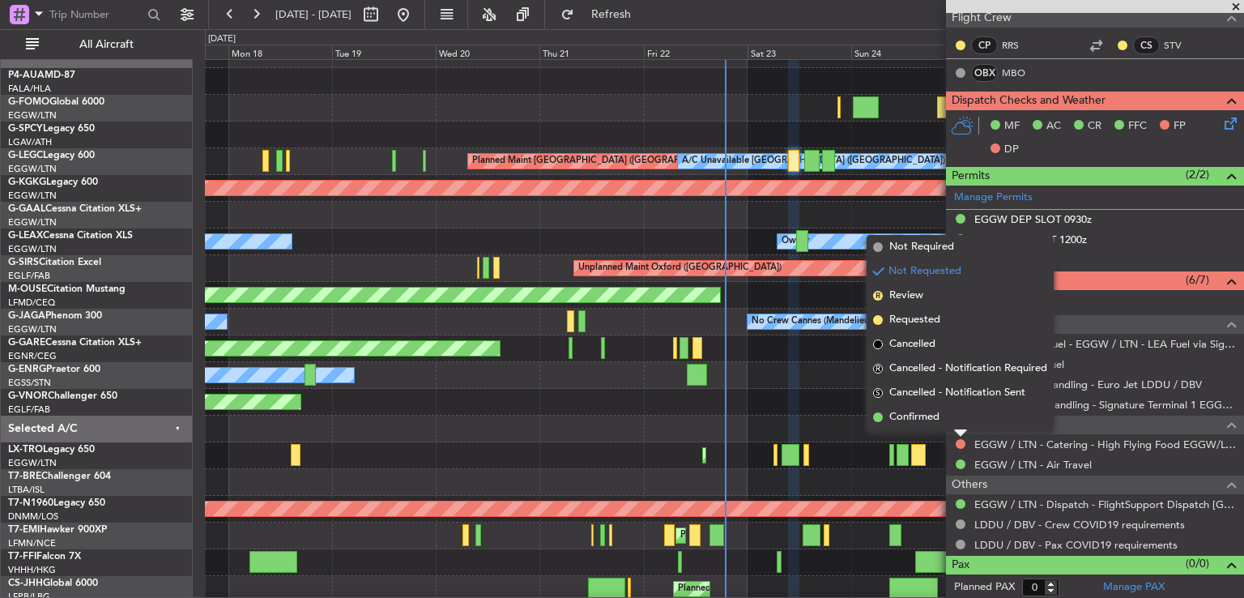
click at [941, 252] on span "Not Required" at bounding box center [922, 247] width 65 height 16
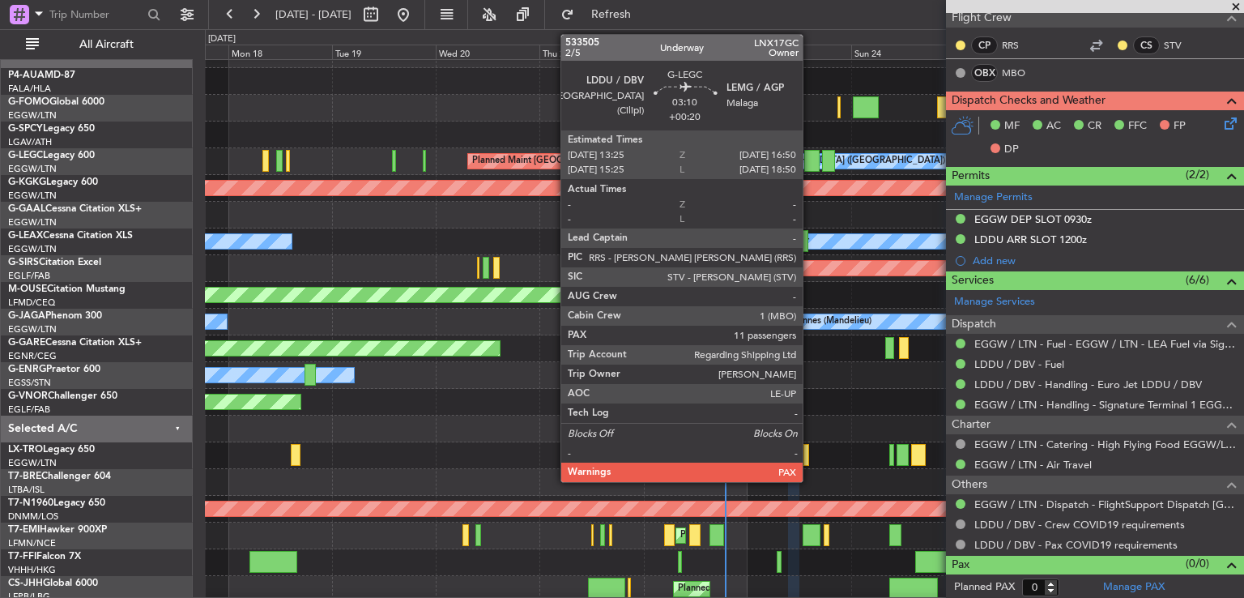
click at [811, 156] on div at bounding box center [811, 161] width 15 height 22
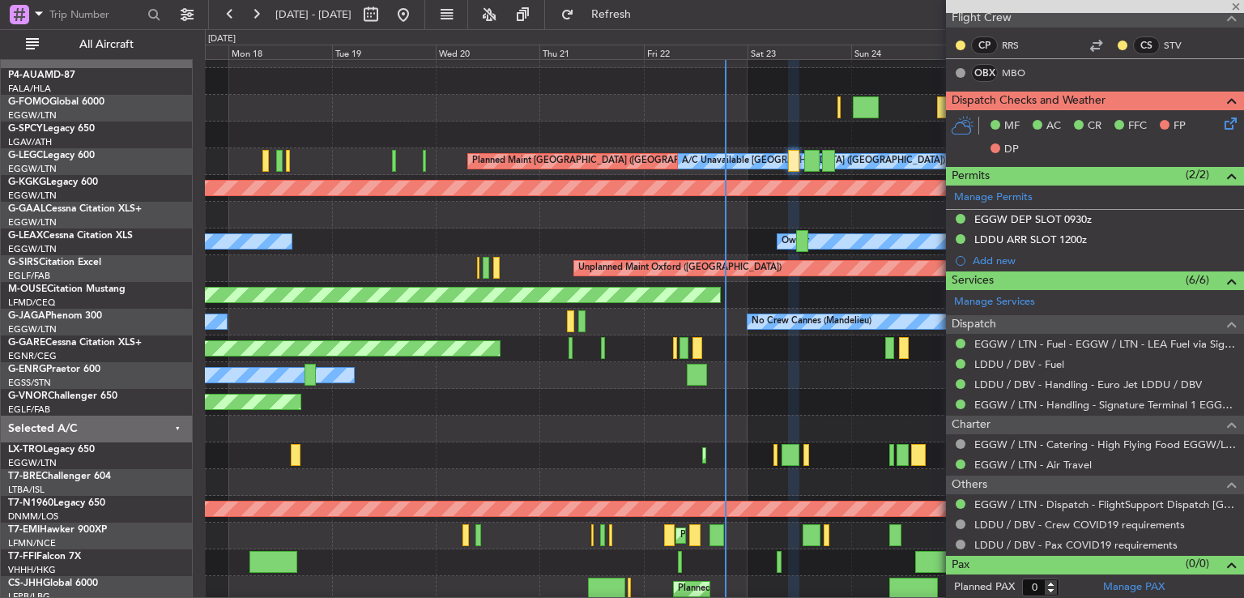
type input "+00:20"
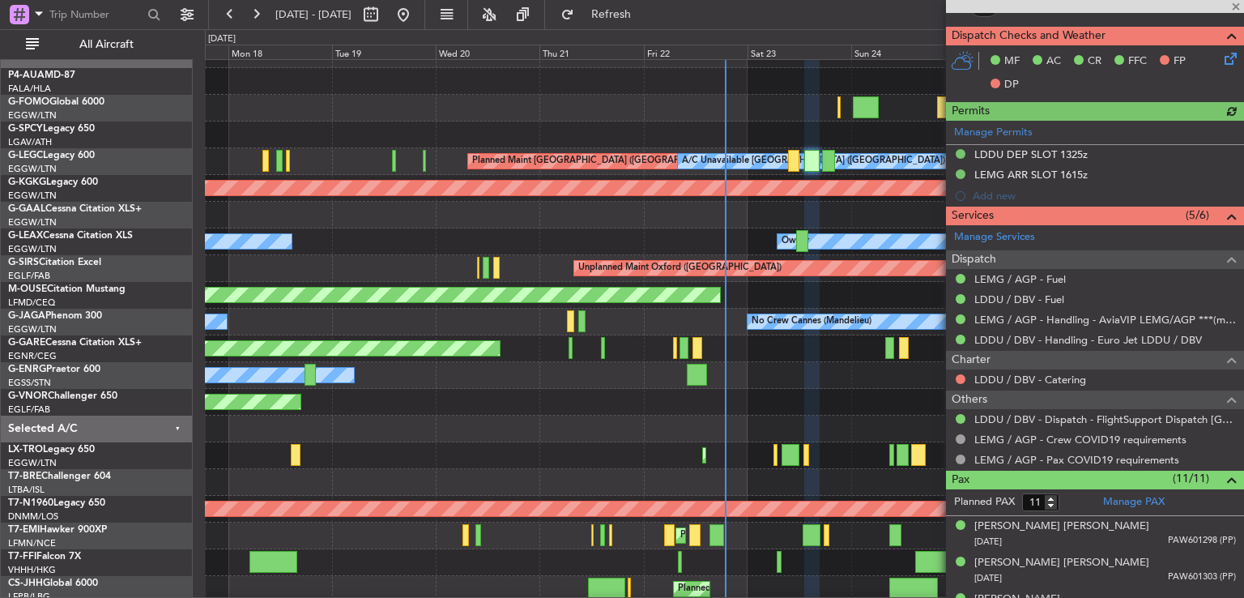
scroll to position [444, 0]
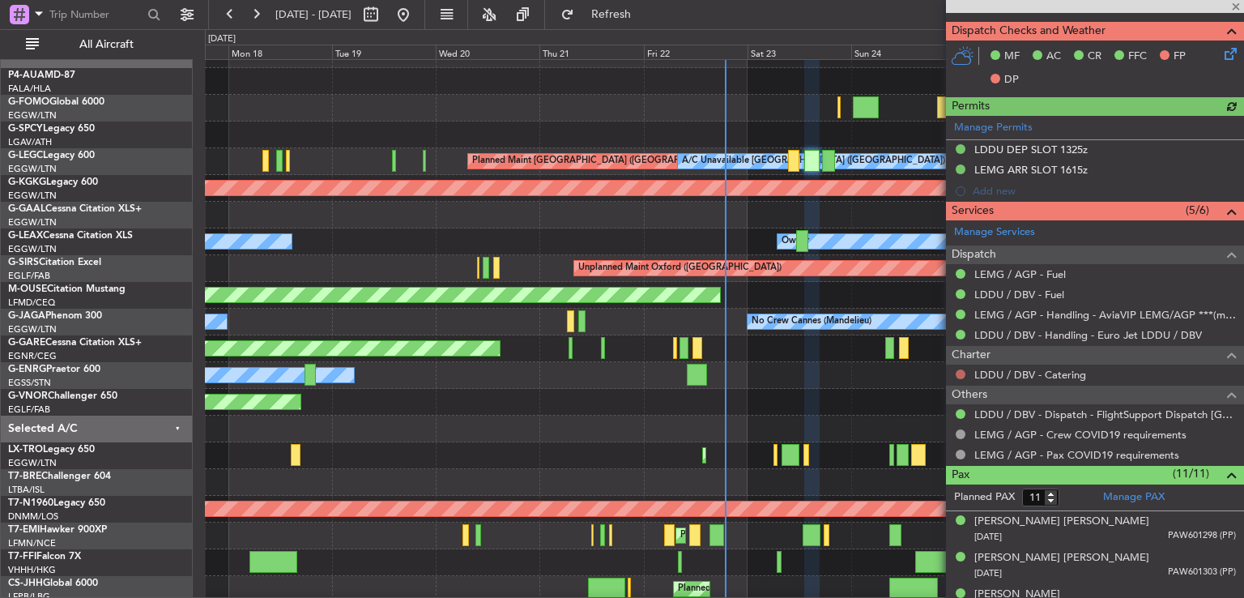
click at [962, 373] on button at bounding box center [961, 374] width 10 height 10
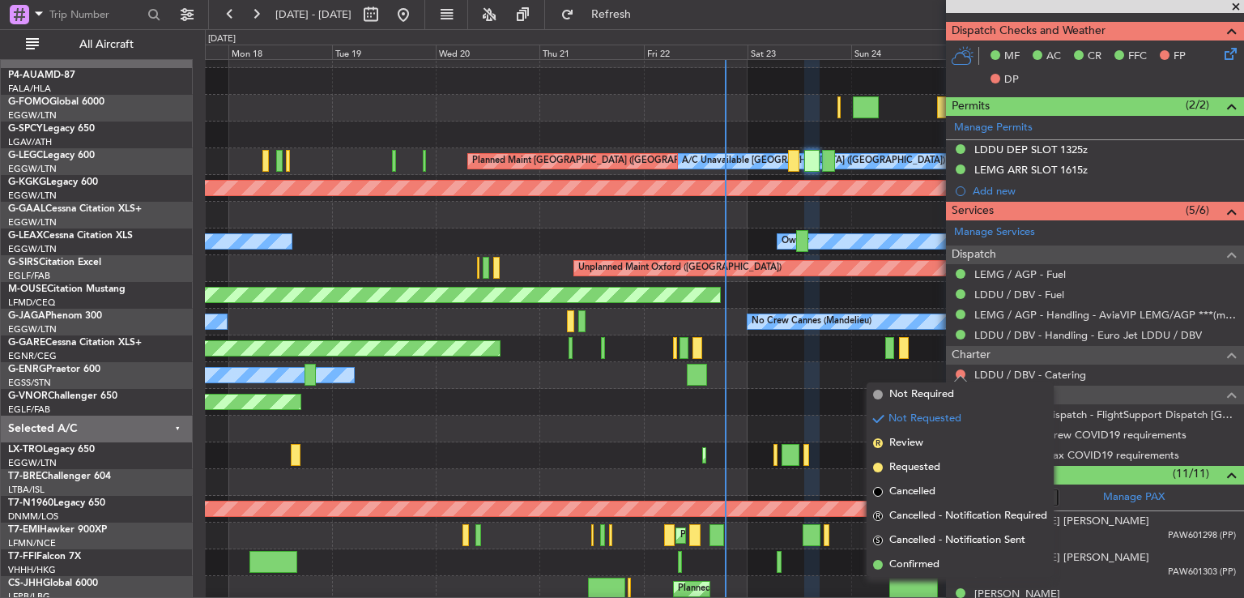
click at [913, 400] on span "Not Required" at bounding box center [922, 394] width 65 height 16
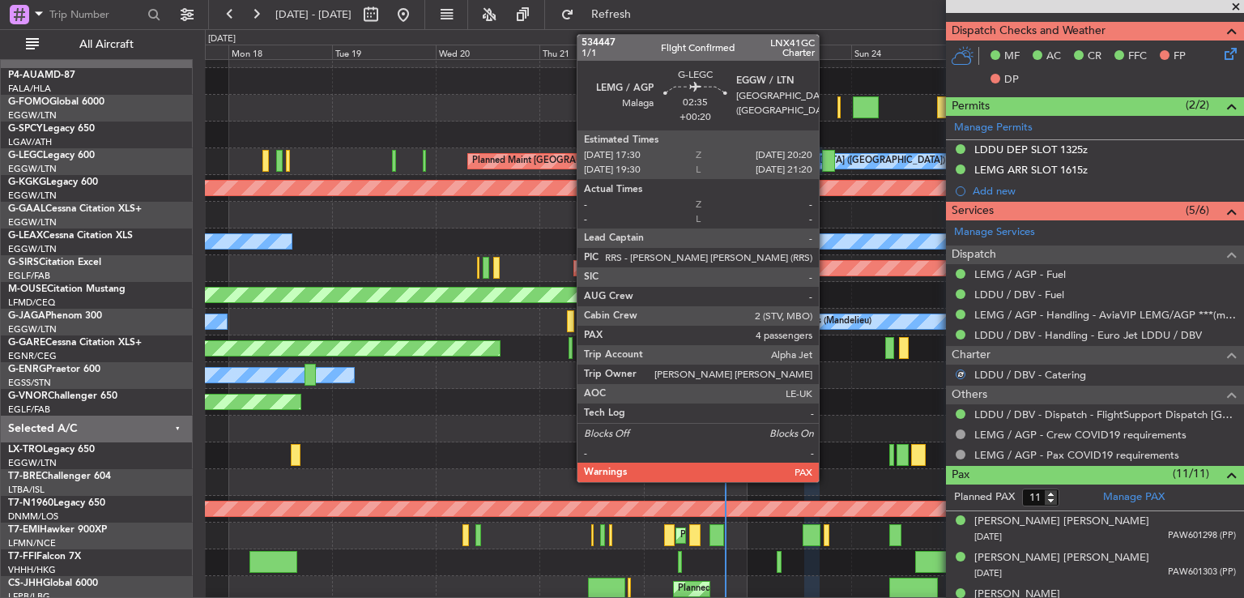
click at [826, 160] on div at bounding box center [828, 161] width 13 height 22
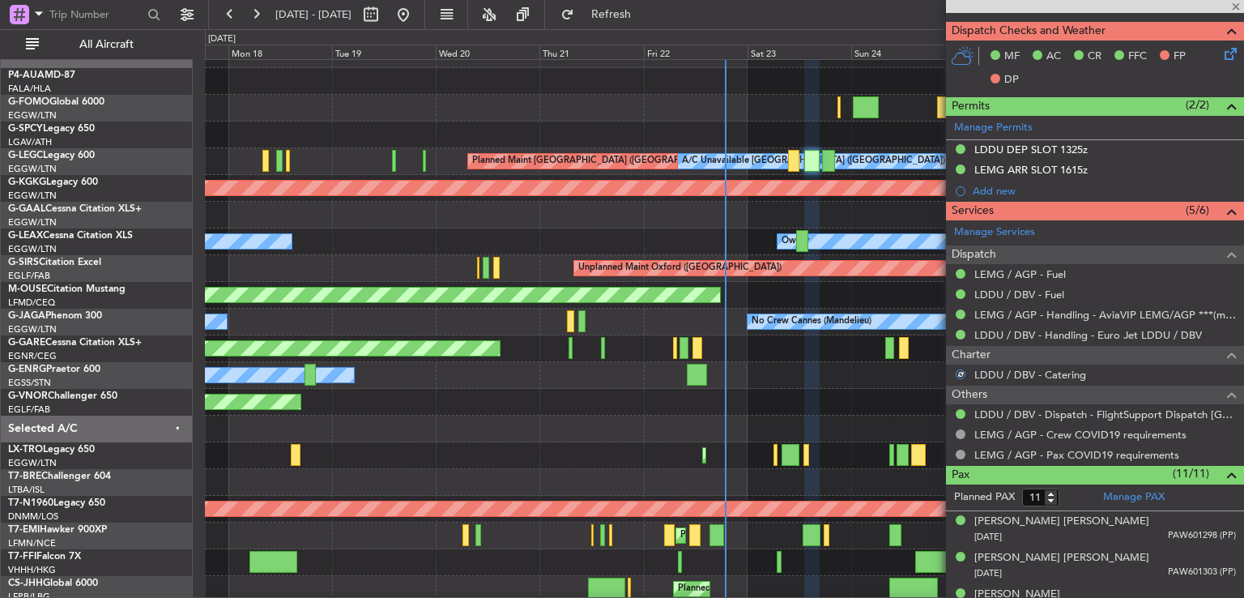
type input "4"
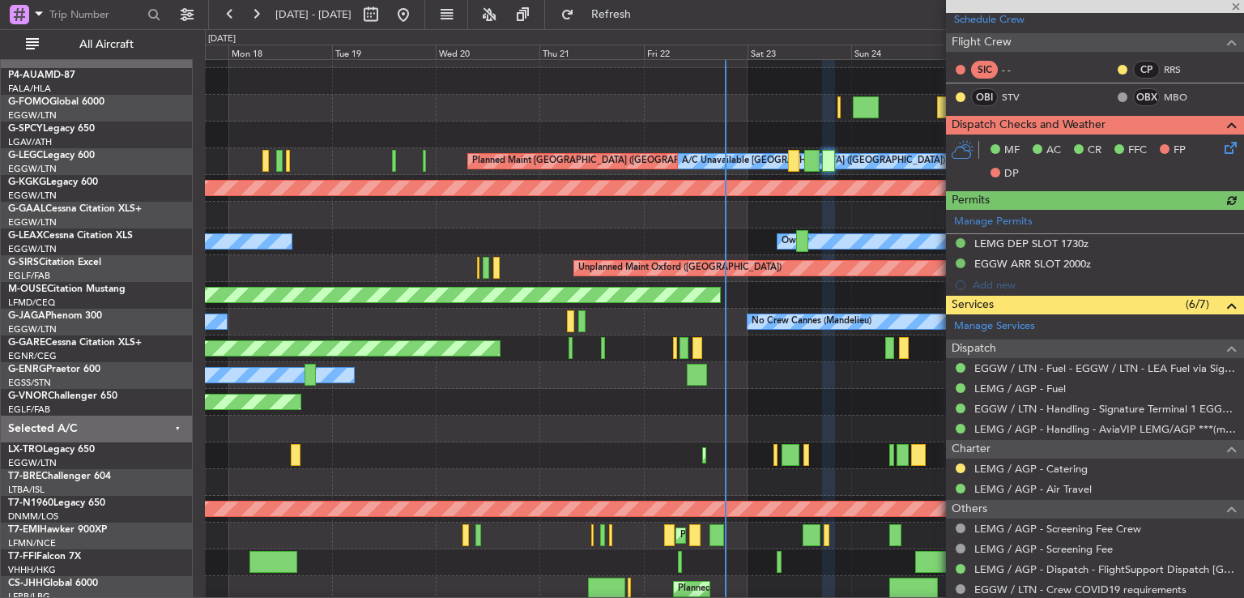
scroll to position [348, 0]
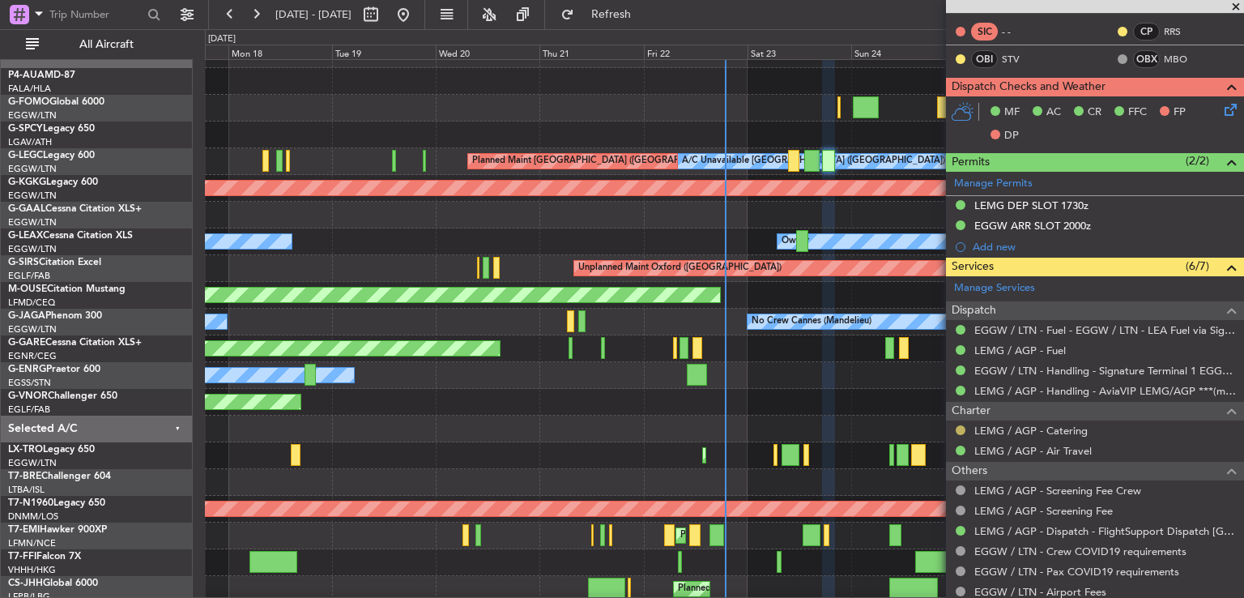
click at [959, 430] on button at bounding box center [961, 430] width 10 height 10
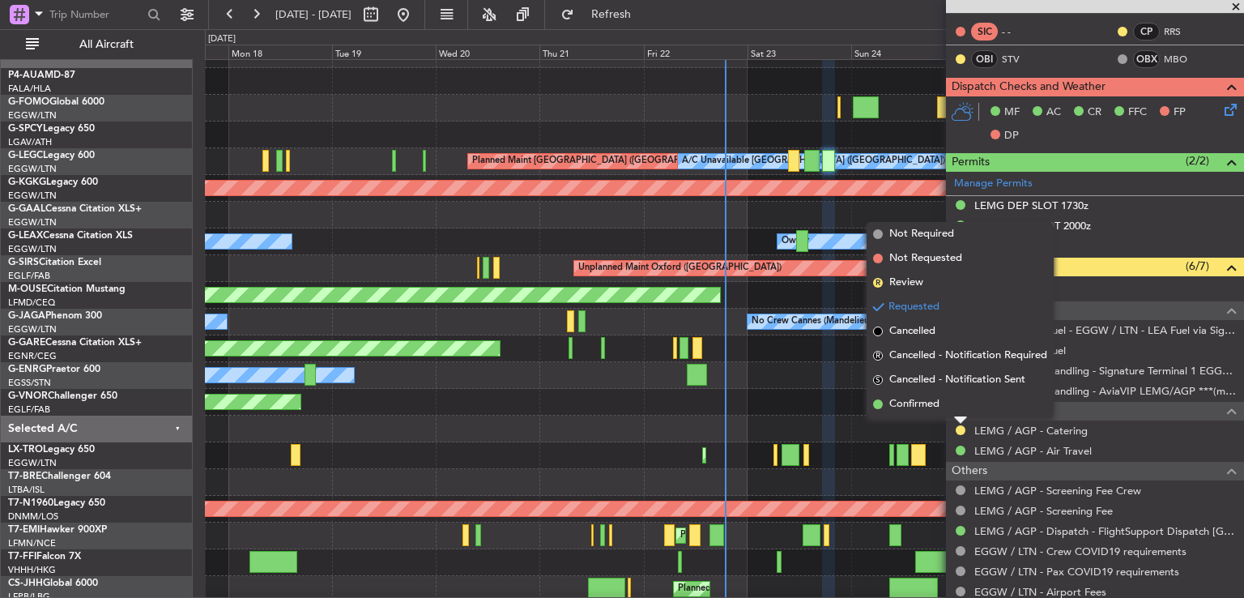
click at [907, 407] on span "Confirmed" at bounding box center [915, 404] width 50 height 16
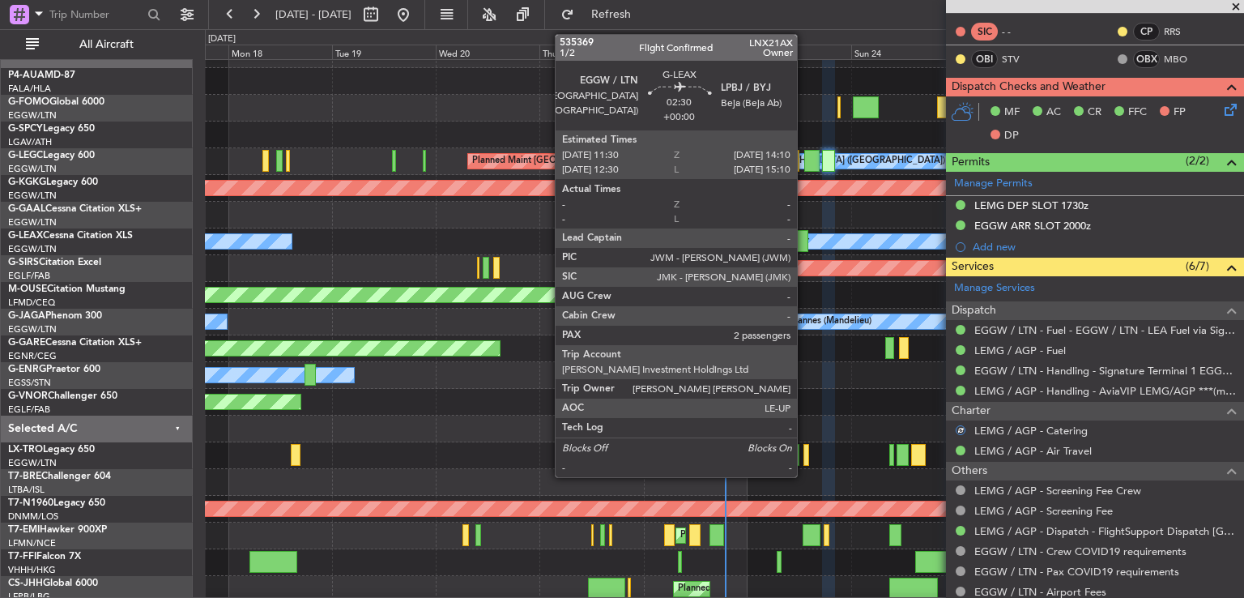
click at [804, 241] on div at bounding box center [802, 241] width 12 height 22
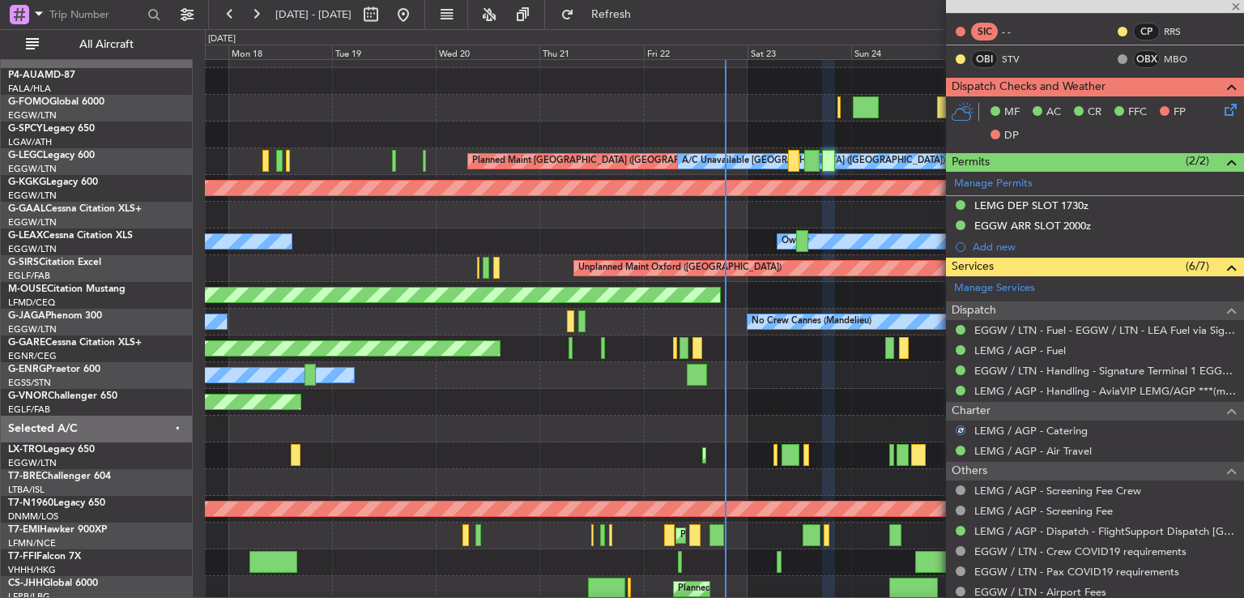
type input "2"
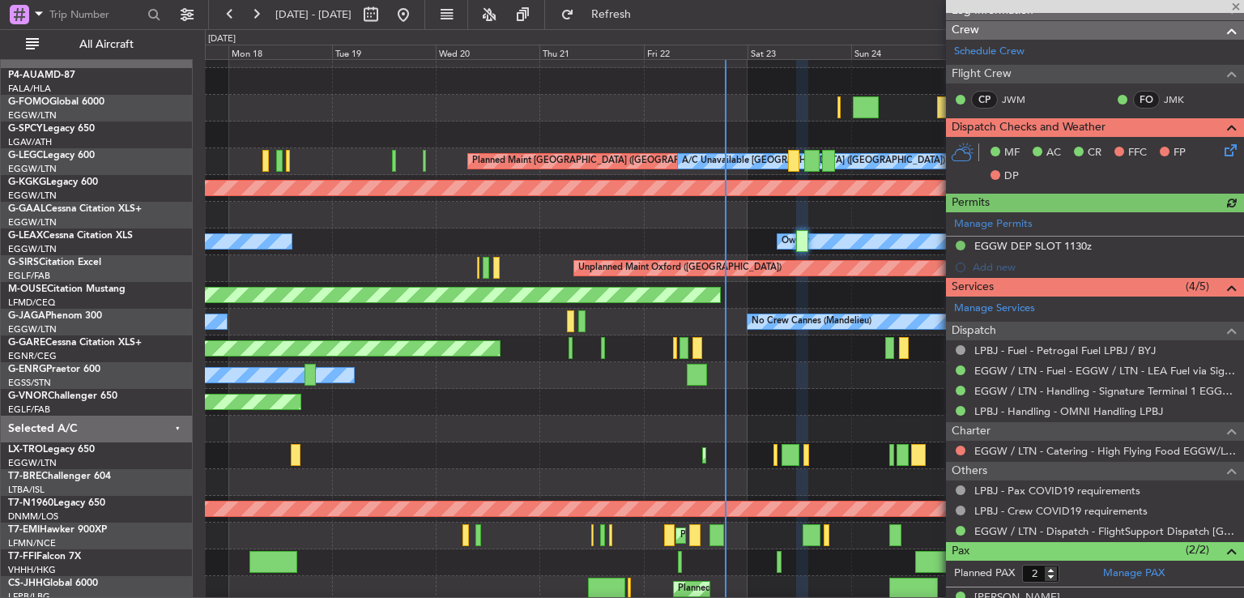
scroll to position [262, 0]
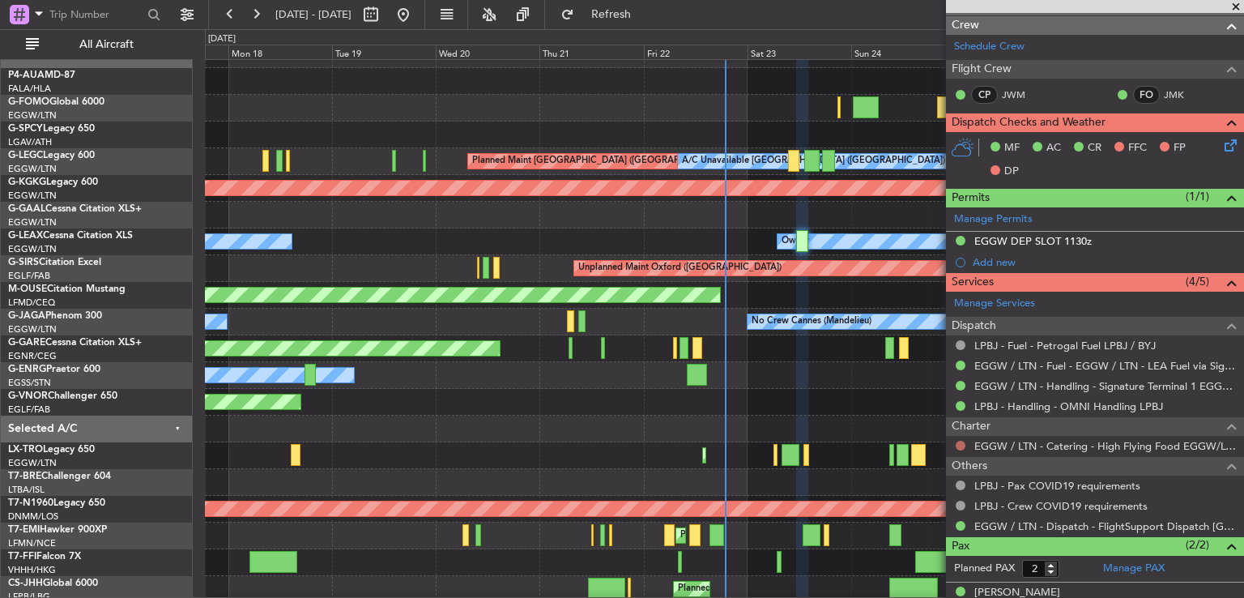
click at [960, 442] on button at bounding box center [961, 446] width 10 height 10
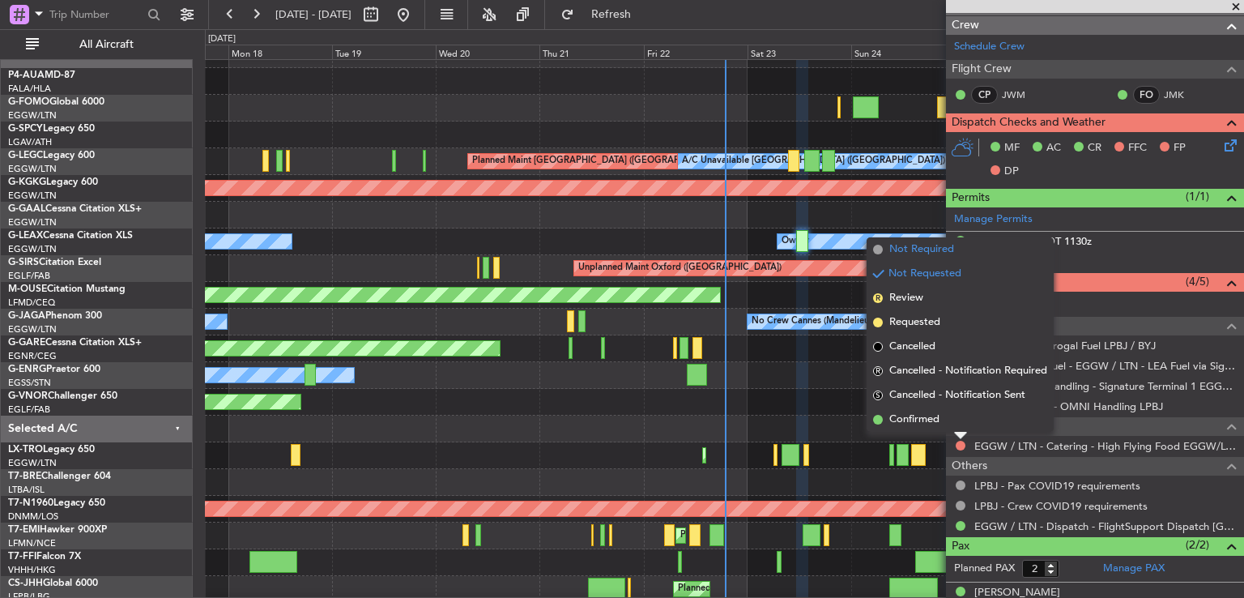
click at [933, 254] on span "Not Required" at bounding box center [922, 249] width 65 height 16
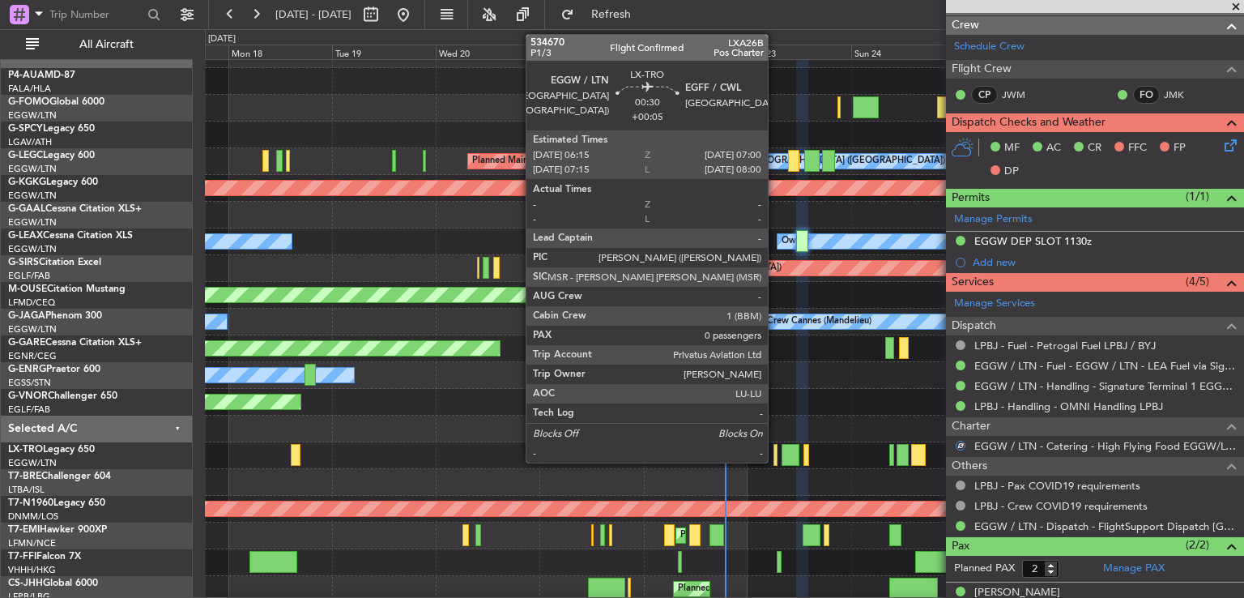
click at [775, 451] on div at bounding box center [776, 455] width 4 height 22
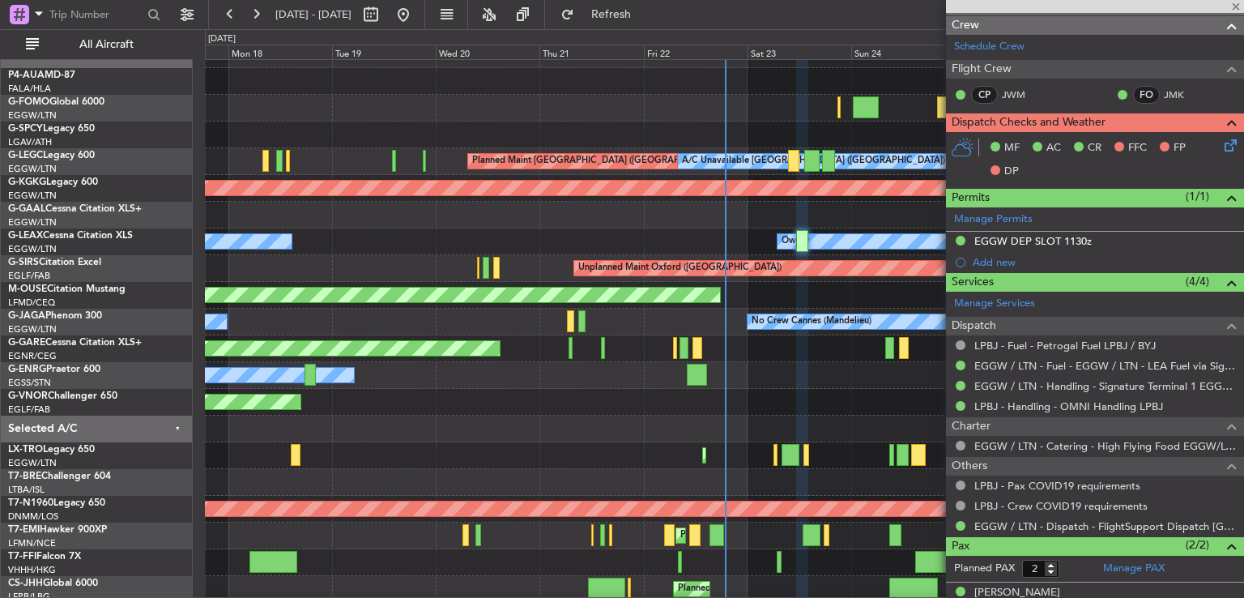
type input "+00:05"
type input "0"
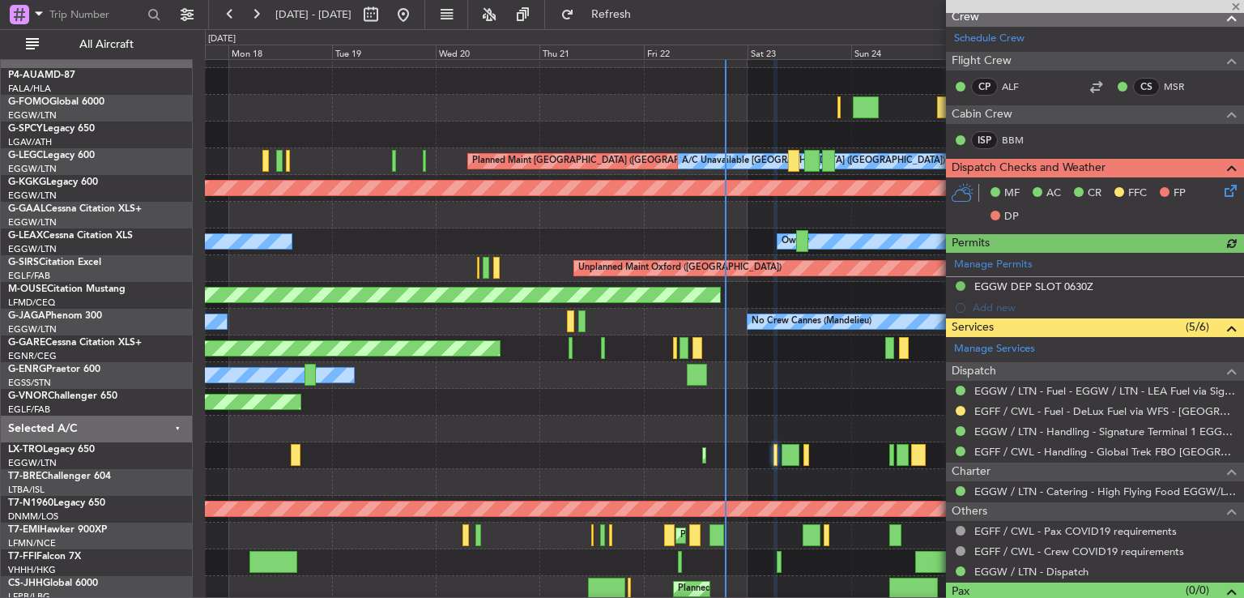
scroll to position [338, 0]
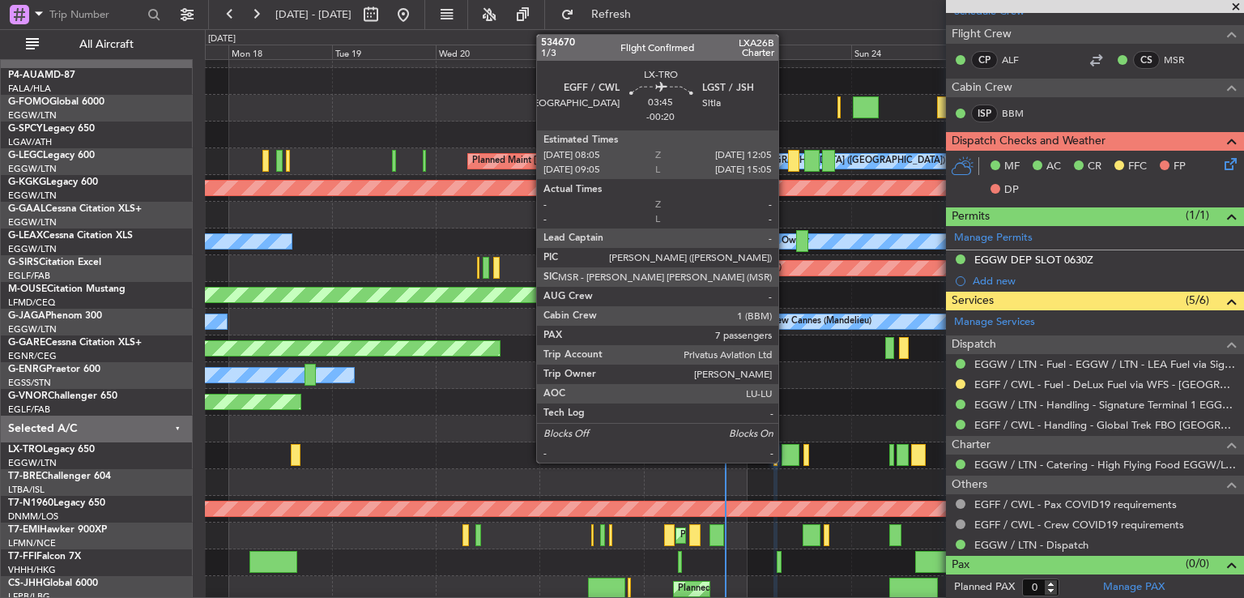
click at [786, 455] on div at bounding box center [791, 455] width 18 height 22
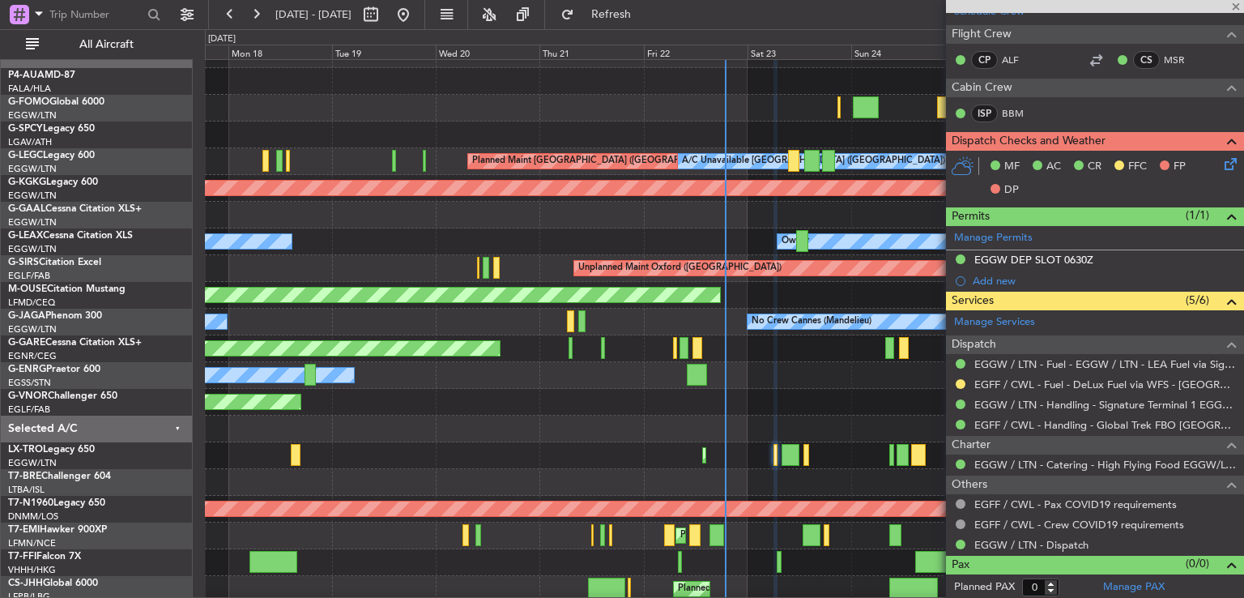
type input "-00:20"
type input "7"
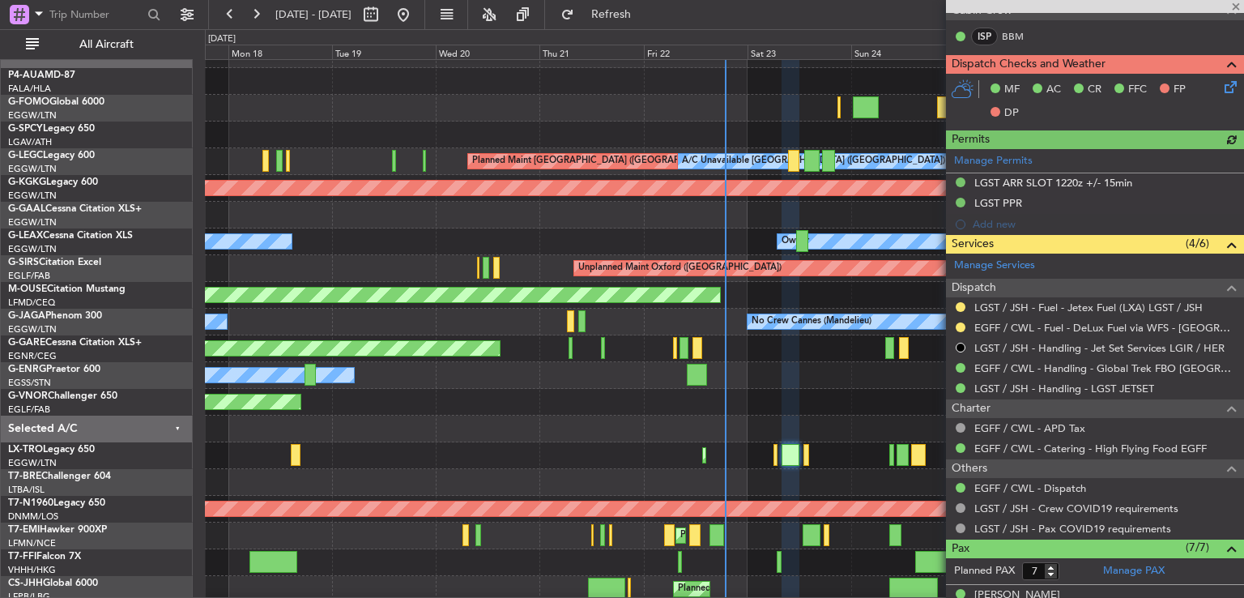
scroll to position [434, 0]
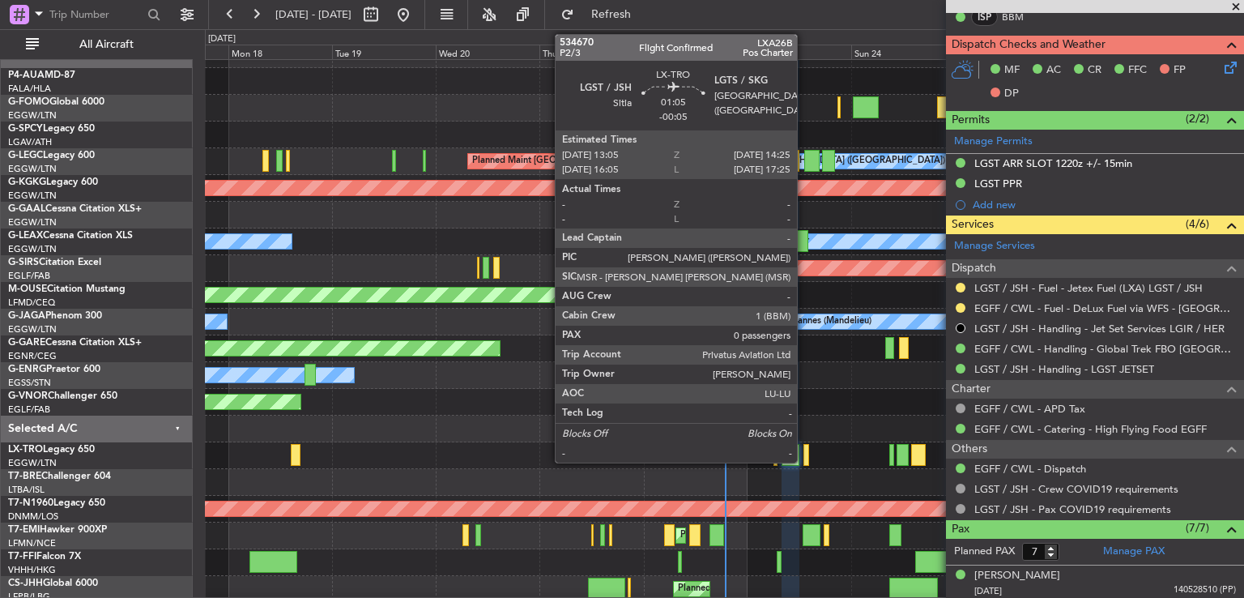
click at [804, 455] on div at bounding box center [807, 455] width 6 height 22
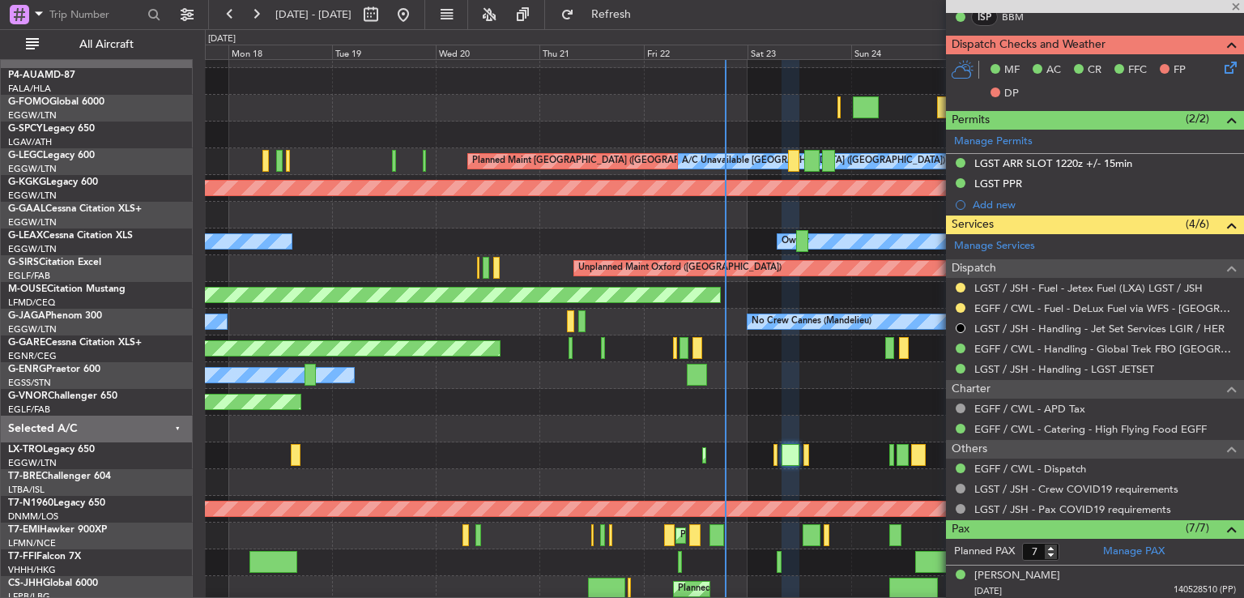
type input "-00:05"
type input "0"
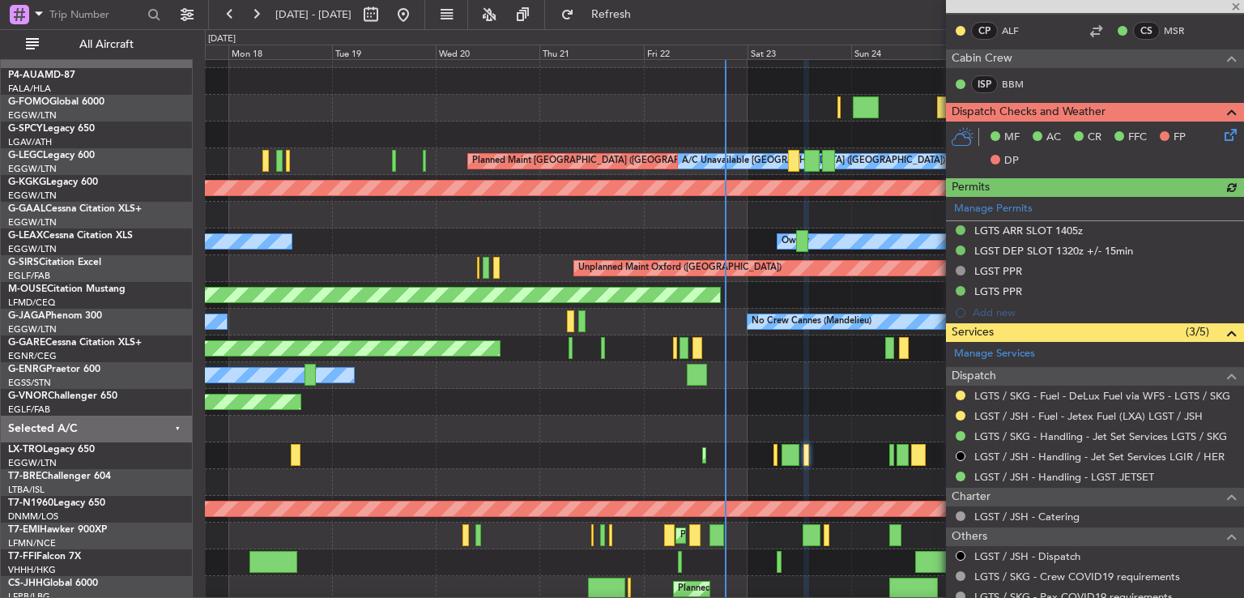
scroll to position [308, 0]
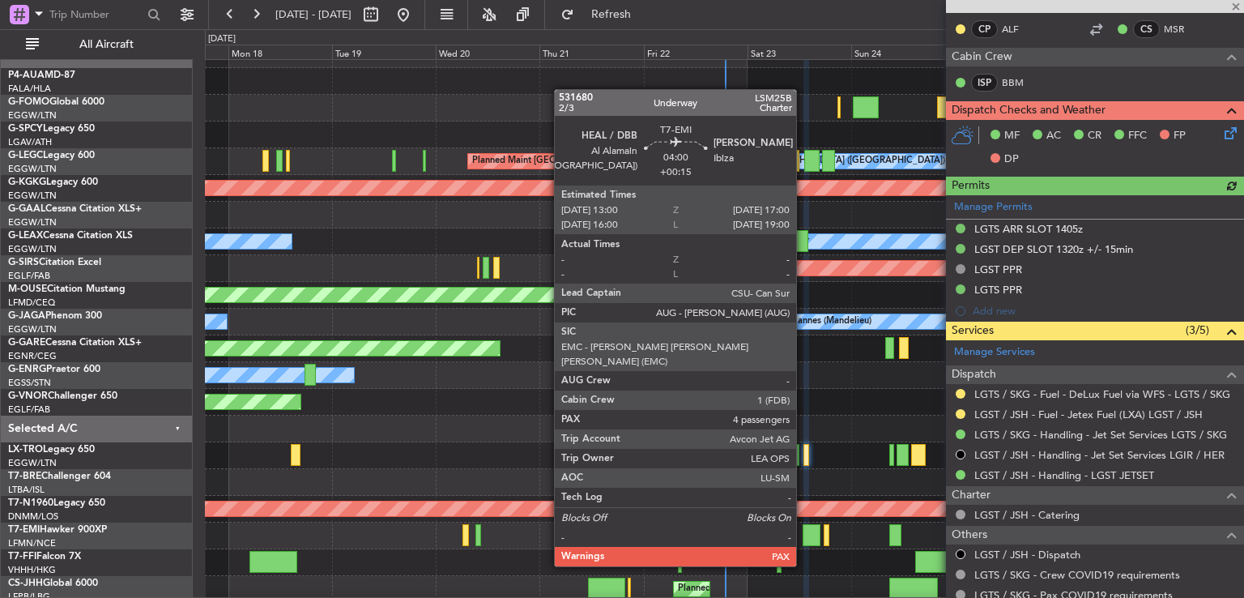
click at [804, 535] on div at bounding box center [812, 535] width 18 height 22
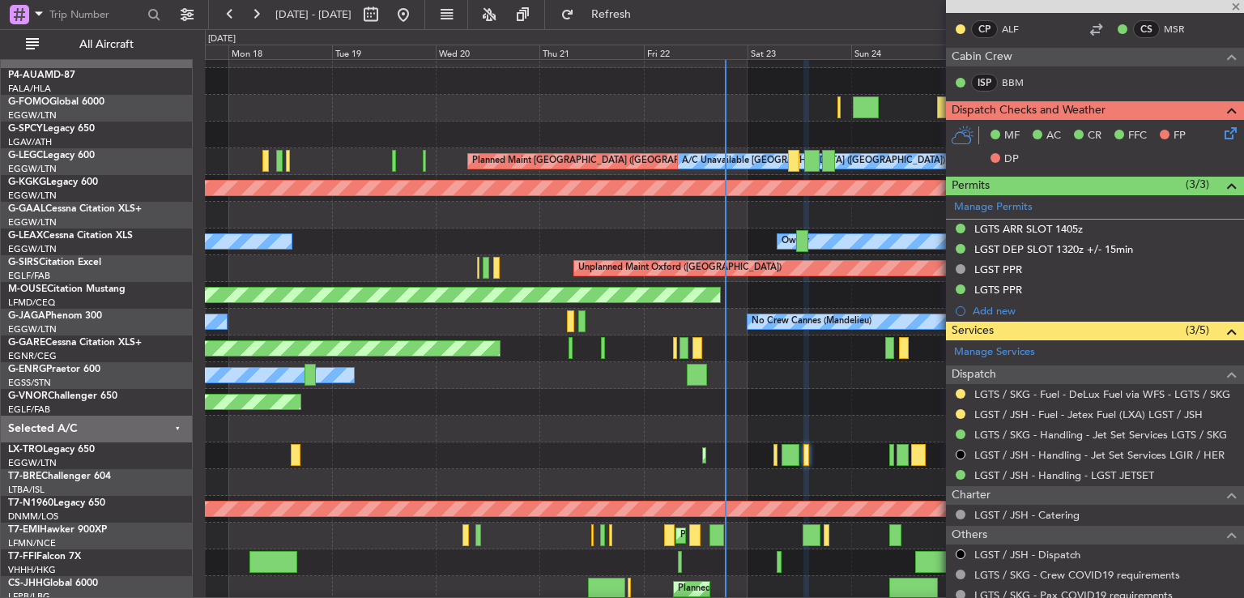
type input "+00:15"
type input "4"
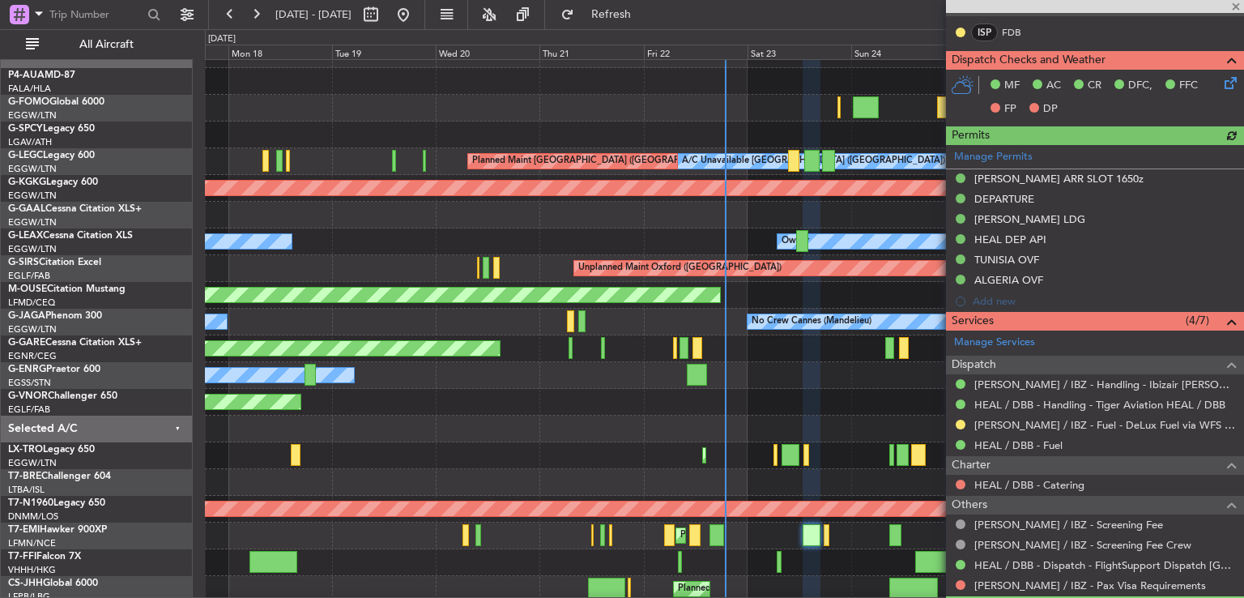
scroll to position [436, 0]
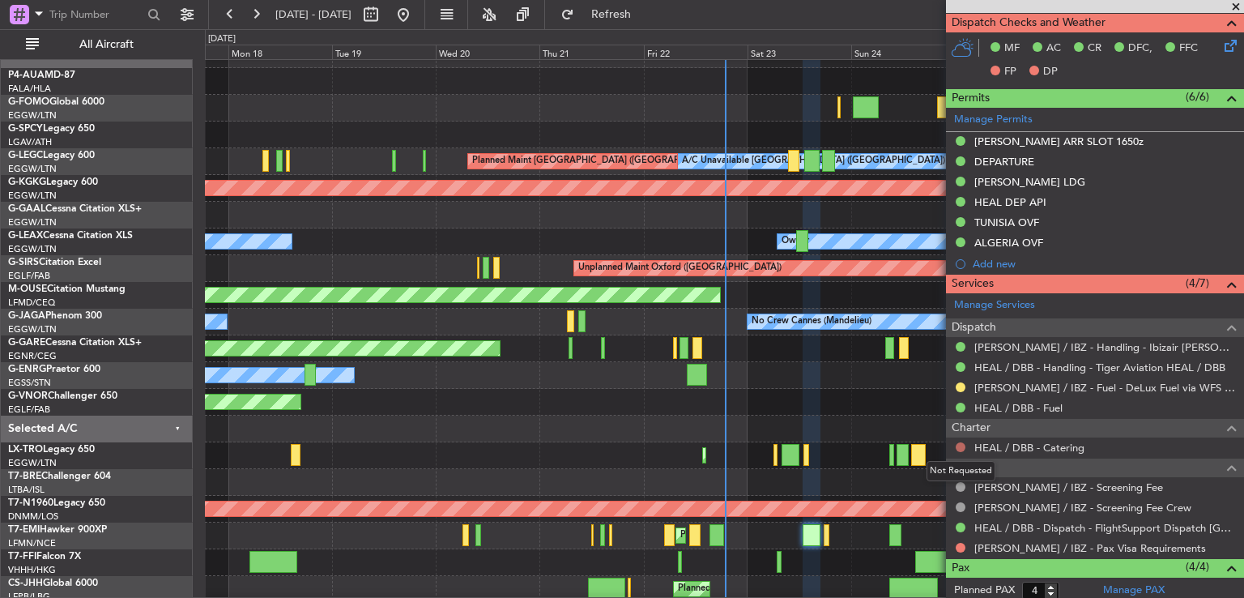
click at [962, 442] on button at bounding box center [961, 447] width 10 height 10
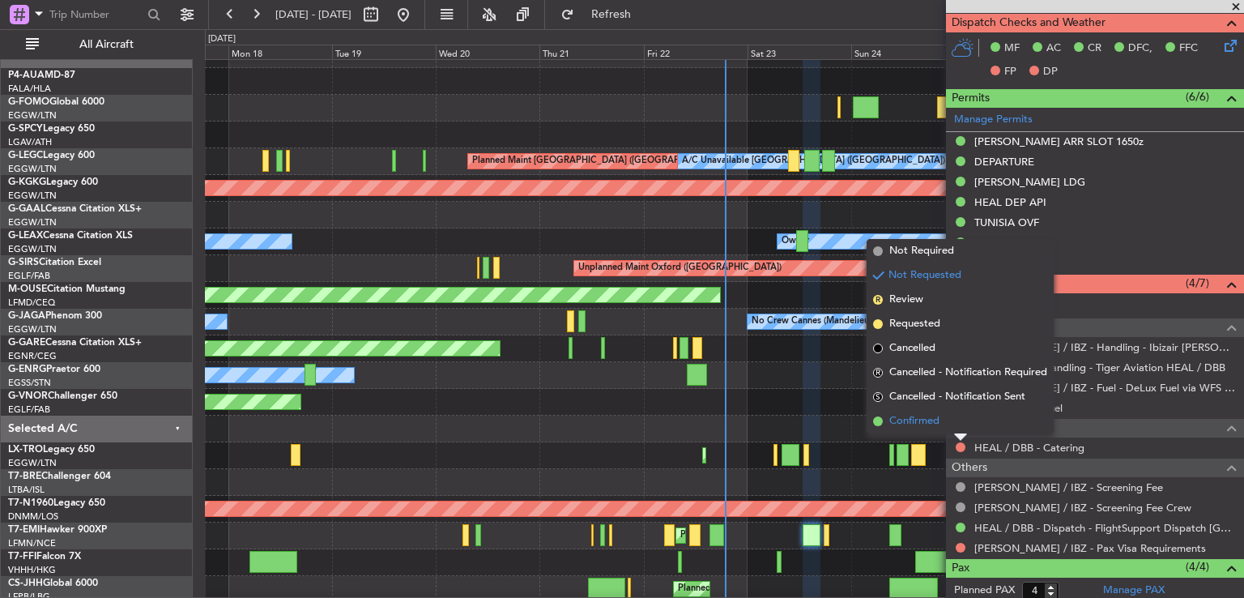
click at [921, 420] on span "Confirmed" at bounding box center [915, 421] width 50 height 16
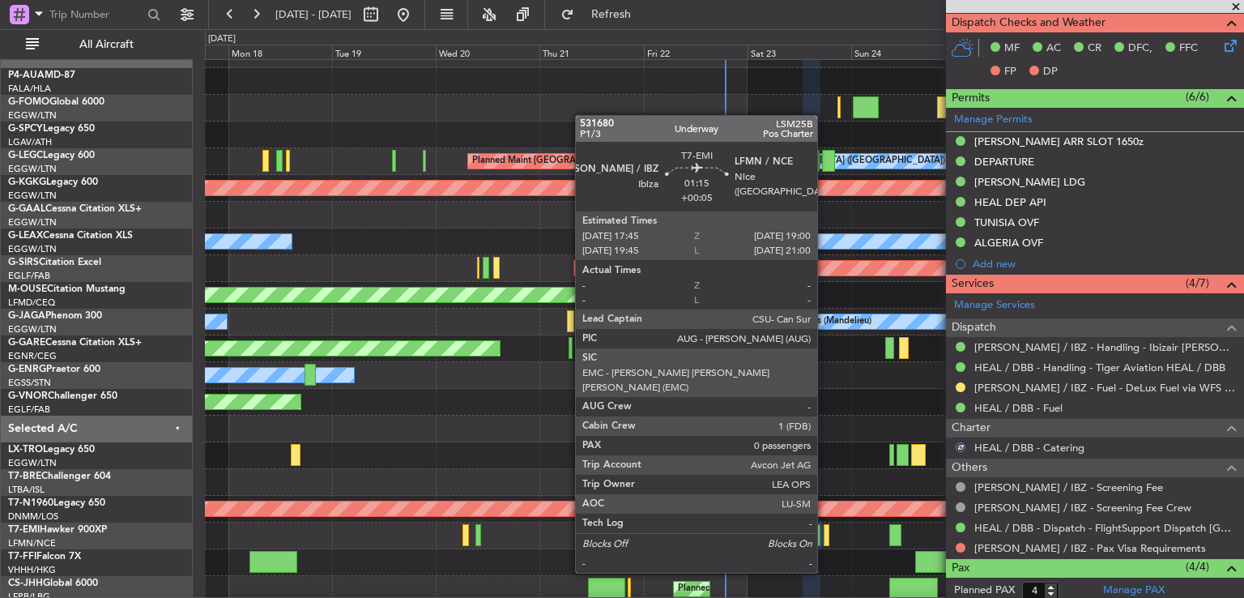
click at [826, 541] on div at bounding box center [827, 535] width 6 height 22
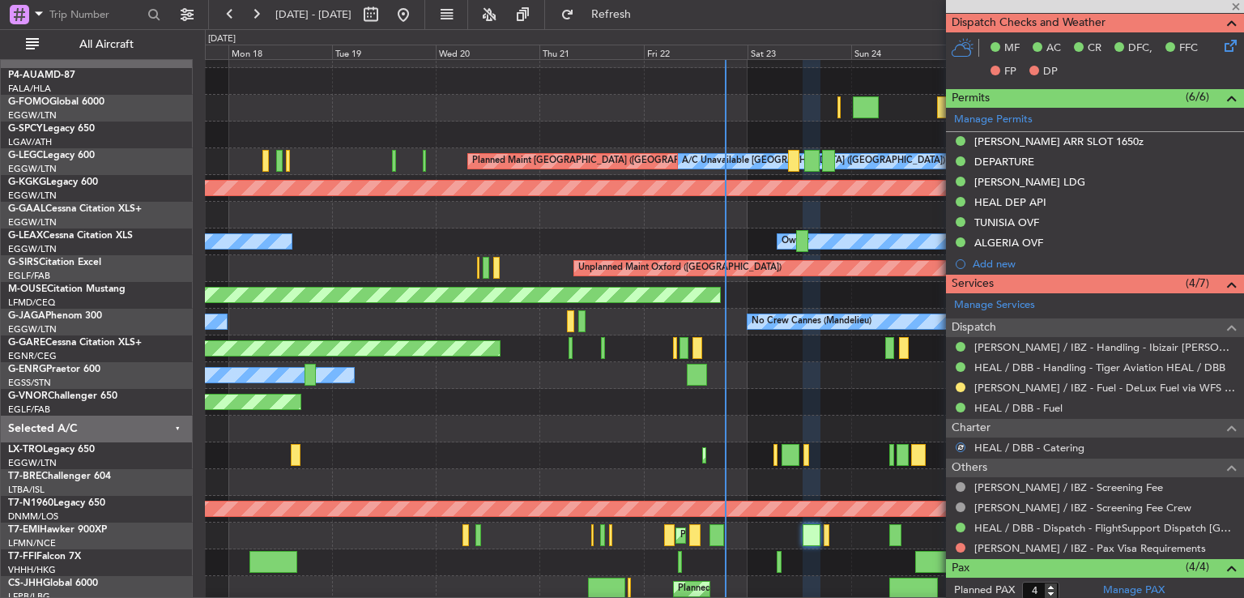
type input "+00:05"
type input "0"
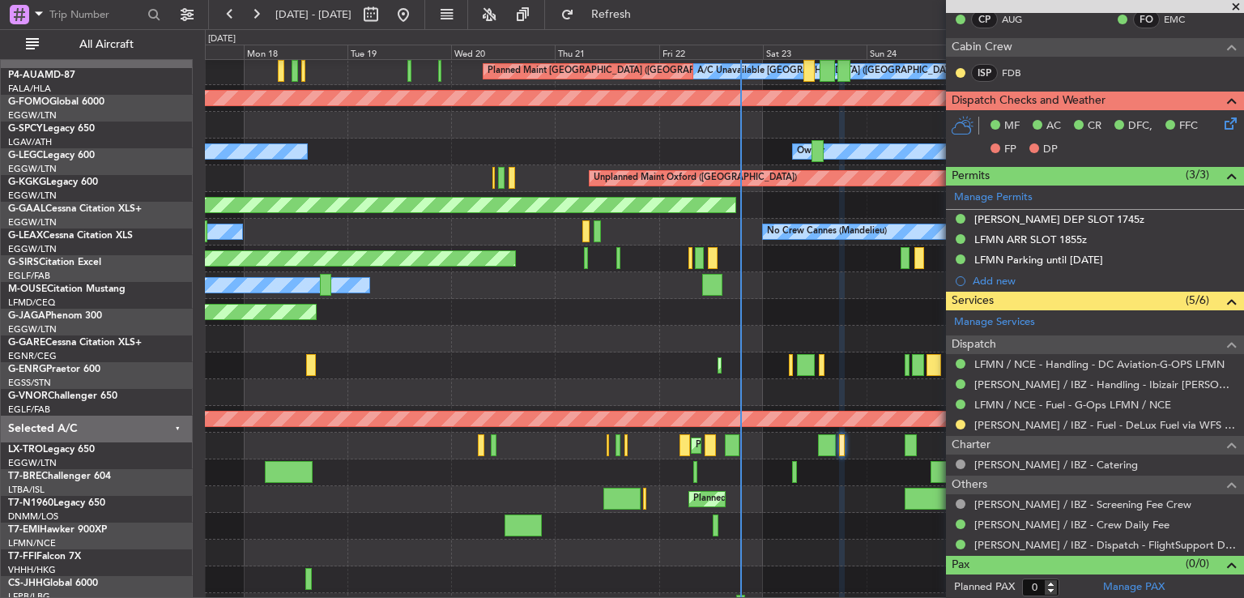
scroll to position [109, 0]
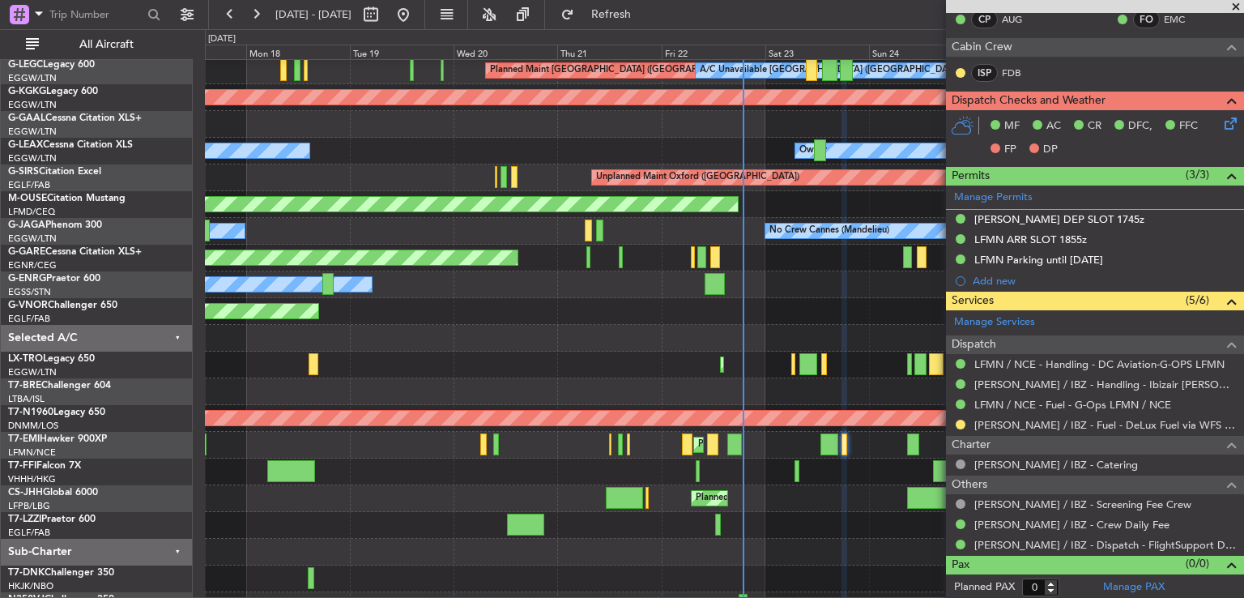
click at [839, 477] on div "Planned Maint [GEOGRAPHIC_DATA] ([GEOGRAPHIC_DATA] Intl)" at bounding box center [724, 472] width 1039 height 27
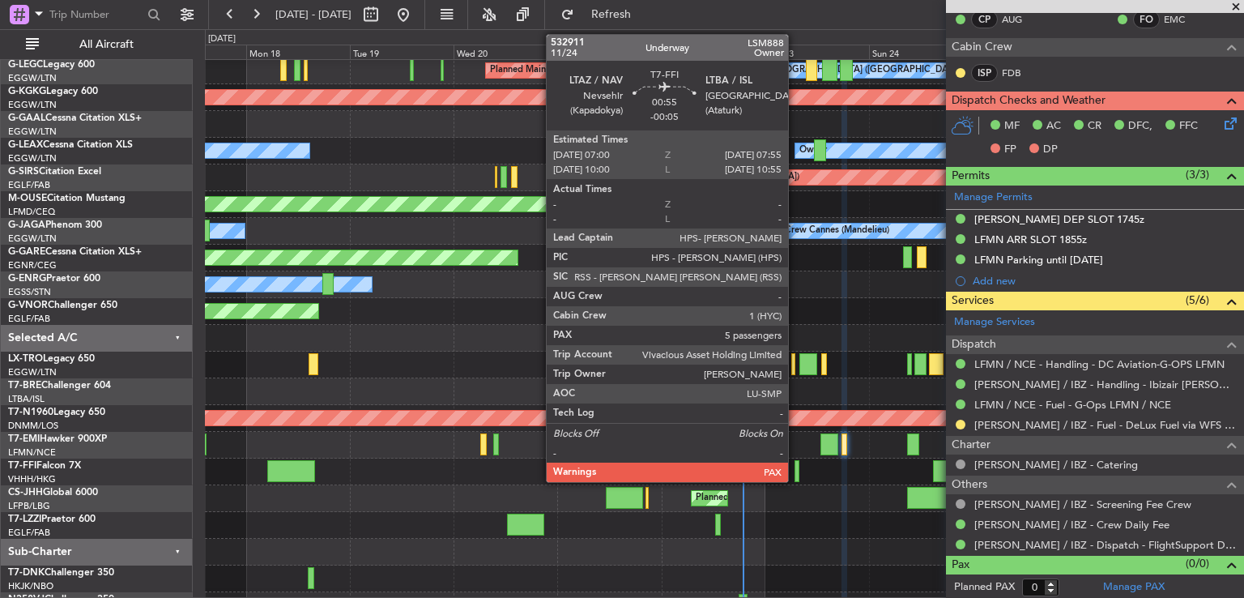
click at [796, 471] on div at bounding box center [797, 471] width 4 height 22
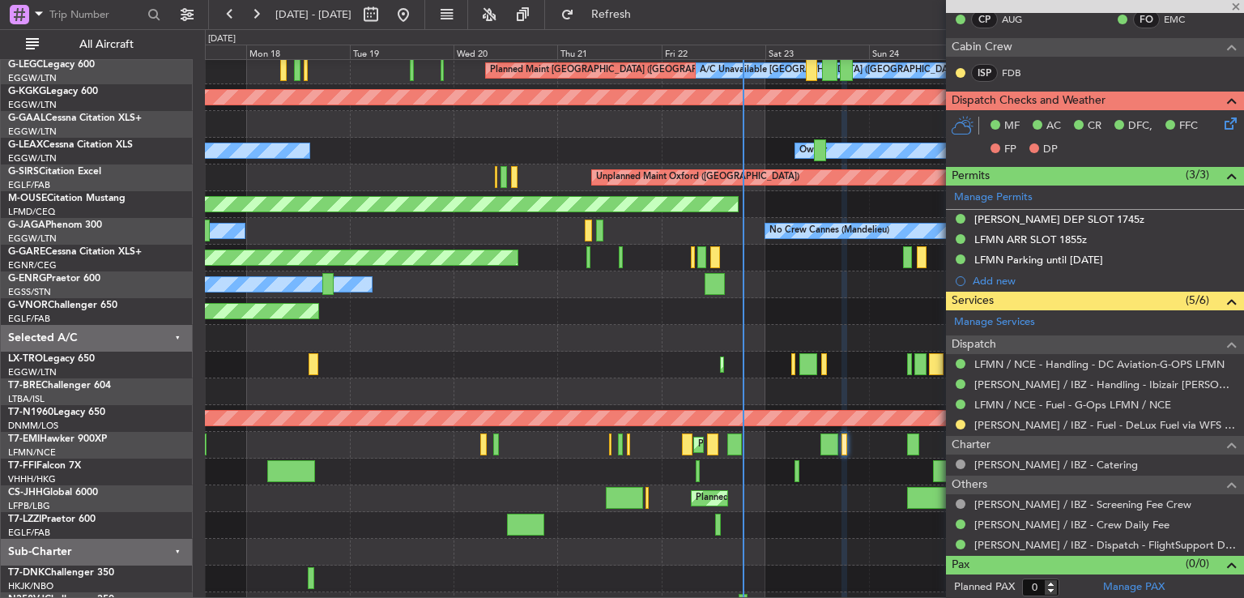
type input "-00:05"
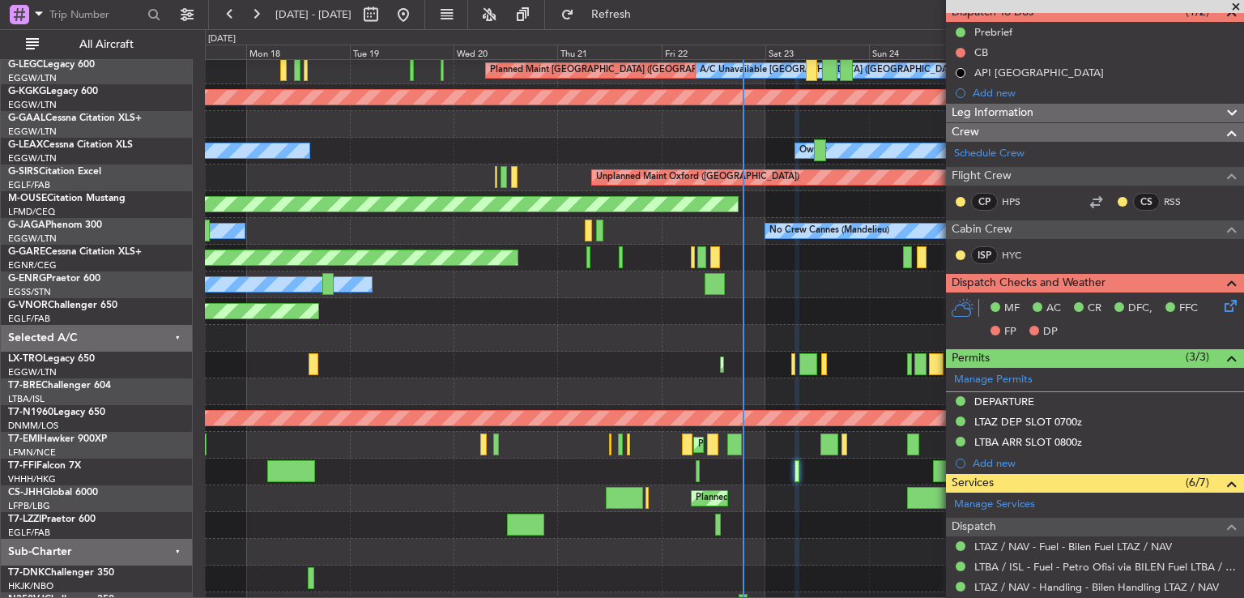
scroll to position [0, 0]
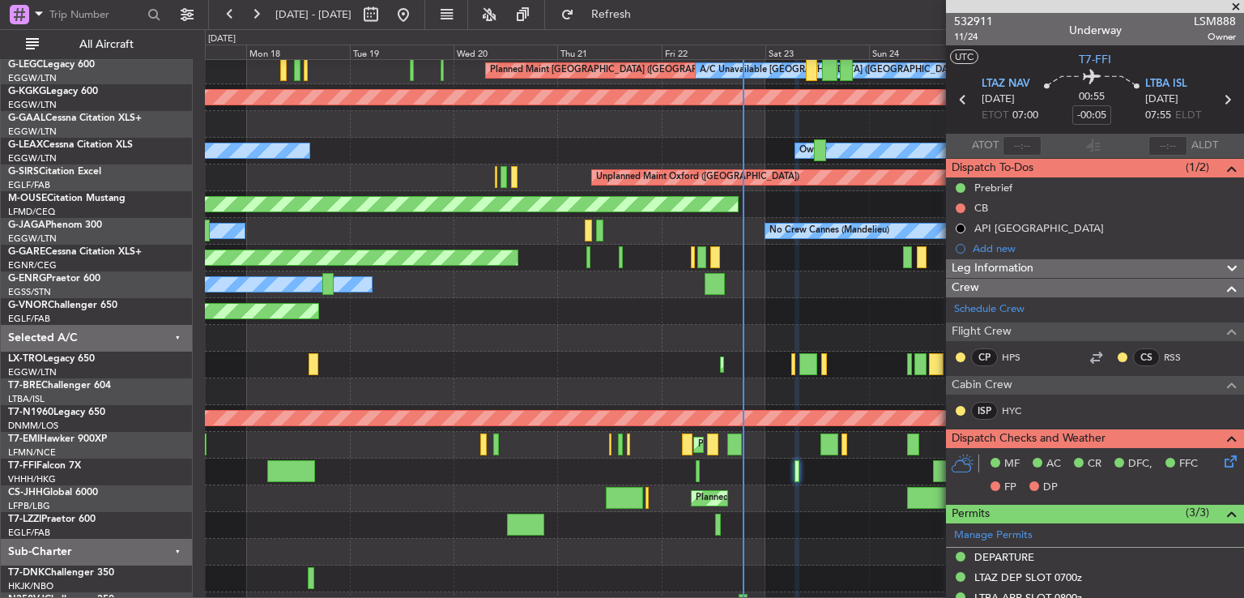
click at [1233, 6] on span at bounding box center [1236, 7] width 16 height 15
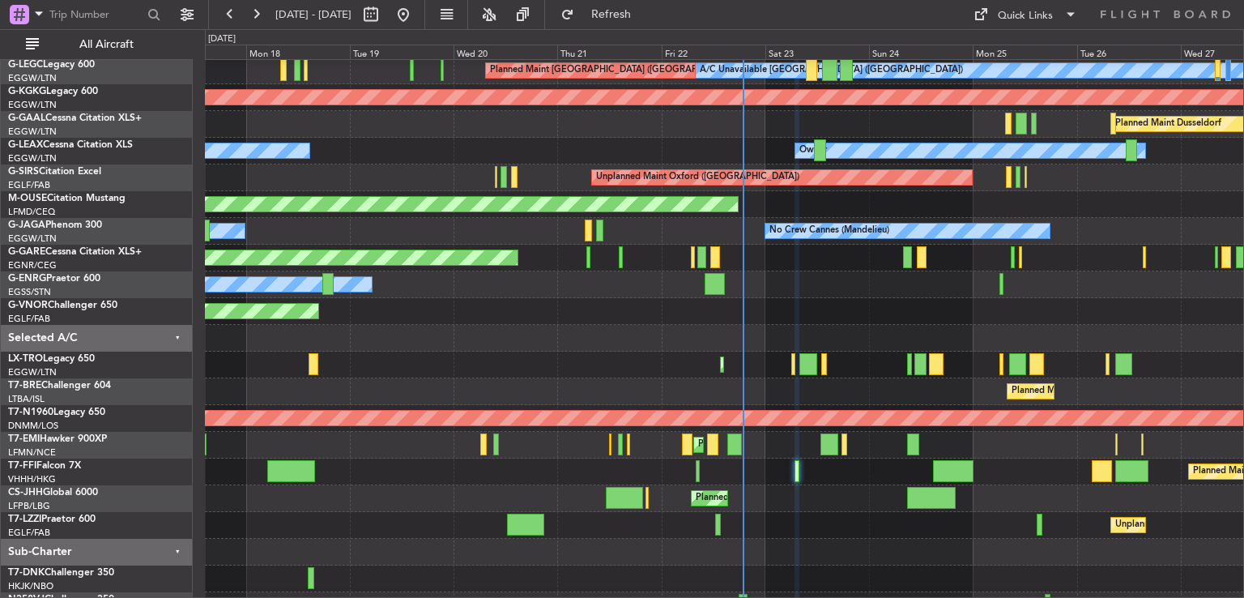
type input "0"
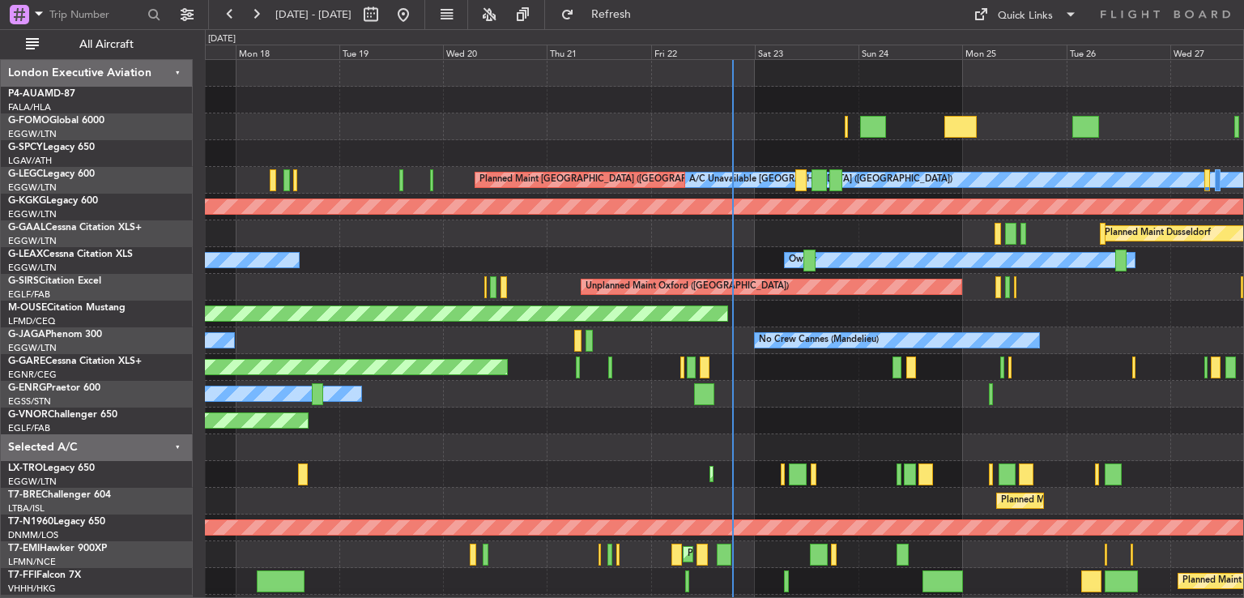
click at [702, 461] on div "Planned Maint Windsor Locks (Bradley Intl) A/C Unavailable London (Luton) Plann…" at bounding box center [724, 394] width 1039 height 668
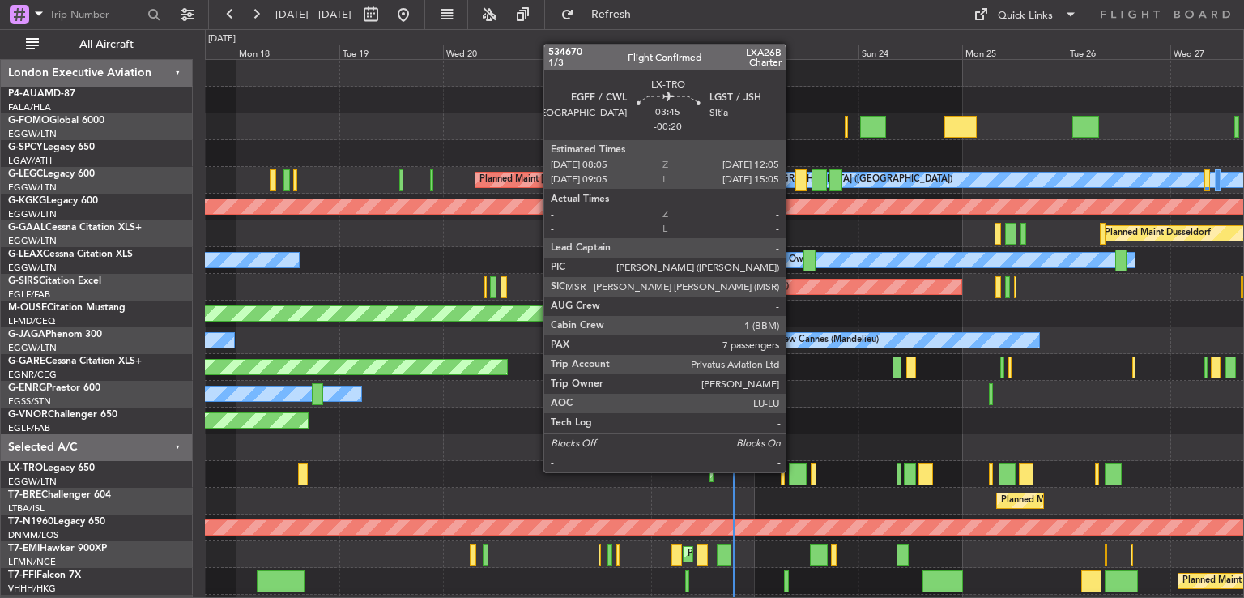
click at [793, 471] on div at bounding box center [798, 474] width 18 height 22
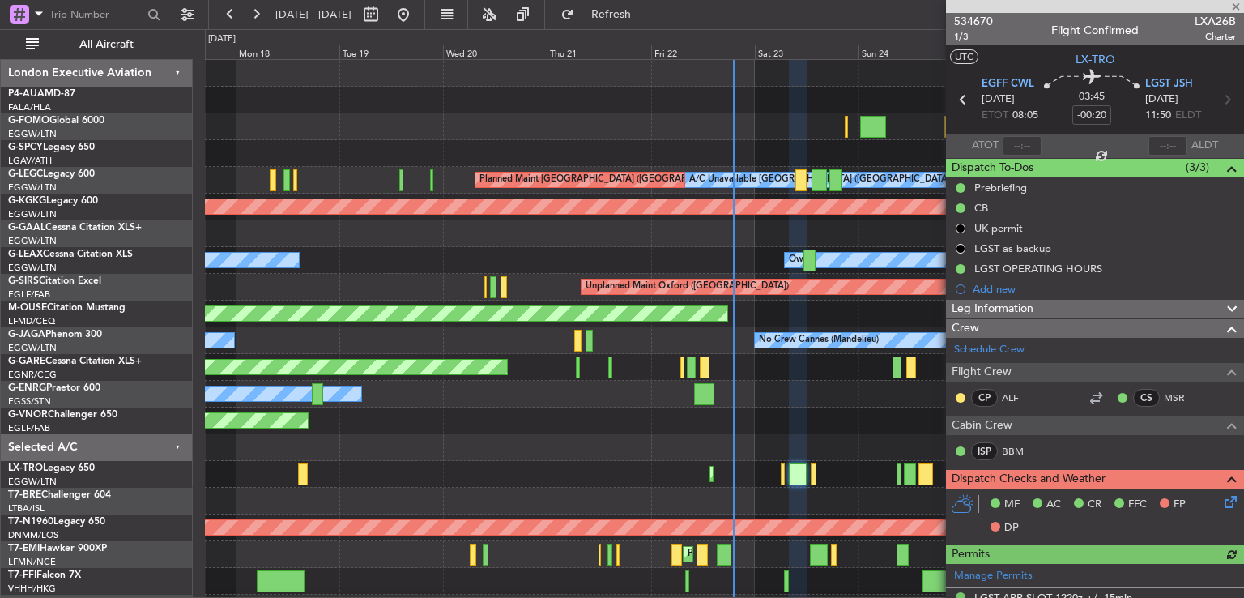
scroll to position [654, 0]
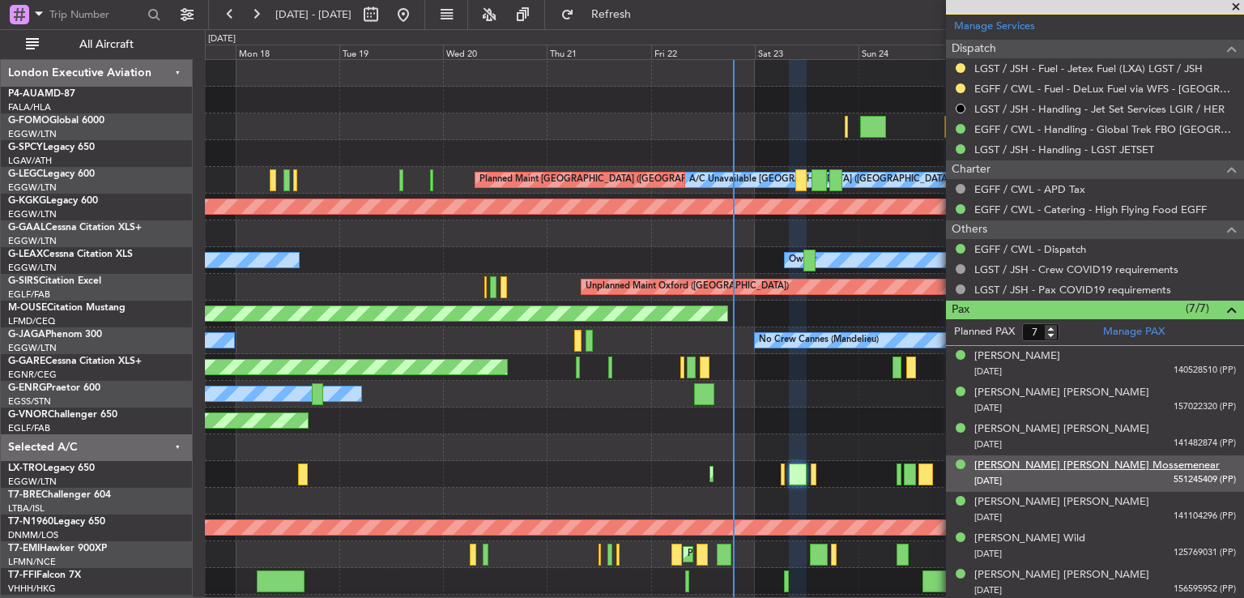
click at [1035, 465] on div "[PERSON_NAME] [PERSON_NAME] Mossemenear" at bounding box center [1097, 466] width 245 height 16
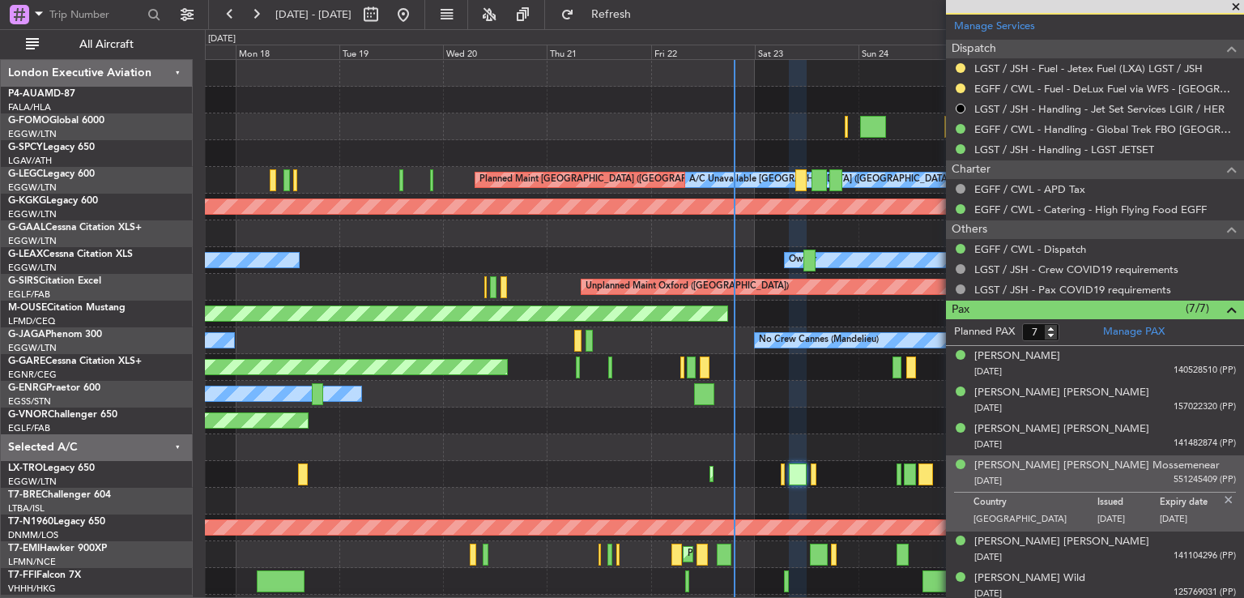
click at [1235, 4] on span at bounding box center [1236, 7] width 16 height 15
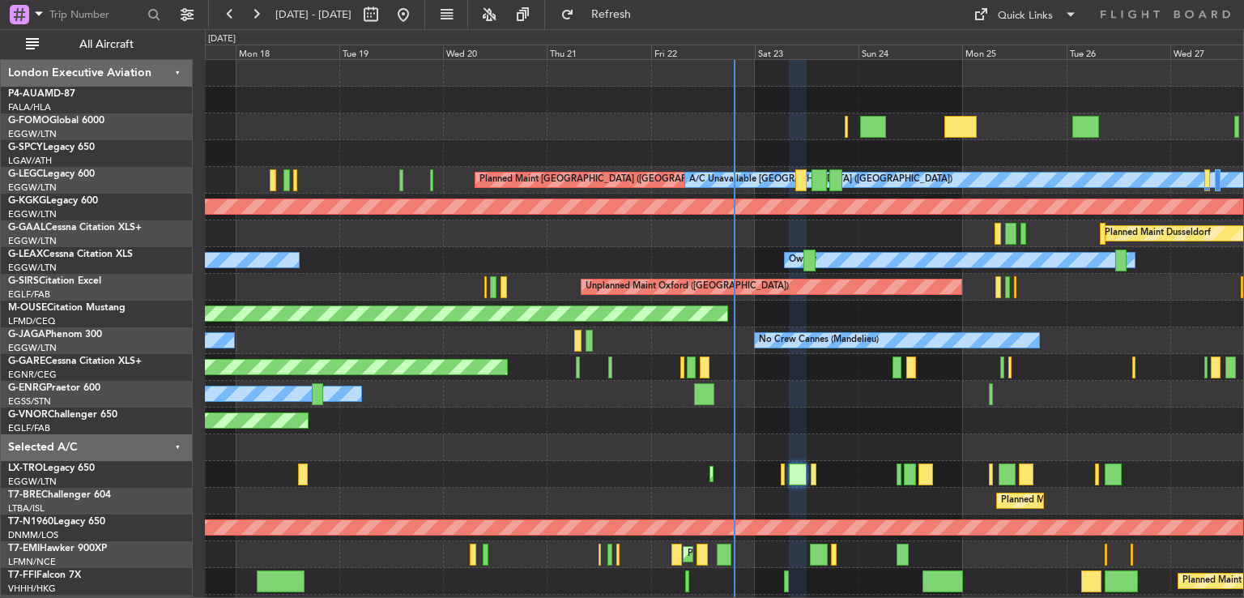
type input "0"
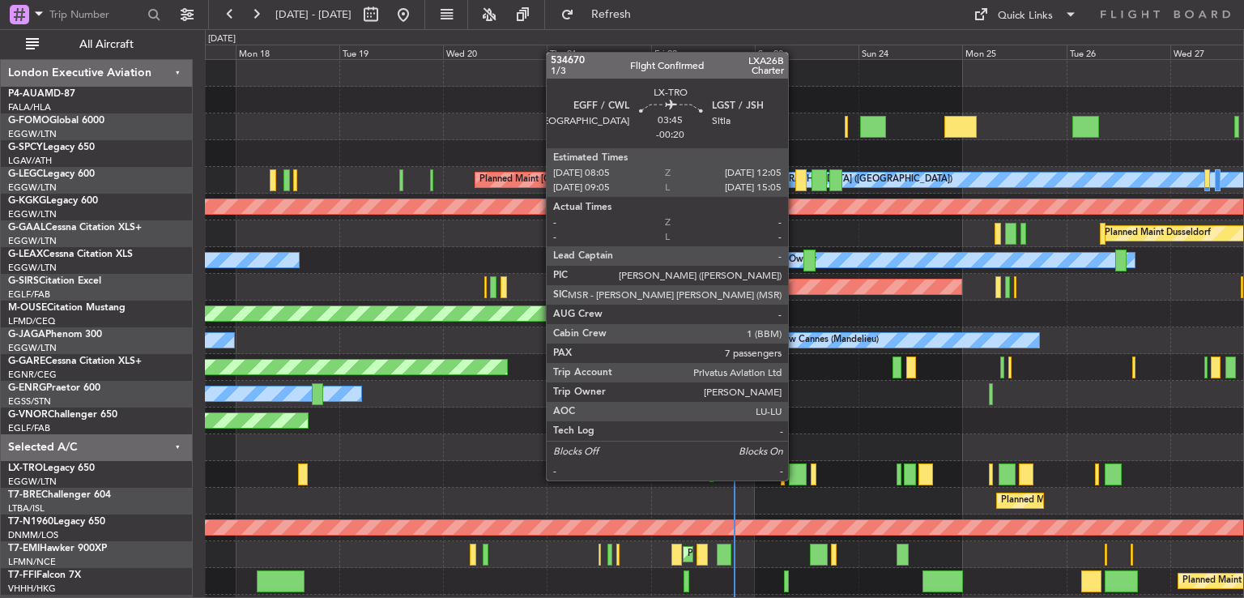
click at [796, 479] on div at bounding box center [798, 474] width 18 height 22
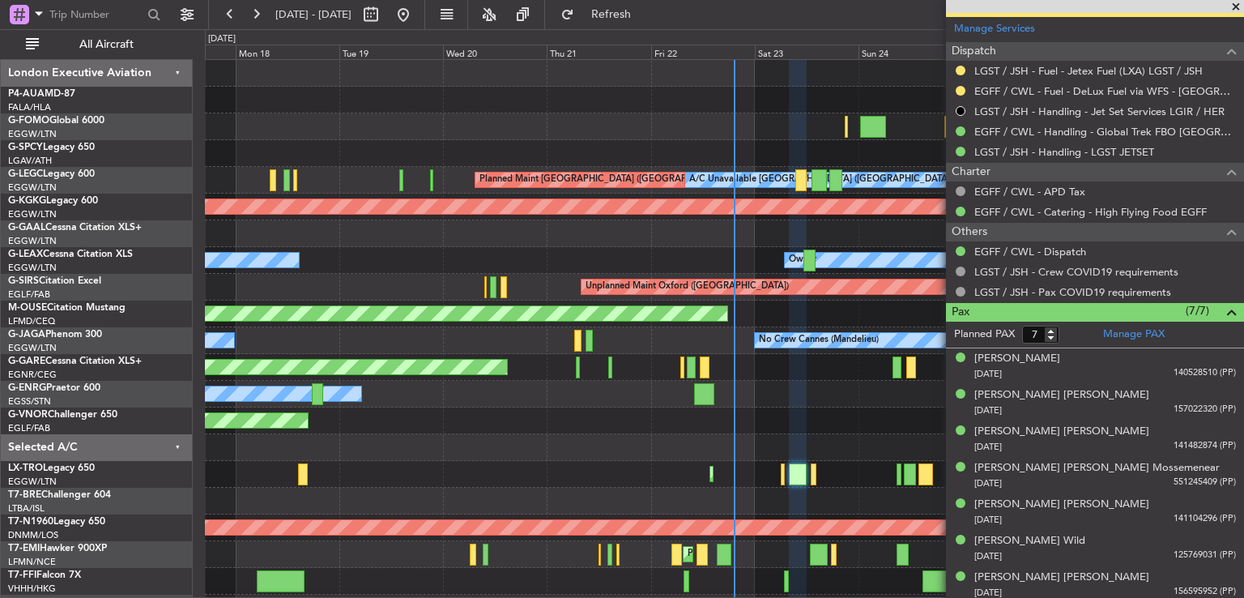
scroll to position [654, 0]
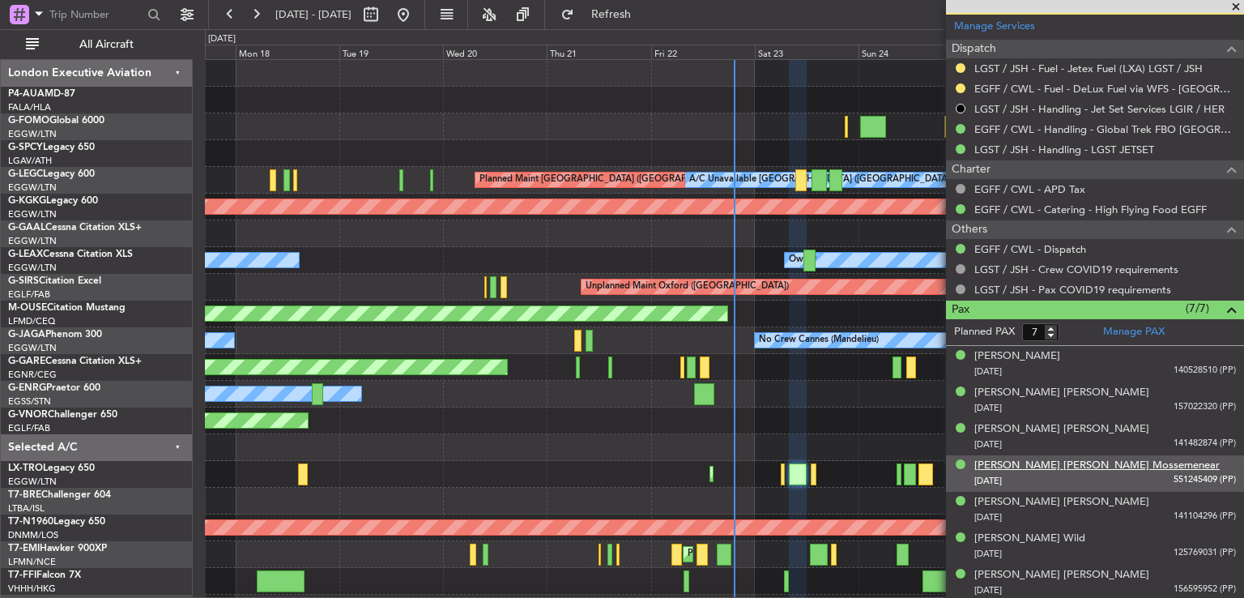
click at [1041, 458] on div "[PERSON_NAME] [PERSON_NAME] Mossemenear" at bounding box center [1097, 466] width 245 height 16
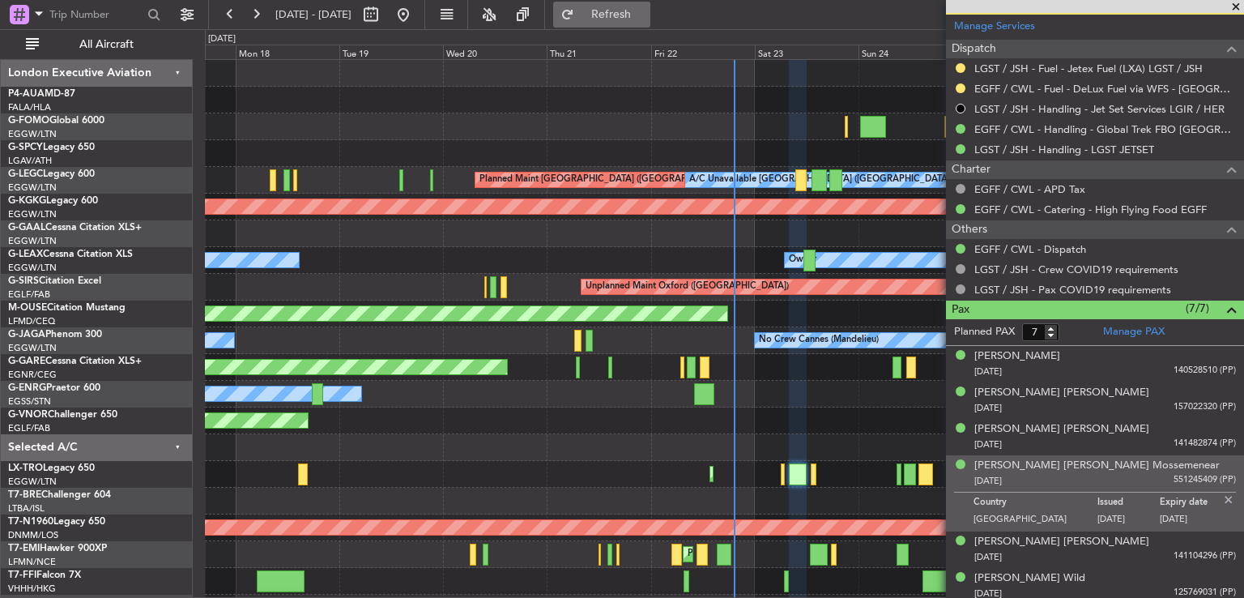
click at [645, 20] on button "Refresh" at bounding box center [601, 15] width 97 height 26
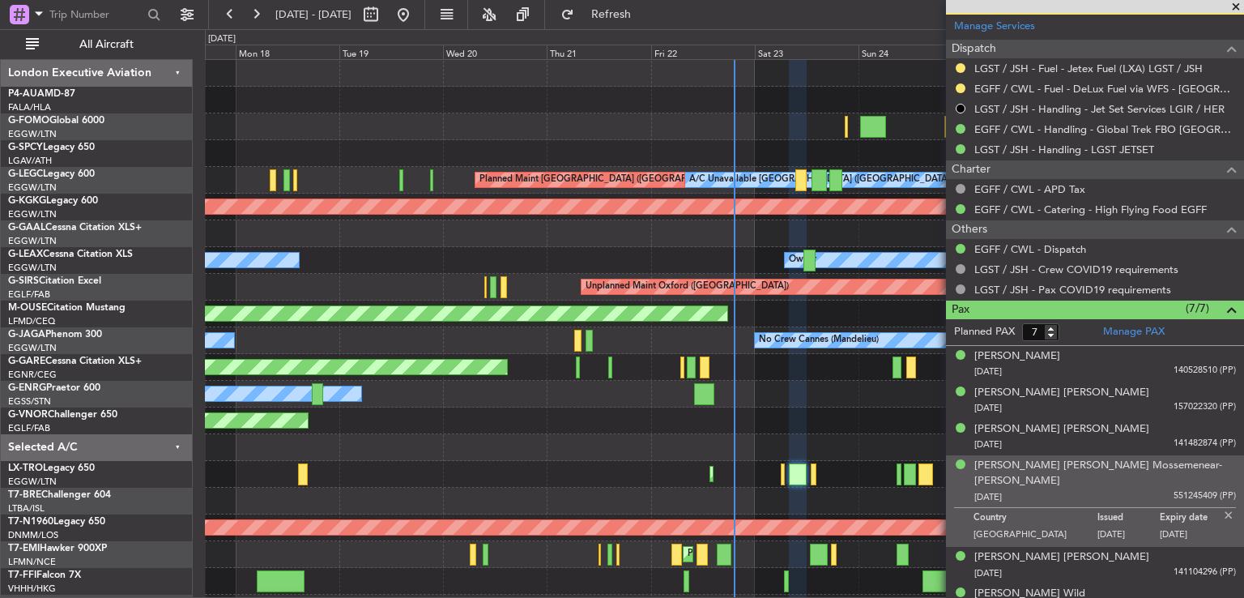
scroll to position [693, 0]
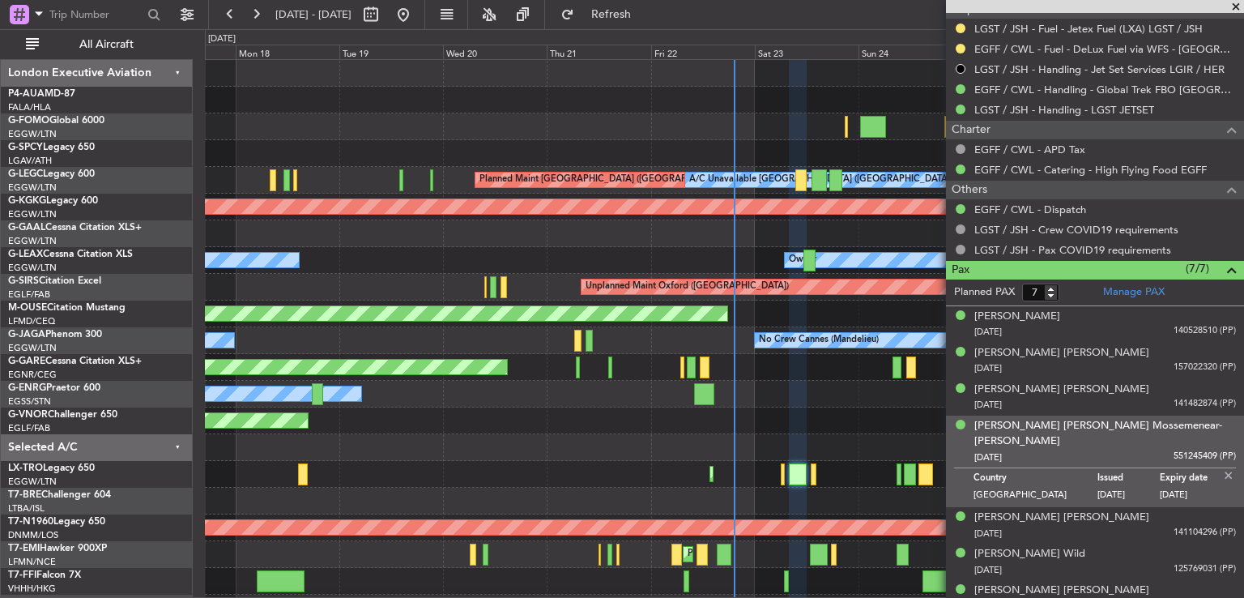
click at [1222, 468] on img at bounding box center [1229, 475] width 15 height 15
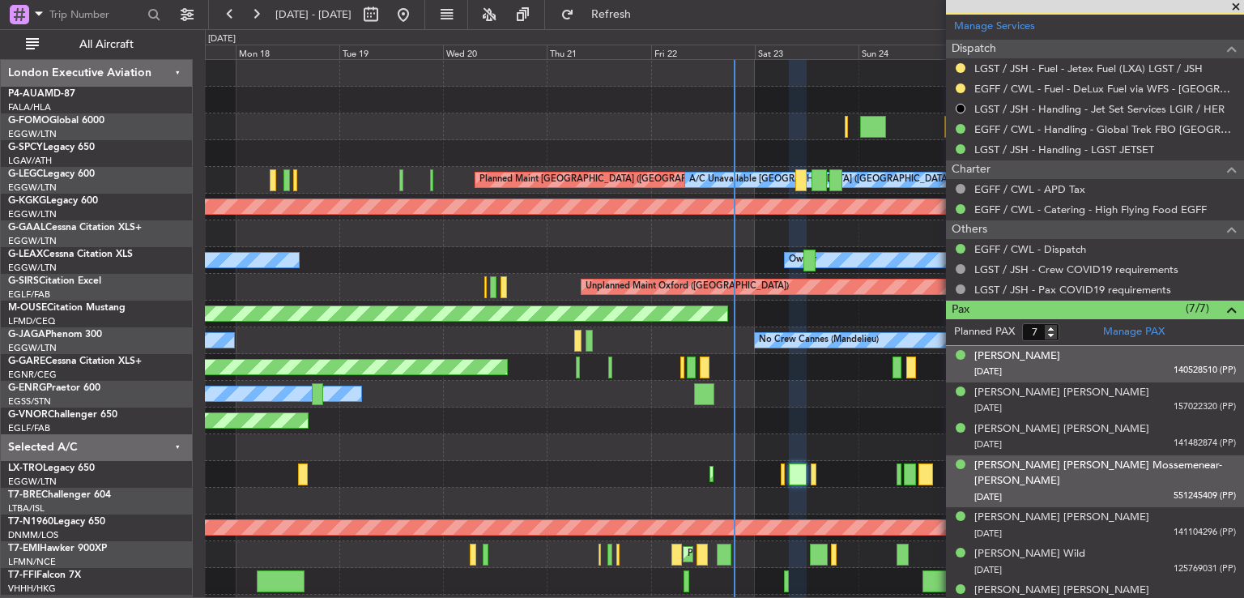
click at [1153, 364] on div "30/11/2017 140528510 (PP)" at bounding box center [1106, 372] width 262 height 16
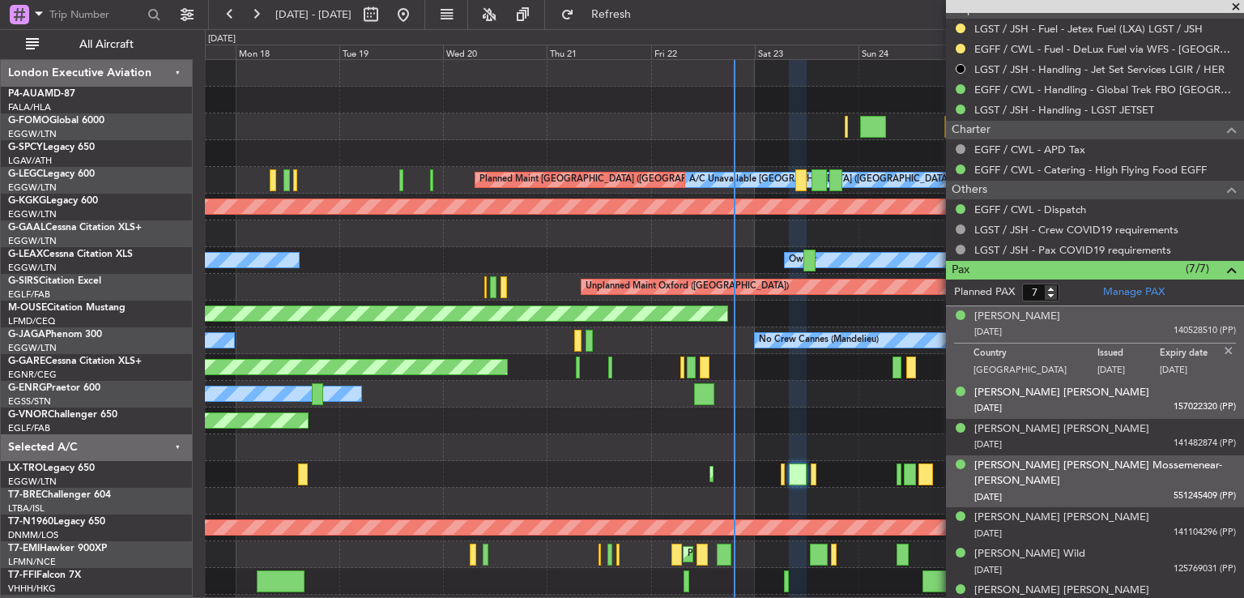
click at [1121, 385] on div "Claire Sarah Bowles 23/04/1979 157022320 (PP)" at bounding box center [1106, 401] width 262 height 32
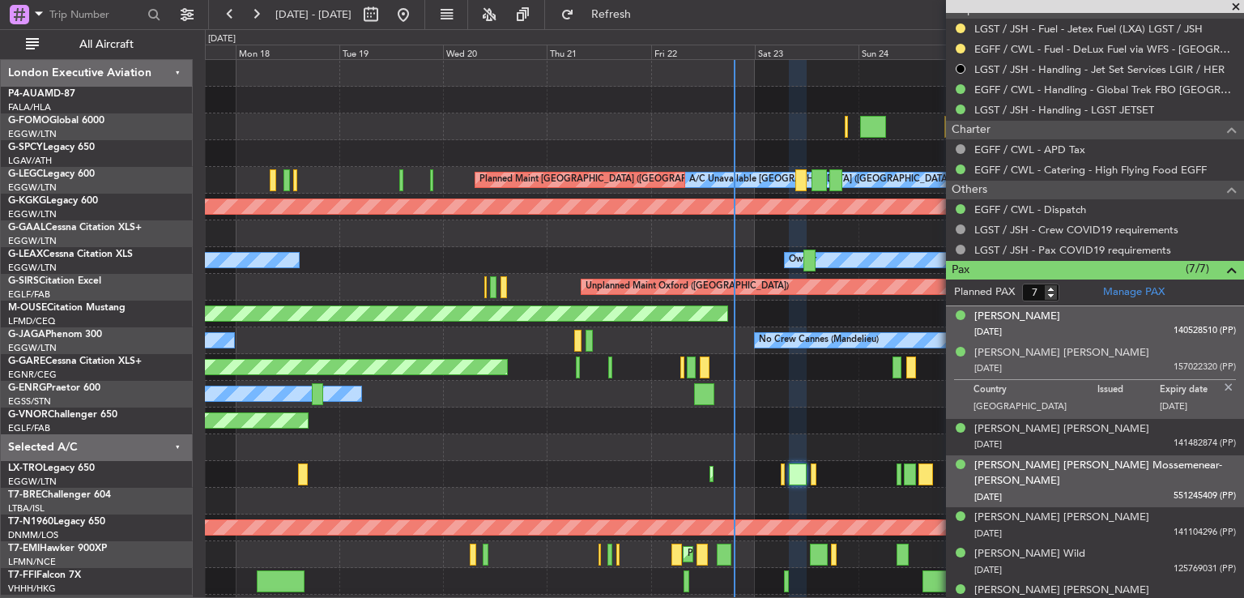
click at [1114, 328] on div "30/11/2017 140528510 (PP)" at bounding box center [1106, 332] width 262 height 16
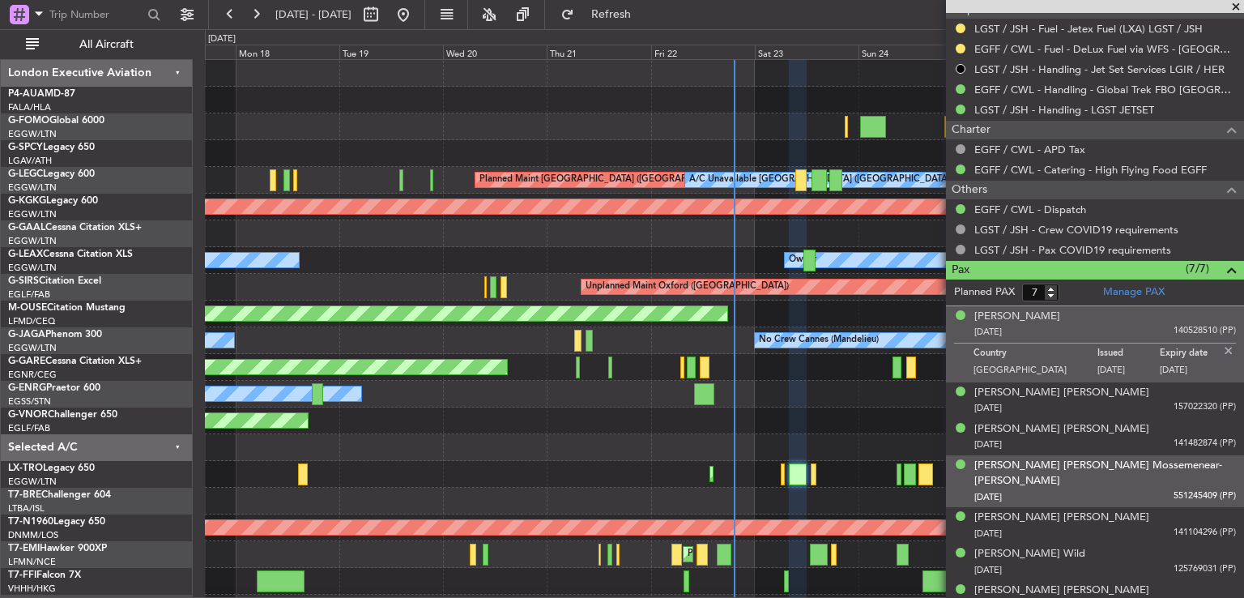
scroll to position [0, 0]
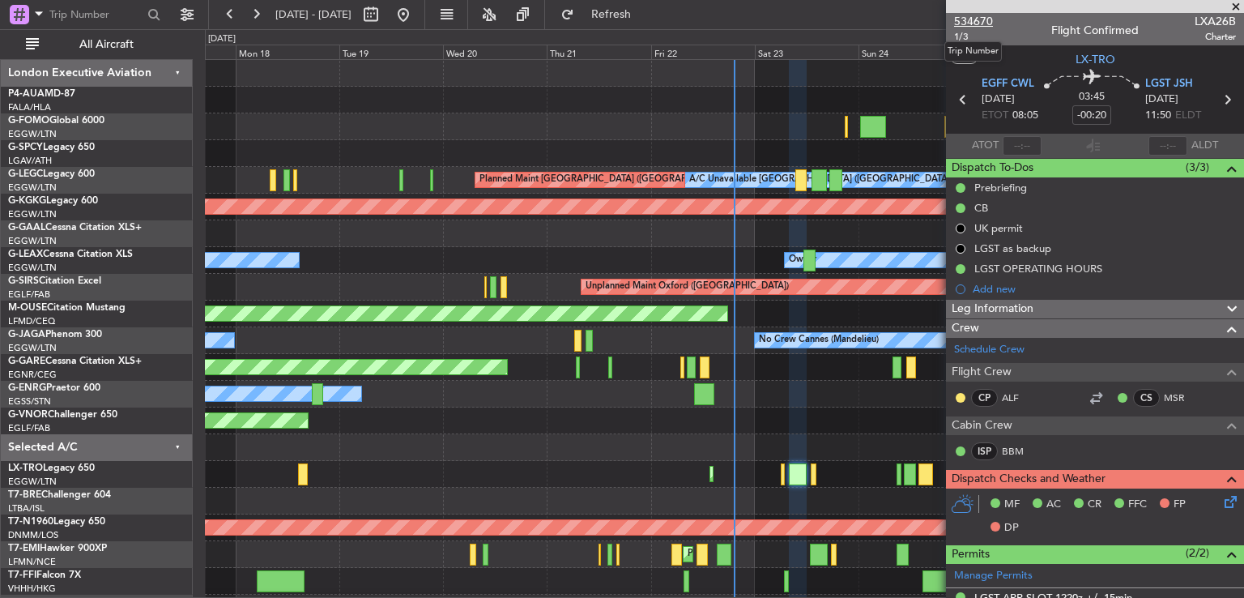
click at [962, 22] on span "534670" at bounding box center [973, 21] width 39 height 17
click at [1235, 6] on span at bounding box center [1236, 7] width 16 height 15
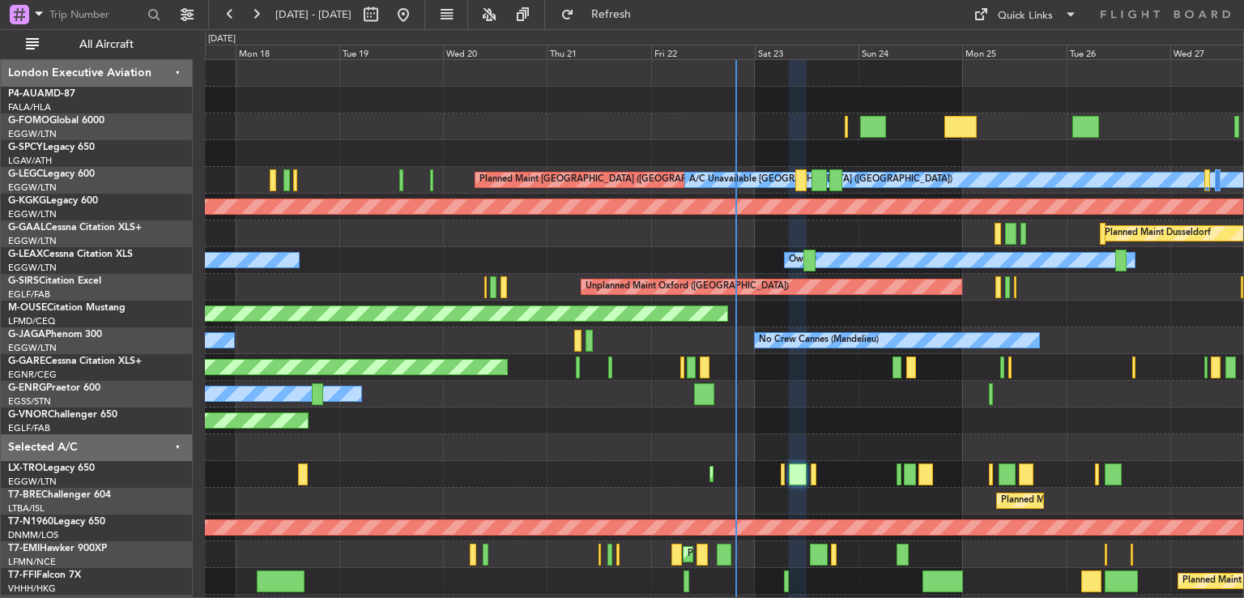
type input "0"
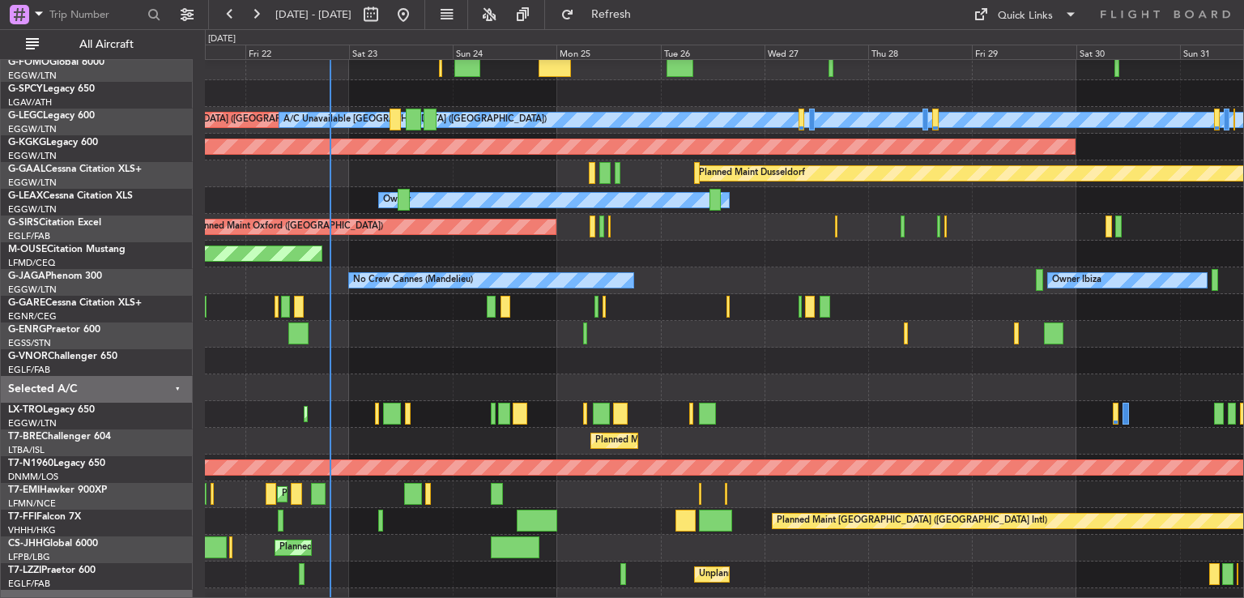
scroll to position [60, 0]
click at [604, 477] on div "Planned Maint [GEOGRAPHIC_DATA] ([GEOGRAPHIC_DATA])" at bounding box center [724, 467] width 1039 height 27
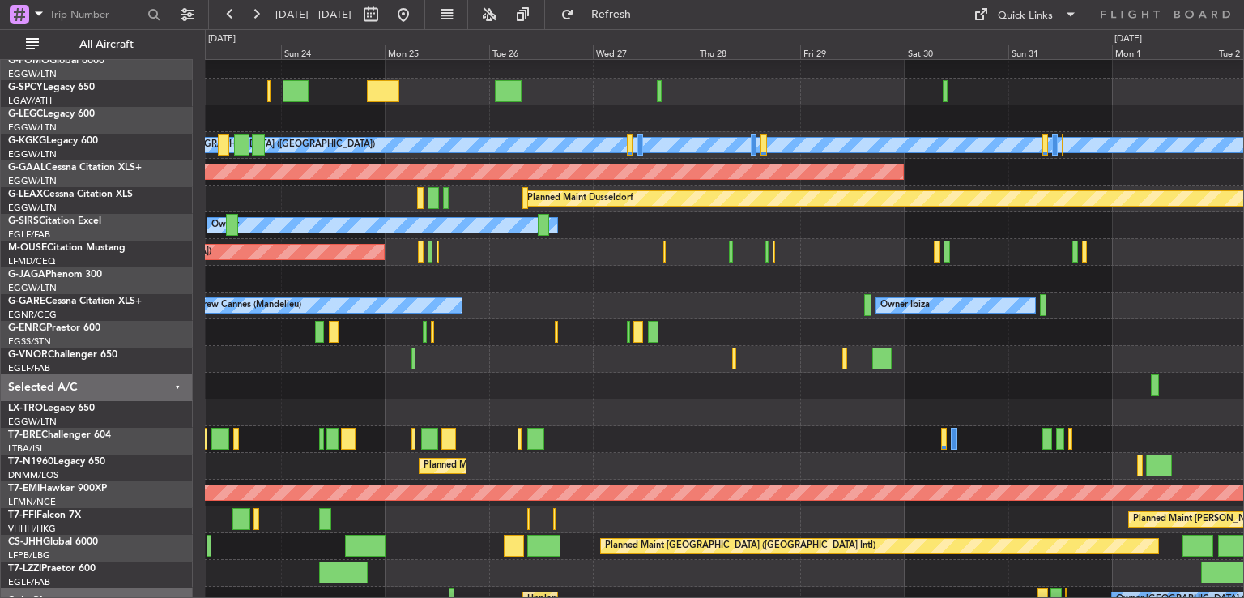
scroll to position [35, 0]
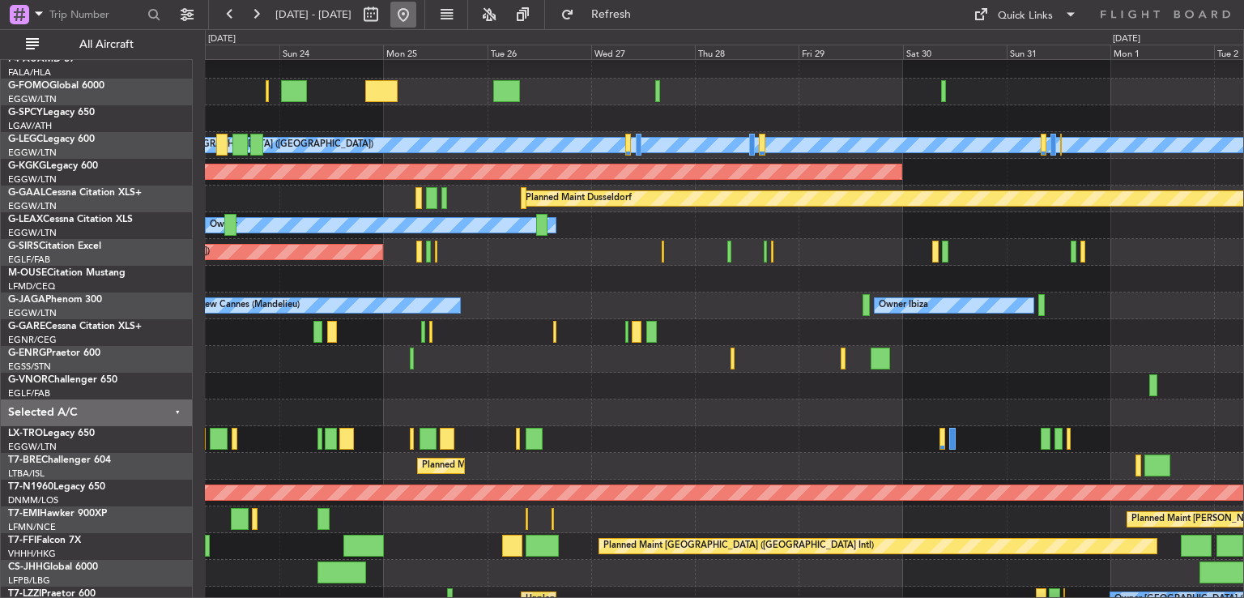
click at [416, 14] on button at bounding box center [403, 15] width 26 height 26
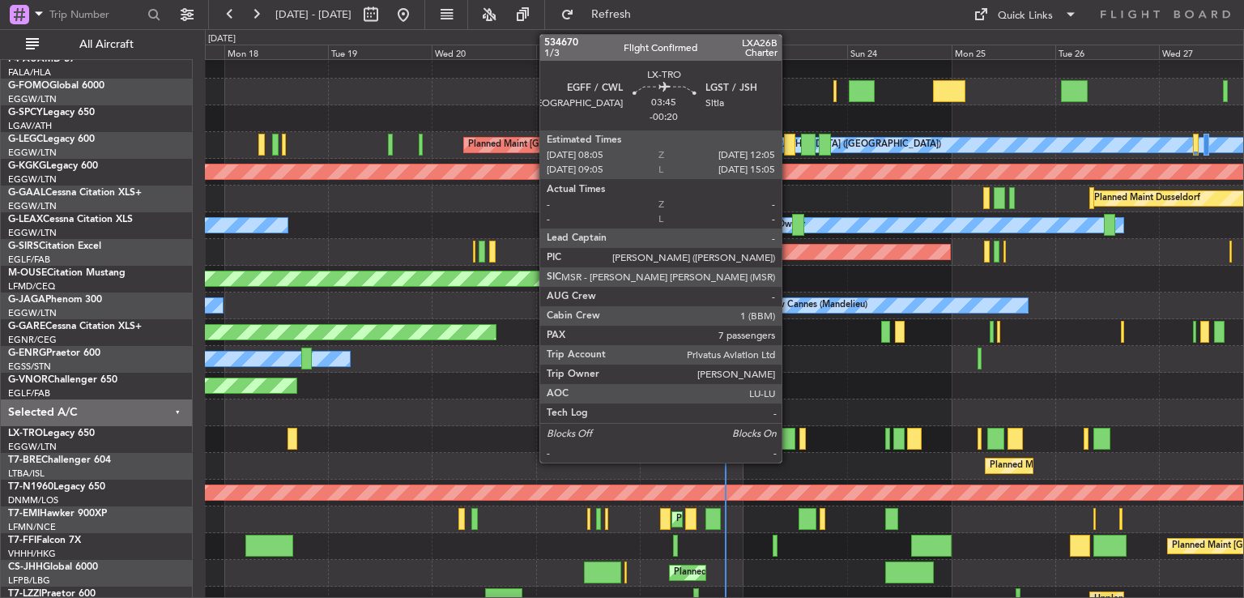
click at [789, 443] on div at bounding box center [787, 439] width 18 height 22
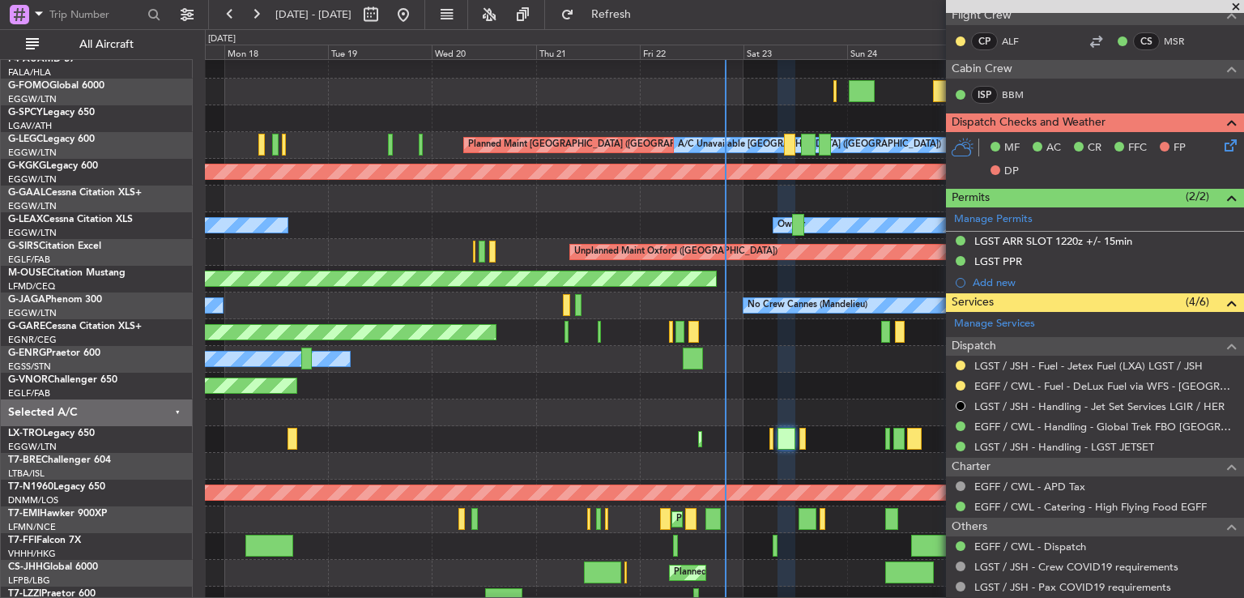
scroll to position [0, 0]
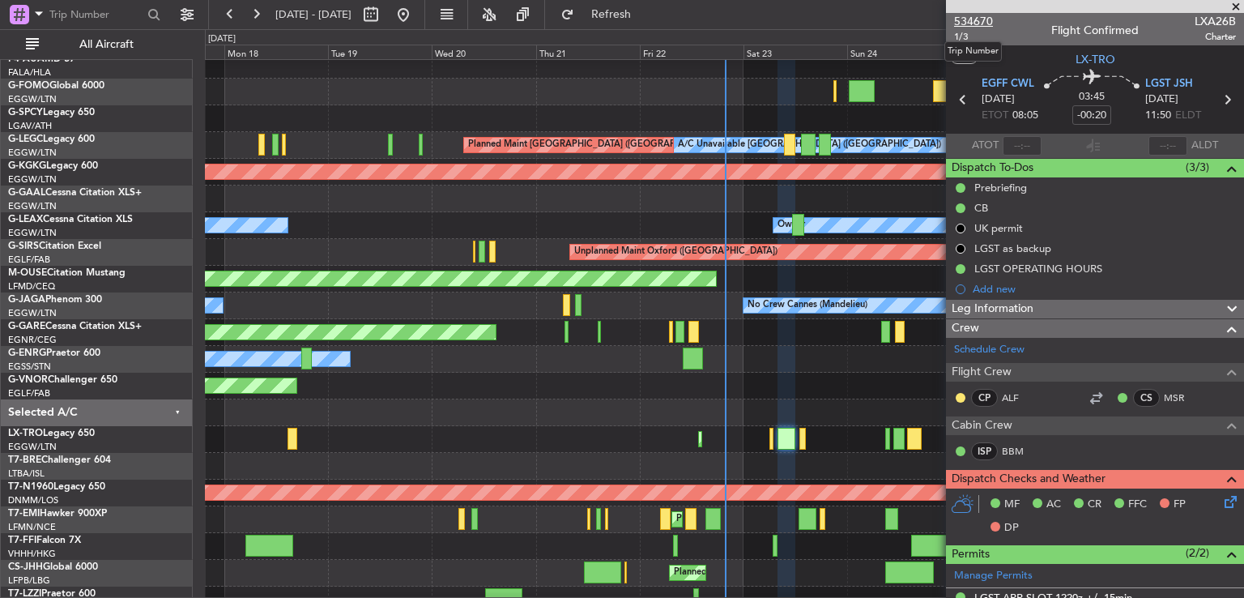
click at [979, 23] on span "534670" at bounding box center [973, 21] width 39 height 17
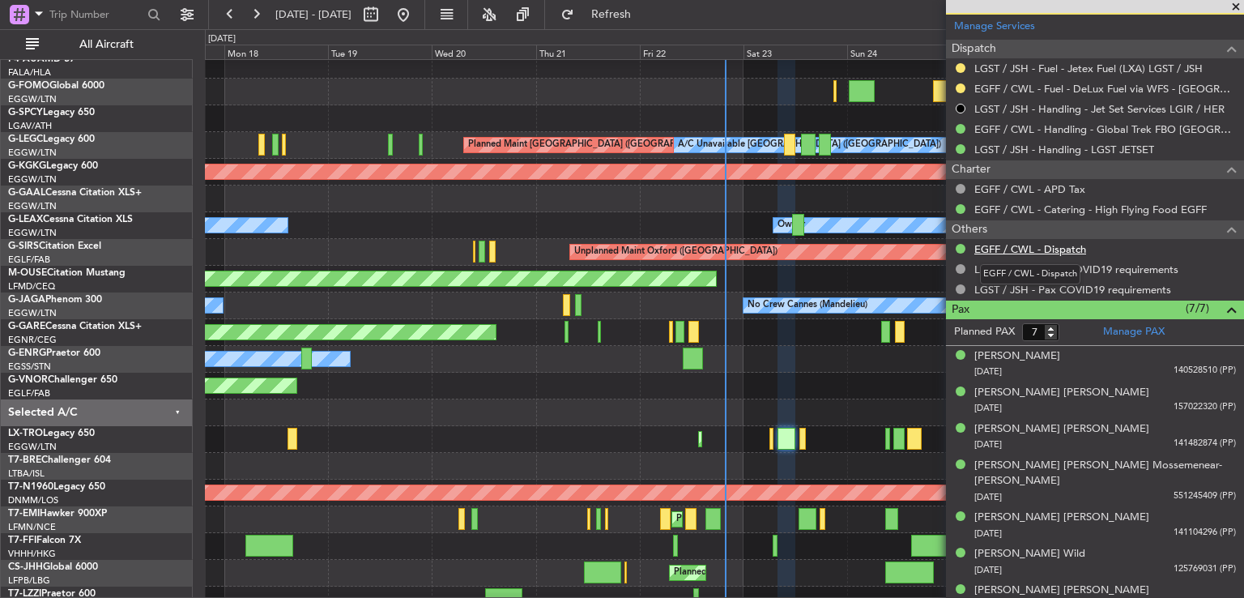
click at [1050, 242] on link "EGFF / CWL - Dispatch" at bounding box center [1031, 249] width 112 height 14
click at [1235, 9] on span at bounding box center [1236, 7] width 16 height 15
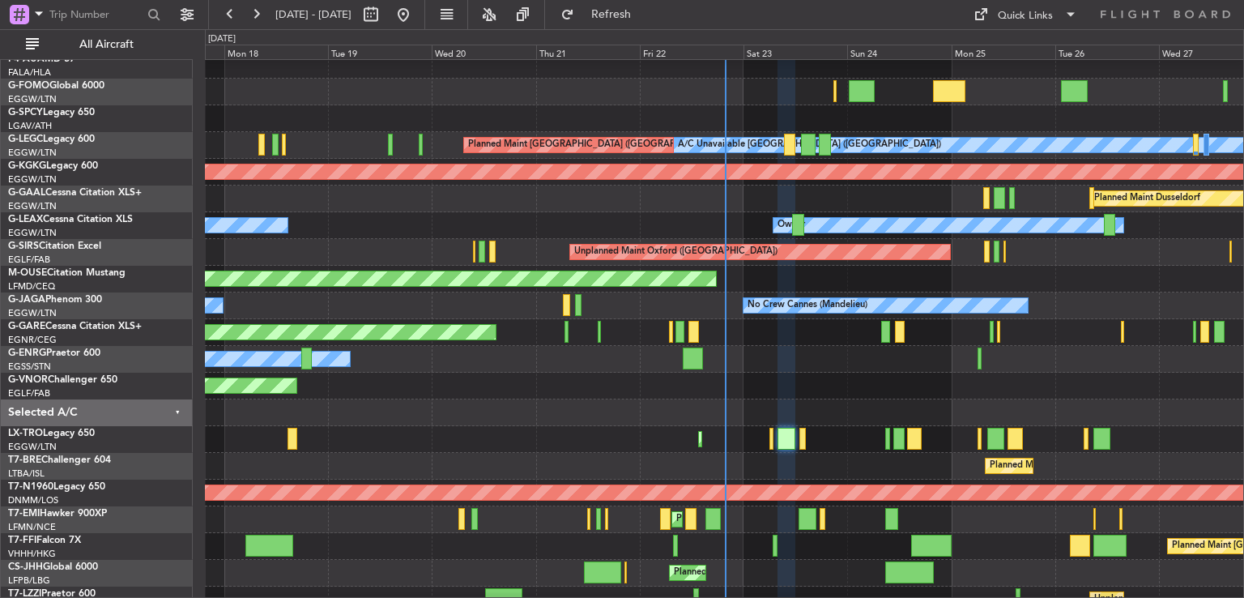
type input "0"
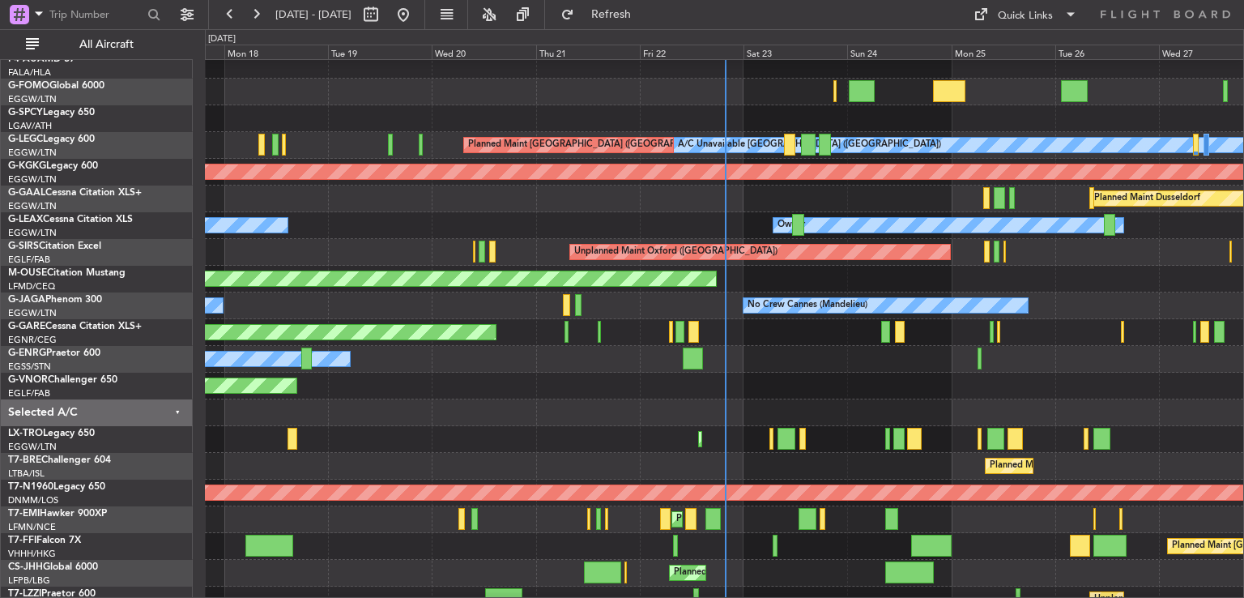
scroll to position [0, 0]
click at [416, 20] on button at bounding box center [403, 15] width 26 height 26
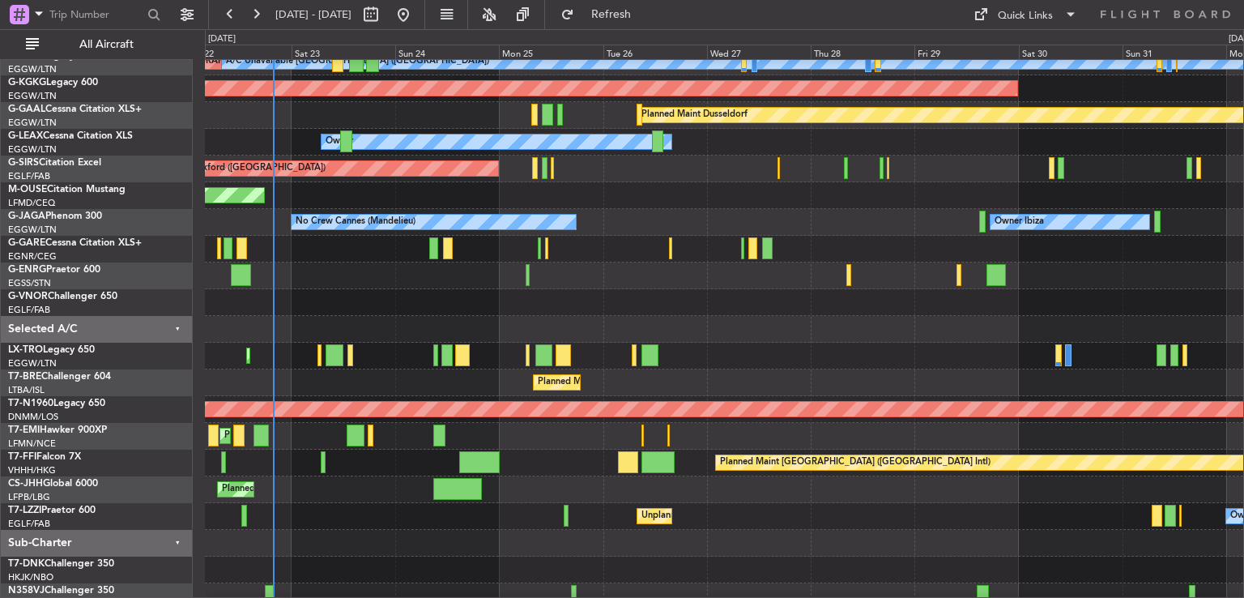
click at [356, 323] on div at bounding box center [724, 329] width 1039 height 27
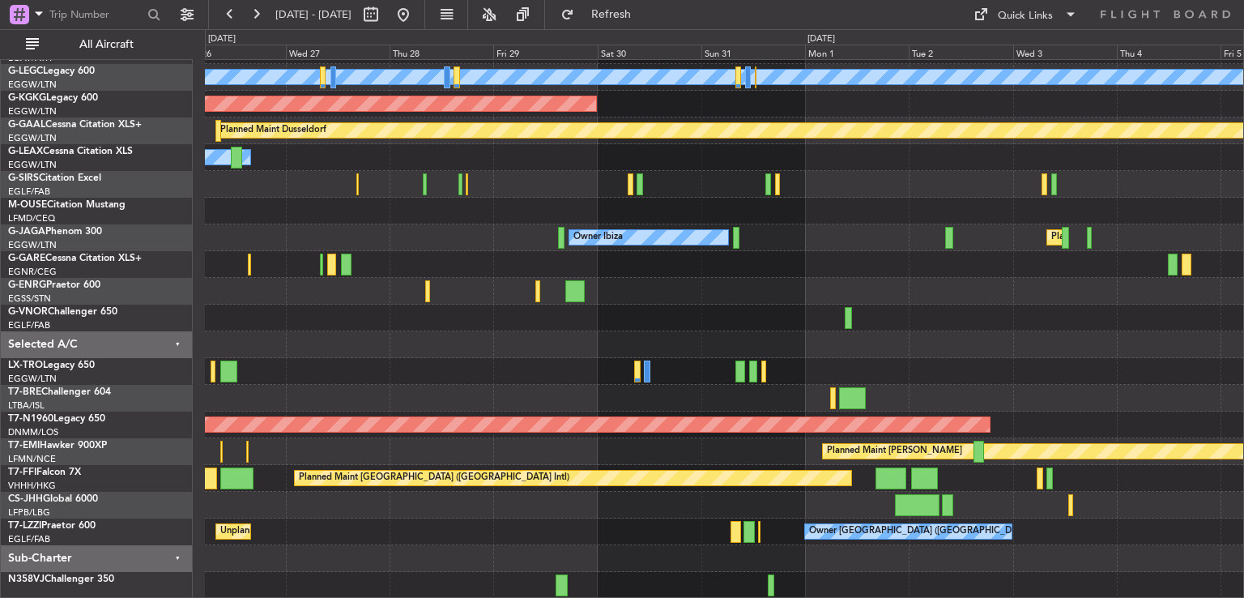
scroll to position [103, 0]
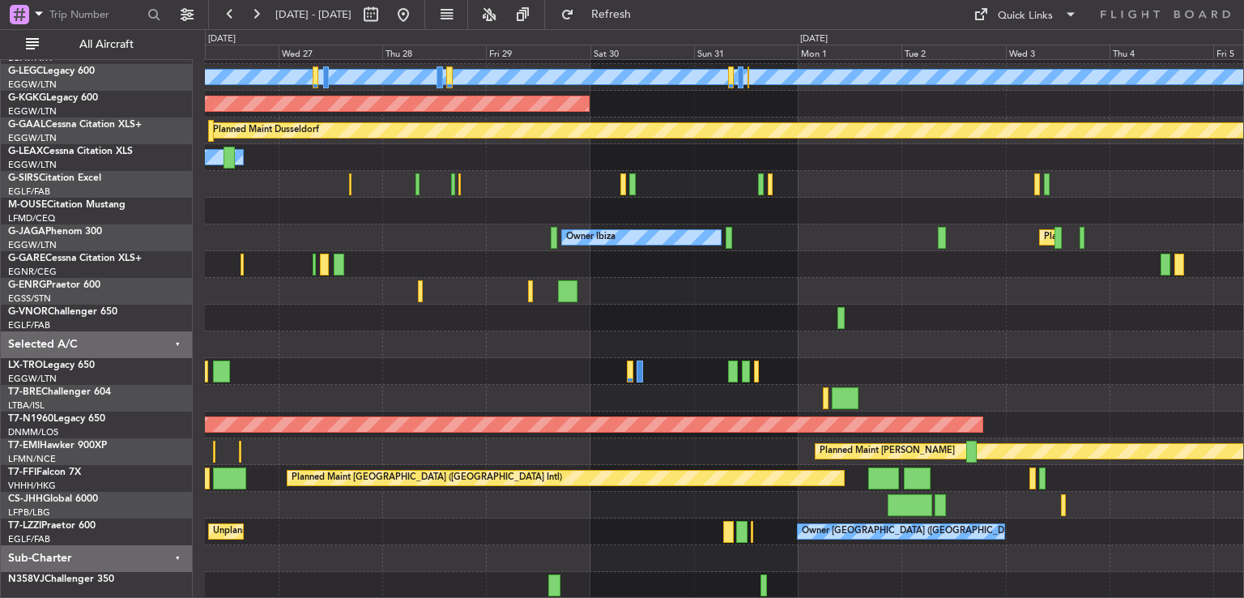
click at [505, 539] on div "A/C Unavailable London (Luton) AOG Maint Istanbul (Ataturk) Planned Maint Dusse…" at bounding box center [724, 278] width 1039 height 642
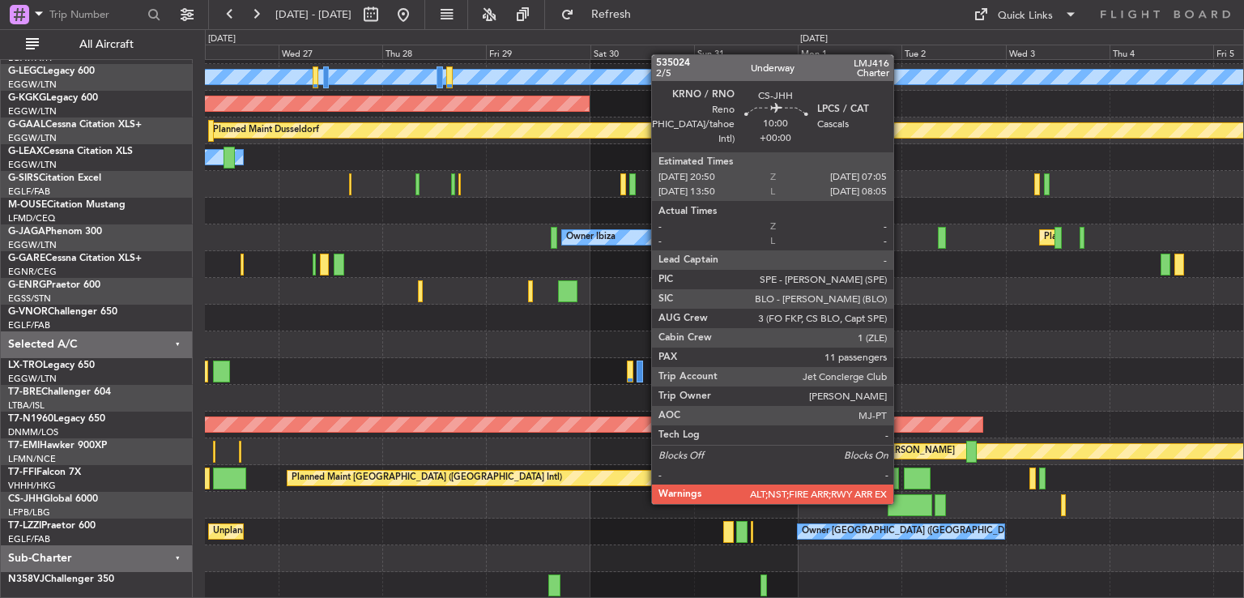
click at [901, 502] on div at bounding box center [910, 505] width 45 height 22
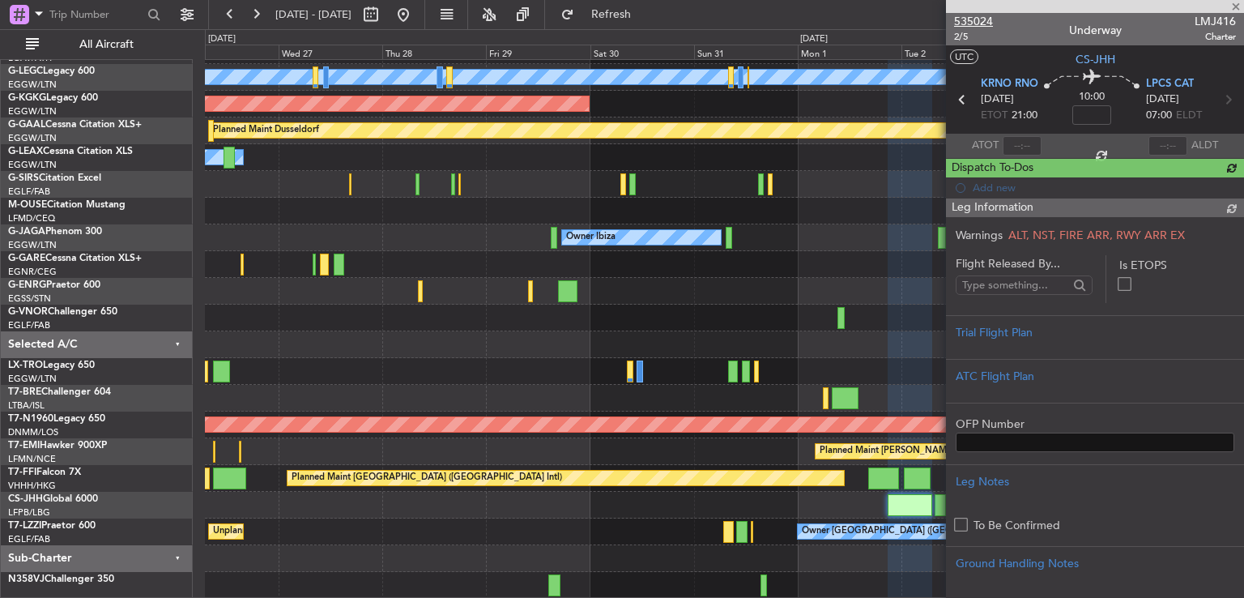
click at [975, 23] on span "535024" at bounding box center [973, 21] width 39 height 17
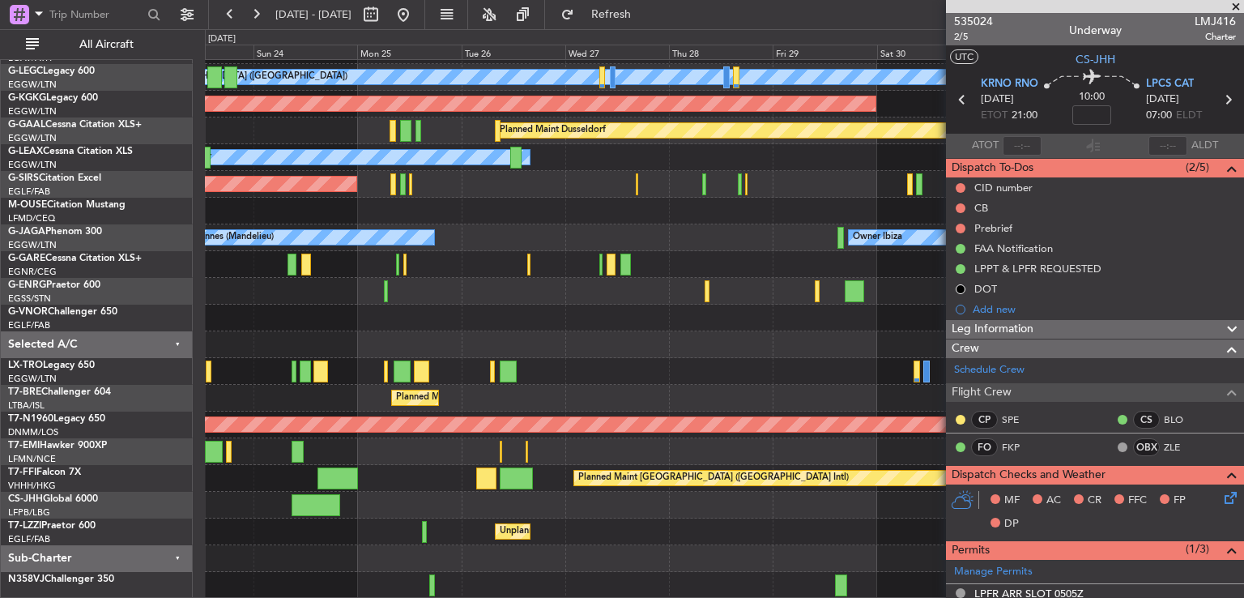
click at [669, 493] on div "A/C Unavailable London (Luton) Planned Maint London (Luton) AOG Maint Istanbul …" at bounding box center [724, 278] width 1039 height 642
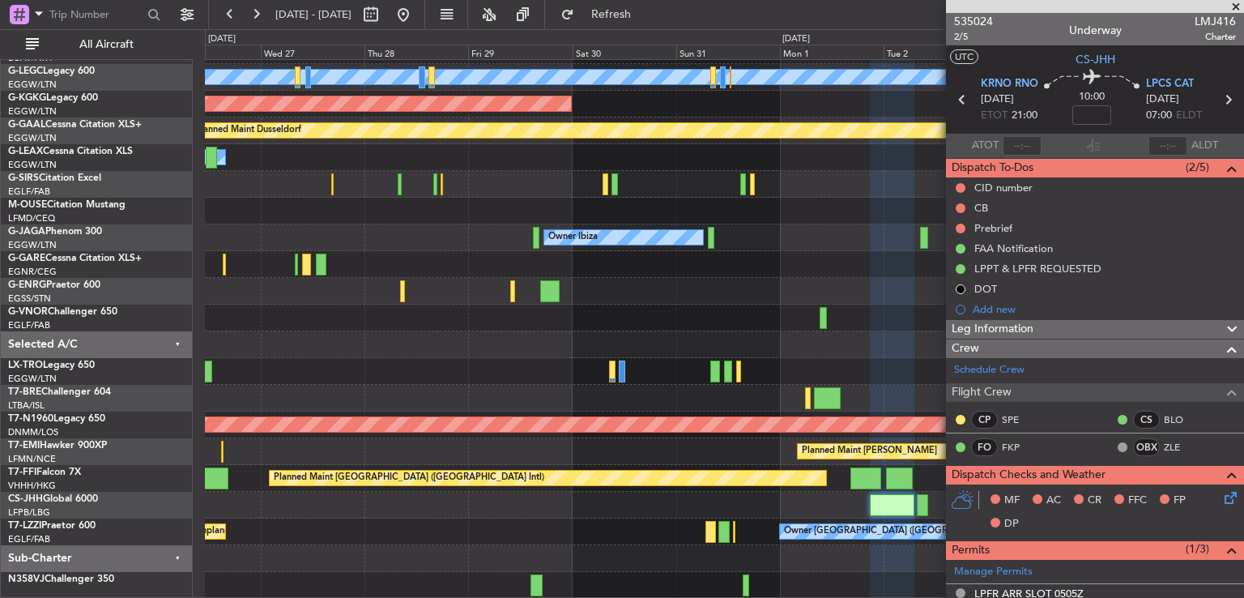
click at [386, 489] on div "A/C Unavailable London (Luton) AOG Maint Istanbul (Ataturk) Planned Maint Dusse…" at bounding box center [724, 278] width 1039 height 642
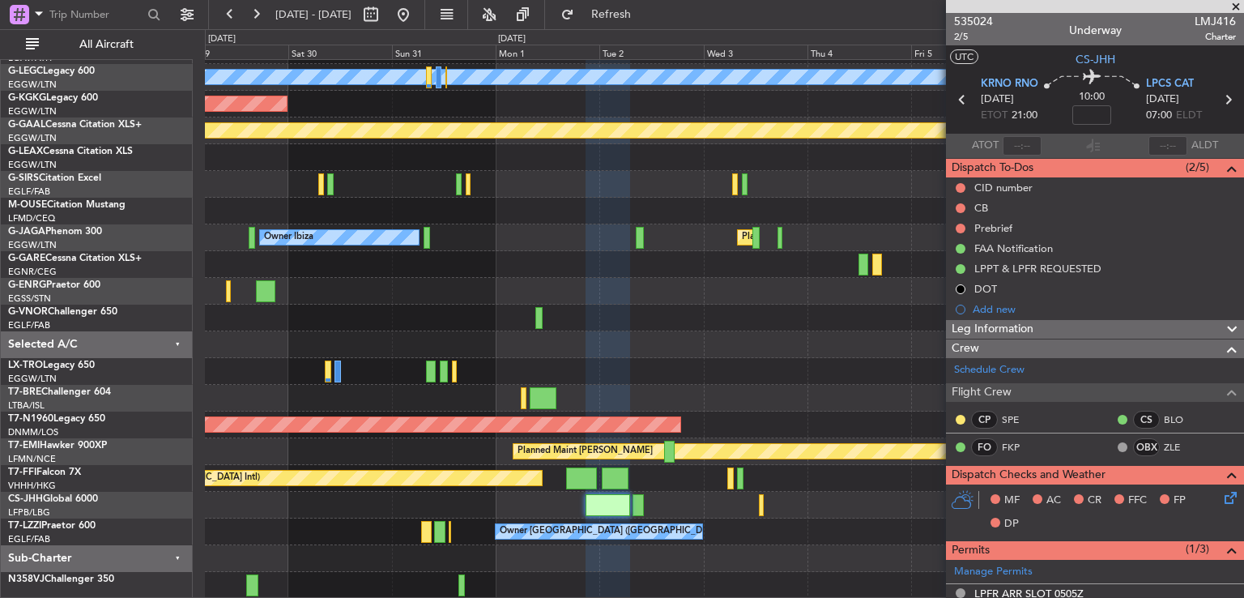
click at [1235, 1] on span at bounding box center [1236, 7] width 16 height 15
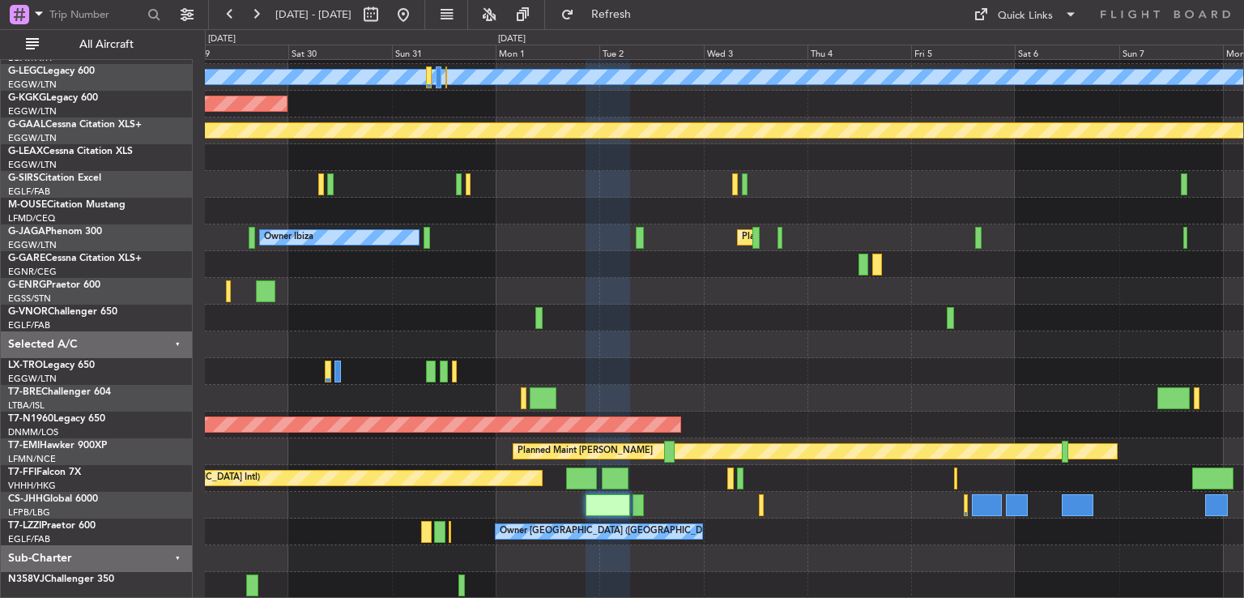
type input "0"
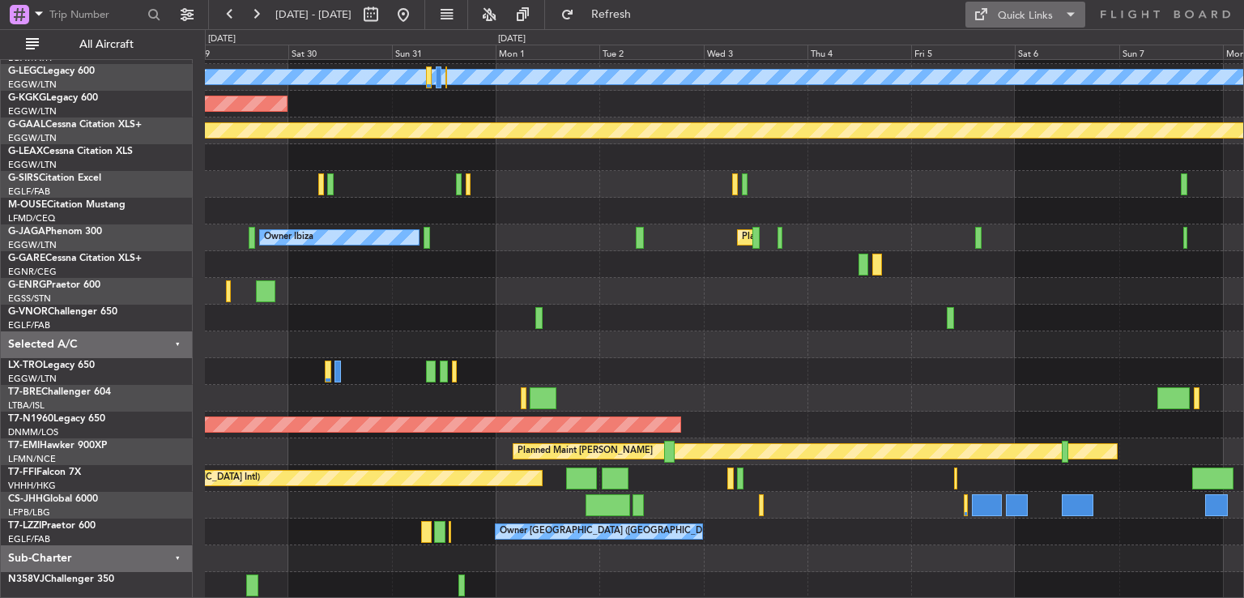
click at [1018, 5] on button "Quick Links" at bounding box center [1026, 15] width 120 height 26
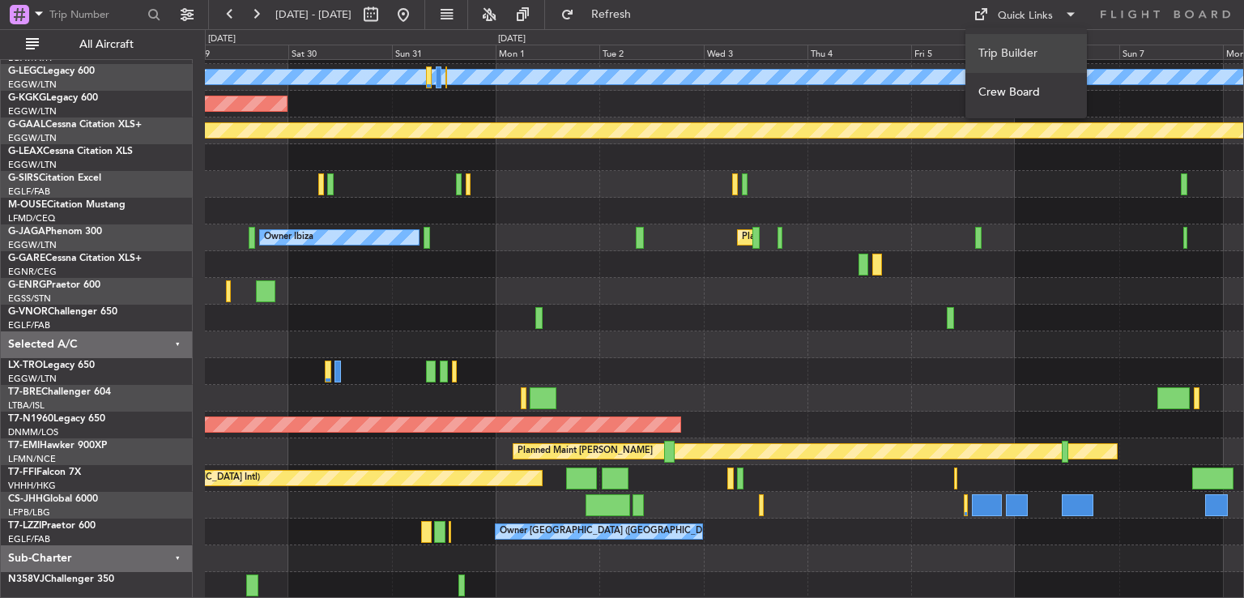
click at [1004, 61] on button "Trip Builder" at bounding box center [1027, 53] width 122 height 39
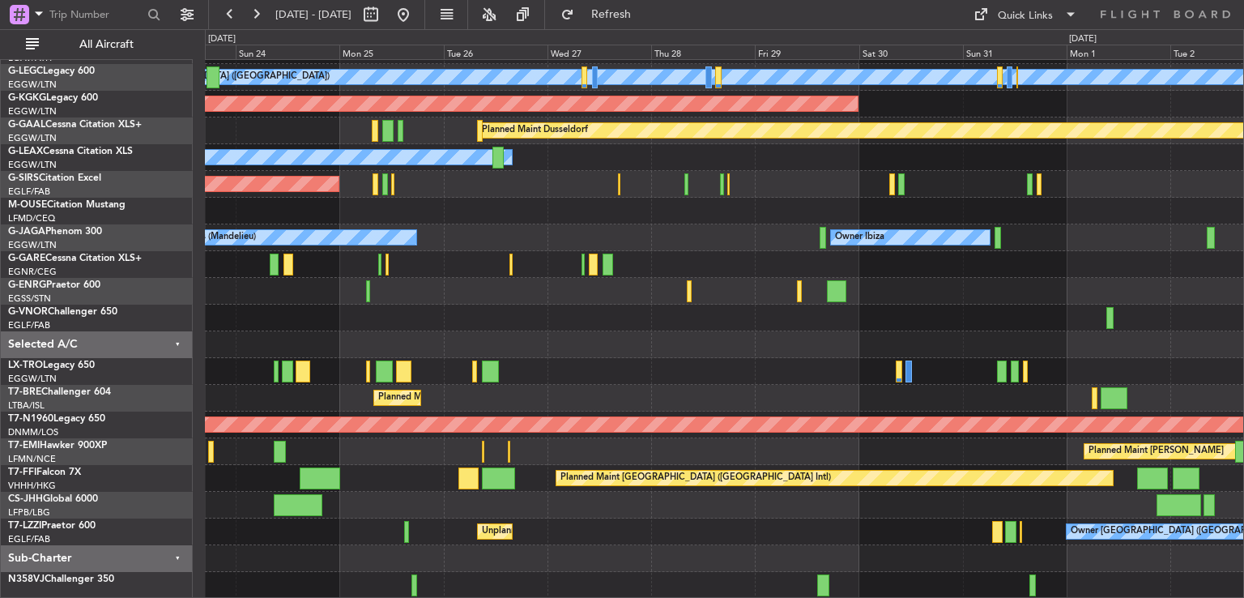
click at [1036, 366] on div "A/C Unavailable London (Luton) Planned Maint London (Luton) AOG Maint Istanbul …" at bounding box center [724, 278] width 1039 height 642
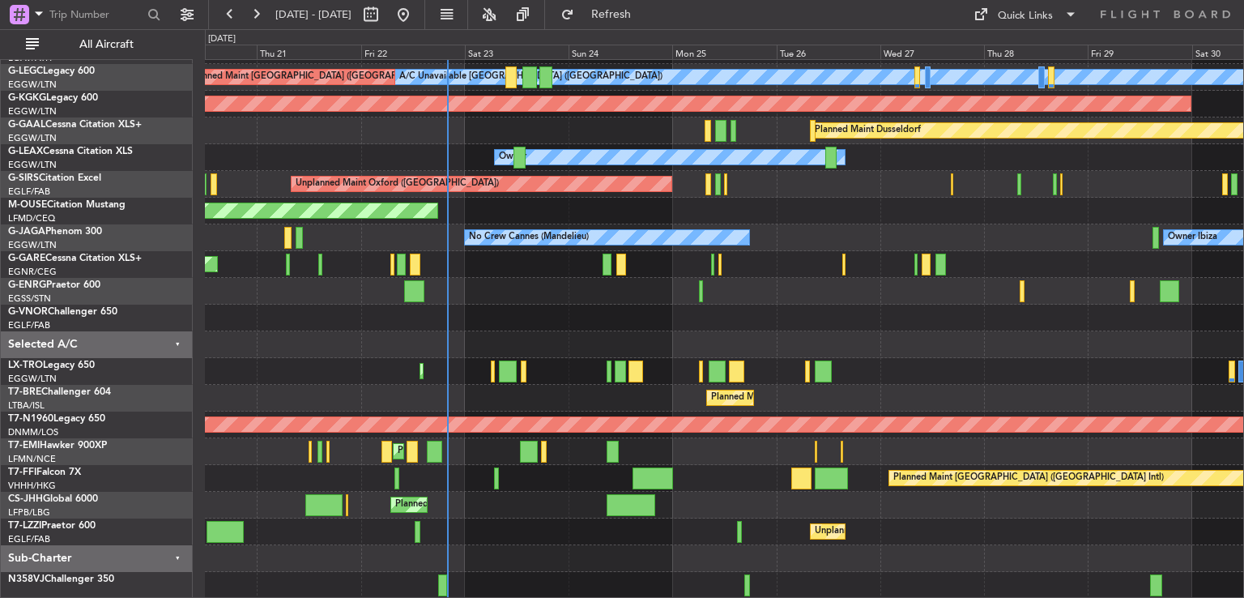
click at [638, 524] on div "A/C Unavailable London (Luton) Planned Maint London (Luton) AOG Maint Istanbul …" at bounding box center [724, 278] width 1039 height 642
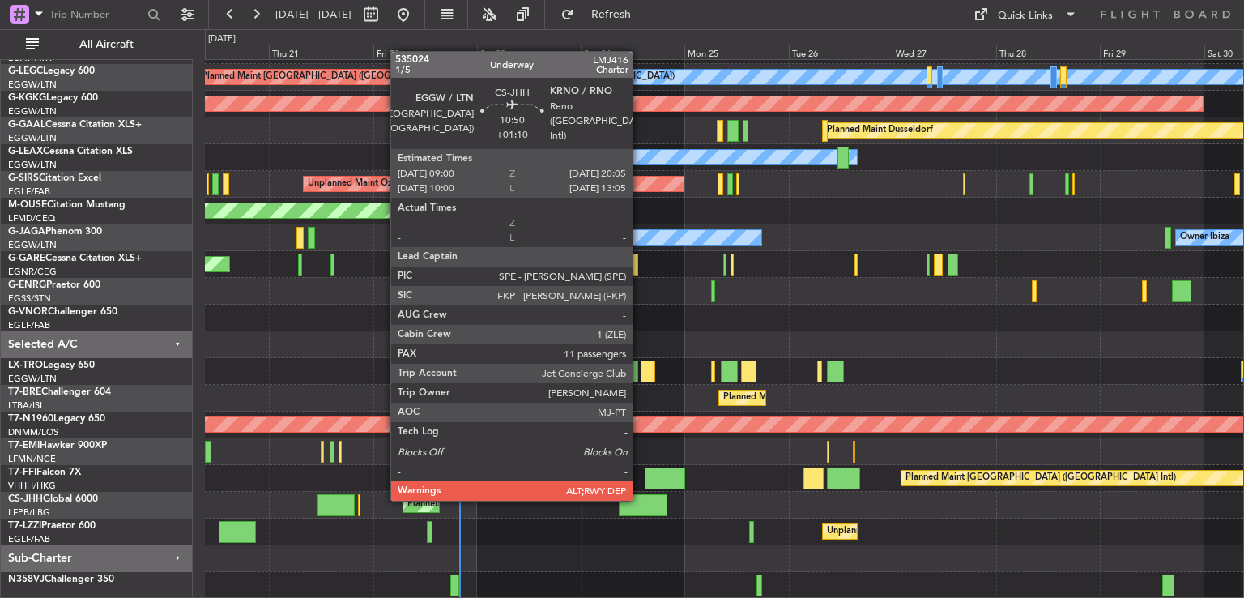
click at [640, 499] on div at bounding box center [643, 505] width 49 height 22
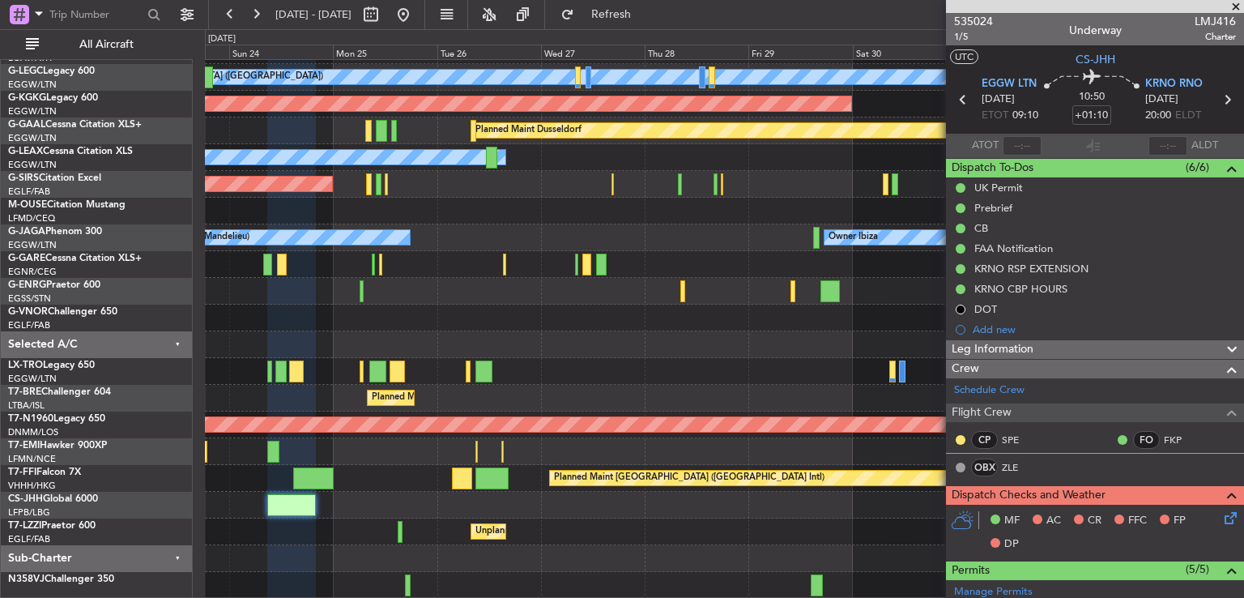
click at [465, 497] on div "Planned Maint [GEOGRAPHIC_DATA] ([GEOGRAPHIC_DATA])" at bounding box center [724, 505] width 1039 height 27
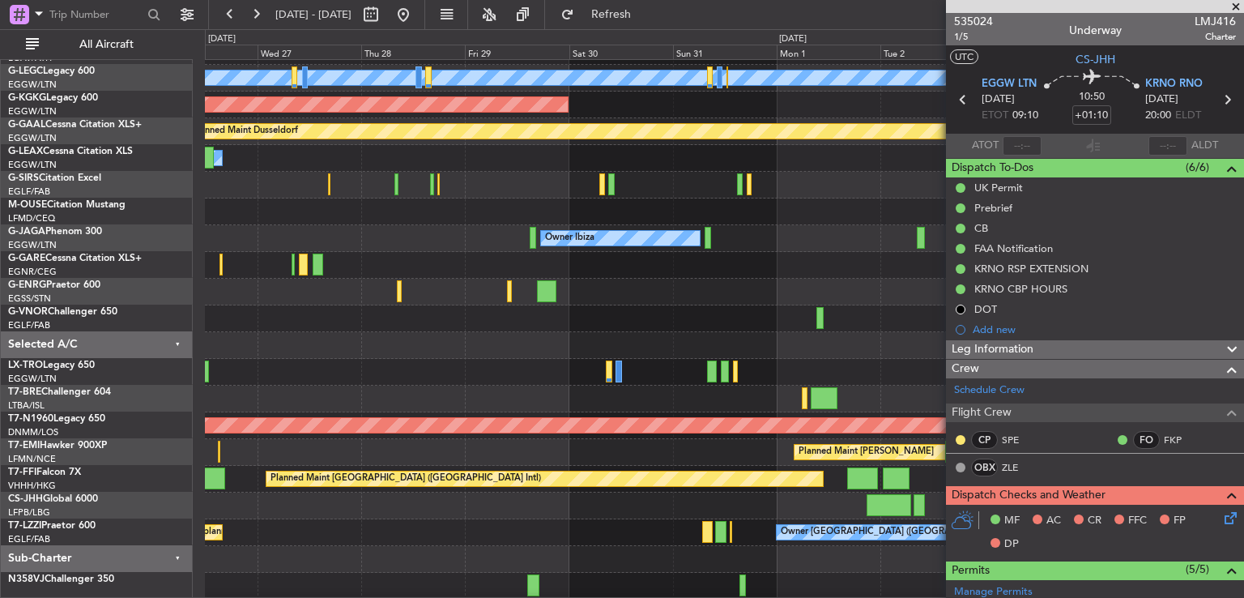
scroll to position [100, 0]
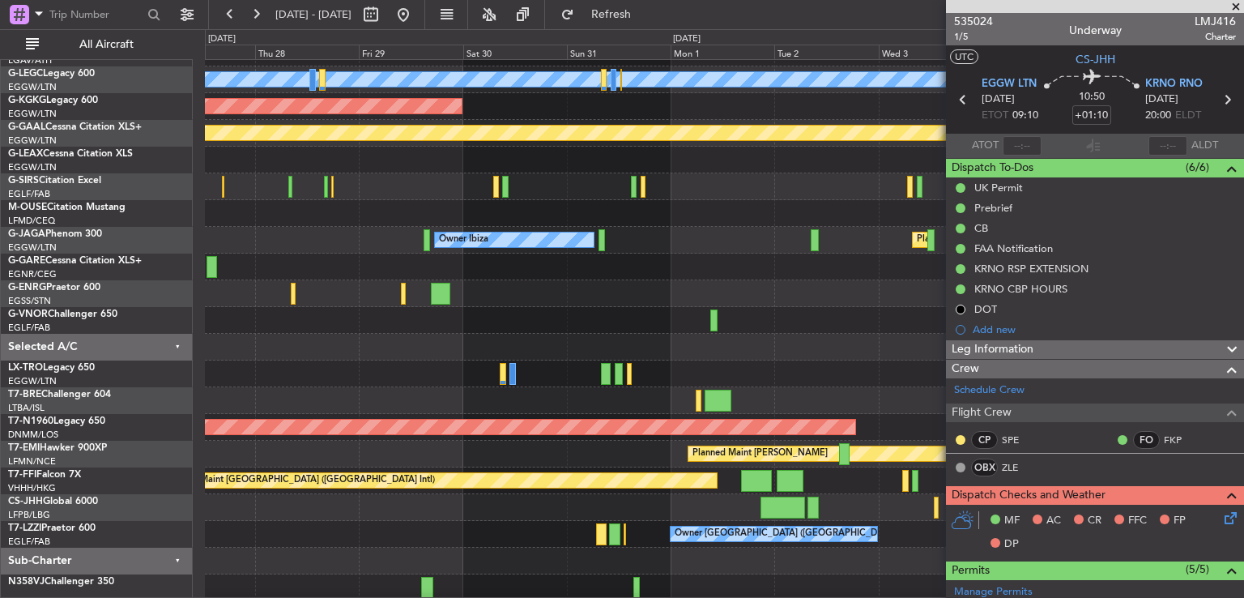
click at [418, 500] on div at bounding box center [724, 507] width 1039 height 27
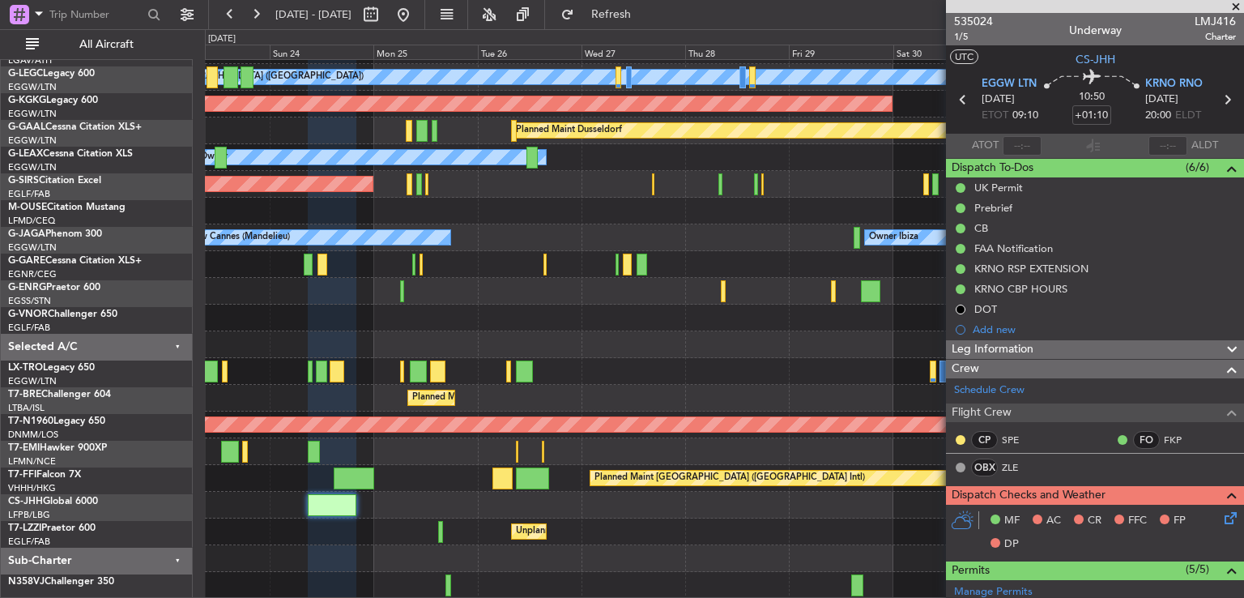
scroll to position [103, 0]
click at [902, 365] on div "A/C Unavailable London (Luton) Planned Maint London (Luton) AOG Maint Istanbul …" at bounding box center [724, 278] width 1039 height 642
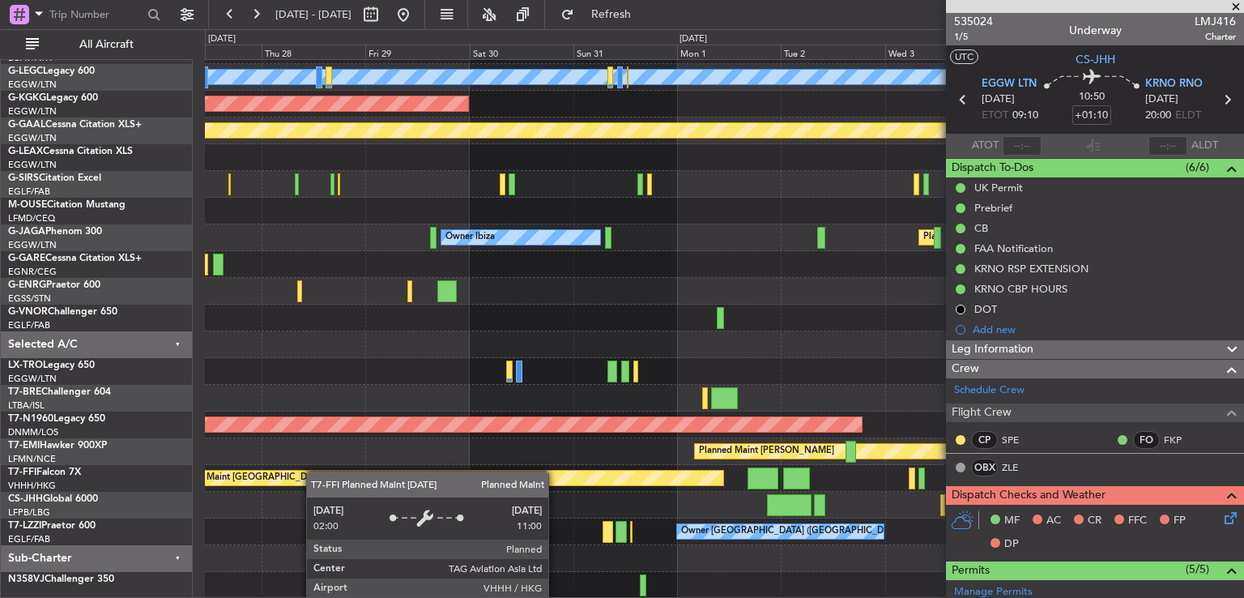
click at [285, 476] on div "A/C Unavailable London (Luton) AOG Maint Istanbul (Ataturk) Planned Maint Dusse…" at bounding box center [724, 278] width 1039 height 642
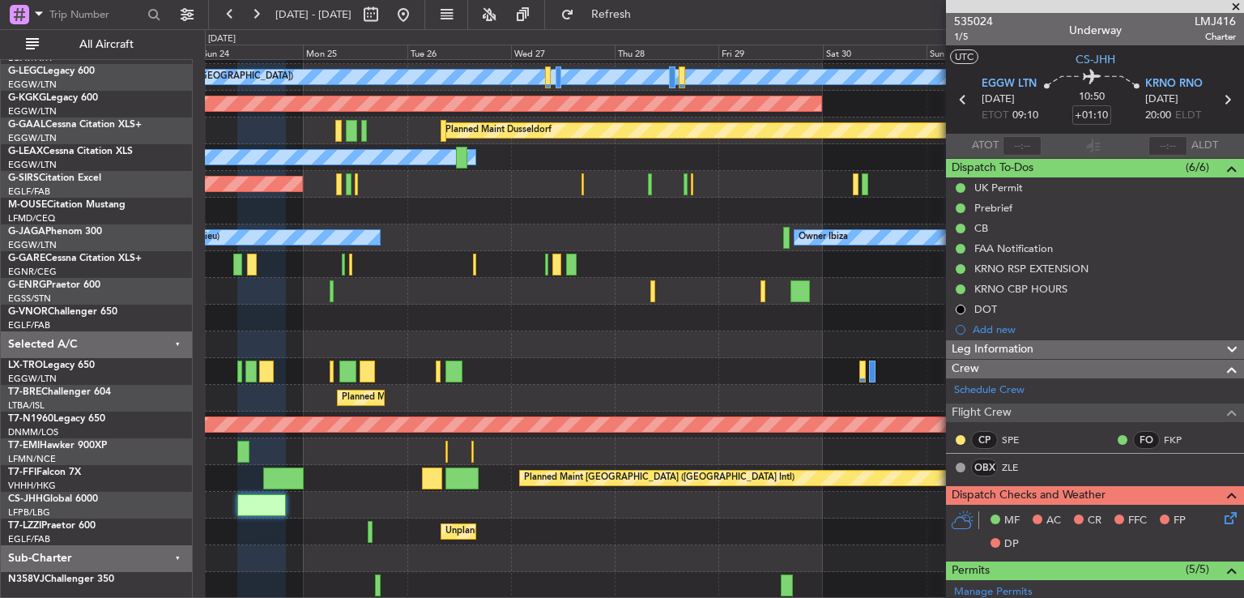
click at [693, 306] on div "A/C Unavailable London (Luton) Planned Maint London (Luton) AOG Maint Istanbul …" at bounding box center [724, 278] width 1039 height 642
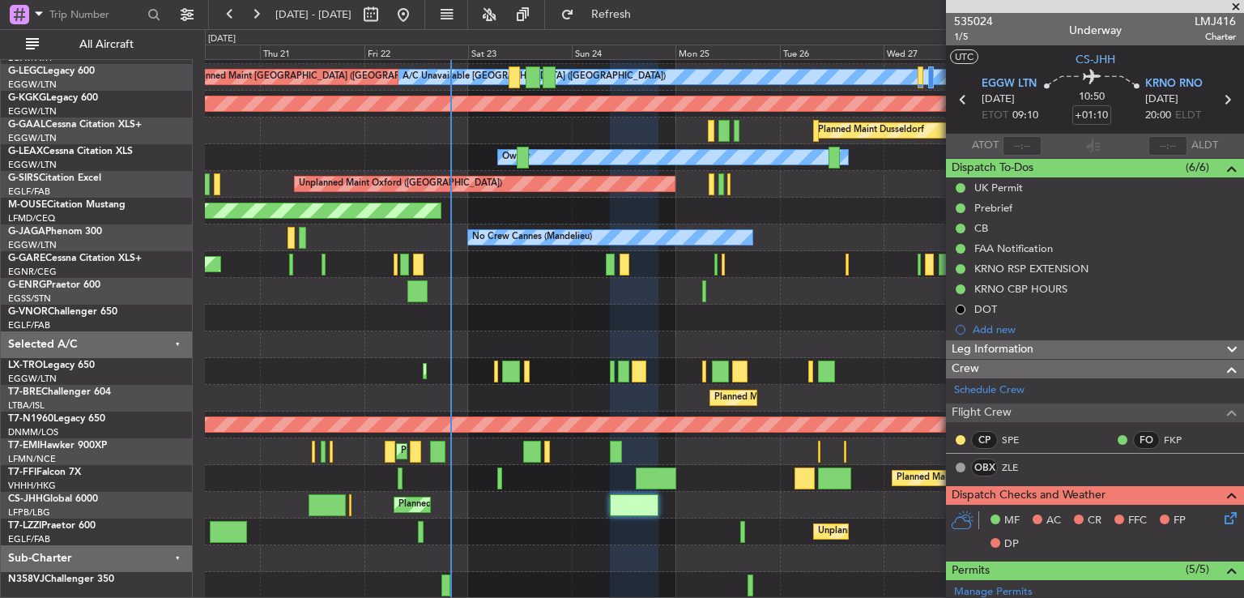
click at [529, 525] on div "A/C Unavailable London (Luton) Planned Maint London (Luton) AOG Maint Istanbul …" at bounding box center [724, 278] width 1039 height 642
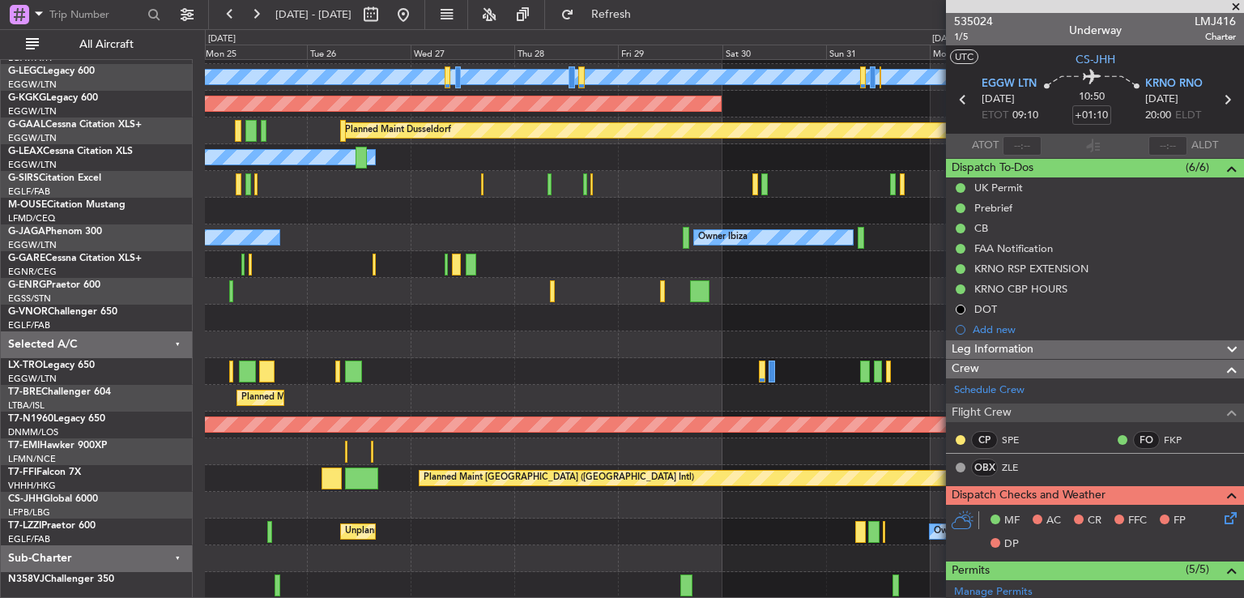
click at [311, 497] on div "A/C Unavailable London (Luton) AOG Maint Istanbul (Ataturk) Planned Maint Dusse…" at bounding box center [724, 278] width 1039 height 642
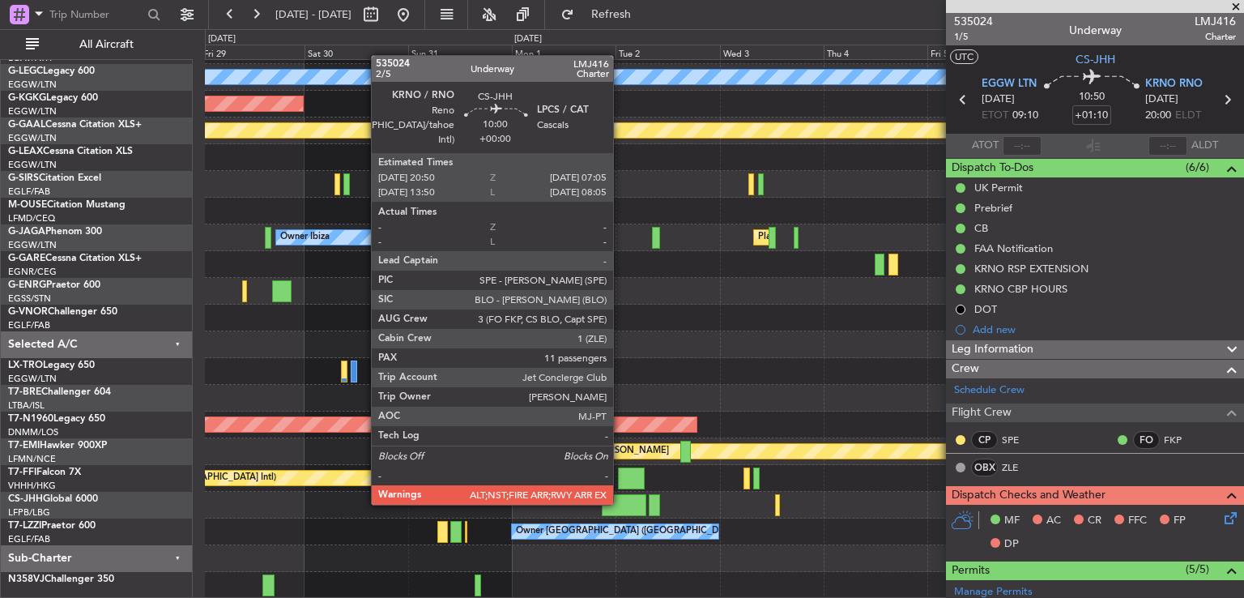
click at [621, 503] on div at bounding box center [624, 505] width 45 height 22
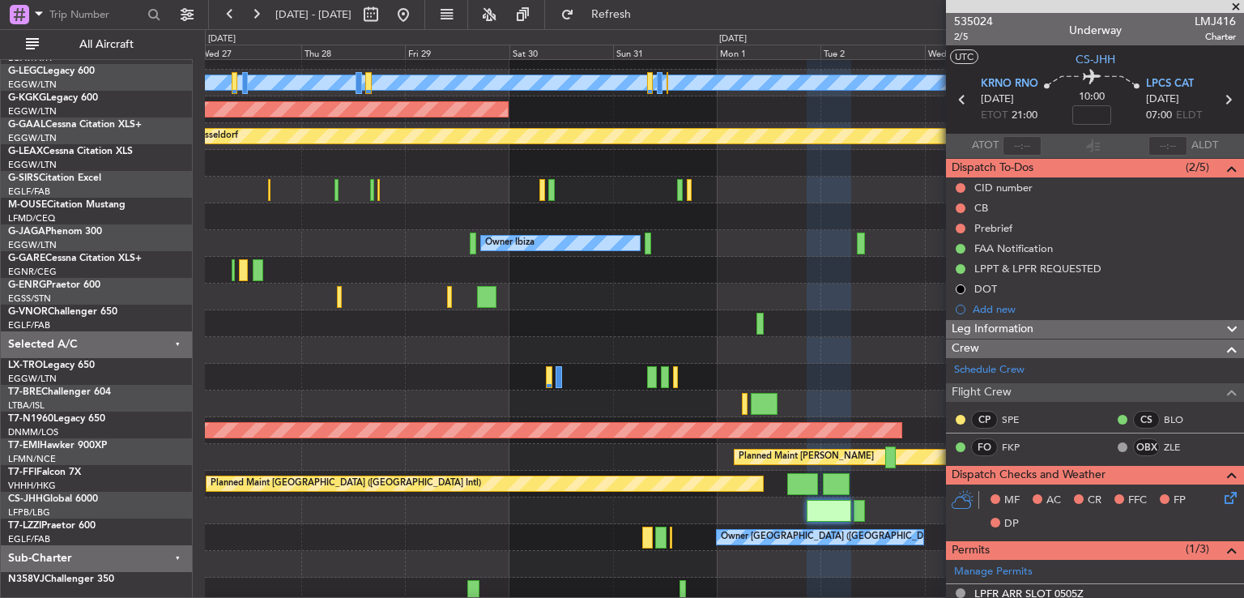
scroll to position [97, 0]
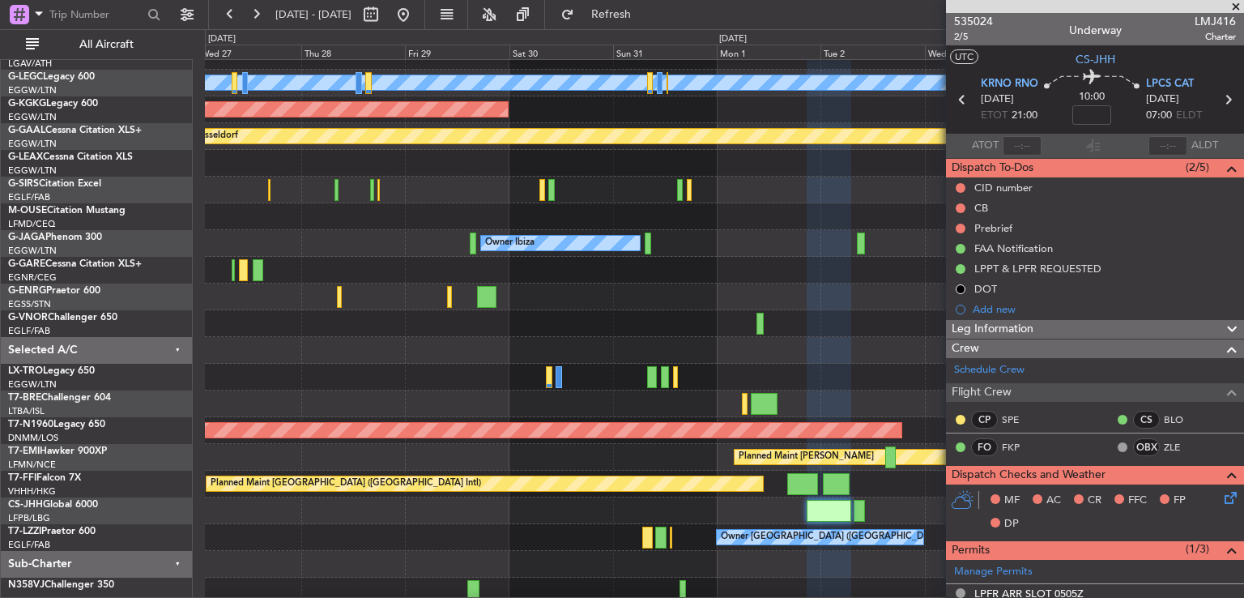
click at [638, 319] on div at bounding box center [724, 323] width 1039 height 27
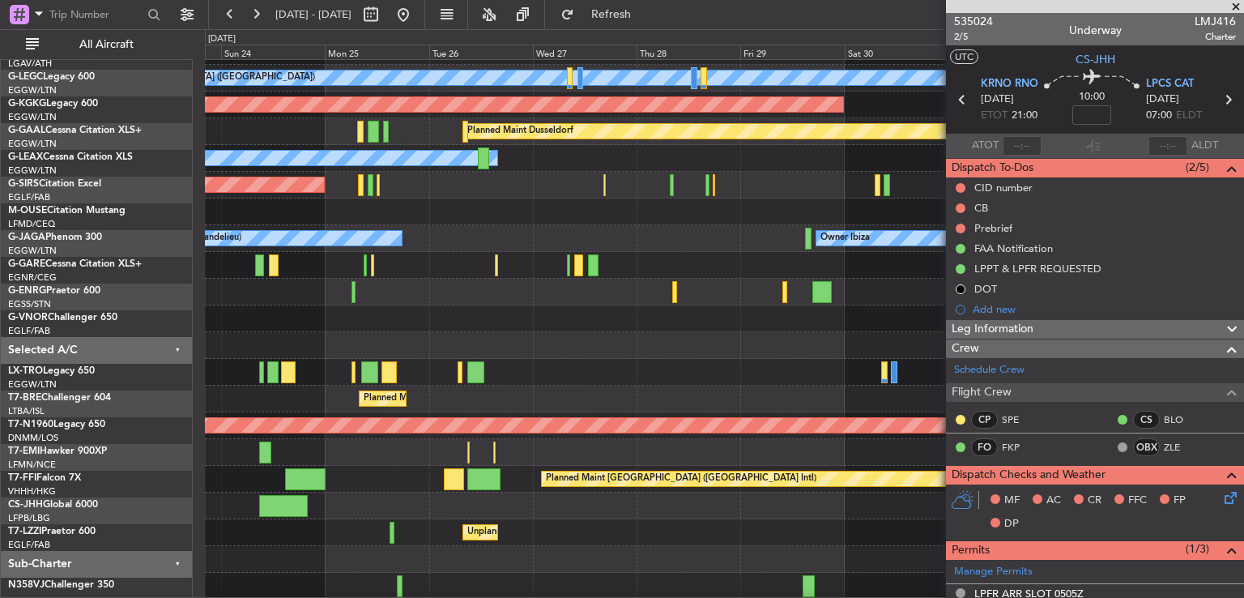
scroll to position [102, 0]
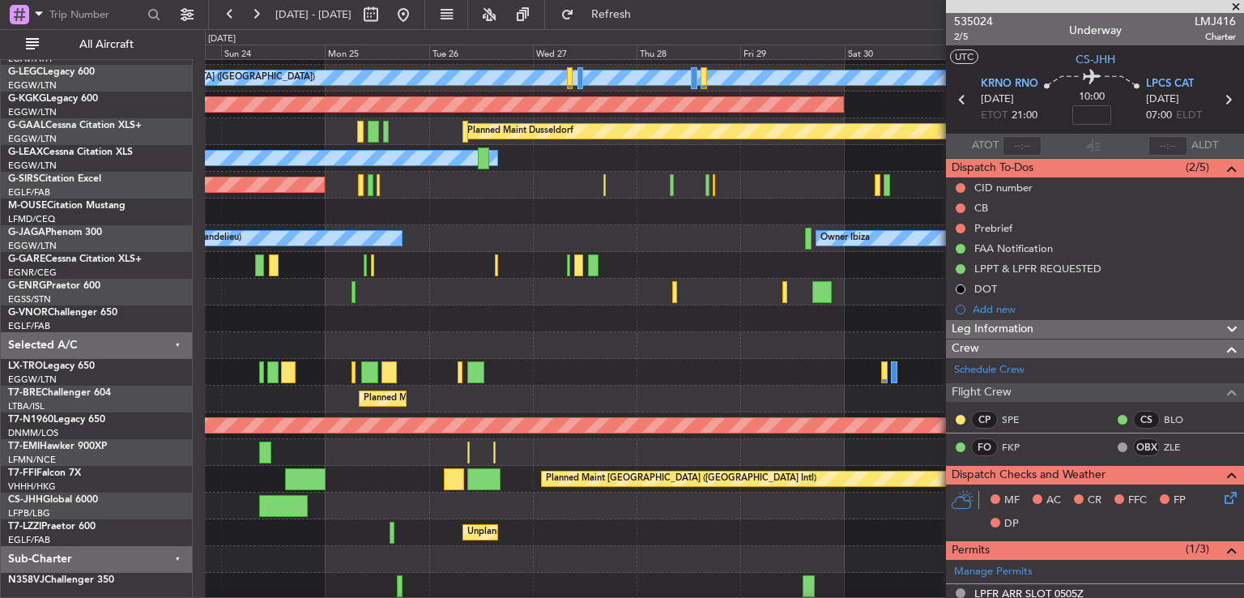
click at [684, 374] on div "Planned Maint [GEOGRAPHIC_DATA] ([GEOGRAPHIC_DATA])" at bounding box center [724, 372] width 1039 height 27
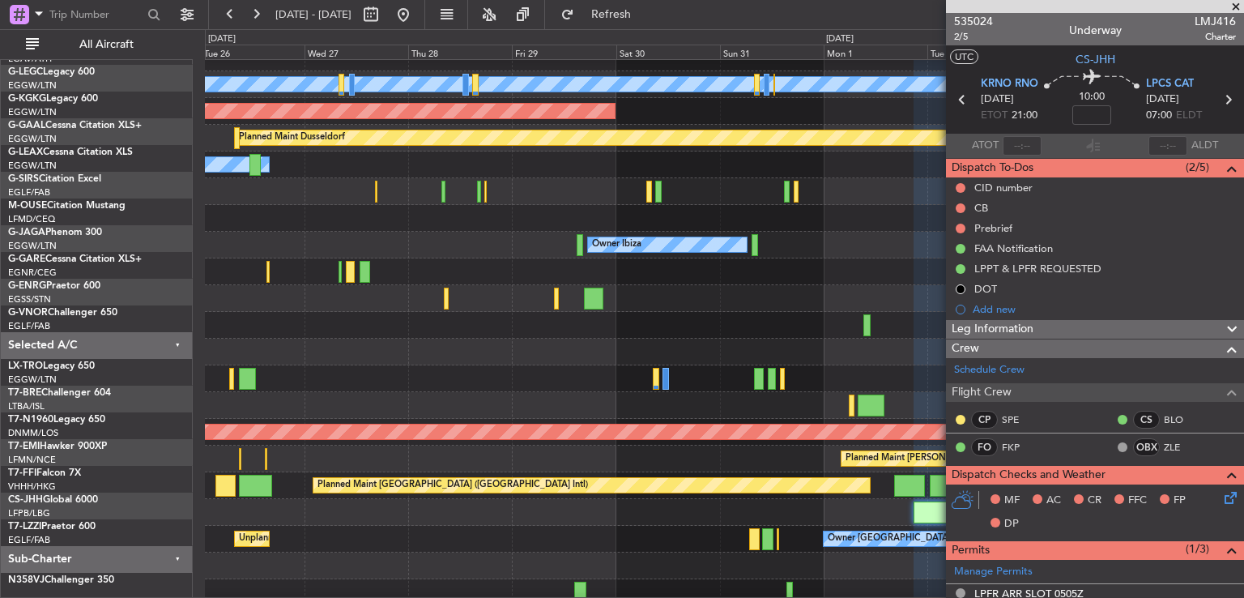
scroll to position [97, 0]
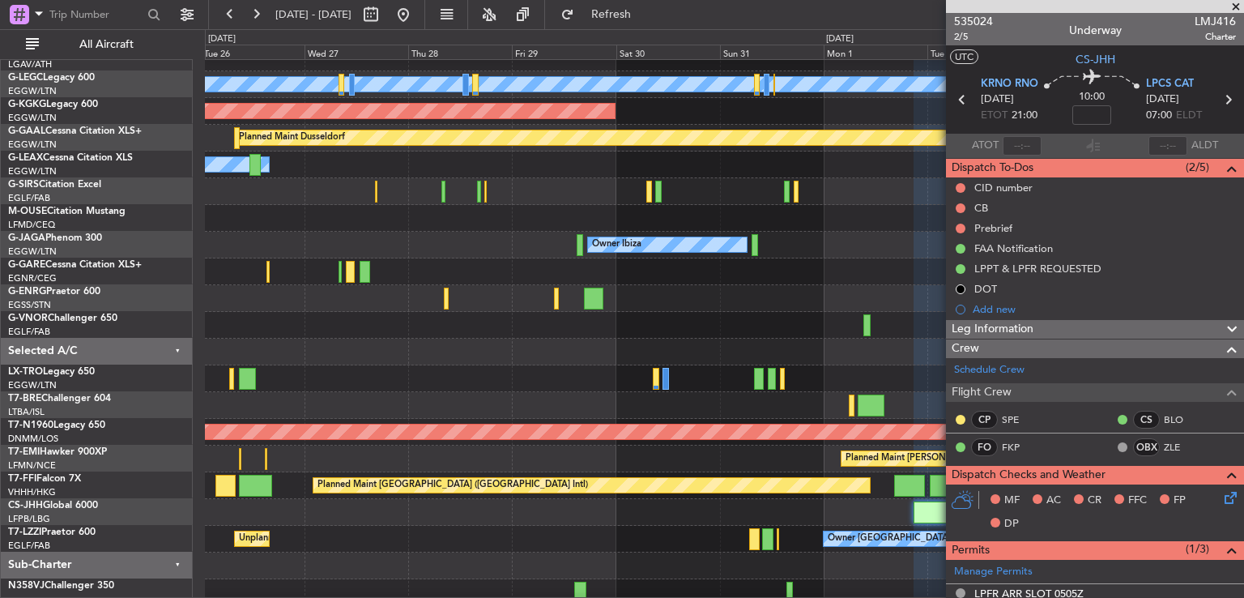
click at [376, 401] on div "Planned Maint Warsaw ([GEOGRAPHIC_DATA])" at bounding box center [724, 405] width 1039 height 27
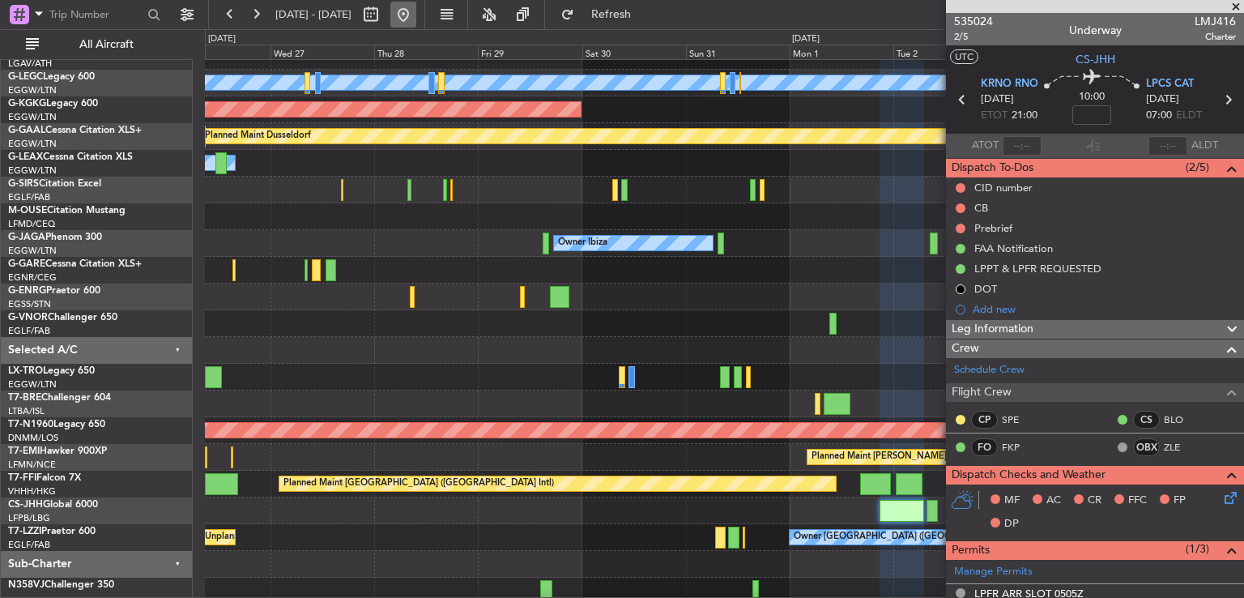
click at [416, 11] on button at bounding box center [403, 15] width 26 height 26
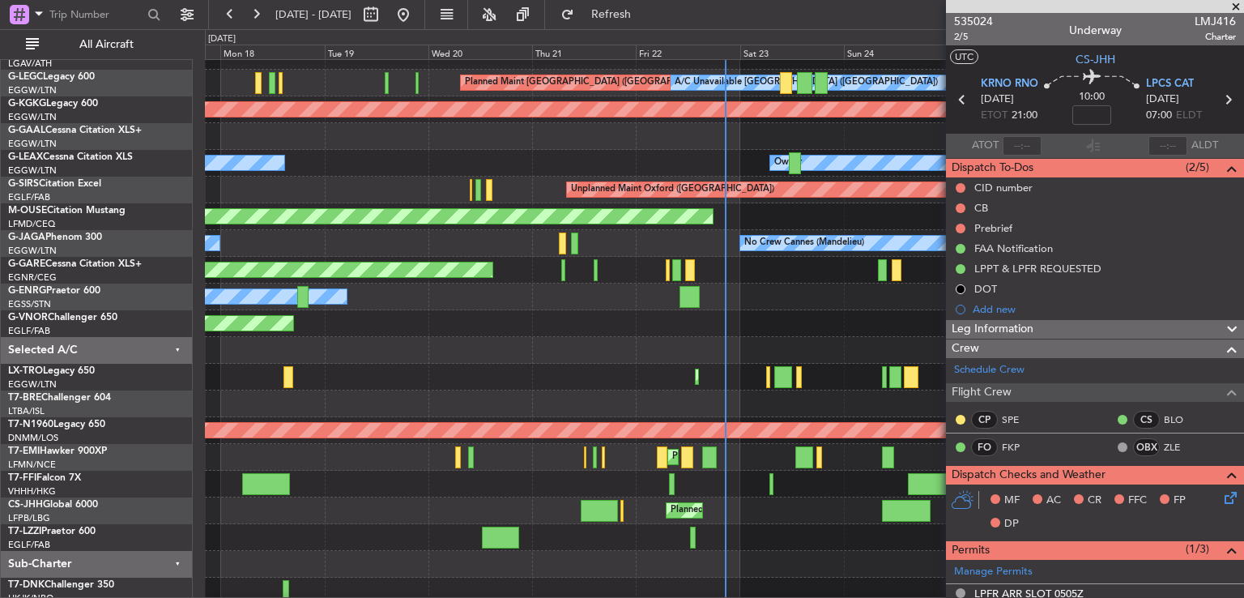
click at [1235, 4] on span at bounding box center [1236, 7] width 16 height 15
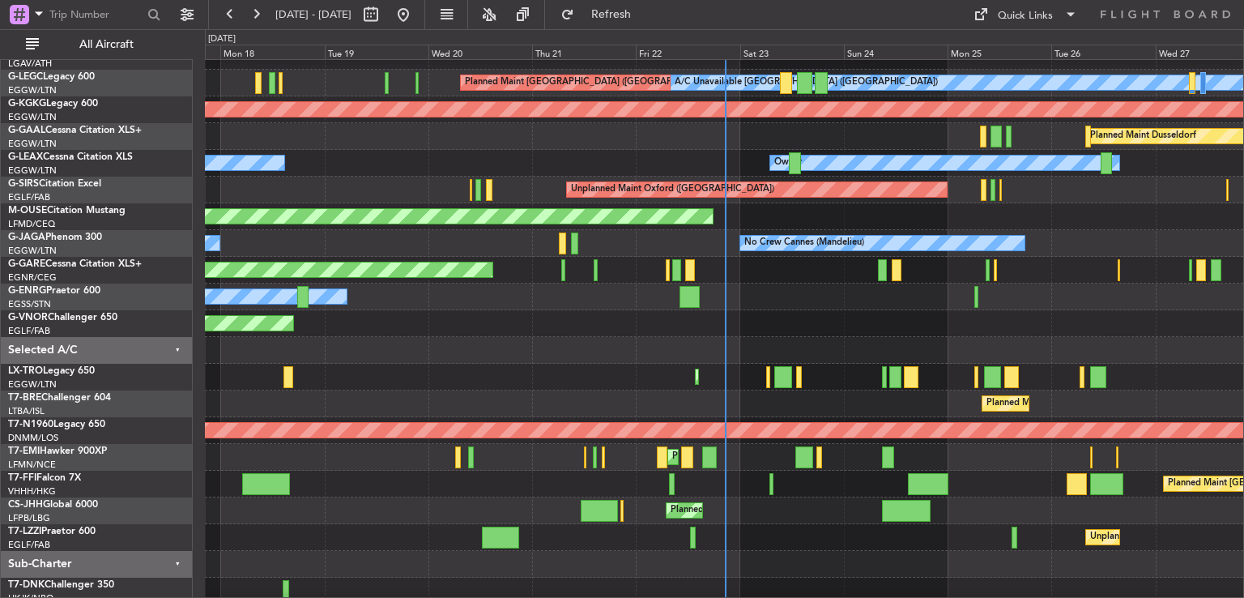
type input "0"
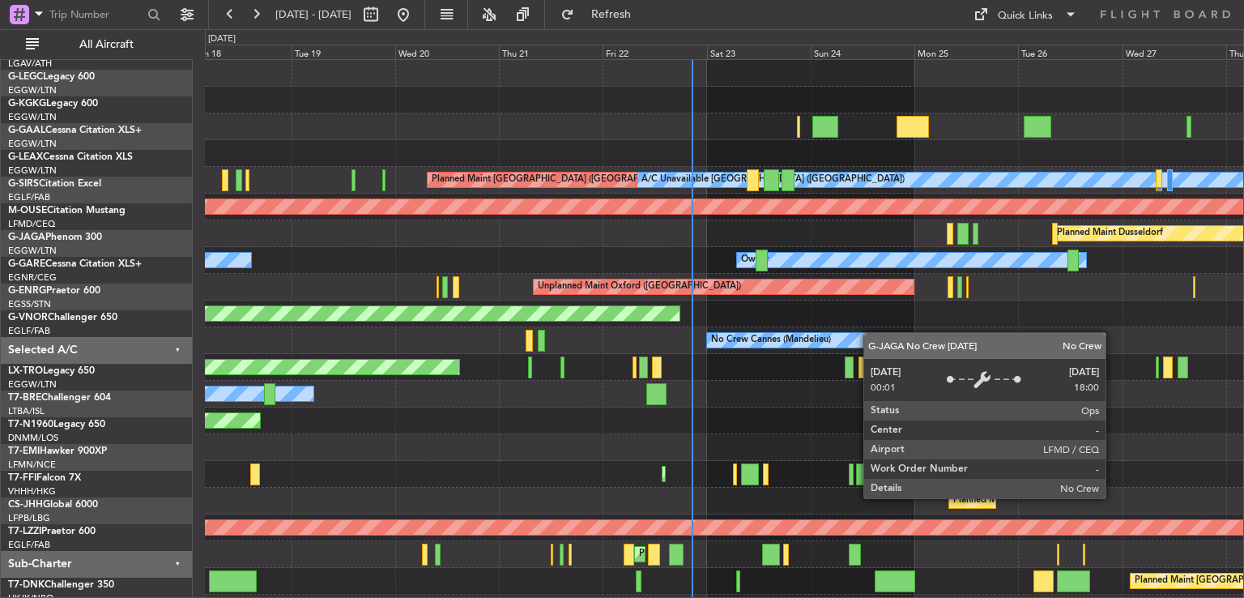
scroll to position [0, 0]
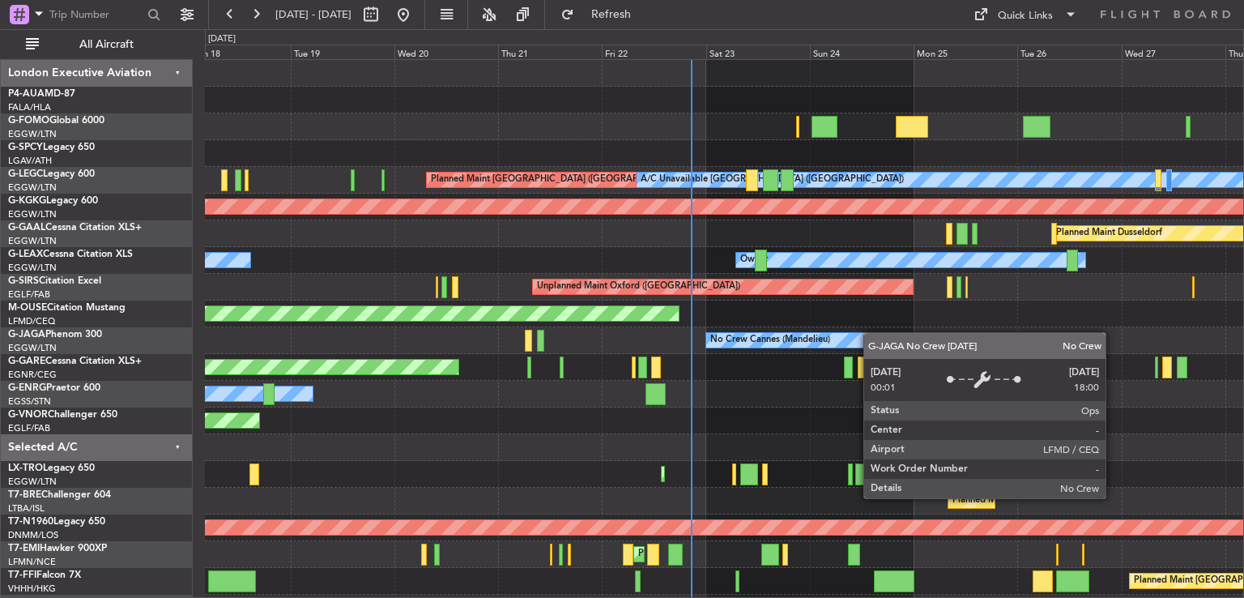
click at [871, 338] on div "Planned Maint Windsor Locks (Bradley Intl) A/C Unavailable London (Luton) Plann…" at bounding box center [724, 394] width 1039 height 668
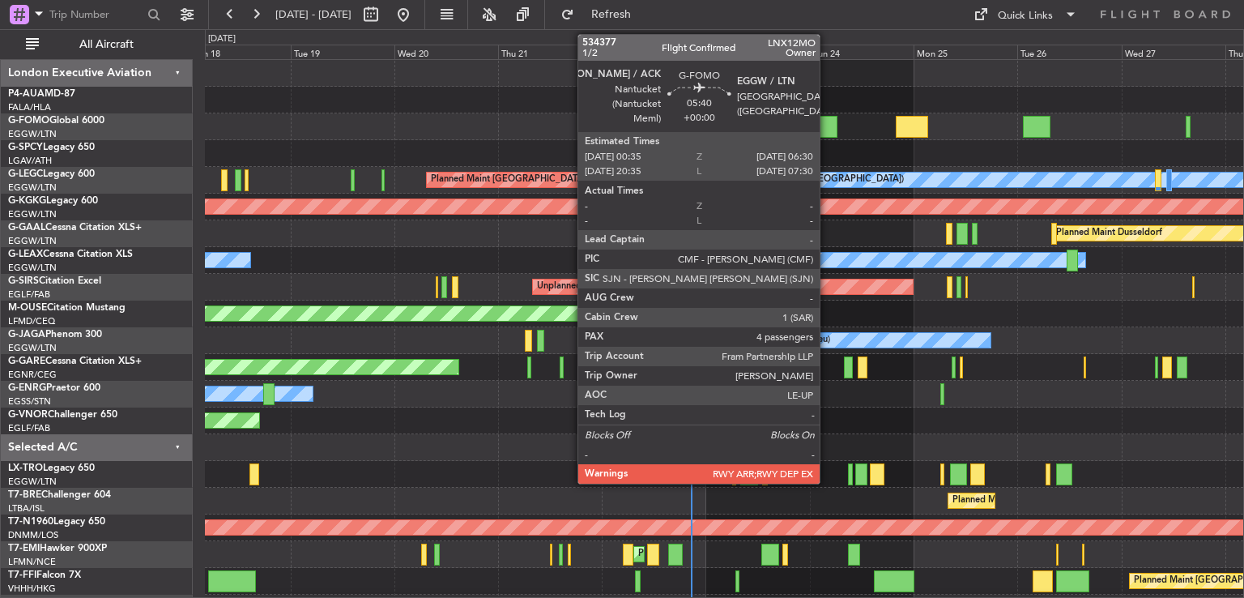
click at [827, 125] on div at bounding box center [825, 127] width 26 height 22
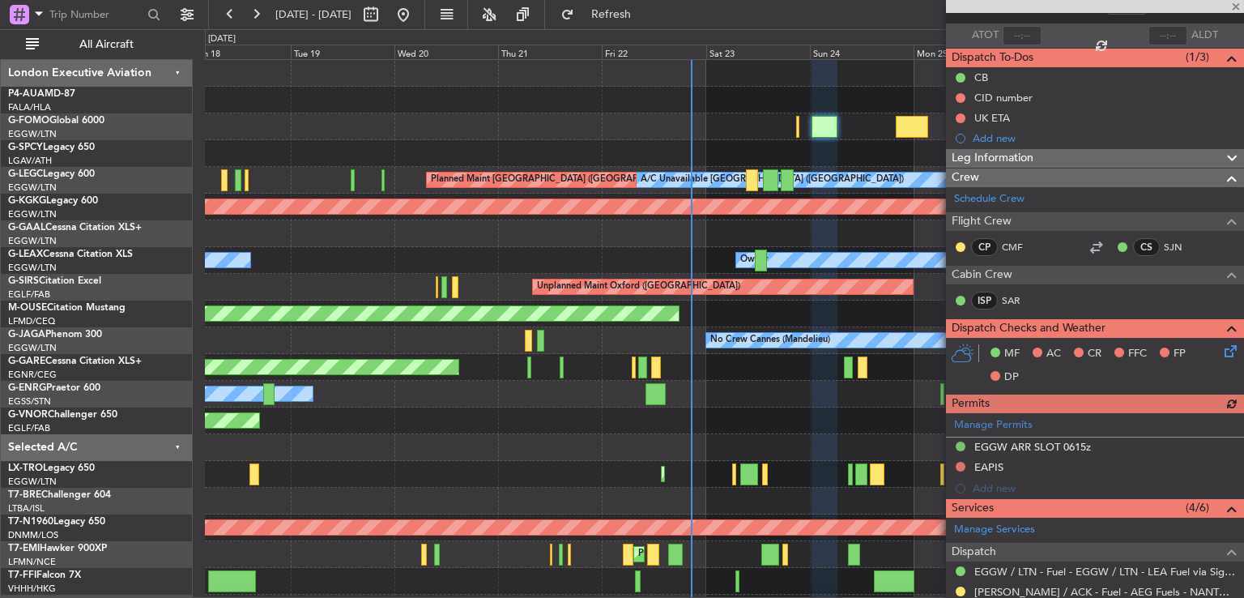
scroll to position [463, 0]
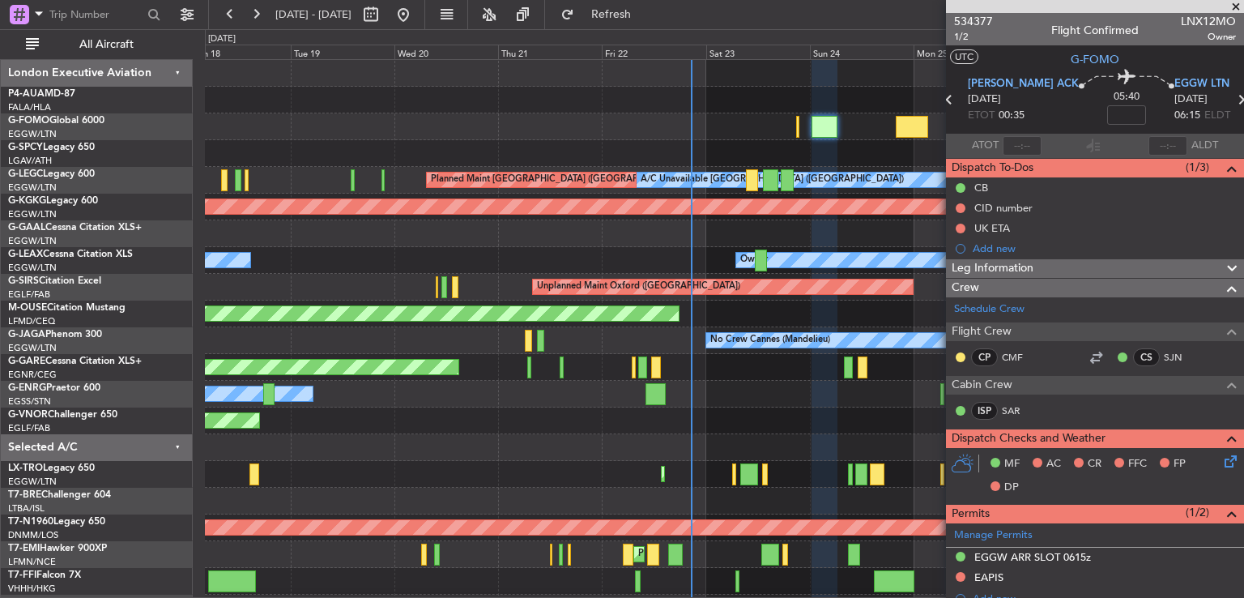
scroll to position [463, 0]
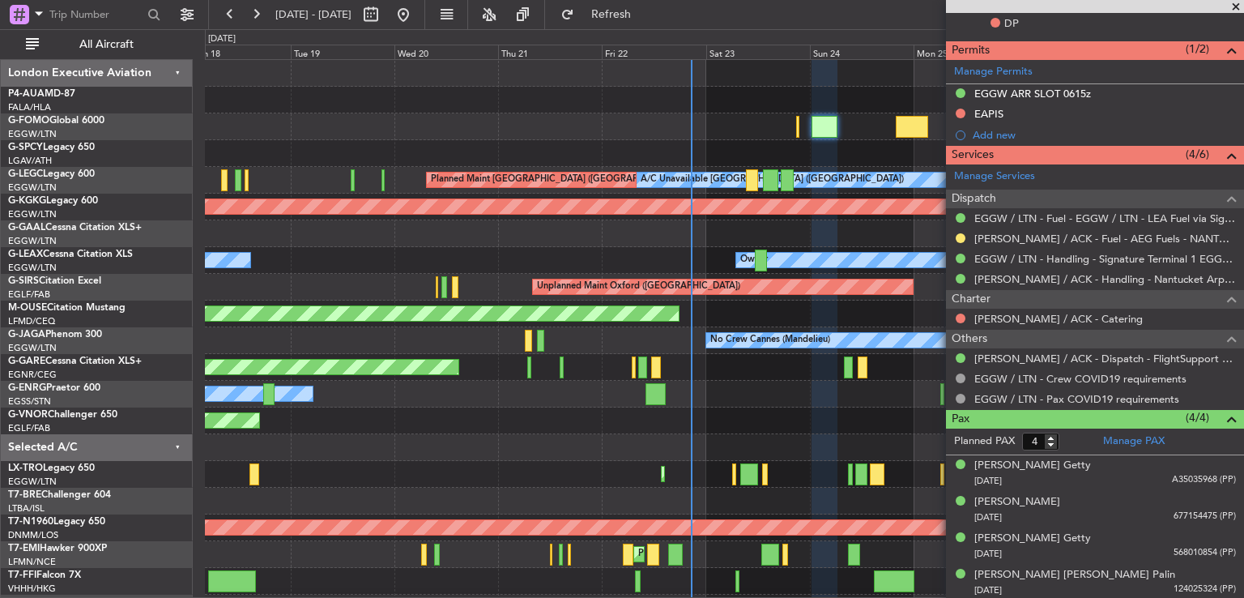
click at [1163, 433] on div "Manage PAX" at bounding box center [1169, 442] width 149 height 26
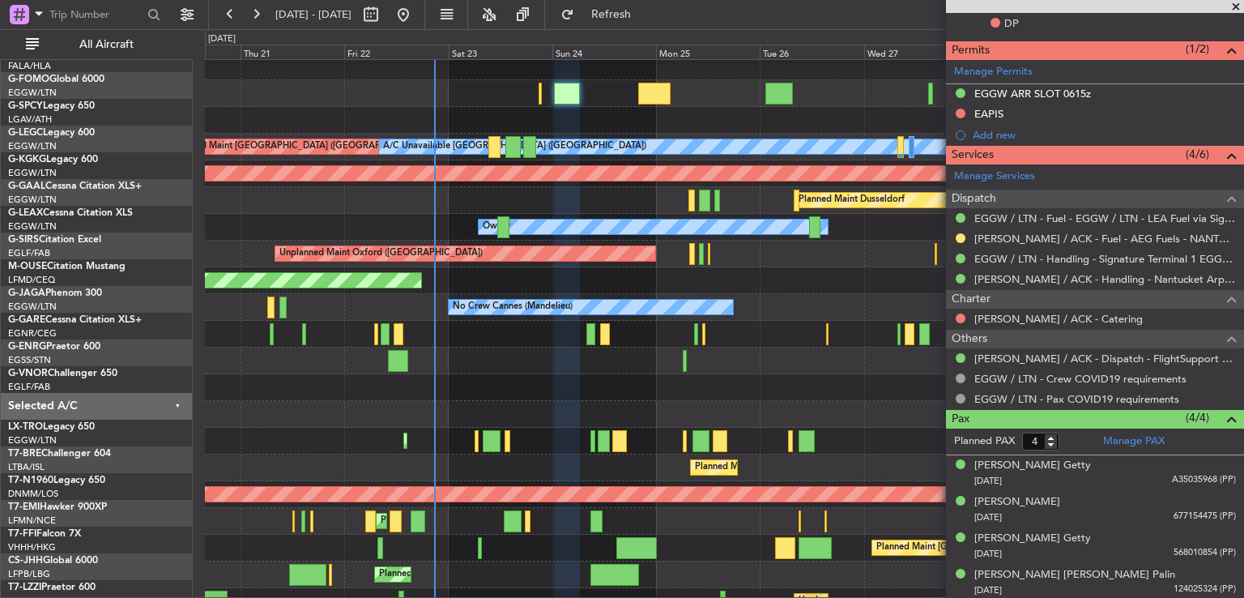
click at [418, 454] on div "Planned Maint Warsaw ([GEOGRAPHIC_DATA])" at bounding box center [724, 467] width 1039 height 27
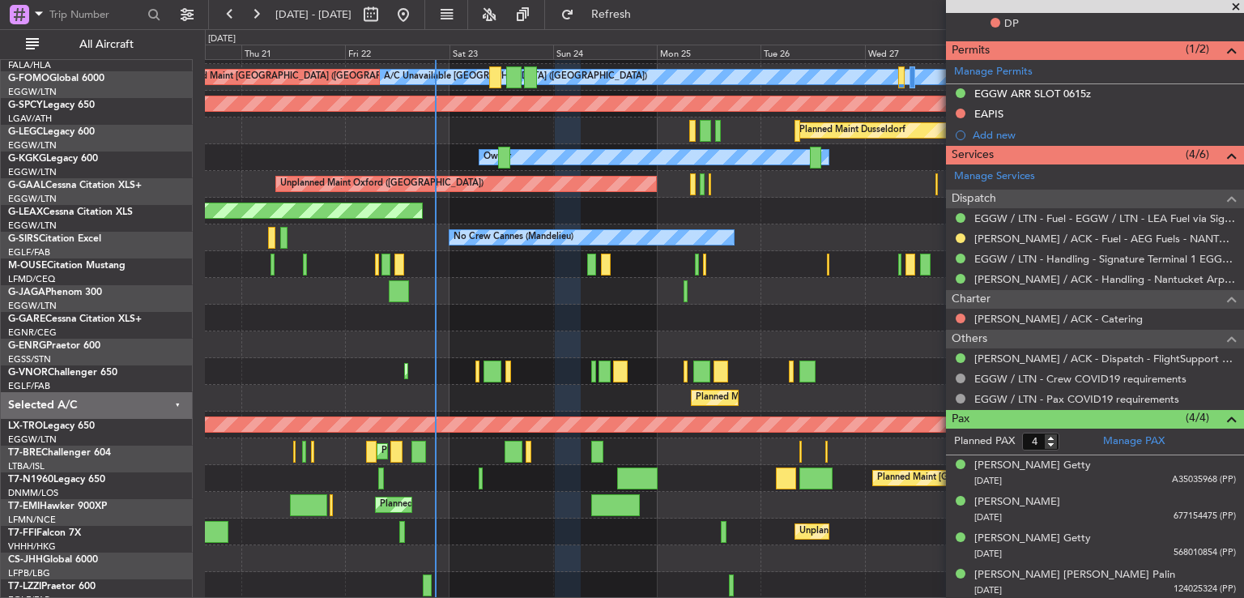
scroll to position [103, 0]
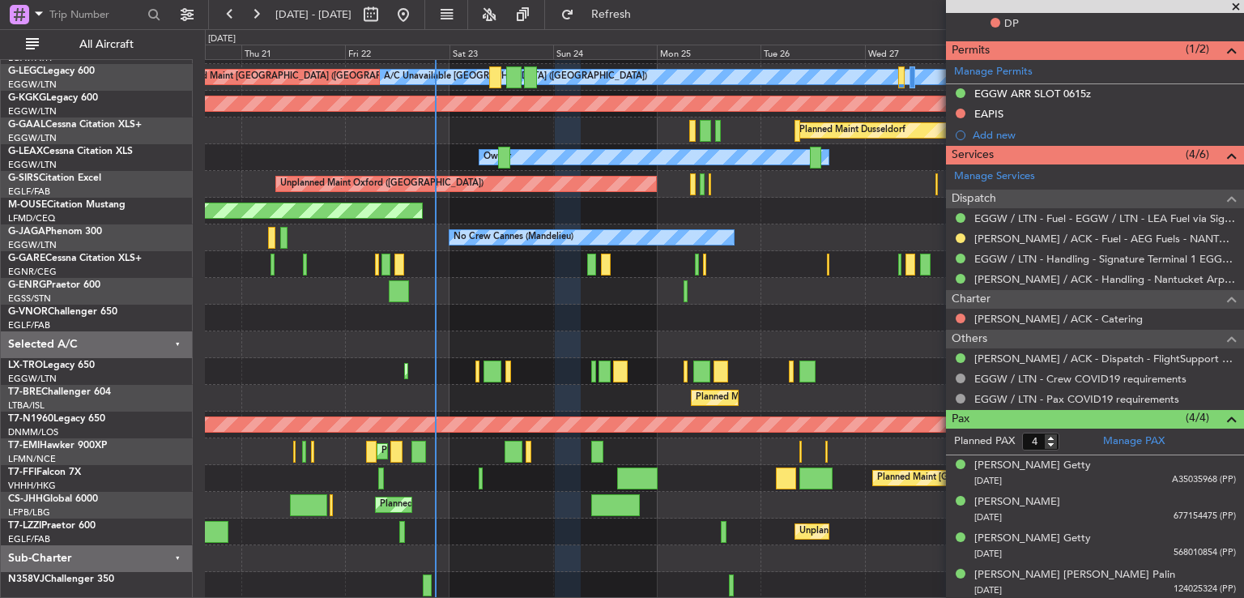
click at [499, 481] on div "A/C Unavailable London (Luton) Planned Maint London (Luton) AOG Maint Istanbul …" at bounding box center [724, 278] width 1039 height 642
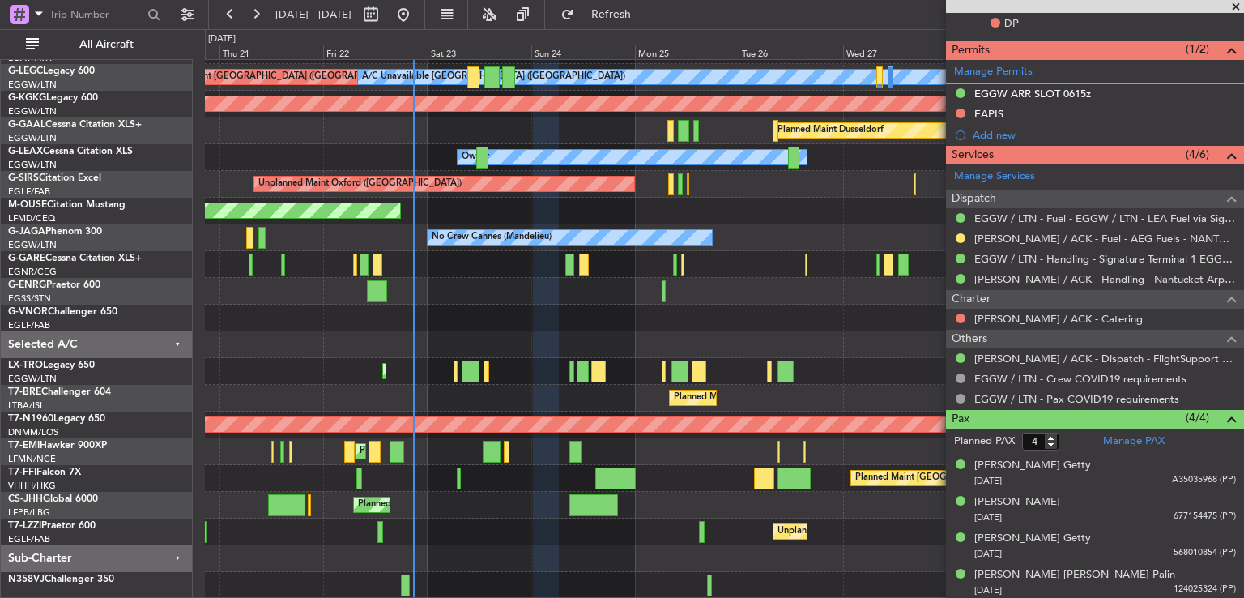
click at [484, 523] on div "A/C Unavailable London (Luton) Planned Maint London (Luton) AOG Maint Istanbul …" at bounding box center [724, 278] width 1039 height 642
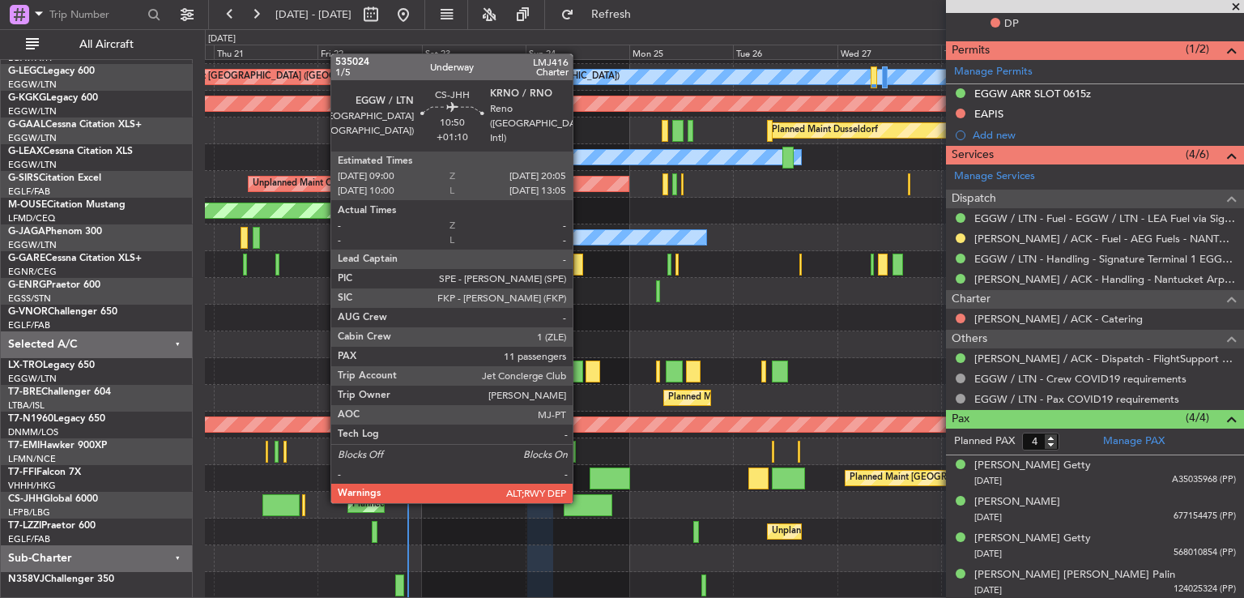
click at [580, 501] on div at bounding box center [588, 505] width 49 height 22
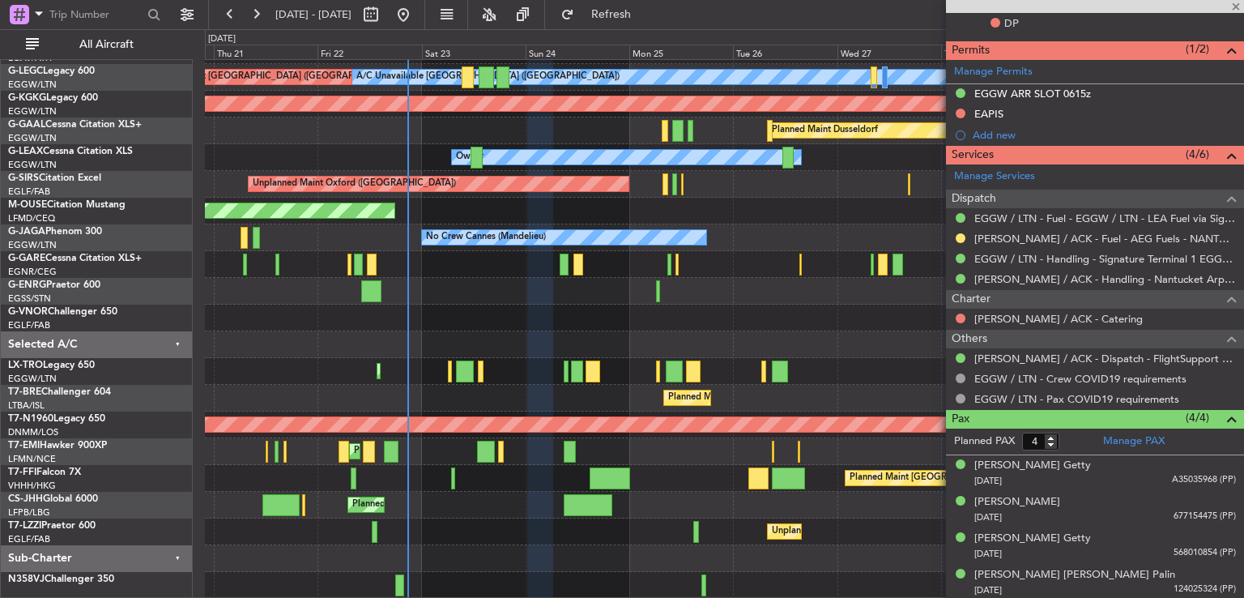
type input "+01:10"
type input "11"
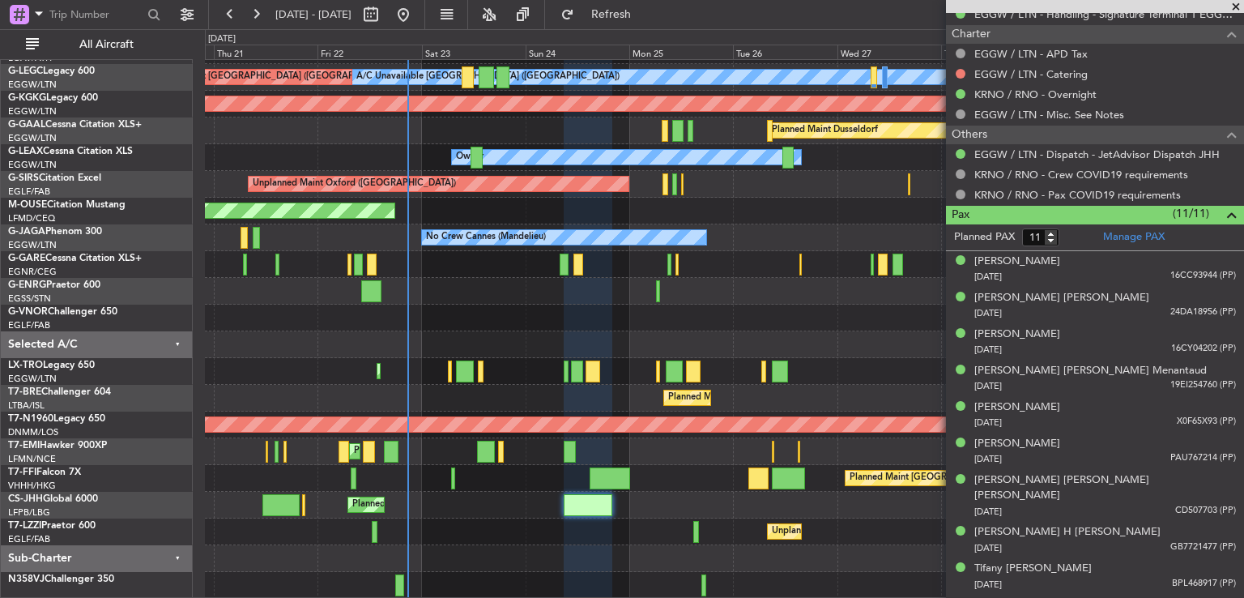
scroll to position [897, 0]
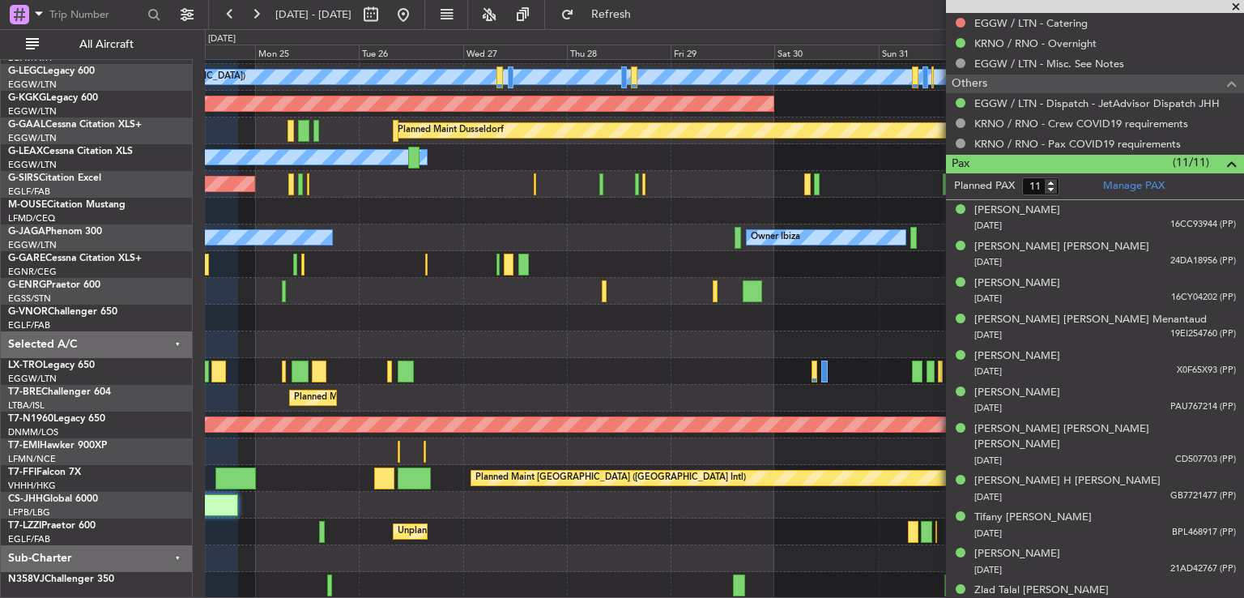
click at [496, 514] on div "A/C Unavailable London (Luton) Planned Maint London (Luton) AOG Maint Istanbul …" at bounding box center [724, 278] width 1039 height 642
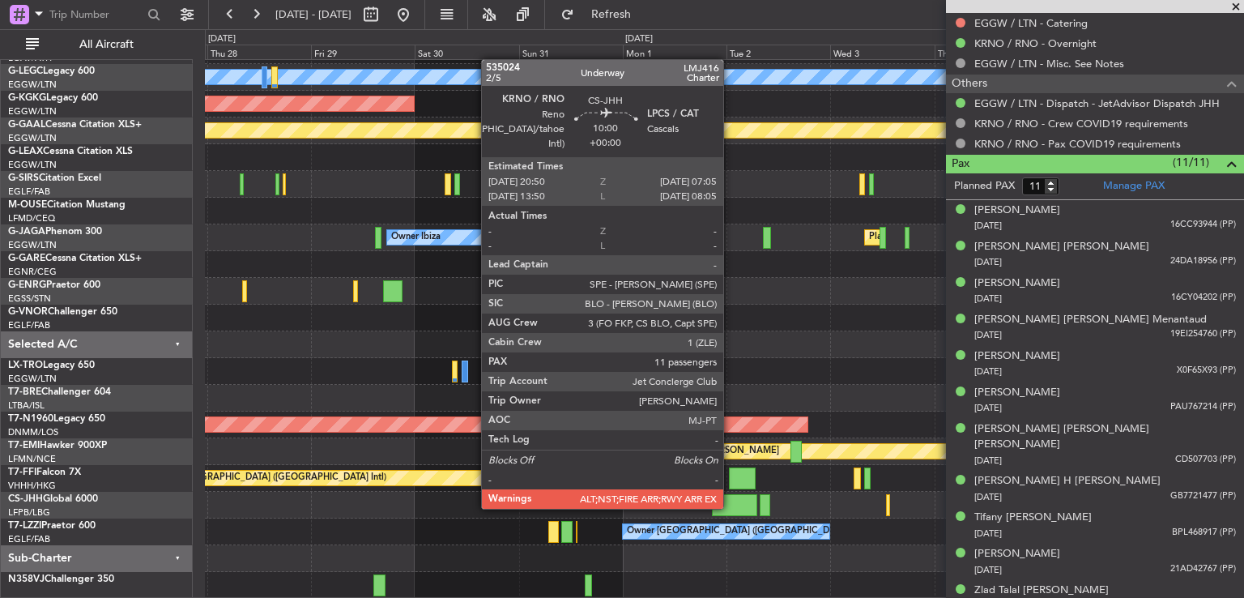
click at [731, 507] on div at bounding box center [734, 505] width 45 height 22
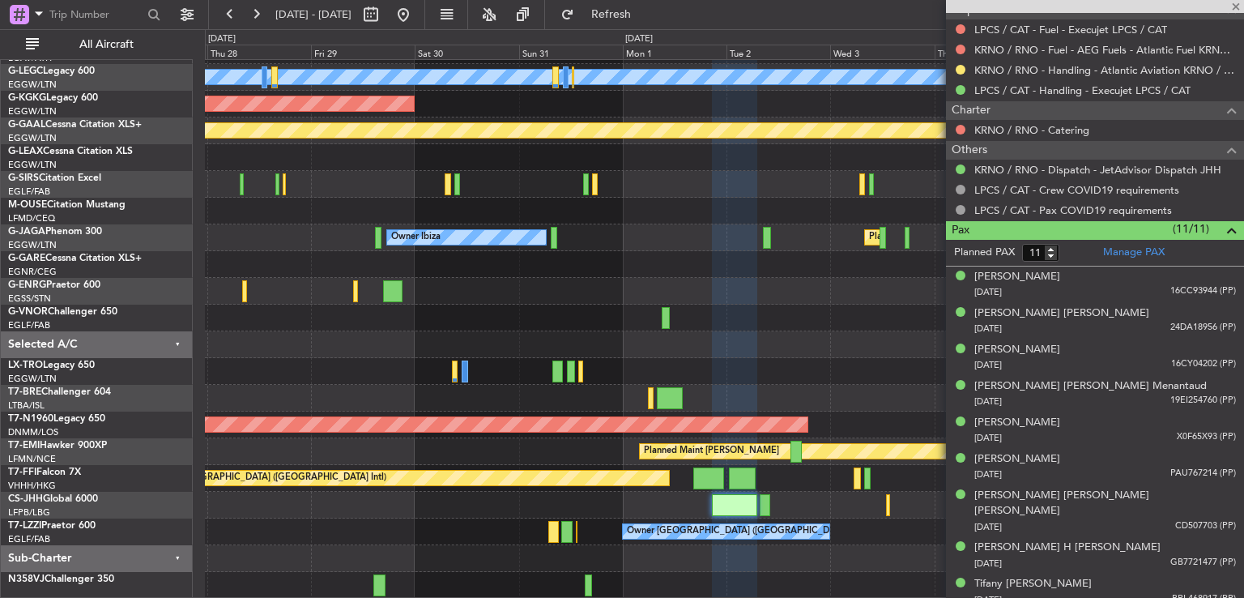
scroll to position [816, 0]
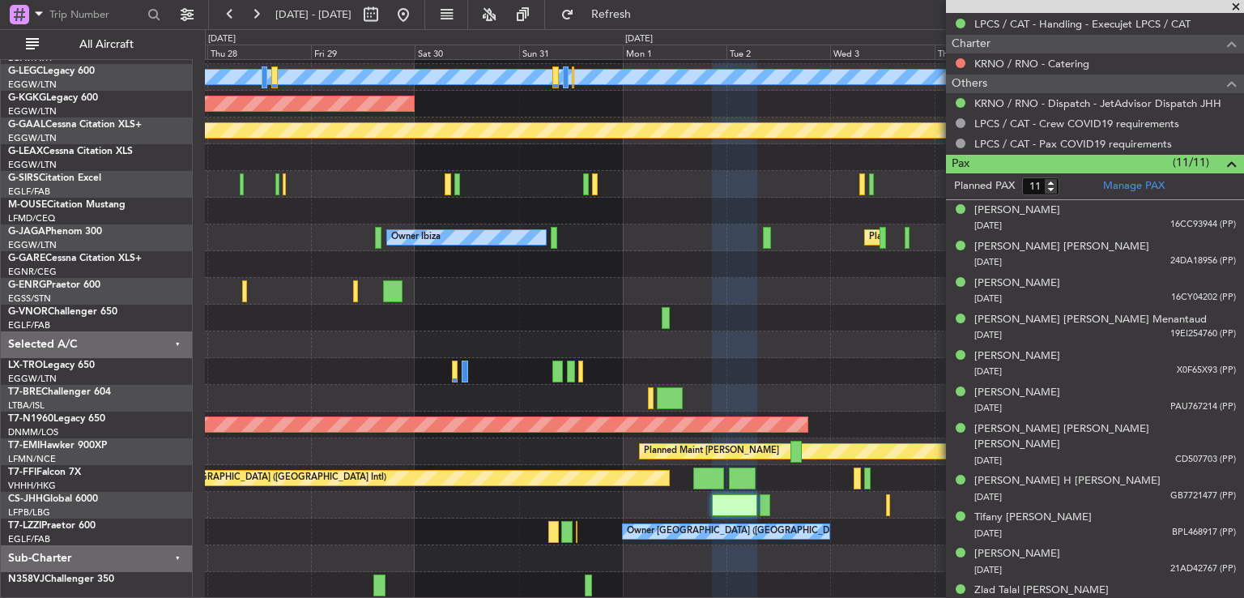
click at [1234, 2] on span at bounding box center [1236, 7] width 16 height 15
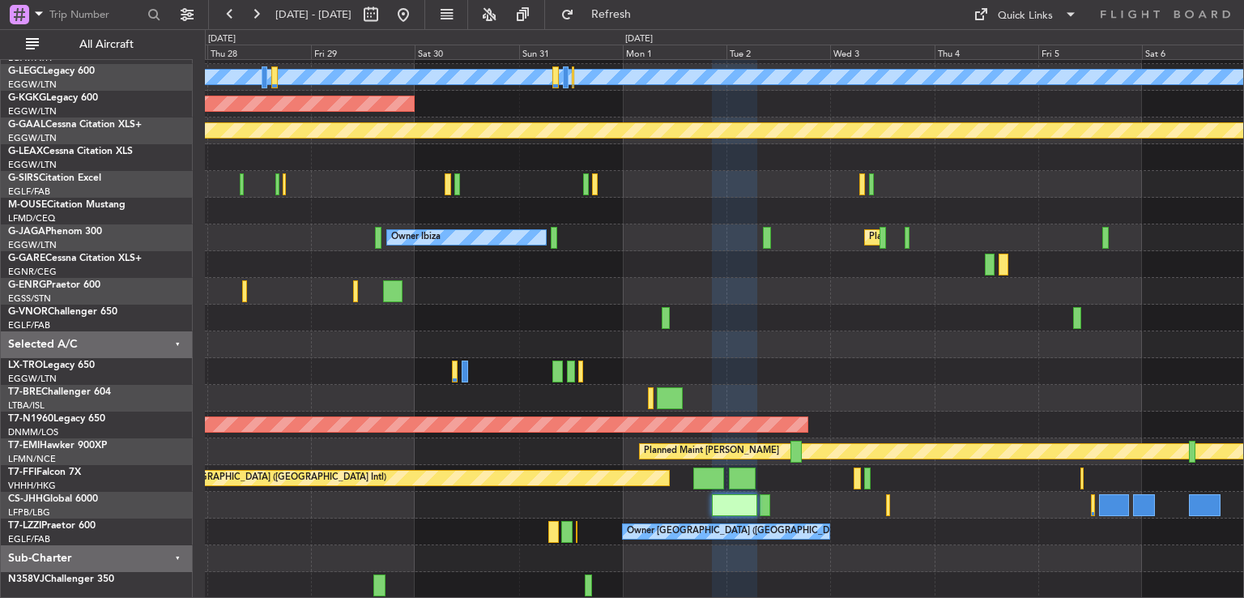
type input "0"
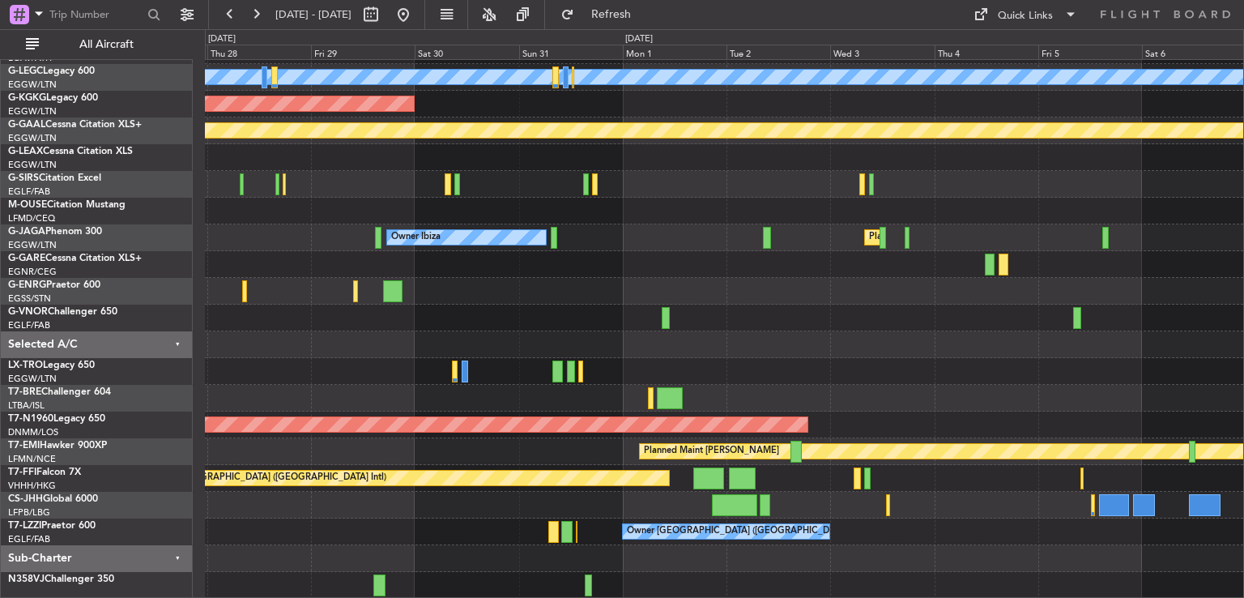
scroll to position [0, 0]
click at [416, 18] on button at bounding box center [403, 15] width 26 height 26
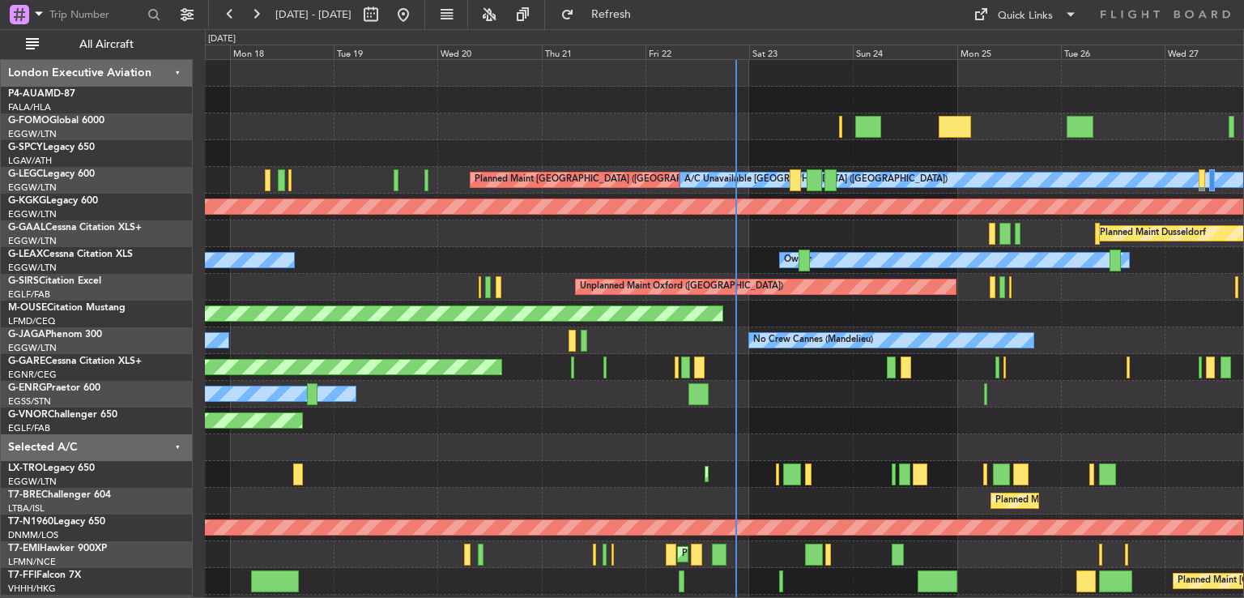
click at [778, 335] on div "Planned Maint Windsor Locks (Bradley Intl) A/C Unavailable London (Luton) Plann…" at bounding box center [724, 394] width 1039 height 668
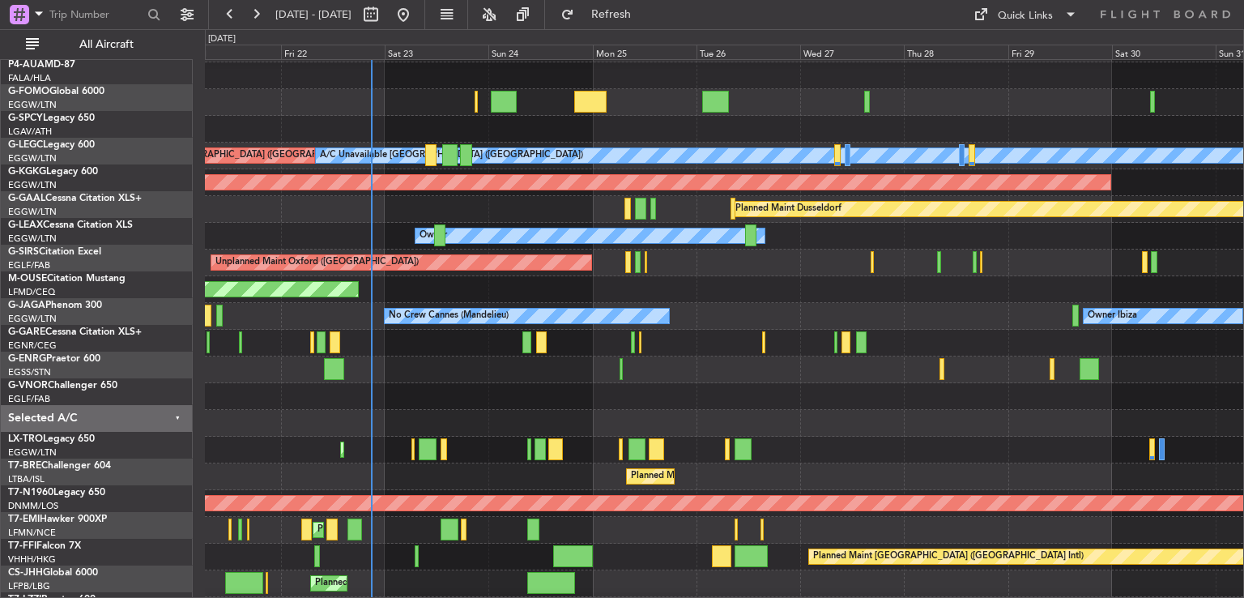
click at [685, 223] on div "Planned Maint Dusseldorf" at bounding box center [724, 209] width 1039 height 27
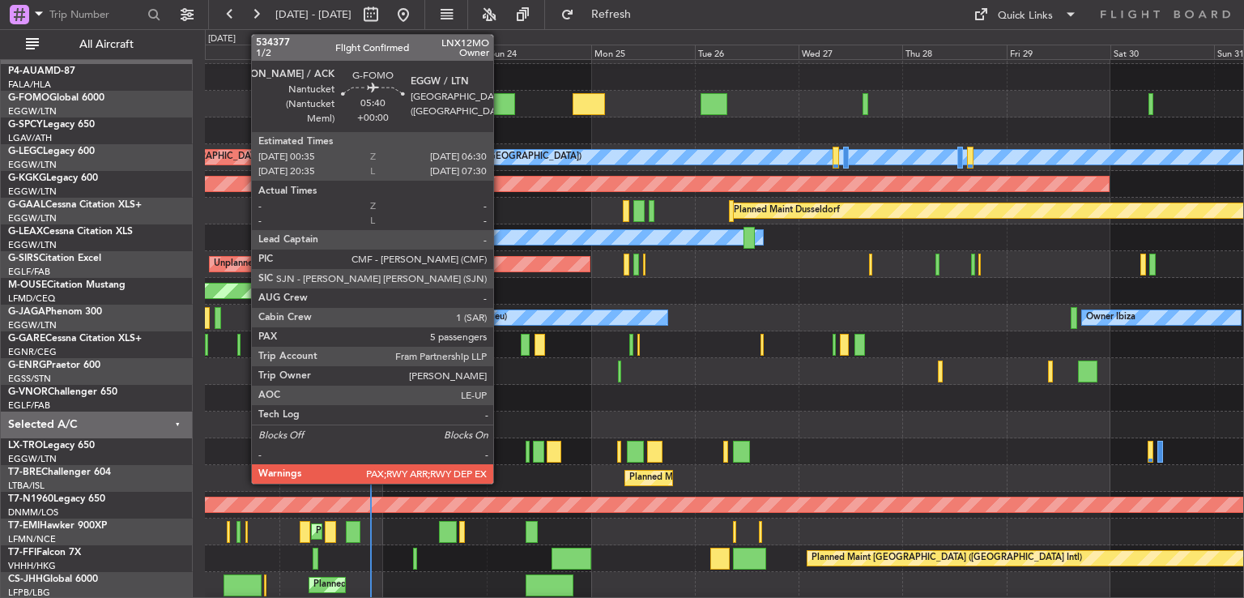
click at [501, 105] on div at bounding box center [502, 104] width 26 height 22
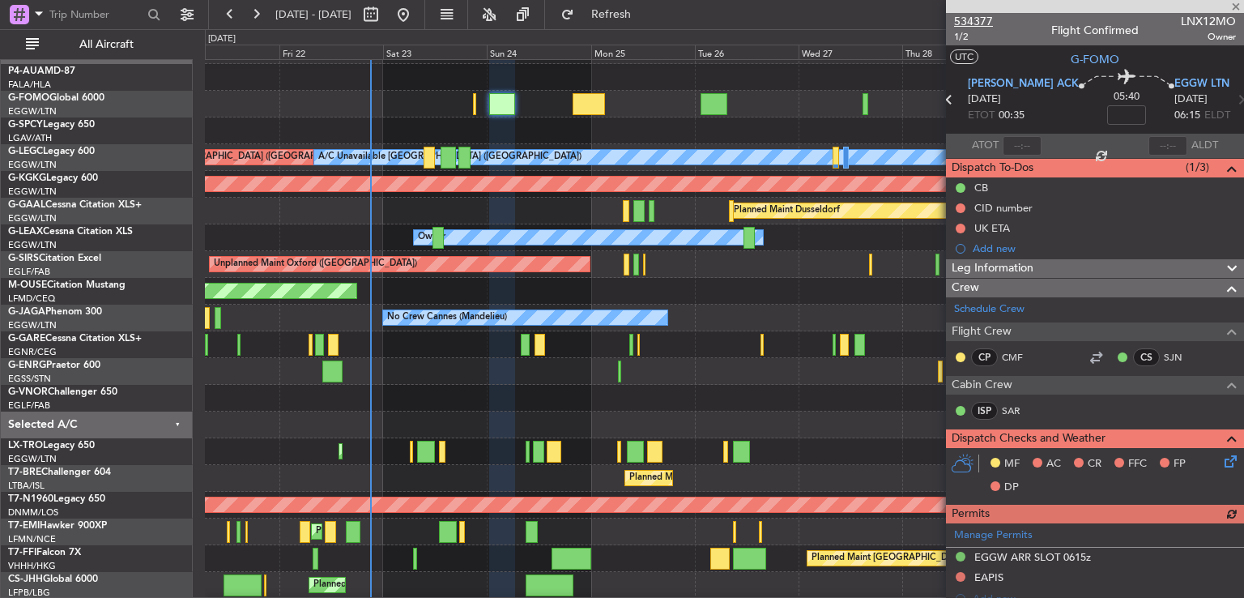
click at [975, 16] on span "534377" at bounding box center [973, 21] width 39 height 17
